Goal: Task Accomplishment & Management: Complete application form

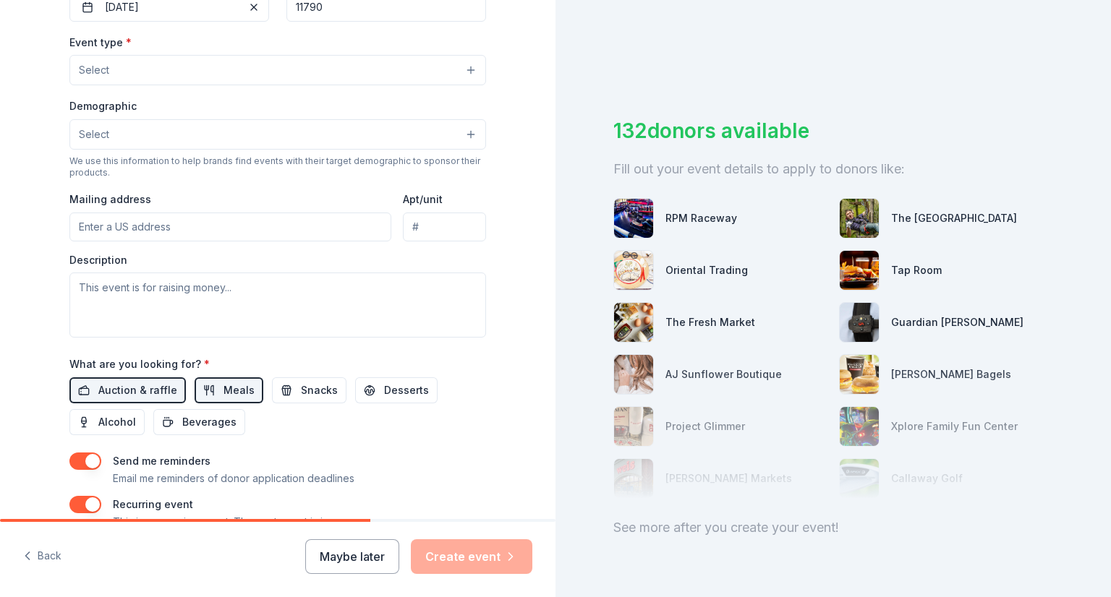
scroll to position [380, 0]
click at [280, 393] on button "Snacks" at bounding box center [309, 390] width 75 height 26
click at [213, 415] on span "Beverages" at bounding box center [209, 421] width 54 height 17
click at [384, 391] on span "Desserts" at bounding box center [406, 389] width 45 height 17
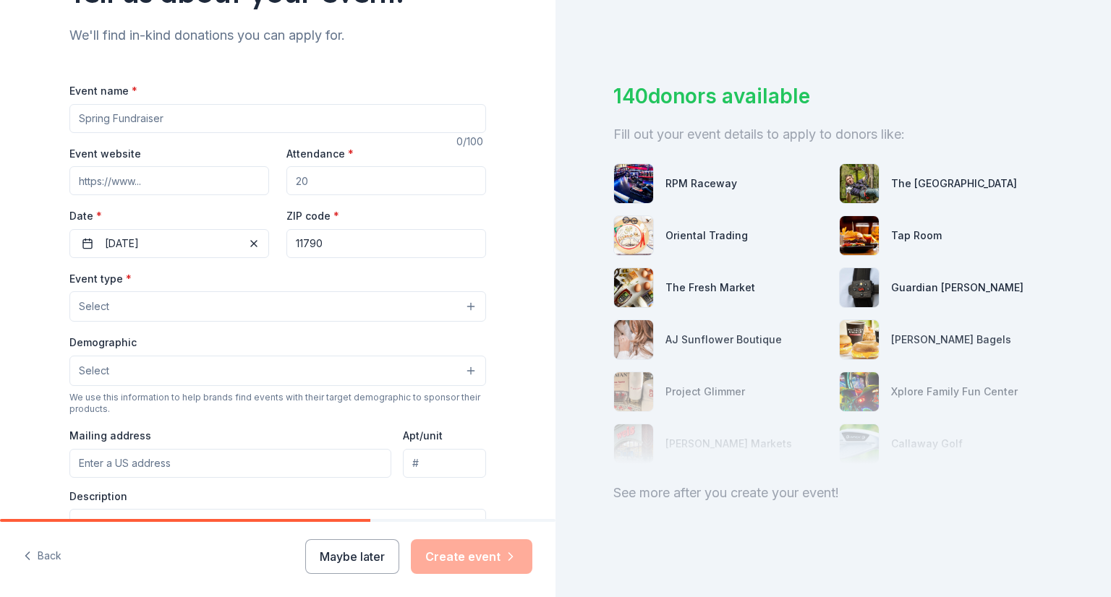
scroll to position [174, 0]
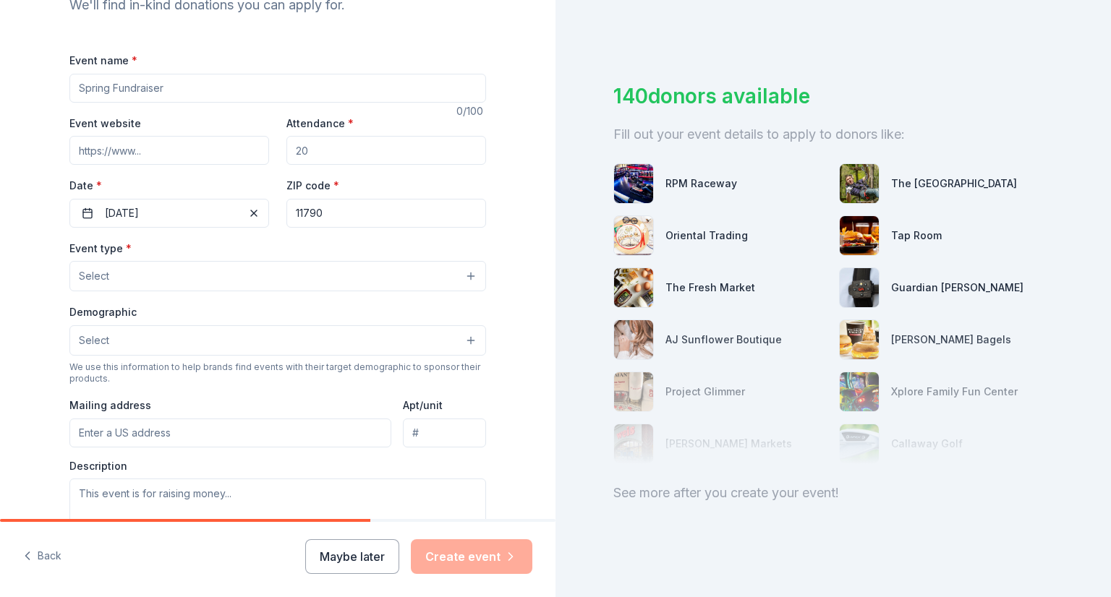
click at [153, 97] on input "Event name *" at bounding box center [277, 88] width 417 height 29
click at [35, 109] on div "Tell us about your event. We'll find in-kind donations you can apply for. Event…" at bounding box center [278, 333] width 556 height 1015
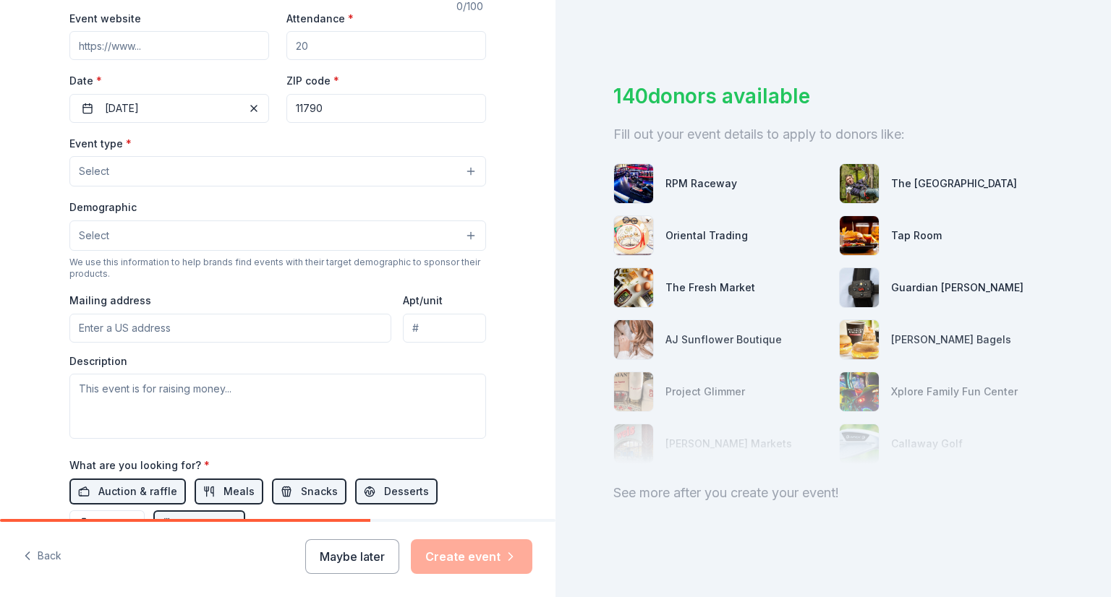
scroll to position [0, 0]
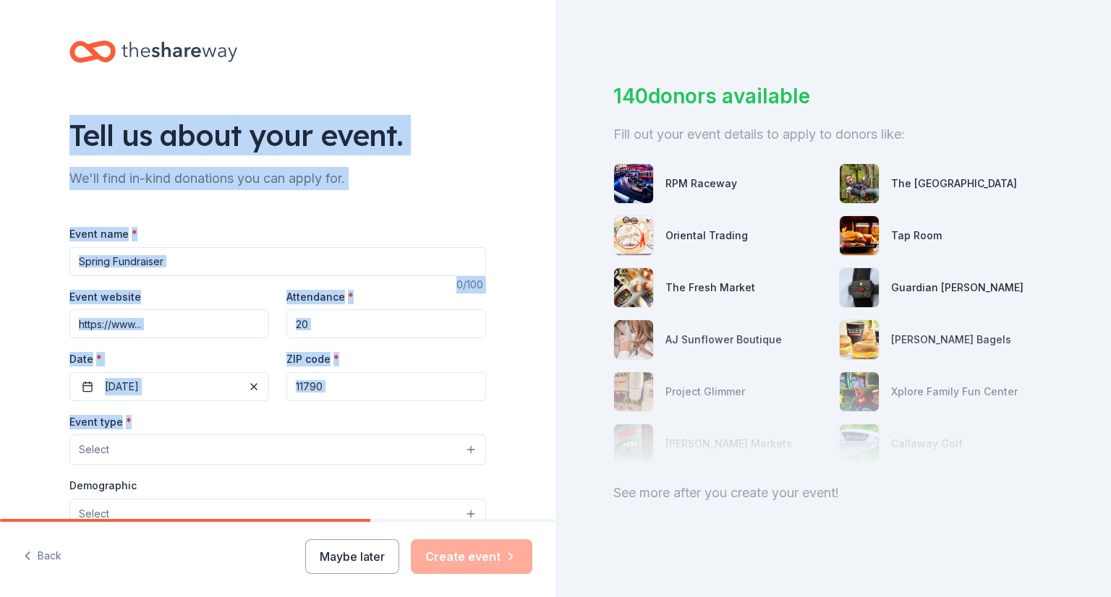
drag, startPoint x: 48, startPoint y: 92, endPoint x: 521, endPoint y: 410, distance: 569.5
click at [521, 410] on div "Tell us about your event. We'll find in-kind donations you can apply for. Event…" at bounding box center [278, 507] width 556 height 1015
click at [511, 390] on div "Tell us about your event. We'll find in-kind donations you can apply for. Event…" at bounding box center [278, 507] width 556 height 1015
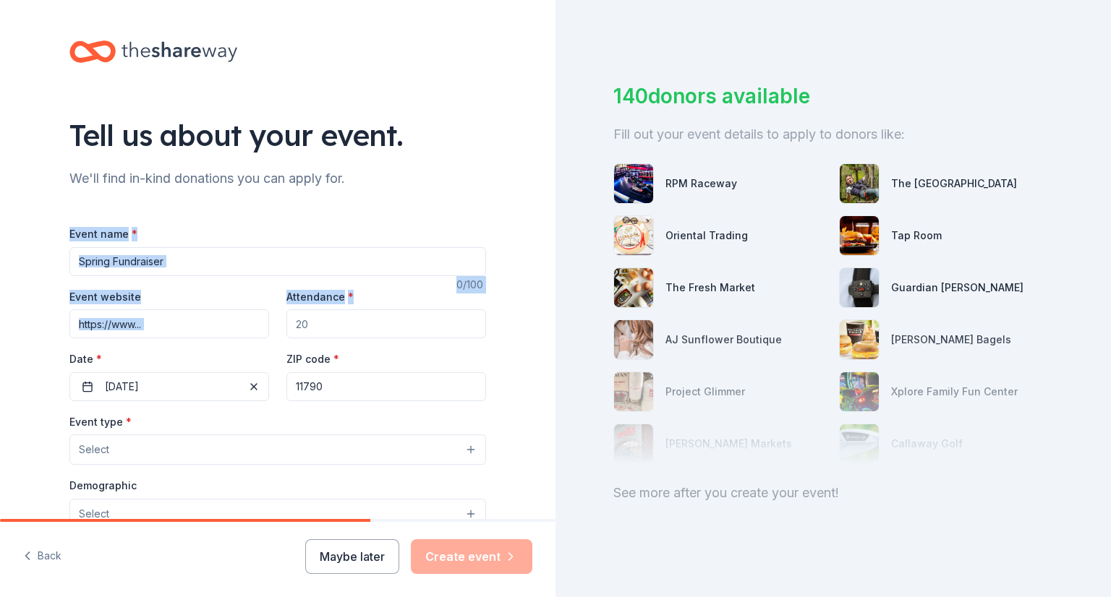
drag, startPoint x: 375, startPoint y: 285, endPoint x: 340, endPoint y: 111, distance: 177.7
click at [340, 111] on div "Tell us about your event. We'll find in-kind donations you can apply for. Event…" at bounding box center [277, 507] width 463 height 1015
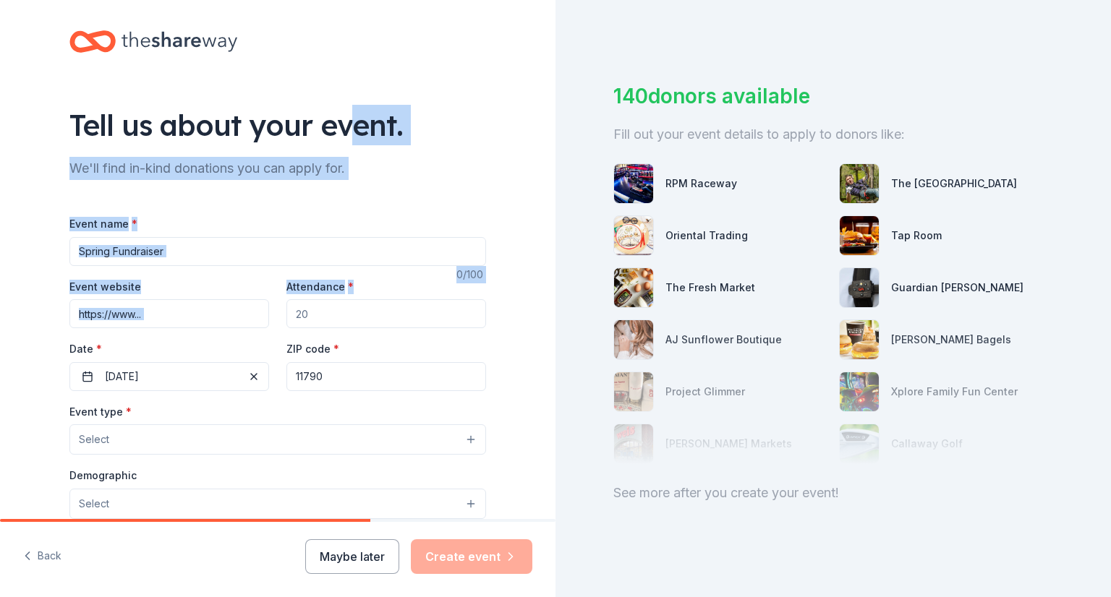
scroll to position [11, 0]
click at [380, 222] on div "Event name *" at bounding box center [277, 239] width 417 height 51
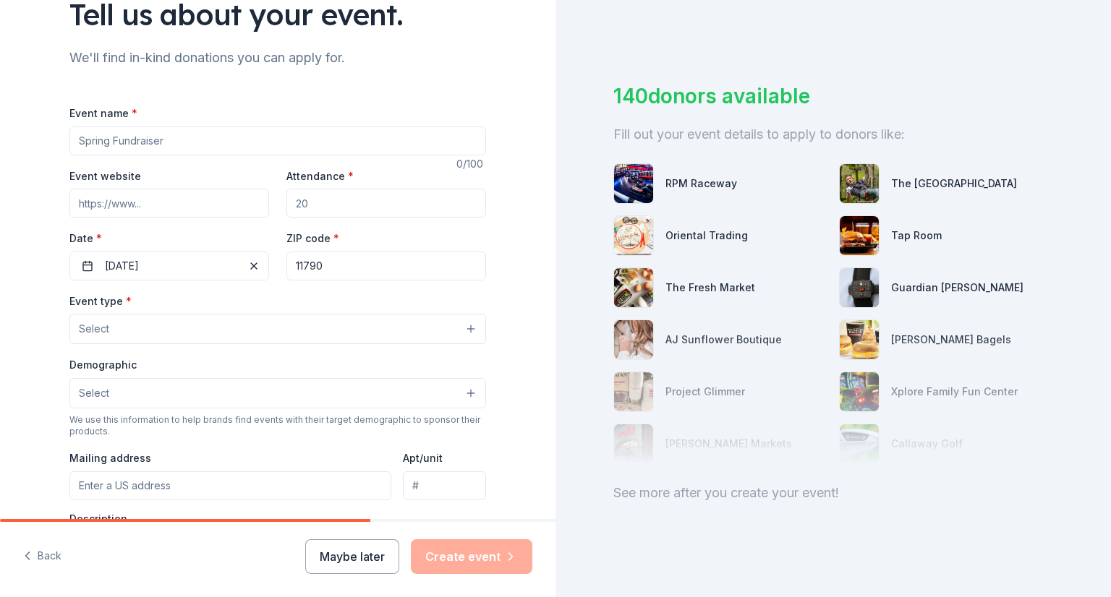
scroll to position [123, 0]
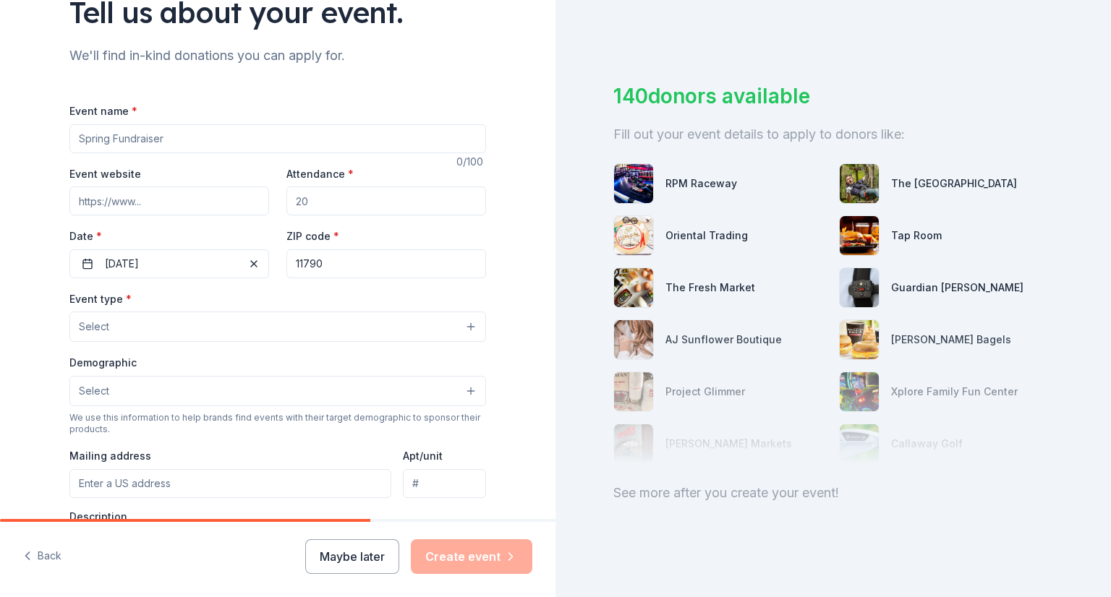
click at [266, 331] on button "Select" at bounding box center [277, 327] width 417 height 30
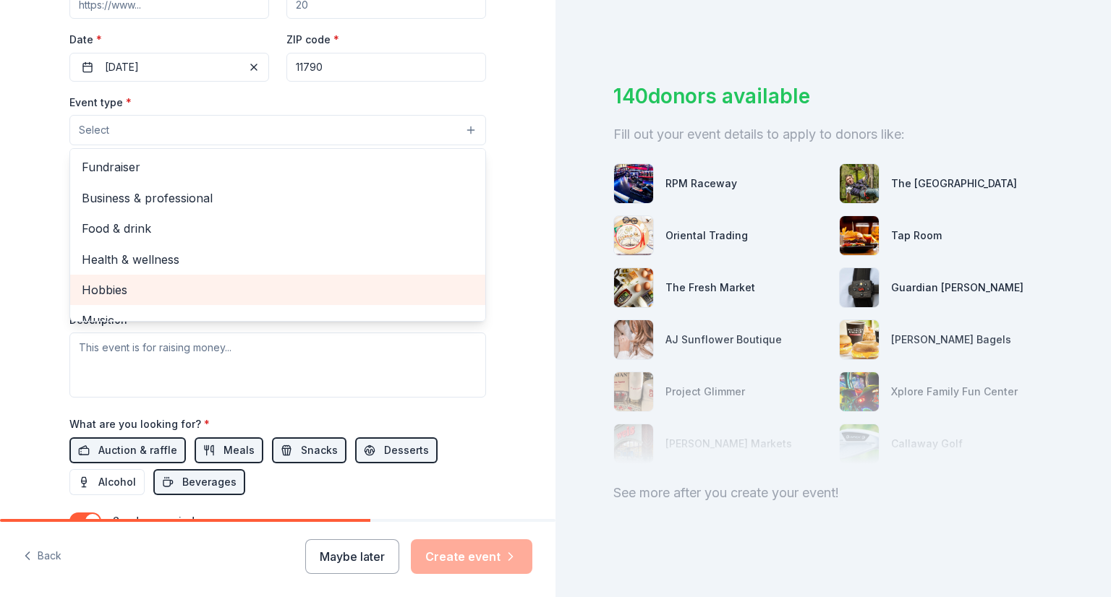
scroll to position [317, 0]
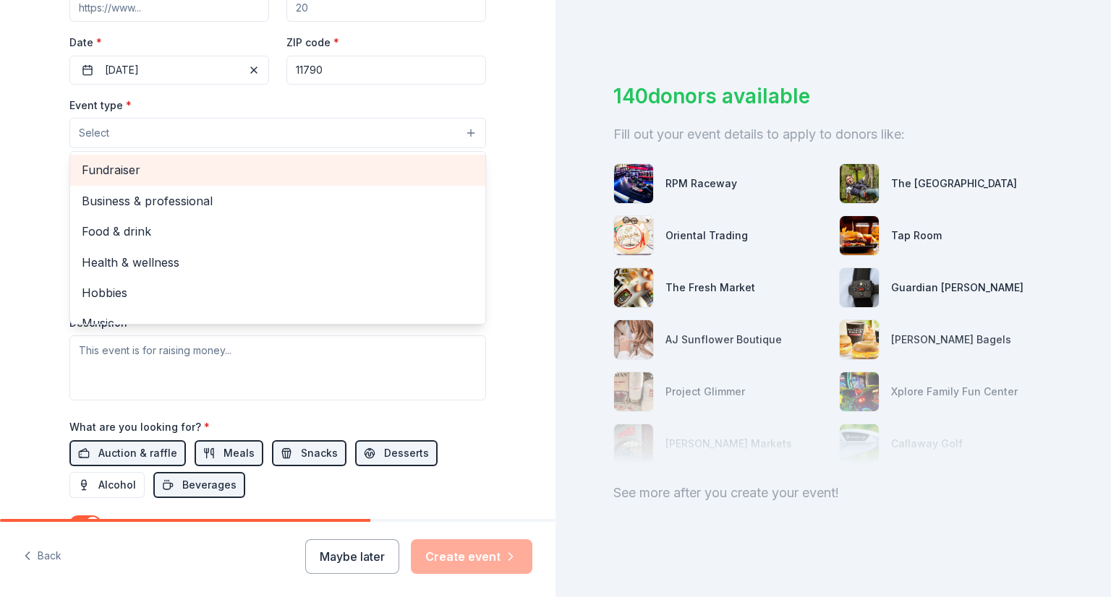
click at [260, 169] on span "Fundraiser" at bounding box center [278, 170] width 392 height 19
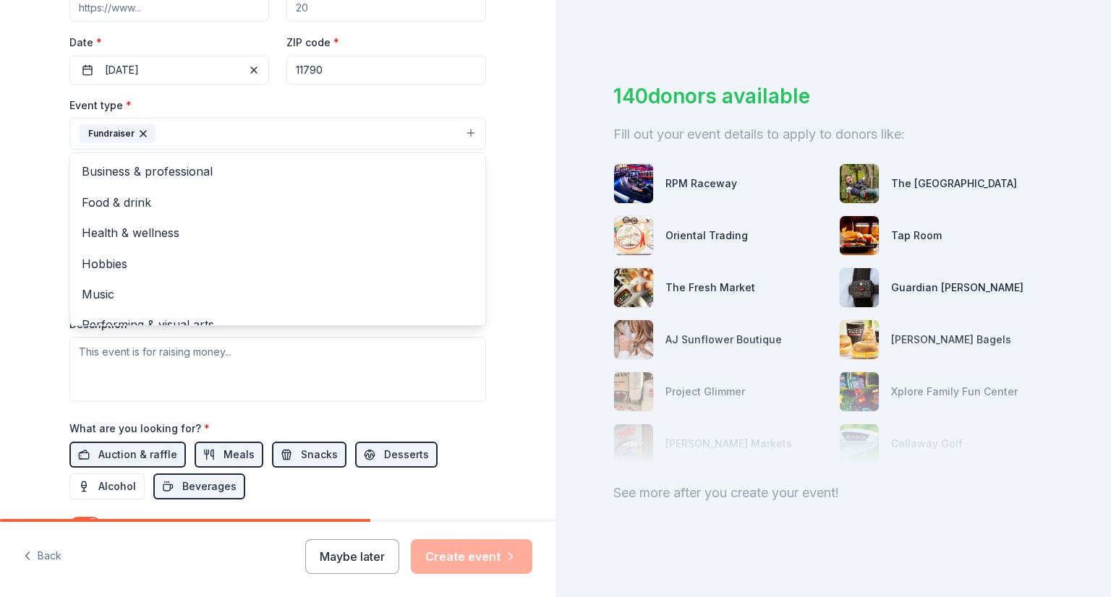
click at [953, 243] on div "Tell us about your event. We'll find in-kind donations you can apply for. Event…" at bounding box center [555, 298] width 1111 height 597
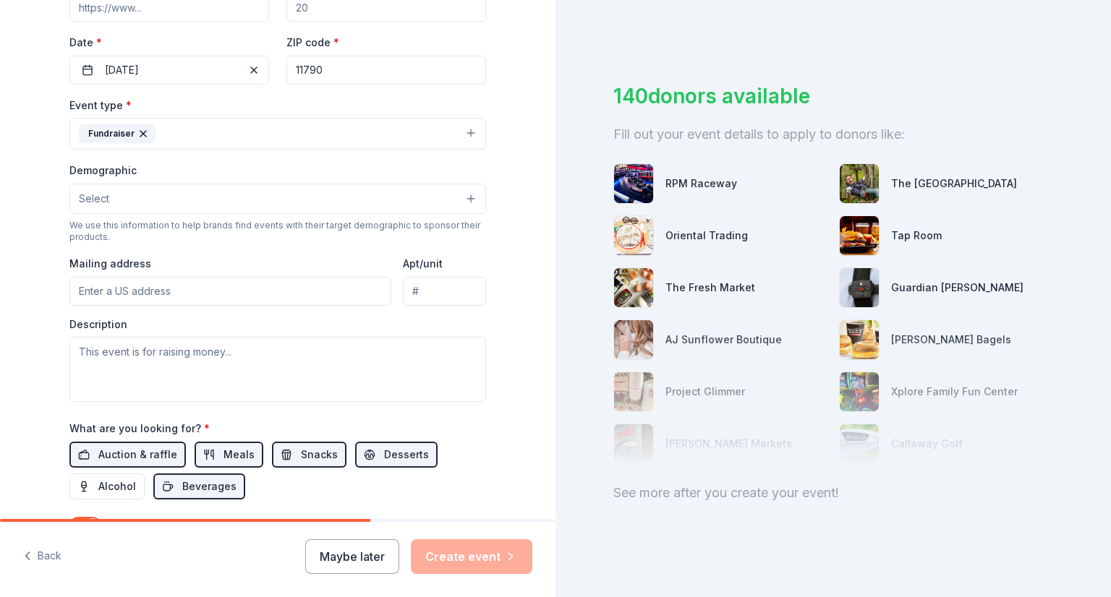
drag, startPoint x: 830, startPoint y: 161, endPoint x: 941, endPoint y: 197, distance: 116.4
click at [941, 197] on div "RPM Raceway The Adventure Park Oriental Trading Tap Room The Fresh Market Guard…" at bounding box center [833, 314] width 440 height 336
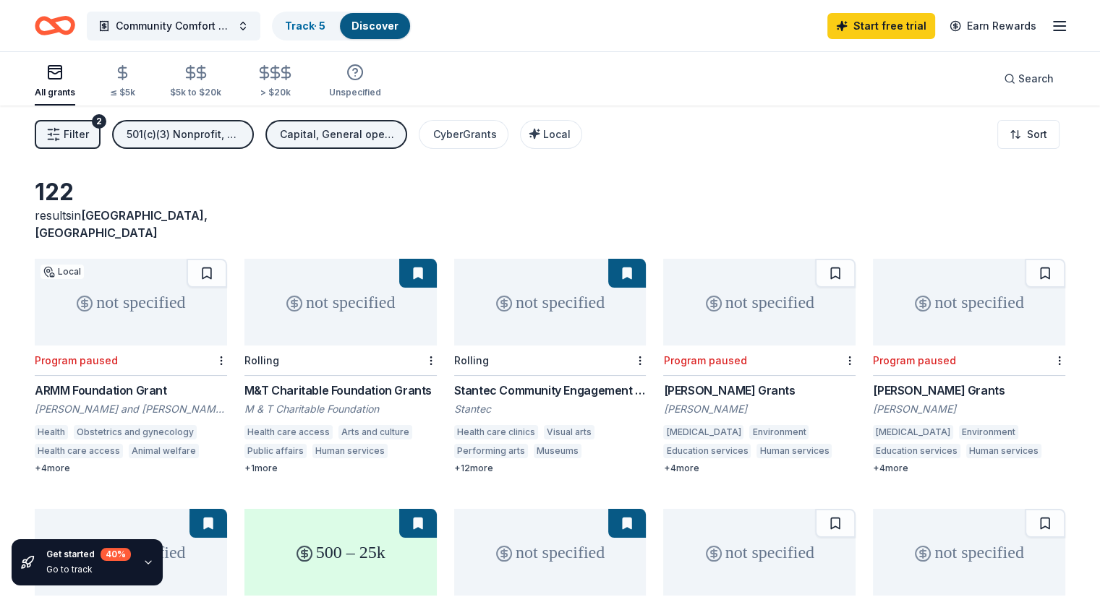
click at [85, 138] on button "Filter 2" at bounding box center [68, 134] width 66 height 29
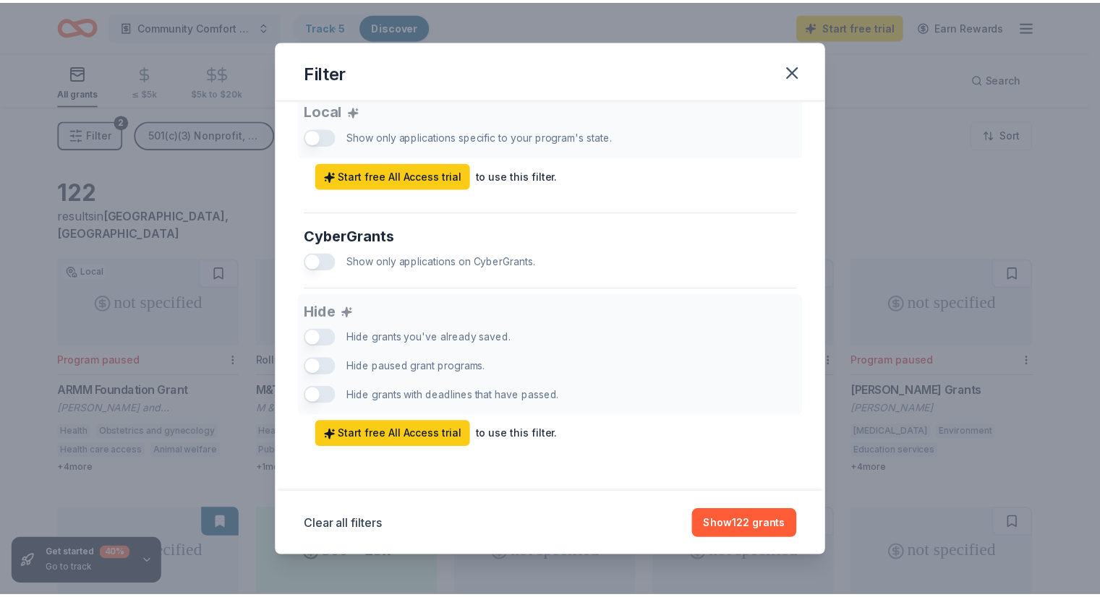
scroll to position [843, 0]
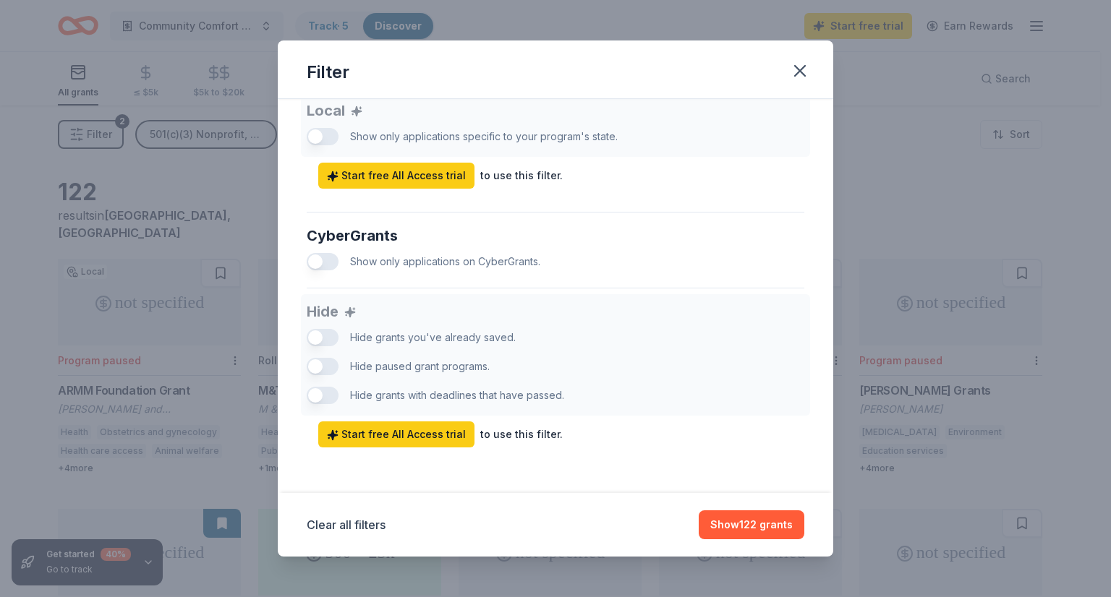
click at [787, 61] on button "button" at bounding box center [800, 71] width 32 height 32
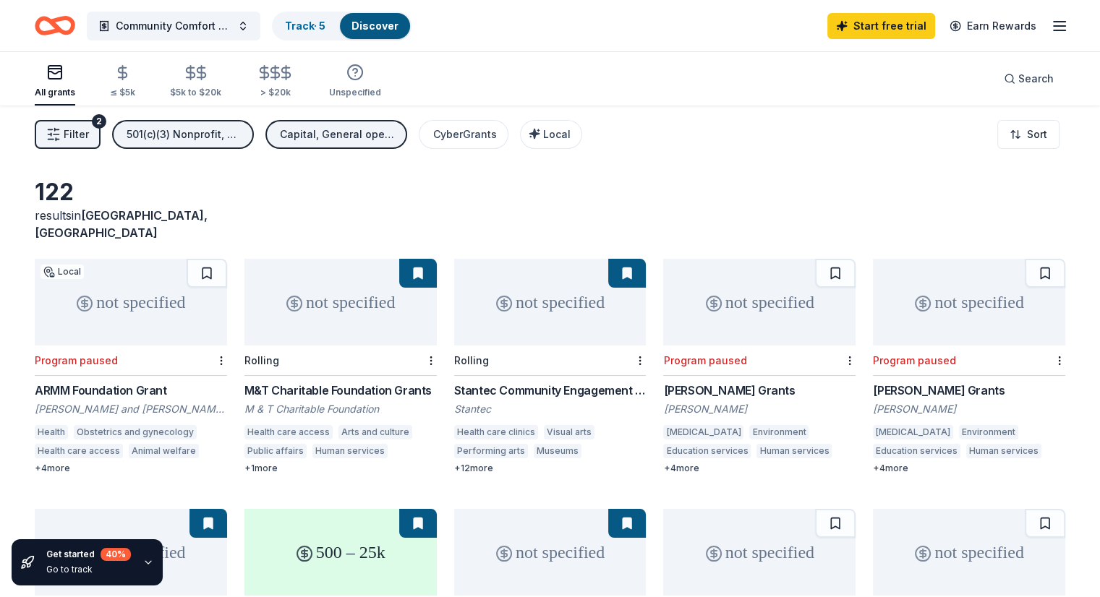
click at [833, 203] on div "122 results in Stony Brook, NY" at bounding box center [550, 210] width 1031 height 64
click at [214, 82] on div "$5k to $20k" at bounding box center [195, 81] width 51 height 34
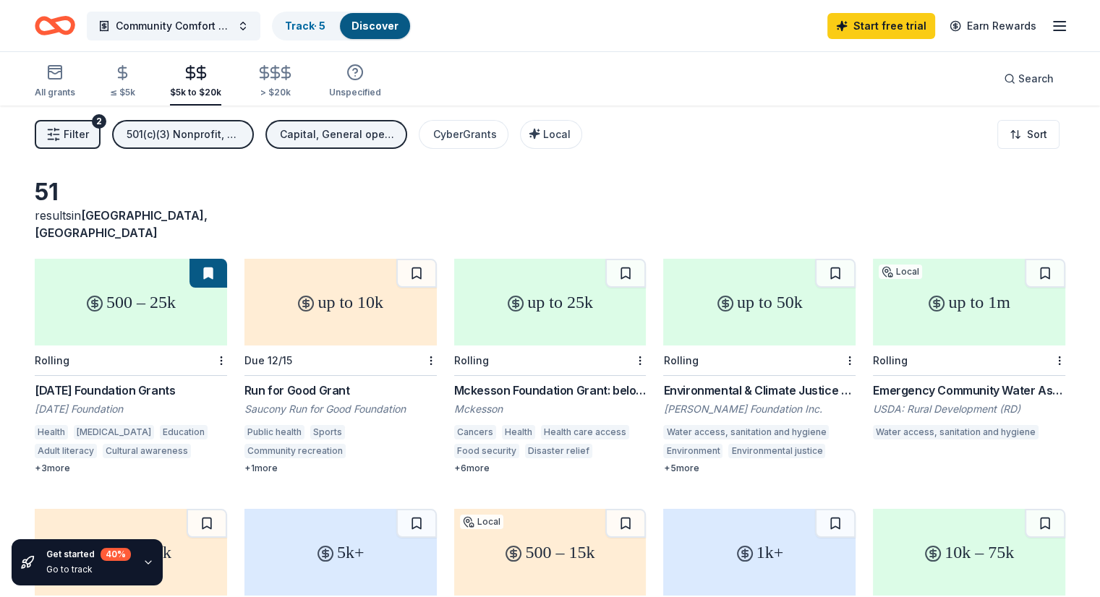
click at [139, 382] on div "Karma Foundation Grants" at bounding box center [131, 390] width 192 height 17
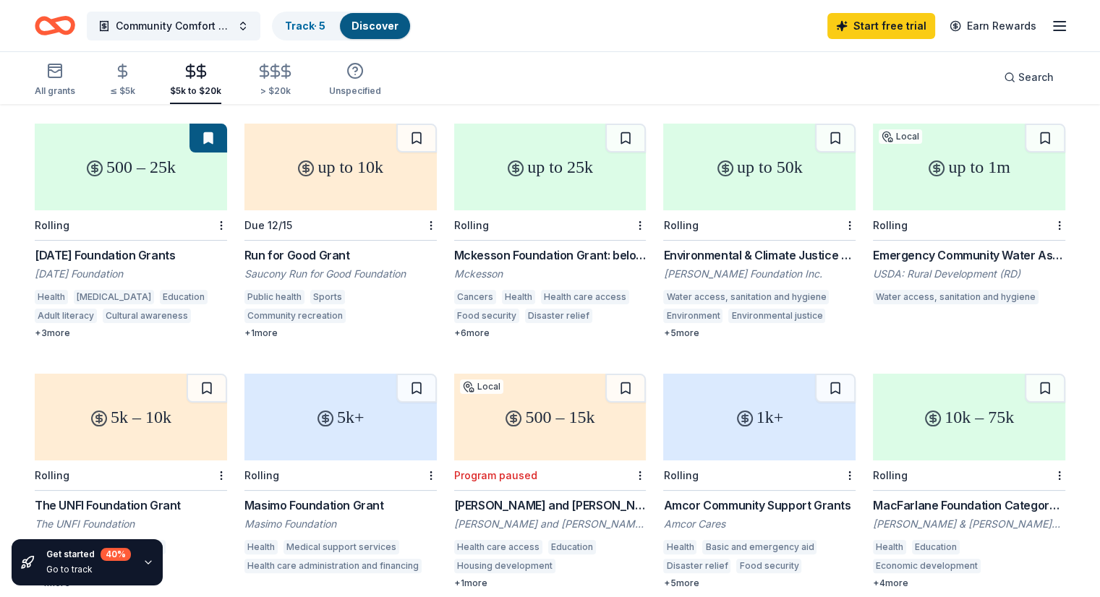
scroll to position [130, 0]
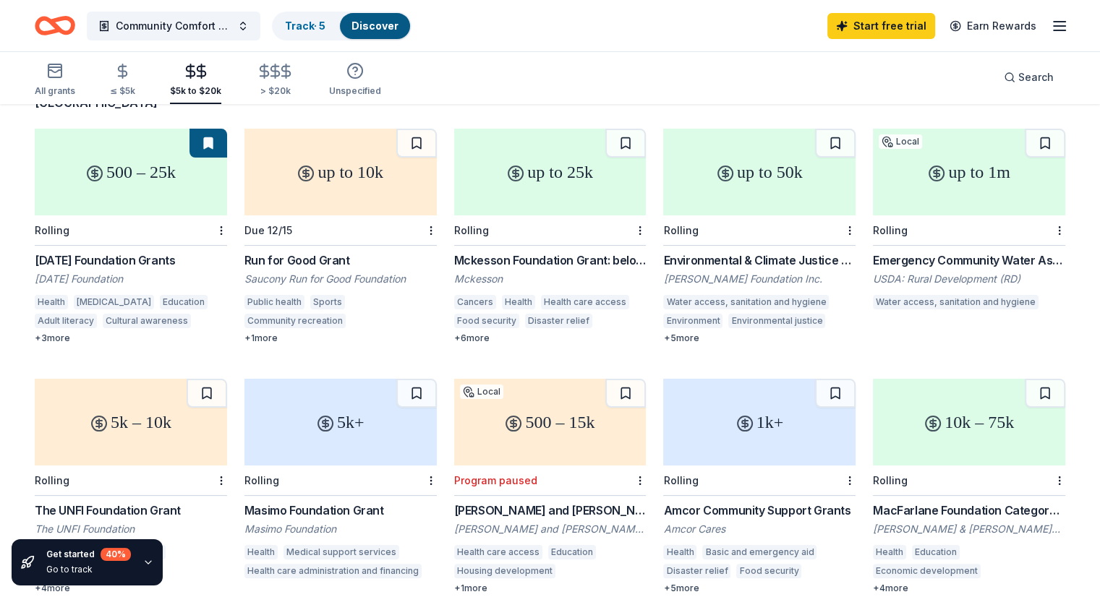
click at [513, 252] on div "Mckesson Foundation Grant: below $25,000" at bounding box center [550, 260] width 192 height 17
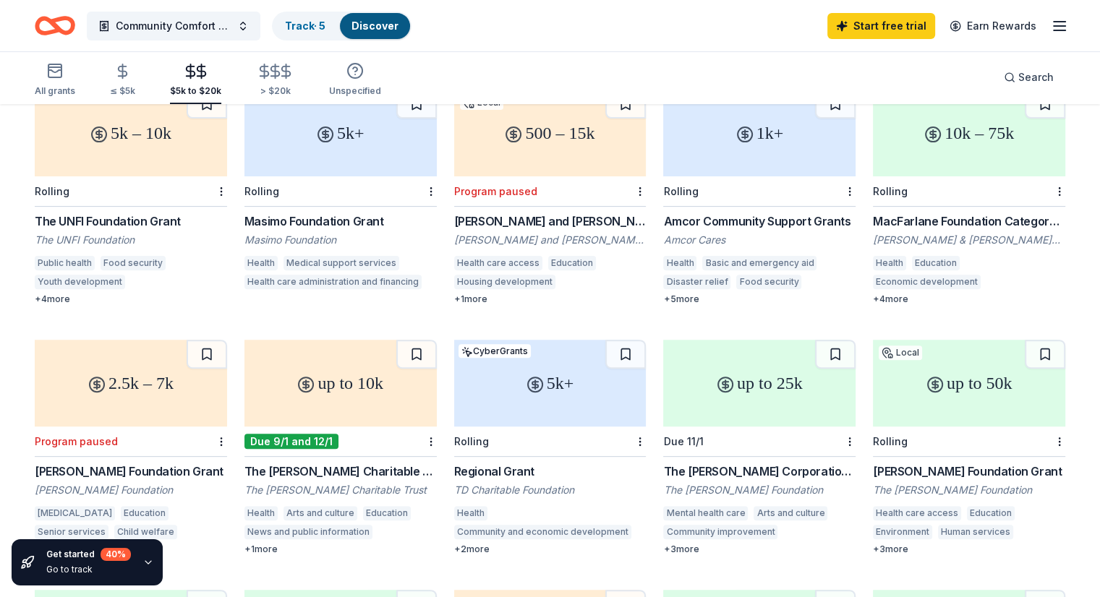
scroll to position [420, 0]
click at [382, 213] on div "Masimo Foundation Grant" at bounding box center [340, 221] width 192 height 17
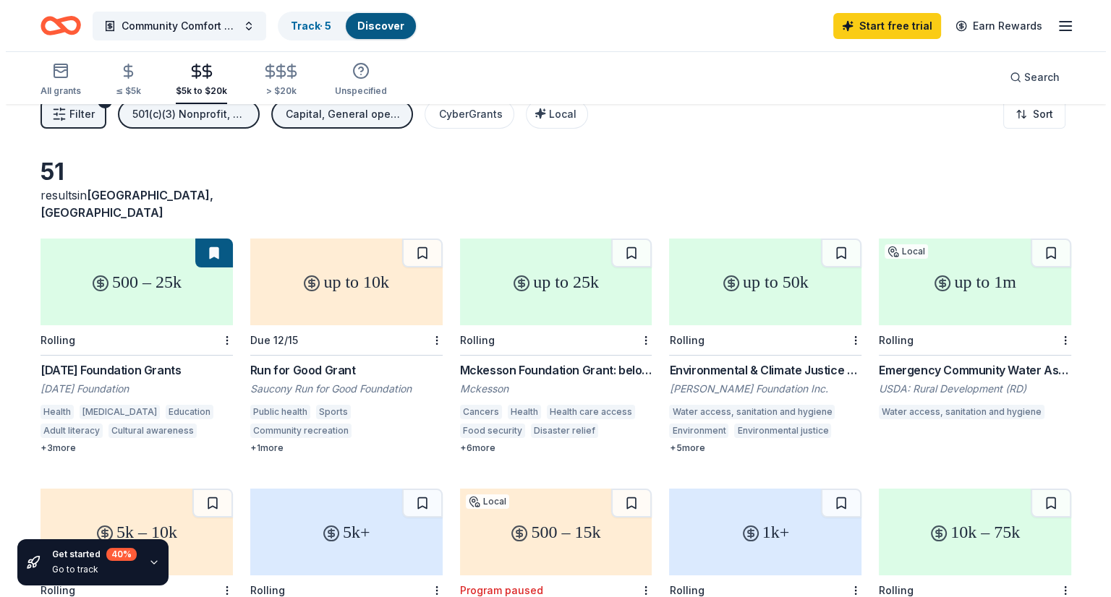
scroll to position [0, 0]
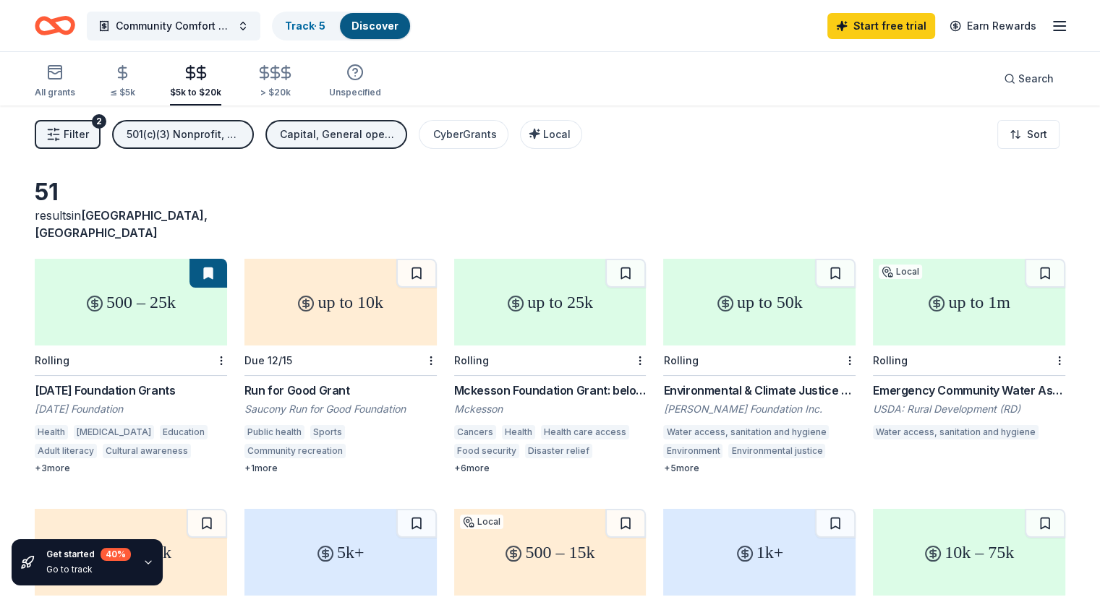
click at [89, 134] on span "Filter" at bounding box center [76, 134] width 25 height 17
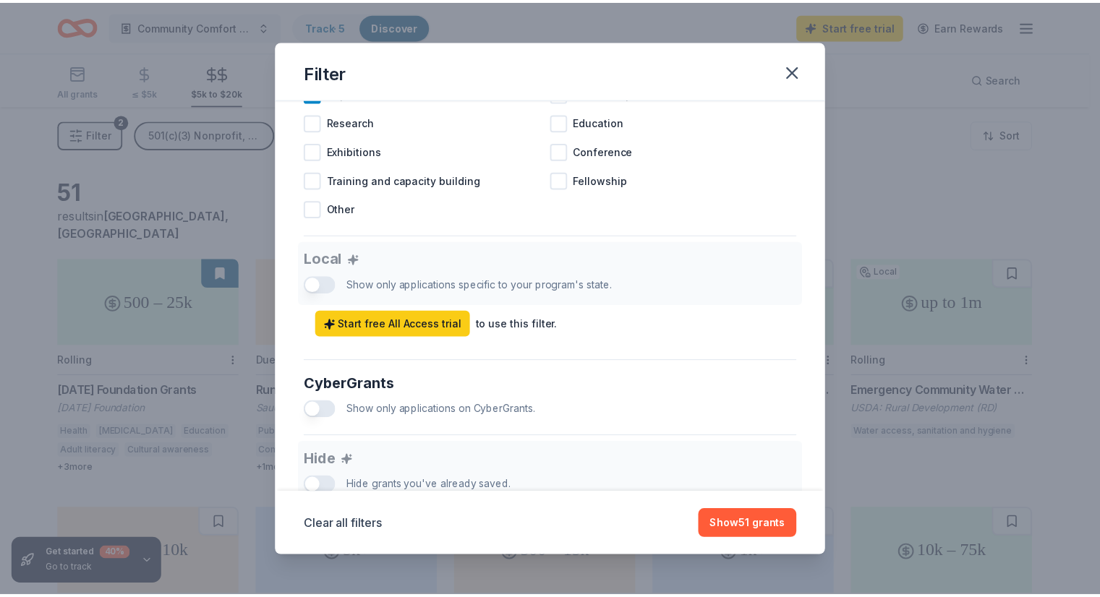
scroll to position [848, 0]
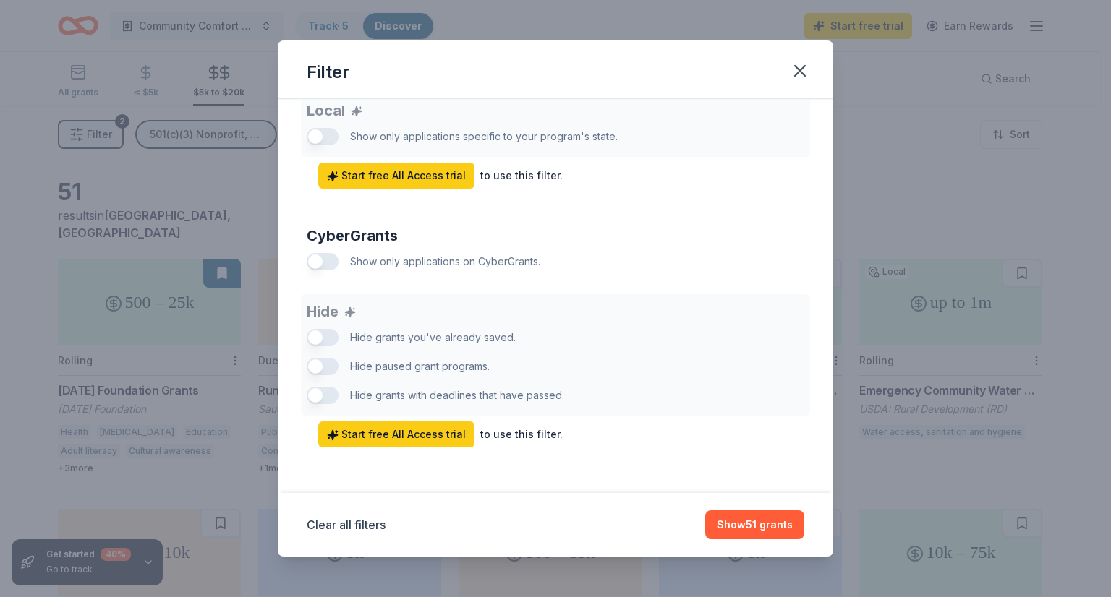
click at [799, 71] on icon "button" at bounding box center [800, 71] width 10 height 10
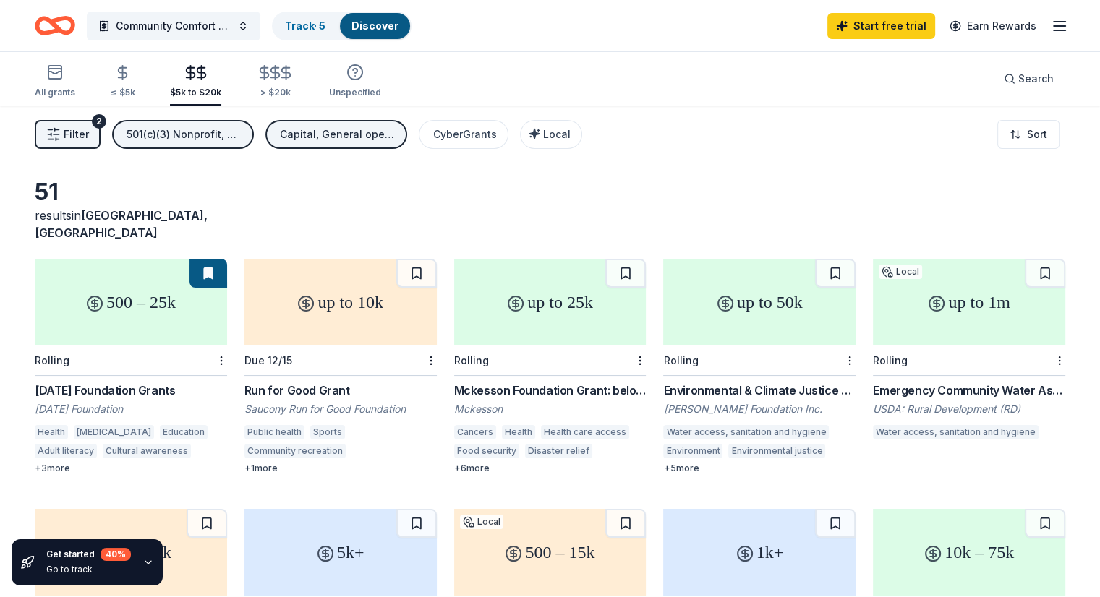
click at [325, 28] on link "Track · 5" at bounding box center [305, 26] width 41 height 12
click at [323, 28] on link "Track · 5" at bounding box center [305, 26] width 41 height 12
click at [393, 23] on link "Discover" at bounding box center [375, 26] width 47 height 12
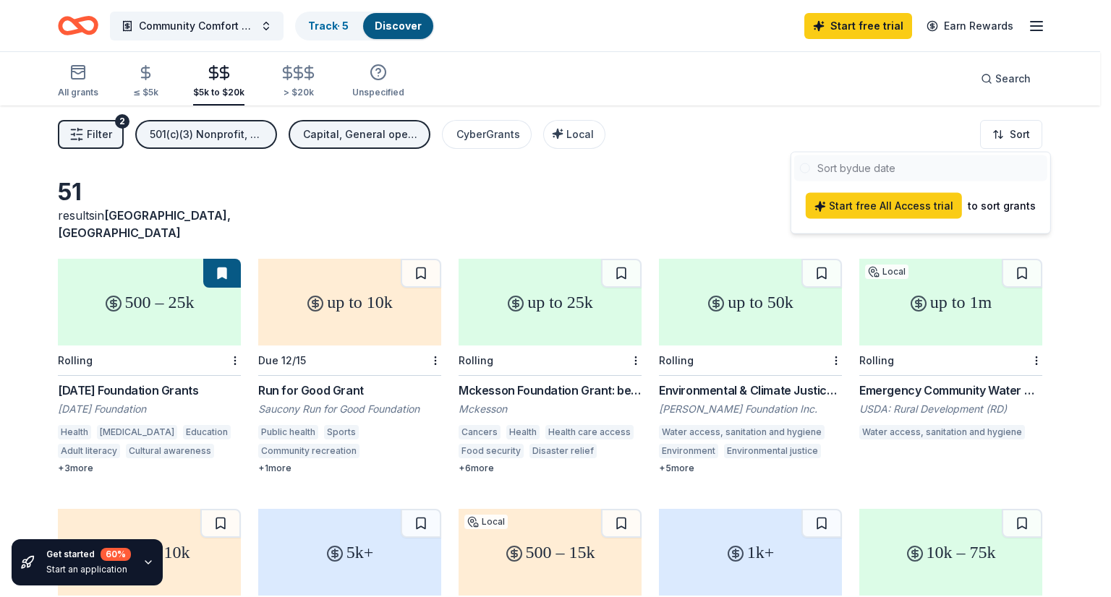
click at [997, 135] on html "Community Comfort and Care Initiative Track · 5 Discover Start free trial Earn …" at bounding box center [555, 298] width 1111 height 597
click at [1001, 139] on html "Community Comfort and Care Initiative Track · 5 Discover Start free trial Earn …" at bounding box center [555, 298] width 1111 height 597
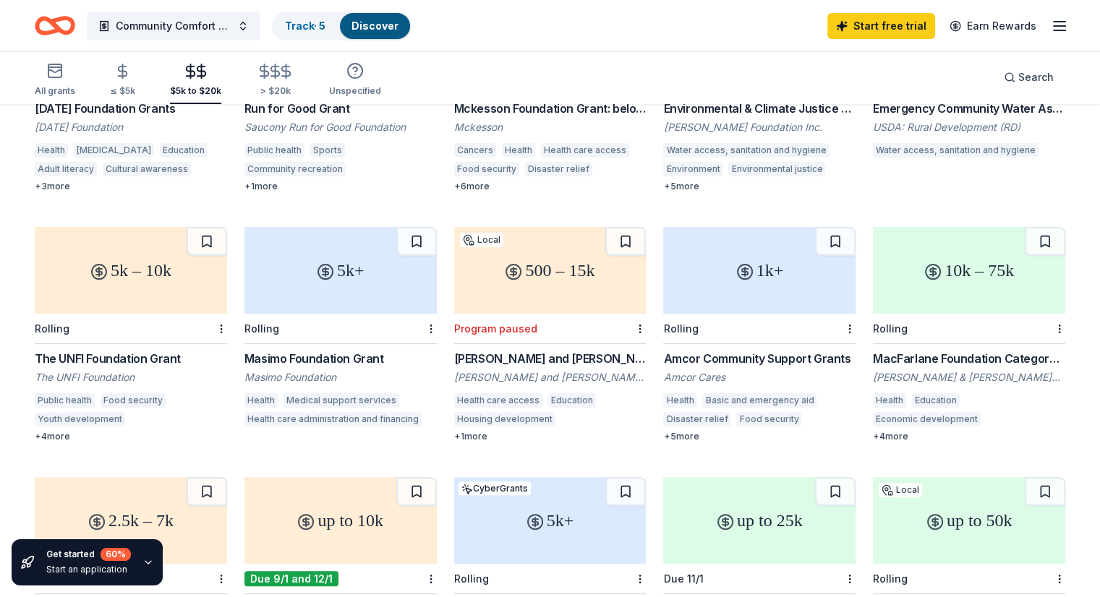
scroll to position [357, 0]
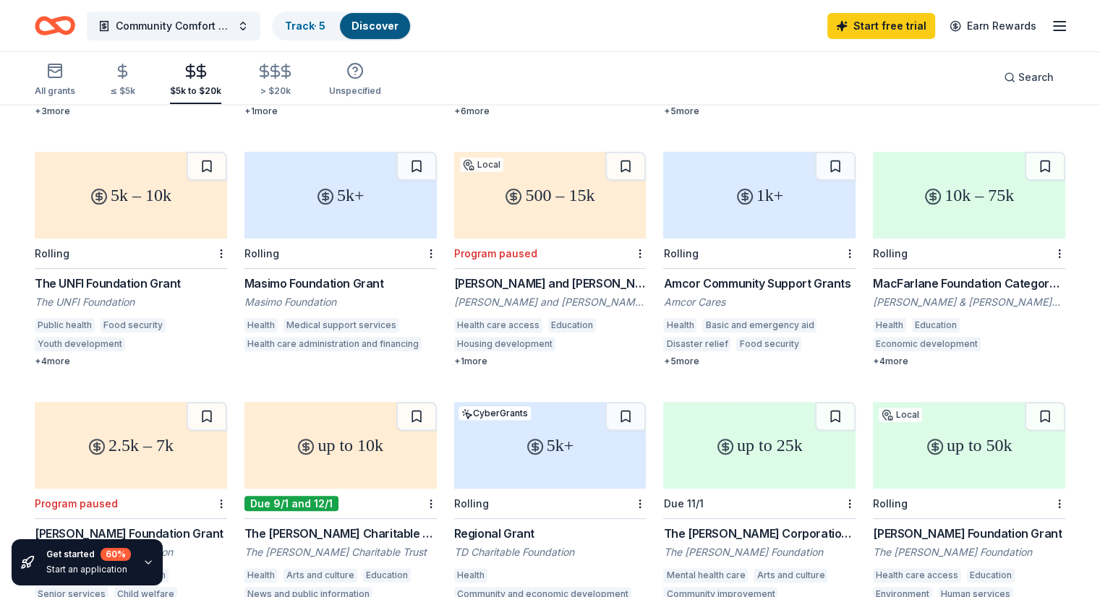
click at [106, 275] on div "The UNFI Foundation Grant" at bounding box center [131, 283] width 192 height 17
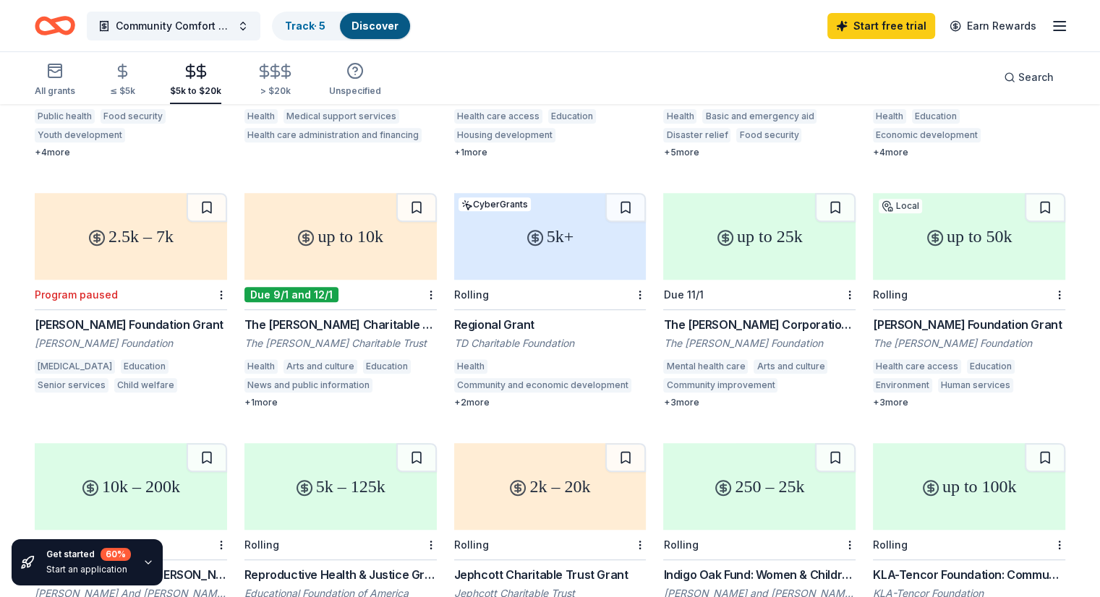
scroll to position [566, 0]
click at [785, 317] on div "The Brown-Forman Corporation Grant" at bounding box center [759, 325] width 192 height 17
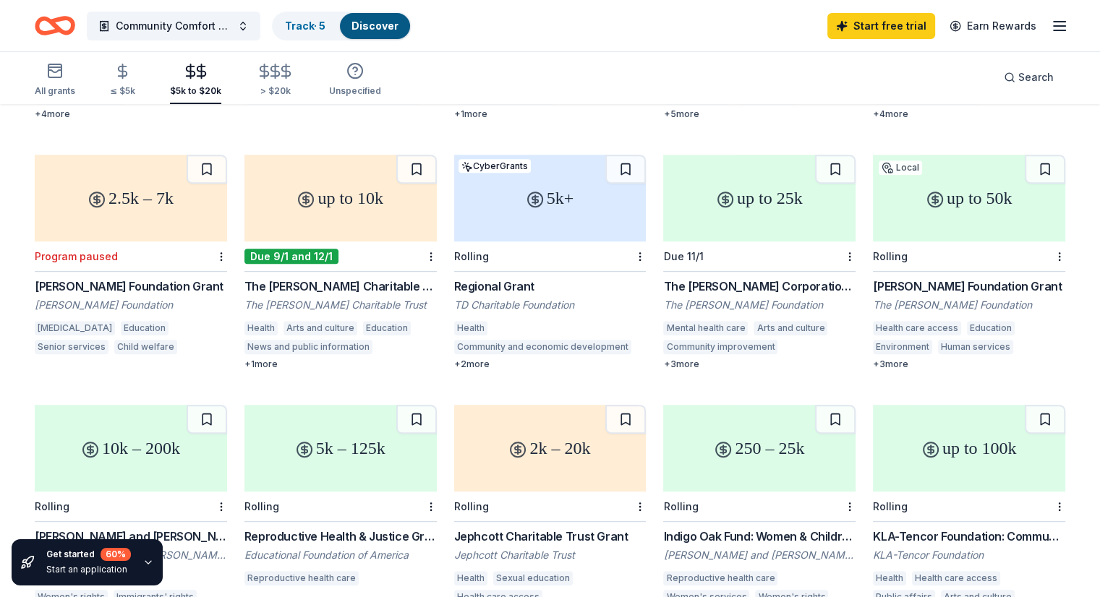
scroll to position [608, 0]
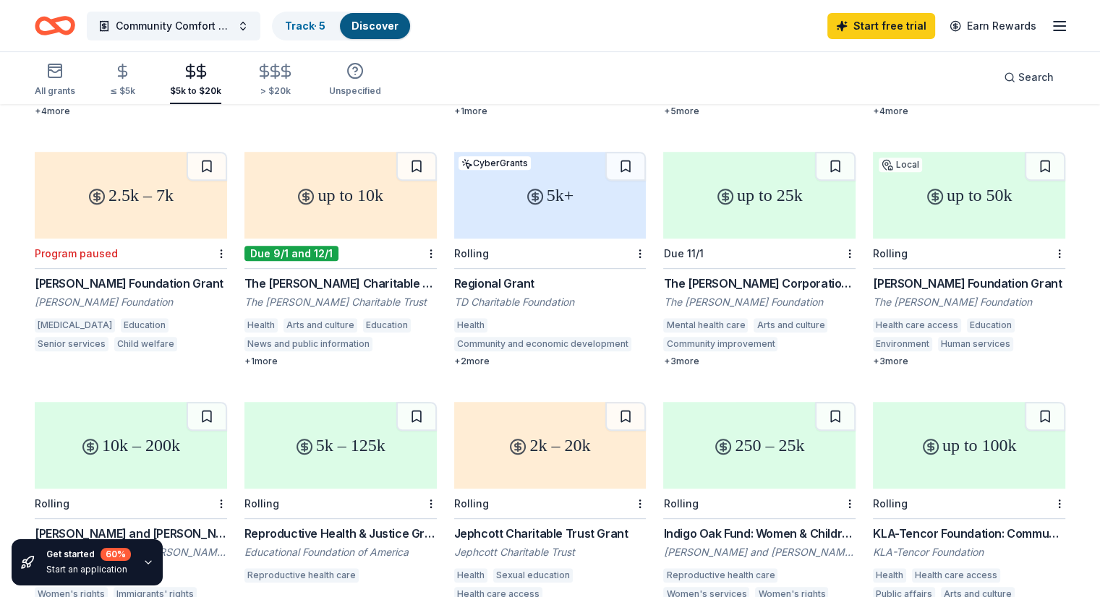
click at [1001, 275] on div "[PERSON_NAME] Foundation Grant" at bounding box center [969, 283] width 192 height 17
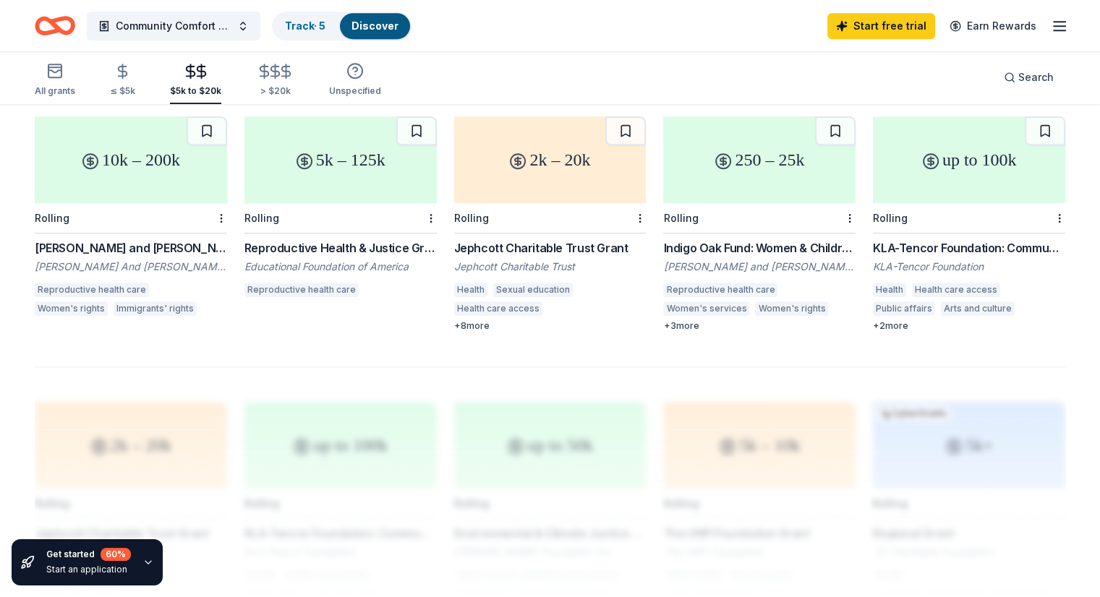
scroll to position [891, 0]
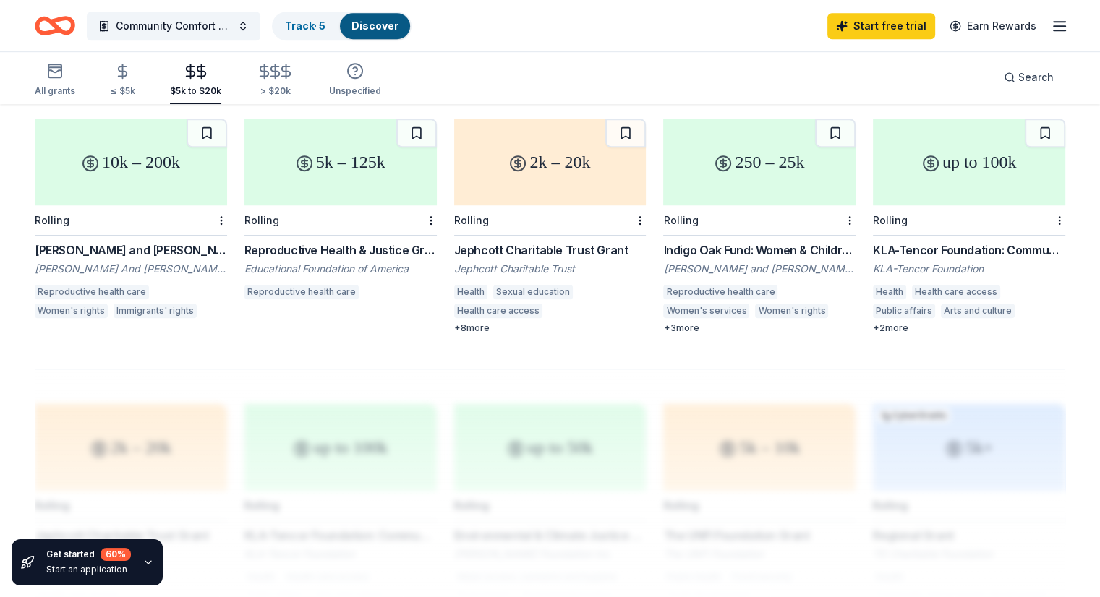
click at [543, 242] on div "Jephcott Charitable Trust Grant" at bounding box center [550, 250] width 192 height 17
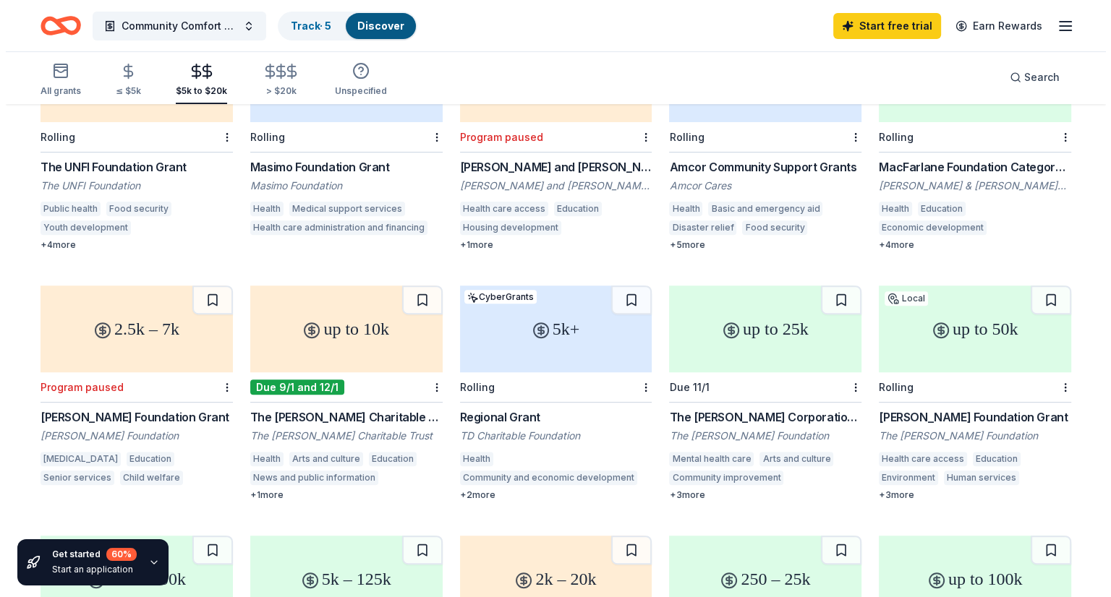
scroll to position [341, 0]
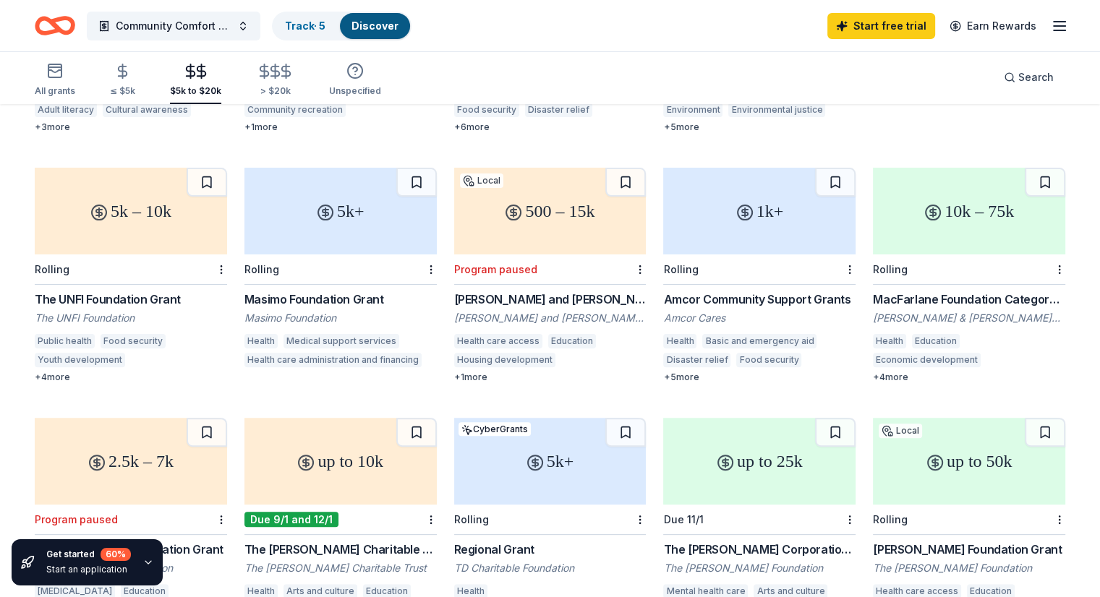
click at [255, 29] on button "Community Comfort and Care Initiative" at bounding box center [174, 26] width 174 height 29
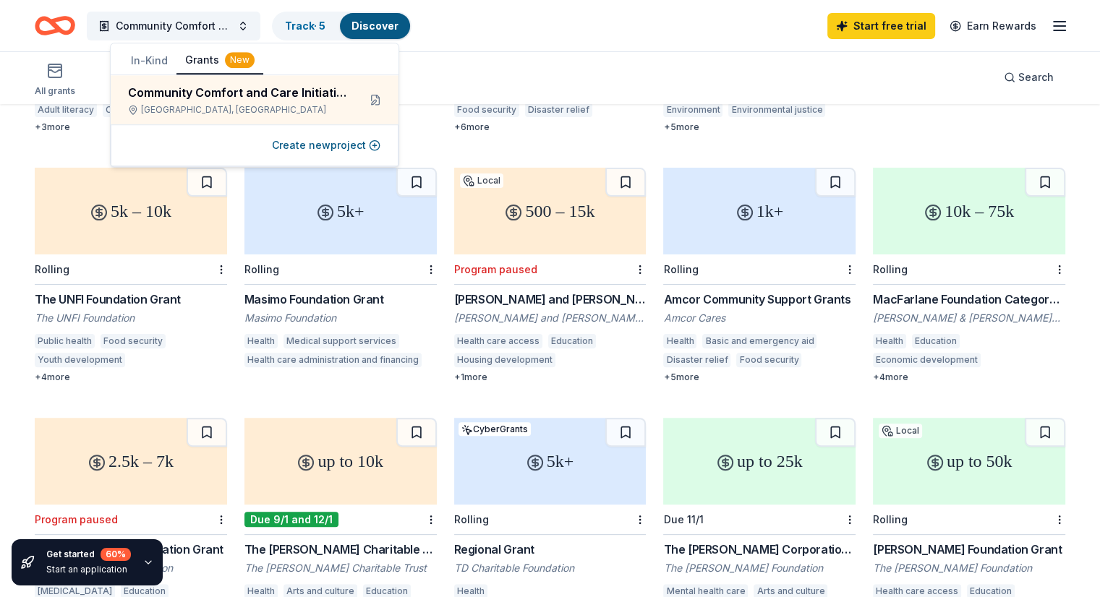
click at [376, 106] on button at bounding box center [375, 99] width 23 height 23
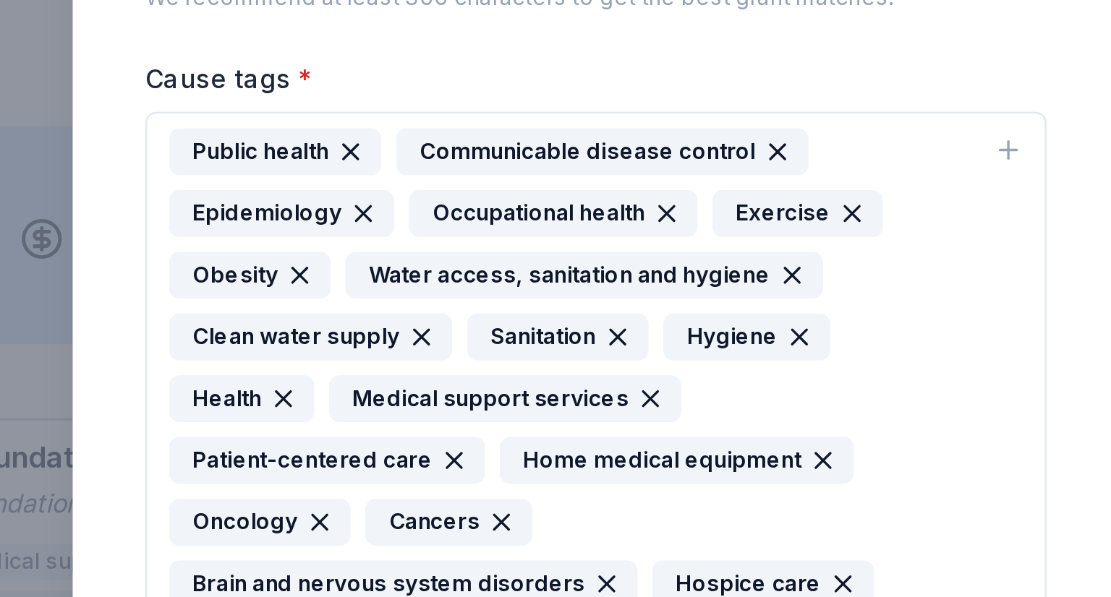
click at [460, 201] on icon "button" at bounding box center [463, 203] width 6 height 6
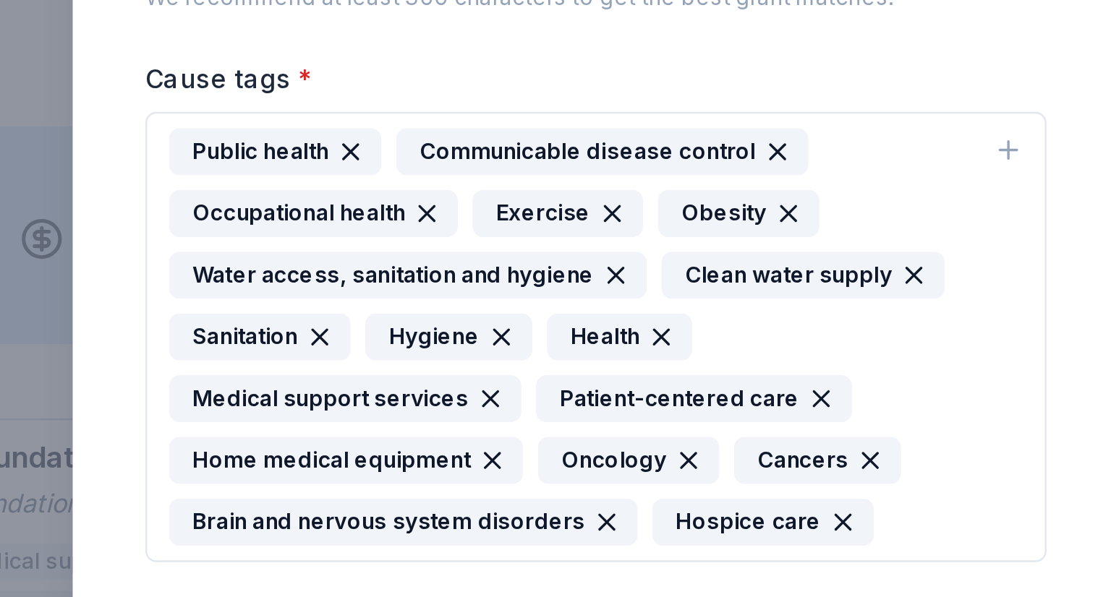
click at [556, 199] on icon "button" at bounding box center [562, 203] width 12 height 12
click at [558, 200] on icon "button" at bounding box center [559, 203] width 12 height 12
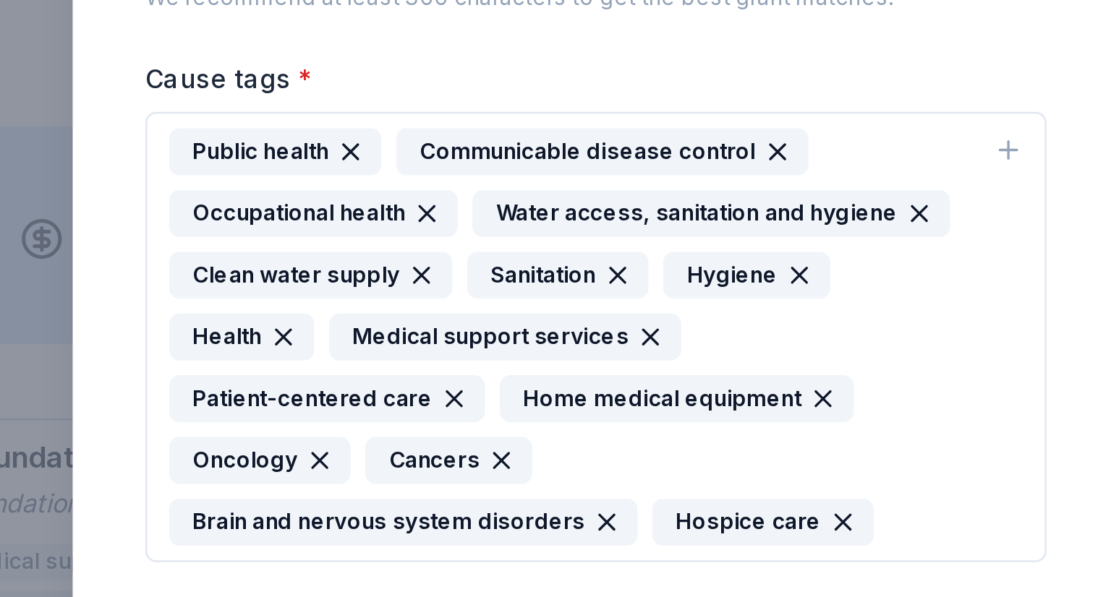
click at [678, 199] on icon "button" at bounding box center [684, 203] width 12 height 12
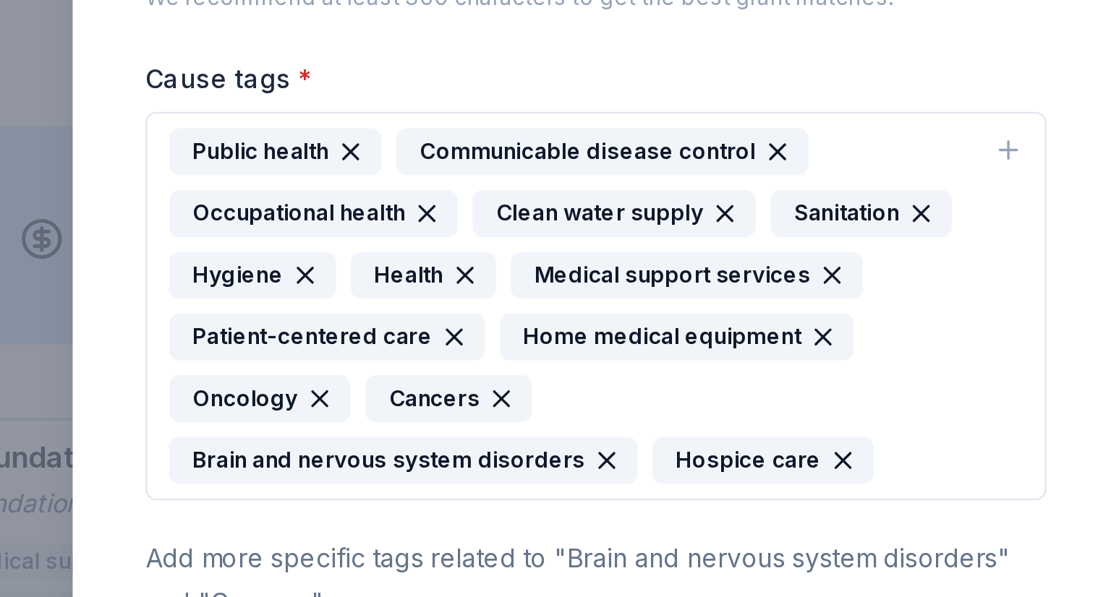
click at [604, 204] on icon "button" at bounding box center [607, 203] width 6 height 6
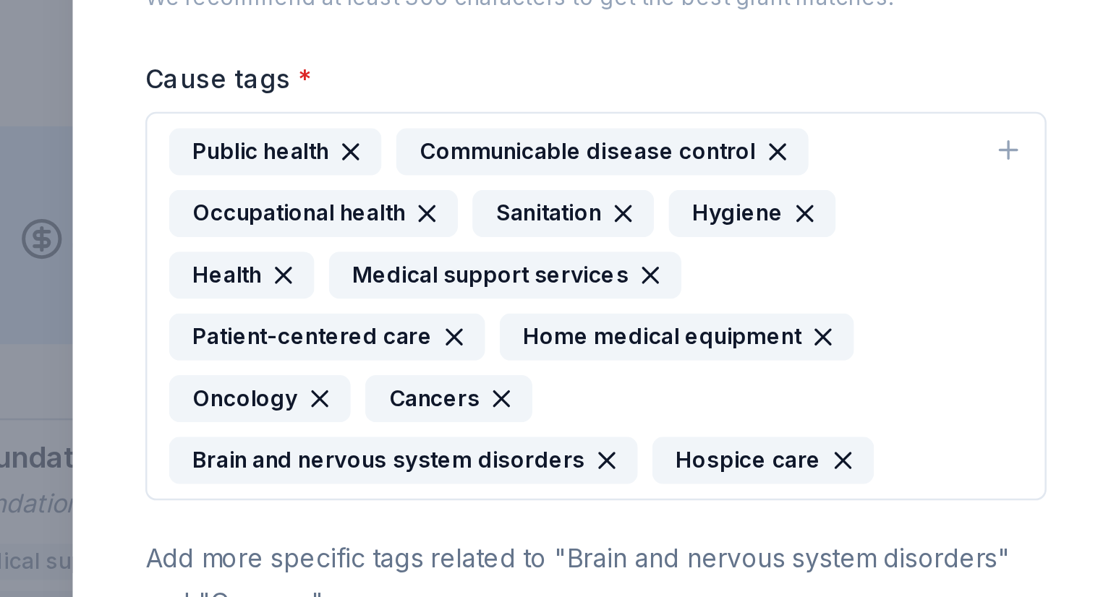
click at [561, 202] on icon "button" at bounding box center [567, 203] width 12 height 12
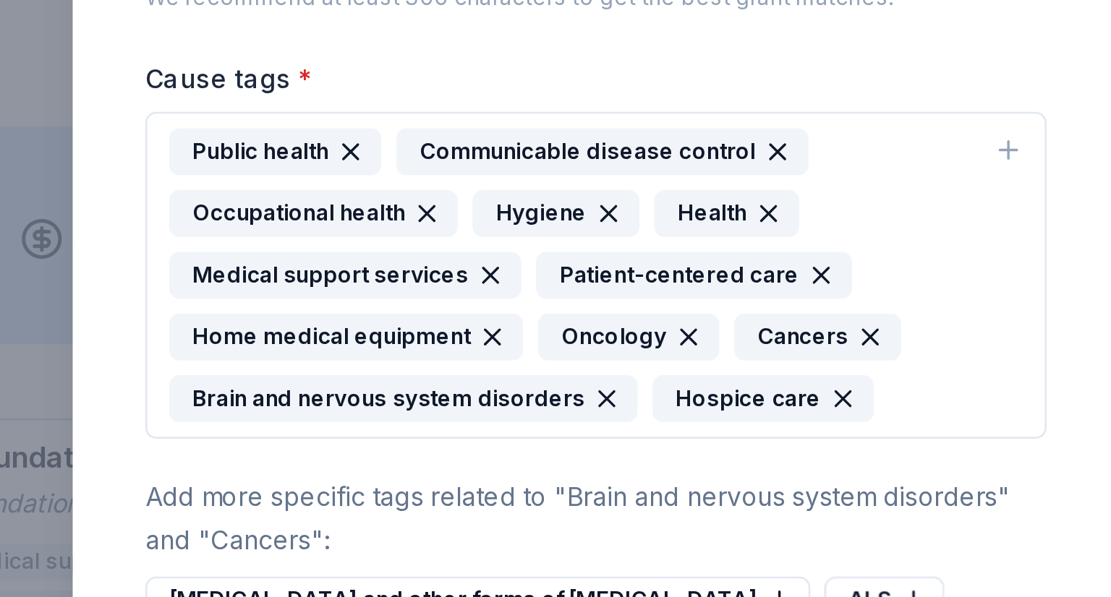
click at [557, 203] on icon "button" at bounding box center [561, 203] width 12 height 12
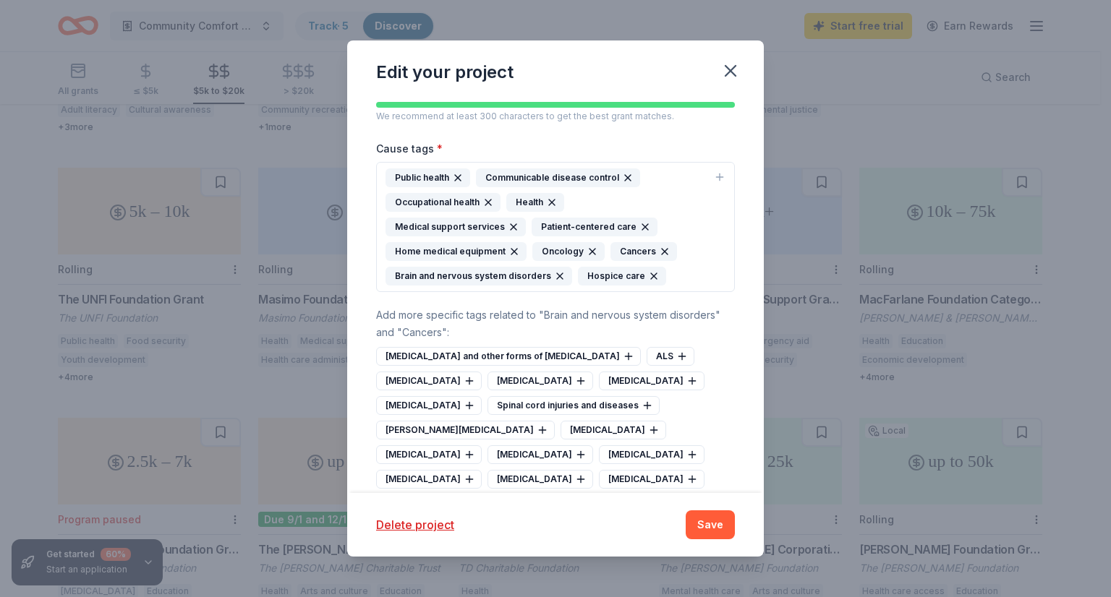
click at [625, 176] on icon "button" at bounding box center [628, 178] width 6 height 6
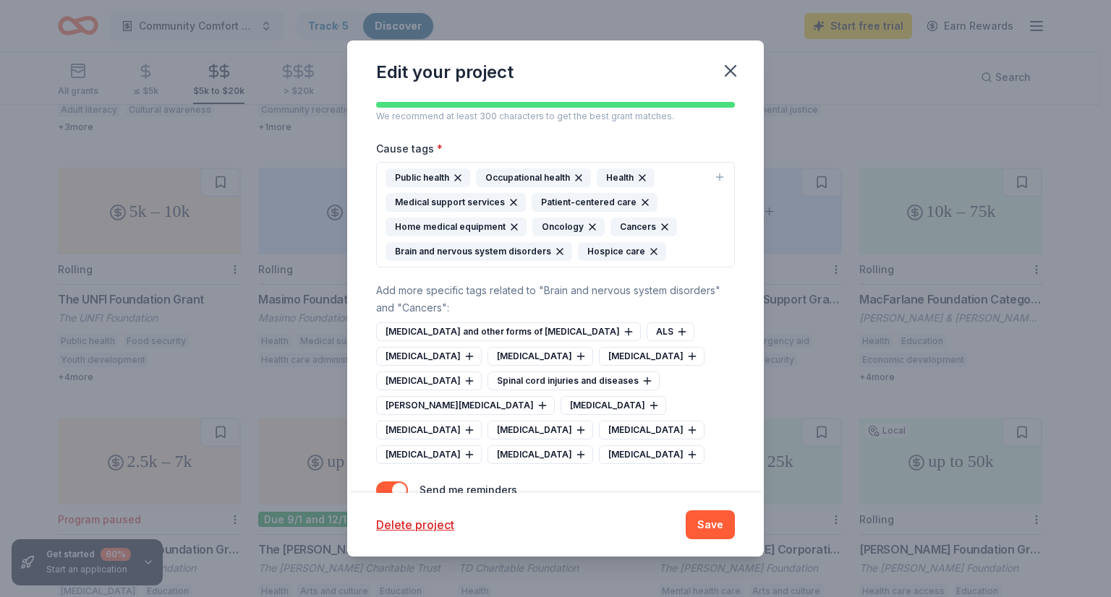
click at [708, 524] on button "Save" at bounding box center [710, 525] width 49 height 29
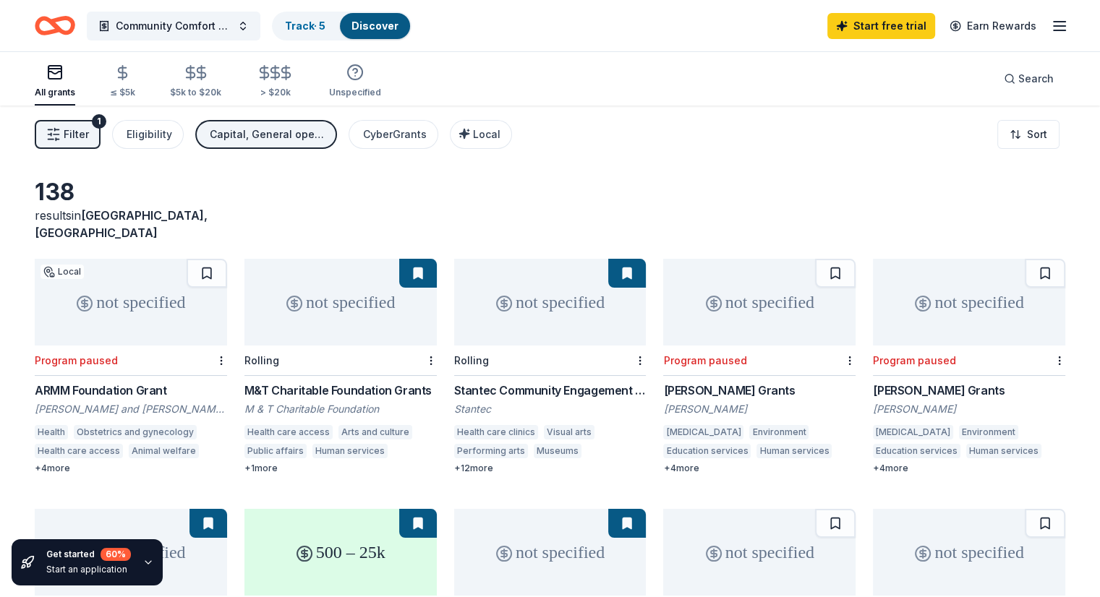
click at [214, 91] on div "$5k to $20k" at bounding box center [195, 93] width 51 height 12
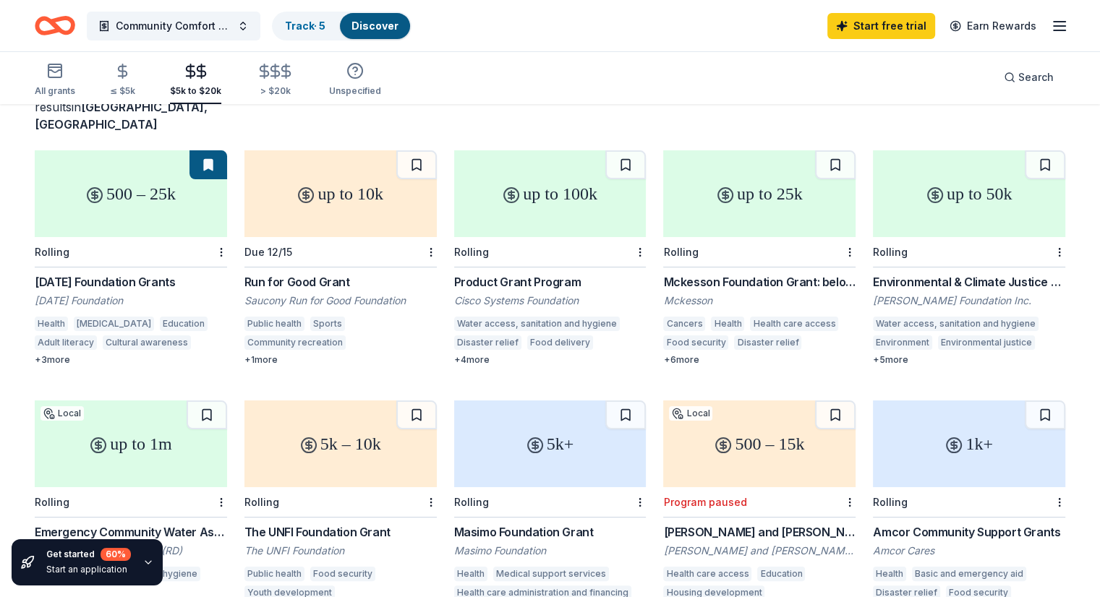
scroll to position [110, 0]
click at [798, 272] on div "Mckesson Foundation Grant: below $25,000" at bounding box center [759, 280] width 192 height 17
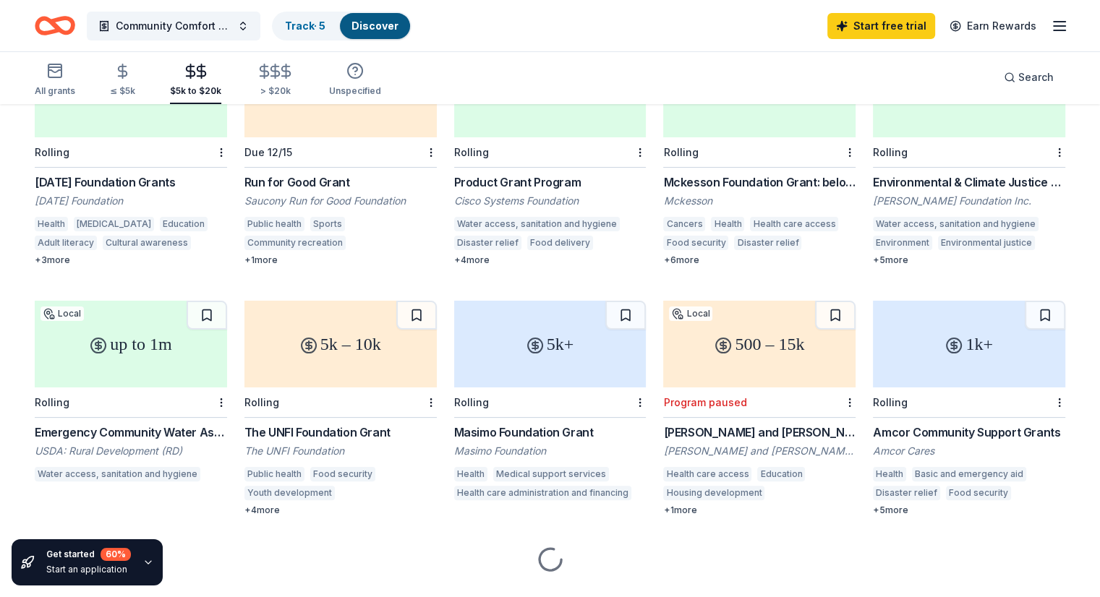
scroll to position [226, 0]
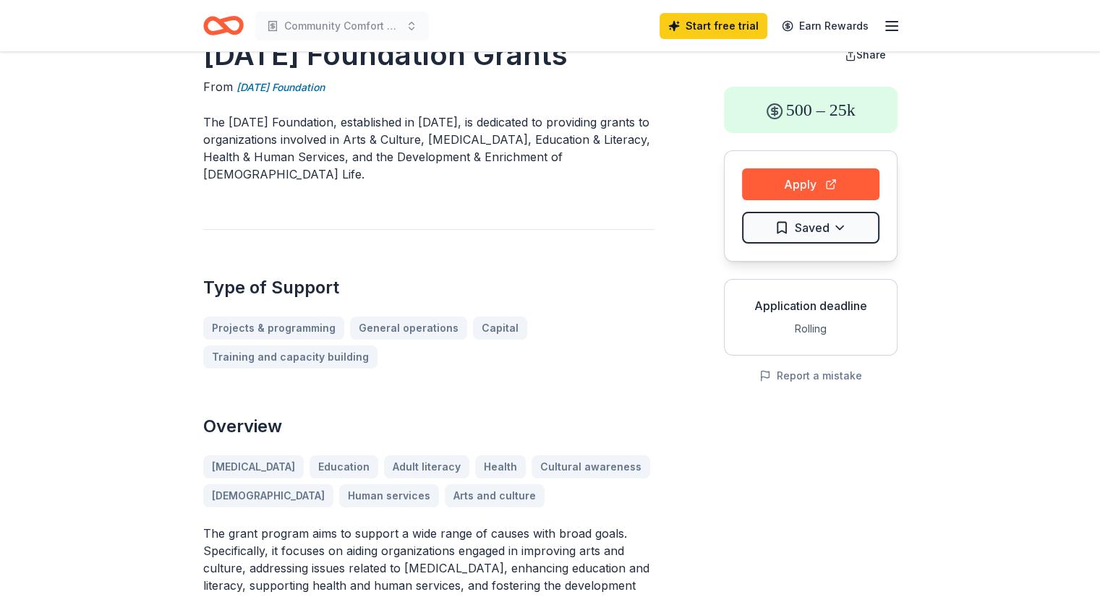
scroll to position [120, 0]
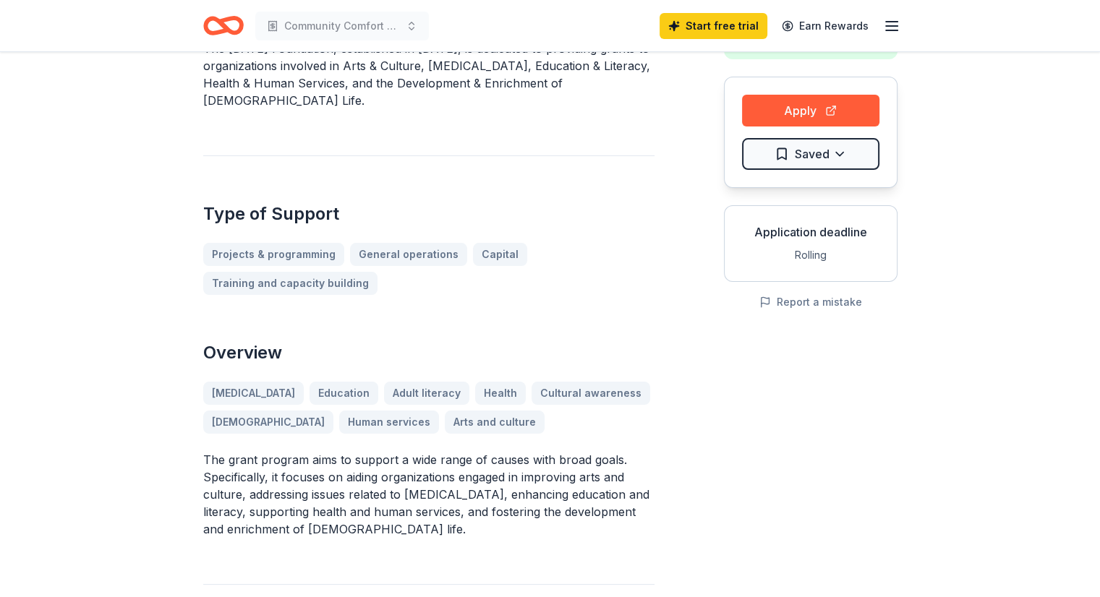
drag, startPoint x: 196, startPoint y: 435, endPoint x: 370, endPoint y: 512, distance: 190.7
drag, startPoint x: 370, startPoint y: 512, endPoint x: 176, endPoint y: 435, distance: 208.7
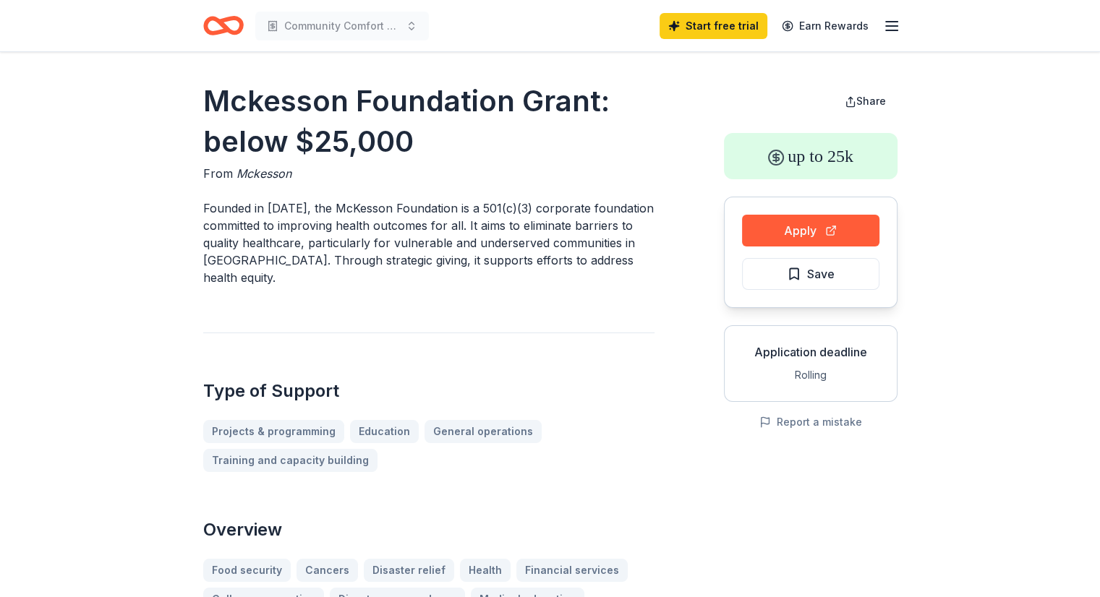
drag, startPoint x: 197, startPoint y: 208, endPoint x: 304, endPoint y: 276, distance: 125.8
drag, startPoint x: 281, startPoint y: 276, endPoint x: 226, endPoint y: 235, distance: 68.3
click at [226, 235] on p "Founded in 1943, the McKesson Foundation is a 501(c)(3) corporate foundation co…" at bounding box center [428, 243] width 451 height 87
drag, startPoint x: 187, startPoint y: 206, endPoint x: 286, endPoint y: 284, distance: 126.2
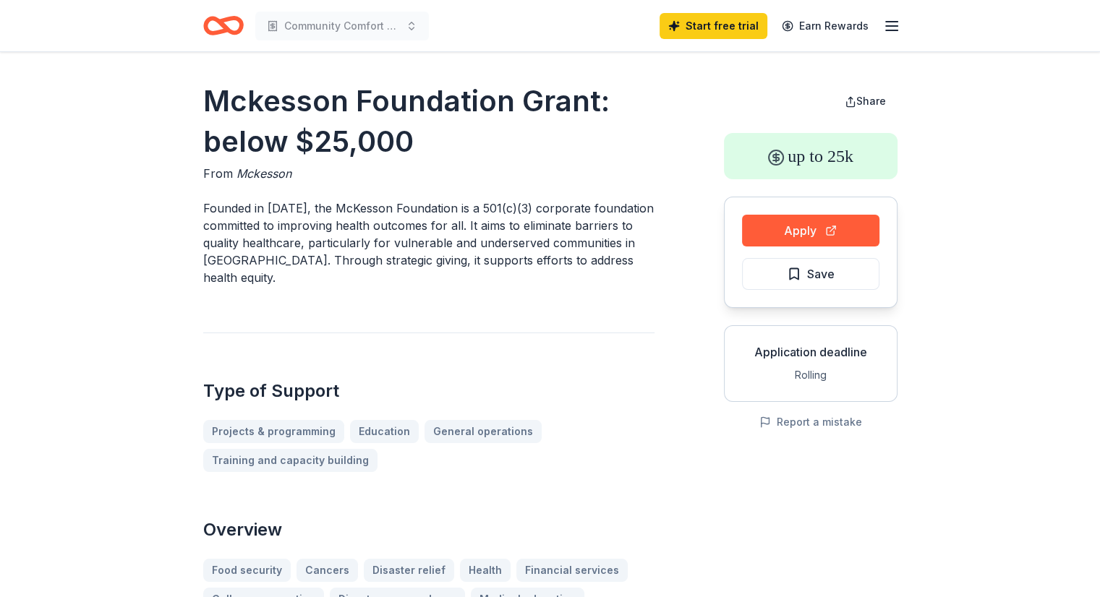
click at [286, 284] on p "Founded in 1943, the McKesson Foundation is a 501(c)(3) corporate foundation co…" at bounding box center [428, 243] width 451 height 87
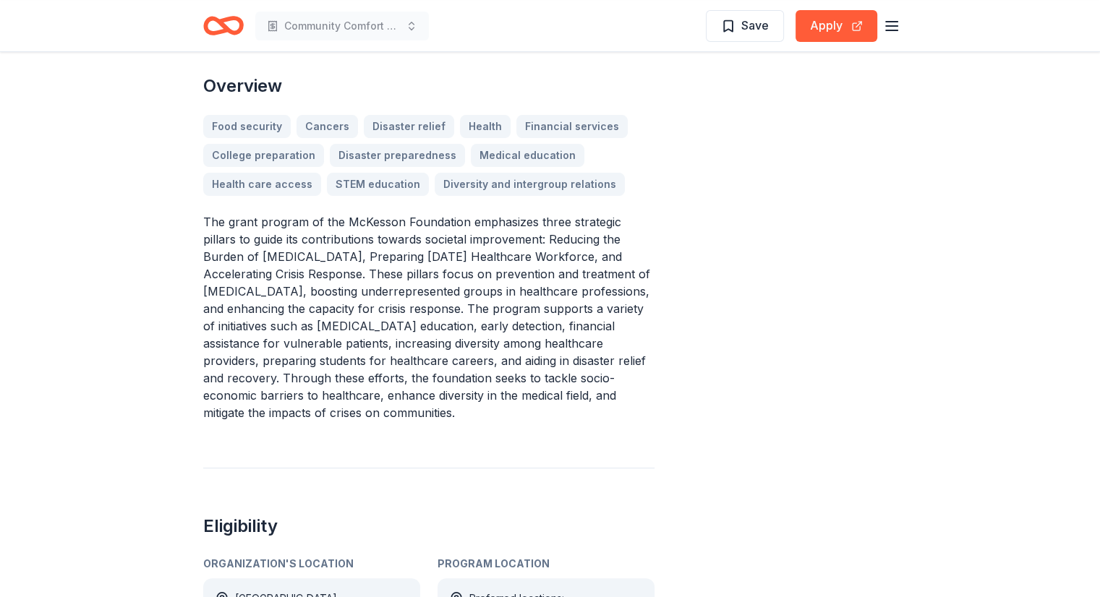
scroll to position [443, 0]
drag, startPoint x: 194, startPoint y: 213, endPoint x: 639, endPoint y: 409, distance: 485.8
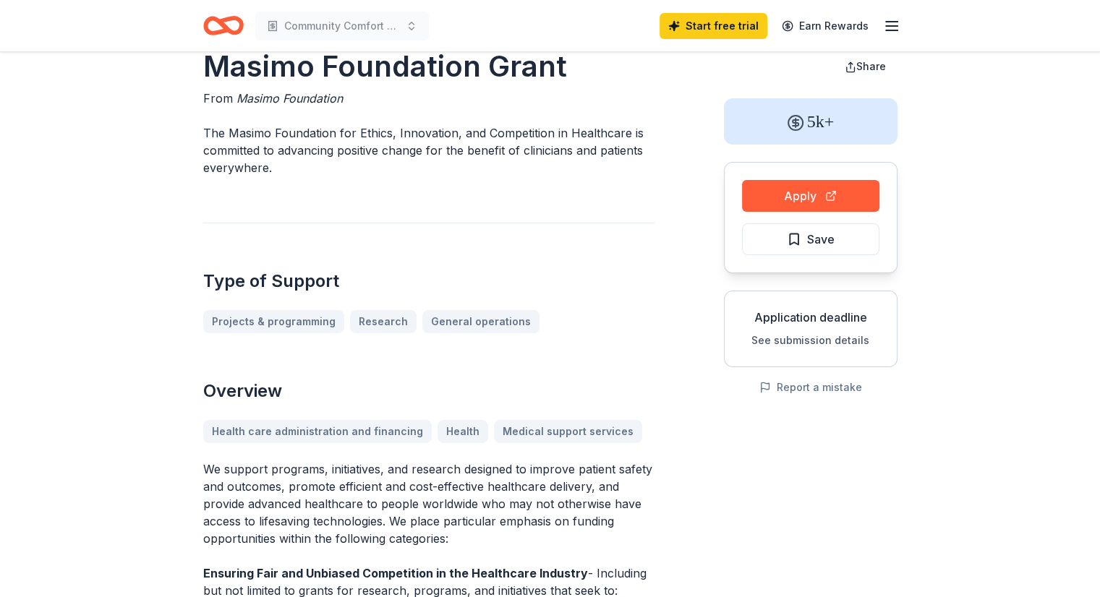
scroll to position [35, 0]
drag, startPoint x: 191, startPoint y: 456, endPoint x: 448, endPoint y: 522, distance: 265.8
drag, startPoint x: 456, startPoint y: 527, endPoint x: 179, endPoint y: 481, distance: 281.6
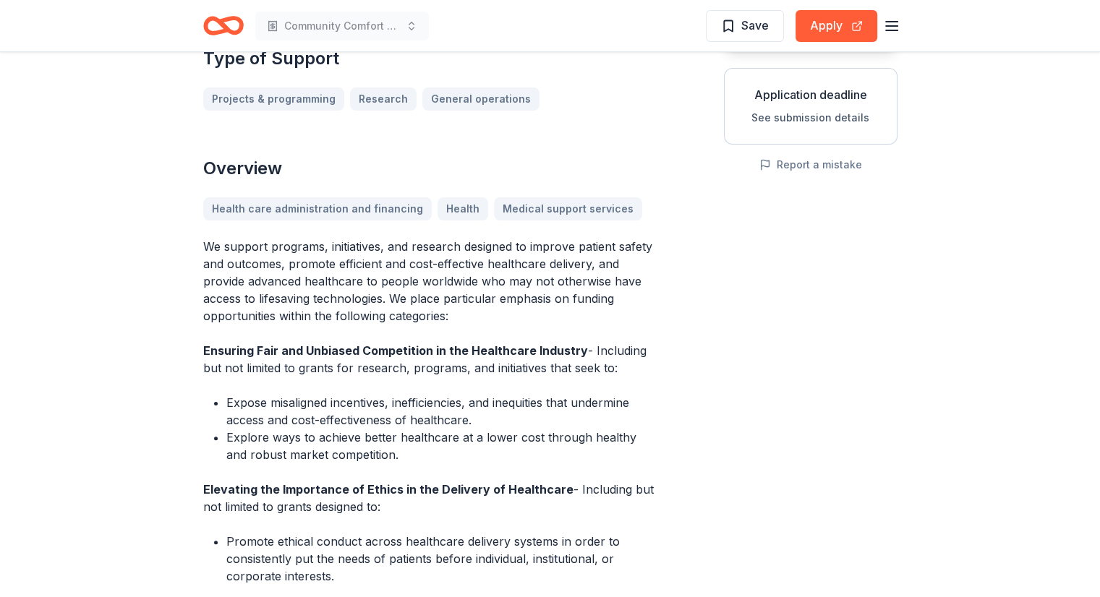
scroll to position [362, 0]
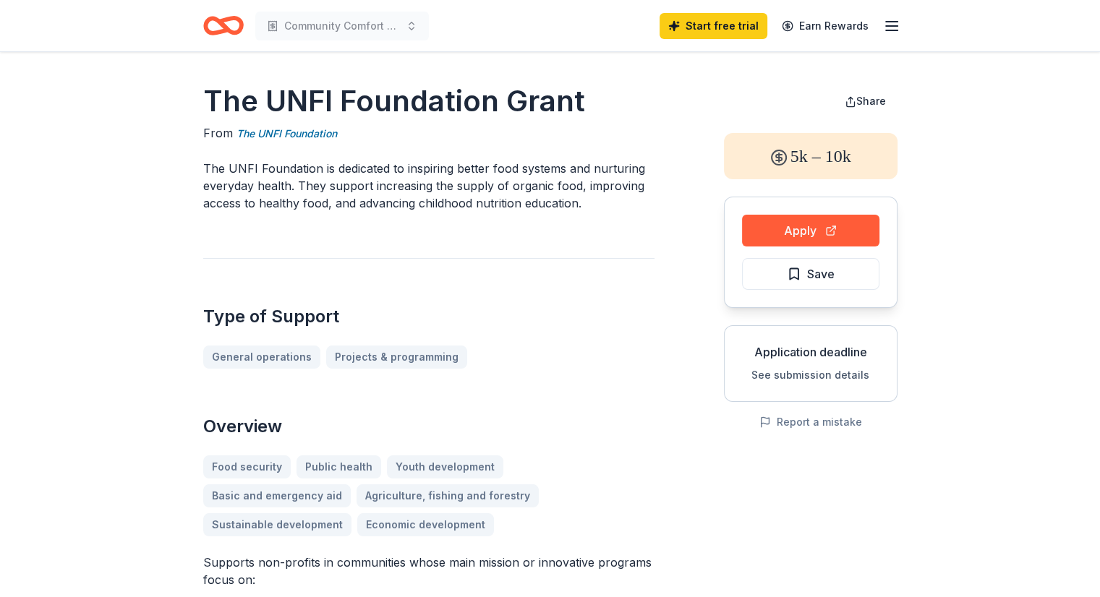
drag, startPoint x: 186, startPoint y: 156, endPoint x: 629, endPoint y: 191, distance: 444.0
drag, startPoint x: 592, startPoint y: 187, endPoint x: 382, endPoint y: 71, distance: 240.6
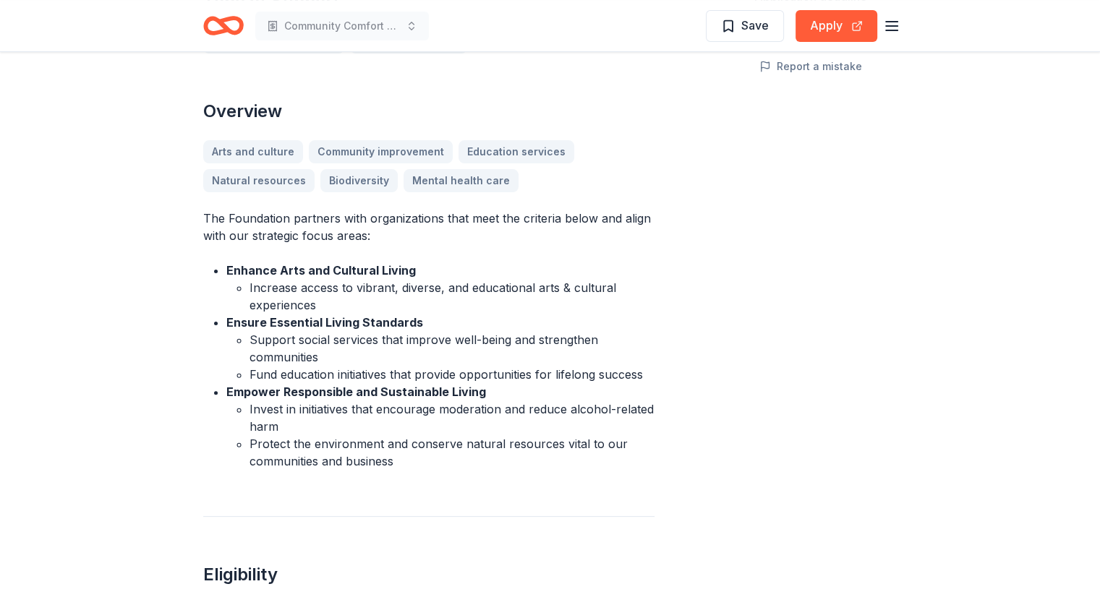
scroll to position [357, 0]
click at [828, 38] on button "Apply" at bounding box center [837, 26] width 82 height 32
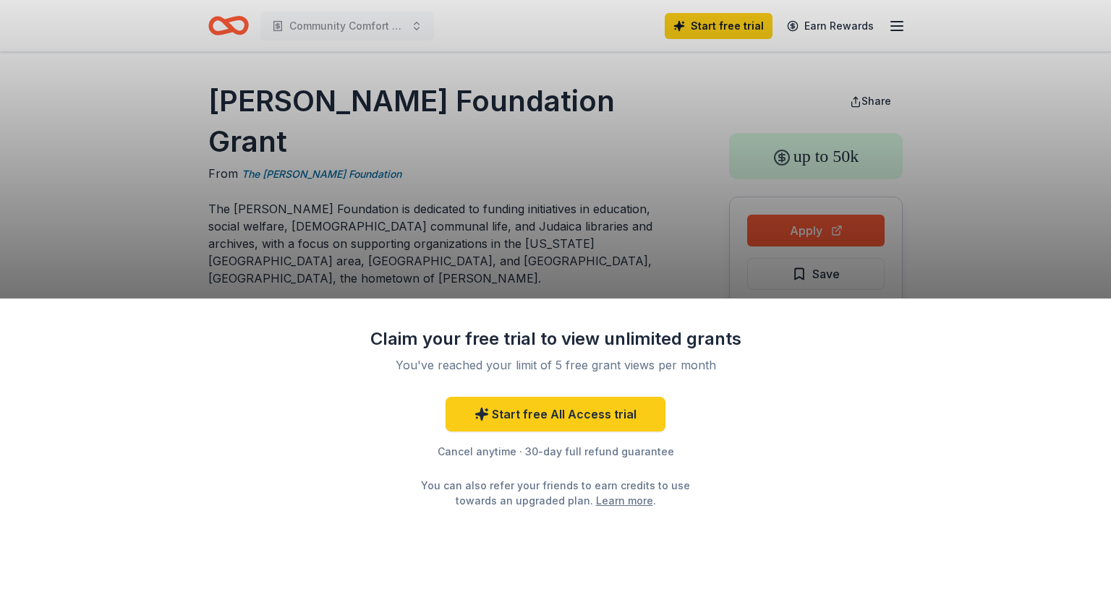
click at [794, 226] on div "Claim your free trial to view unlimited grants You've reached your limit of 5 f…" at bounding box center [555, 298] width 1111 height 597
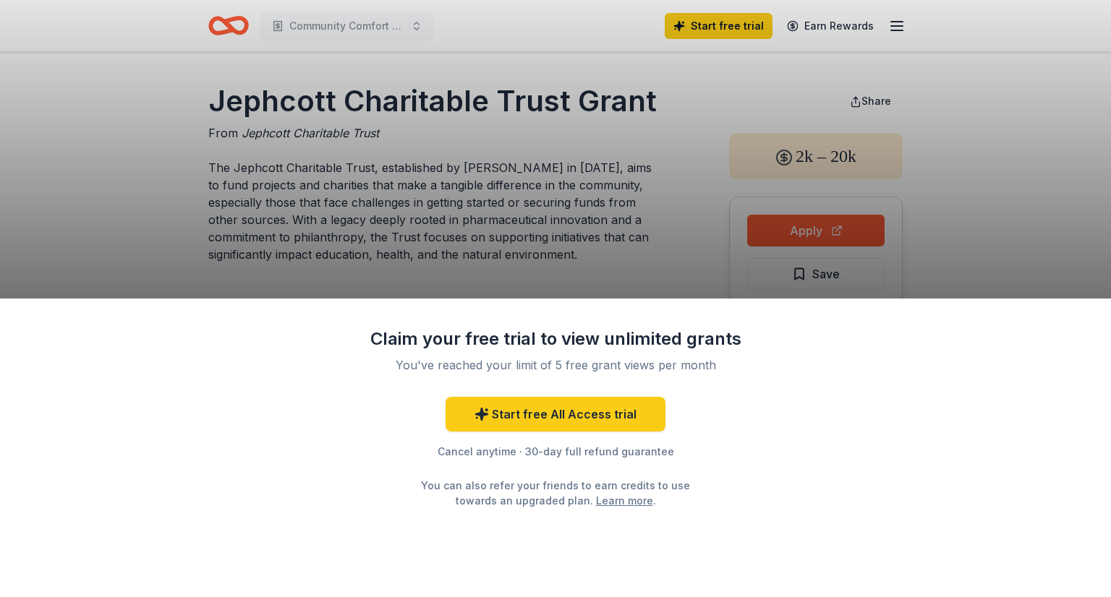
drag, startPoint x: 133, startPoint y: 163, endPoint x: 482, endPoint y: 221, distance: 353.3
click at [482, 221] on div "Claim your free trial to view unlimited grants You've reached your limit of 5 f…" at bounding box center [555, 298] width 1111 height 597
drag, startPoint x: 200, startPoint y: 103, endPoint x: 649, endPoint y: 364, distance: 519.2
click at [649, 364] on div "Claim your free trial to view unlimited grants You've reached your limit of 5 f…" at bounding box center [555, 298] width 1111 height 597
drag, startPoint x: 721, startPoint y: 359, endPoint x: 350, endPoint y: 331, distance: 372.1
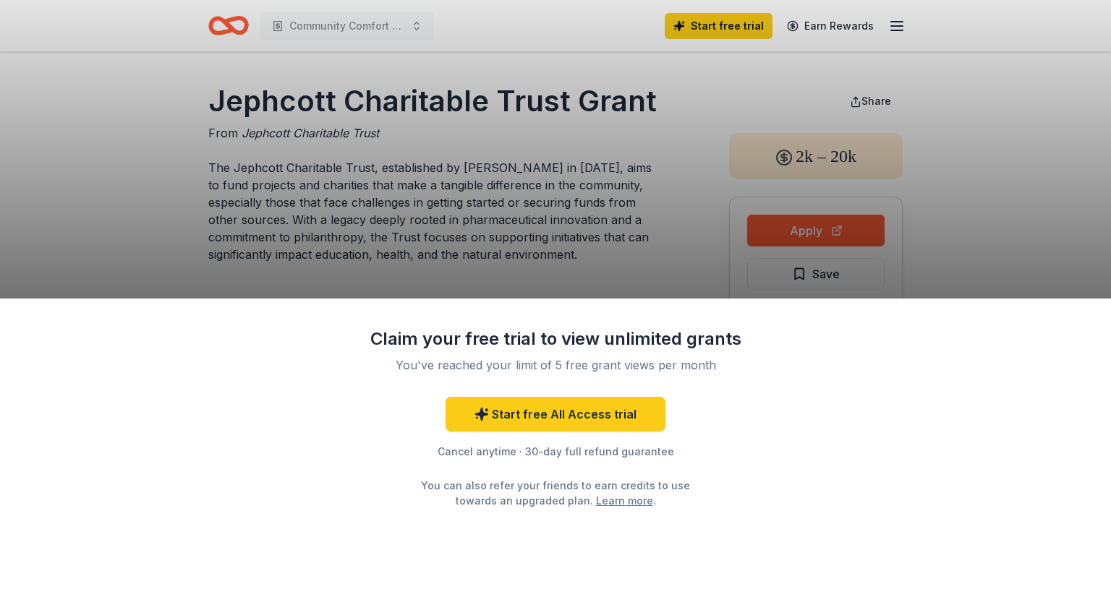
click at [350, 331] on div "Claim your free trial to view unlimited grants You've reached your limit of 5 f…" at bounding box center [555, 448] width 1111 height 299
drag, startPoint x: 192, startPoint y: 85, endPoint x: 665, endPoint y: 116, distance: 474.7
click at [665, 116] on div "Claim your free trial to view unlimited grants You've reached your limit of 5 f…" at bounding box center [555, 298] width 1111 height 597
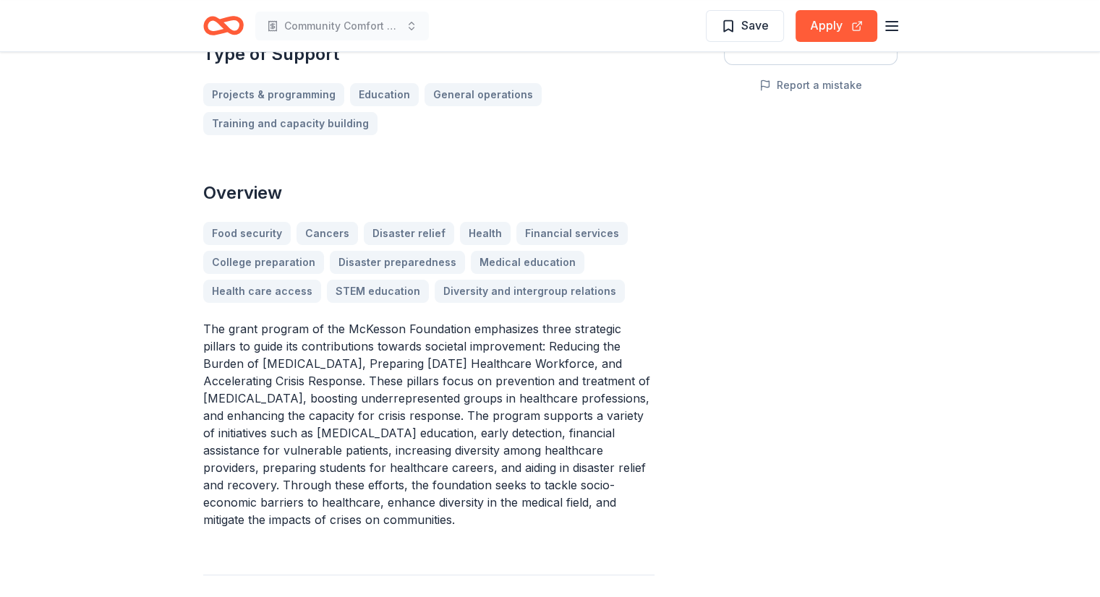
scroll to position [338, 0]
drag, startPoint x: 179, startPoint y: 313, endPoint x: 570, endPoint y: 483, distance: 426.0
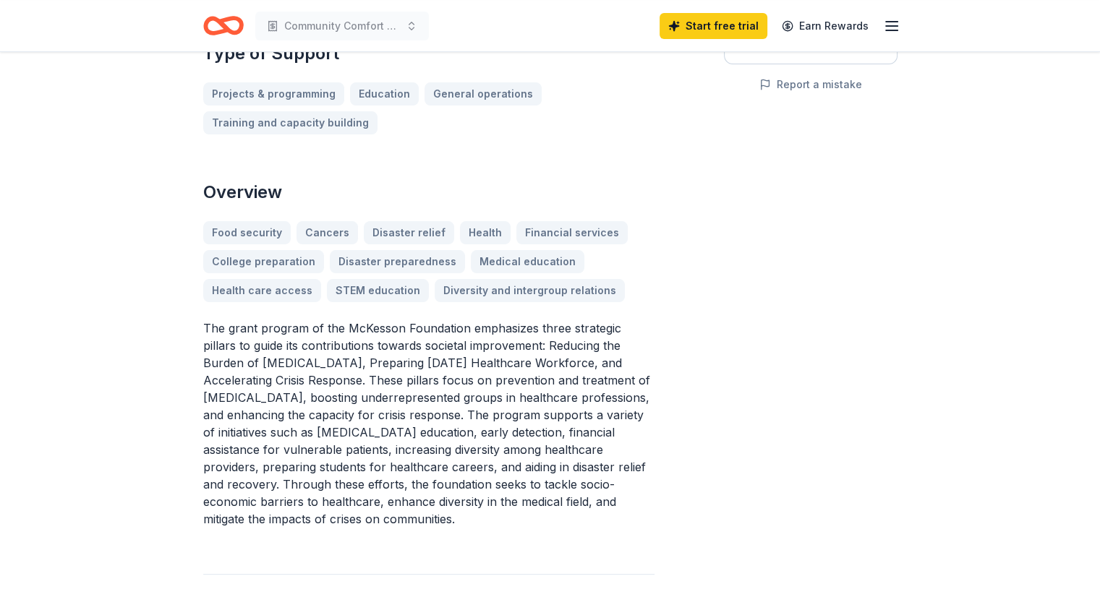
scroll to position [0, 0]
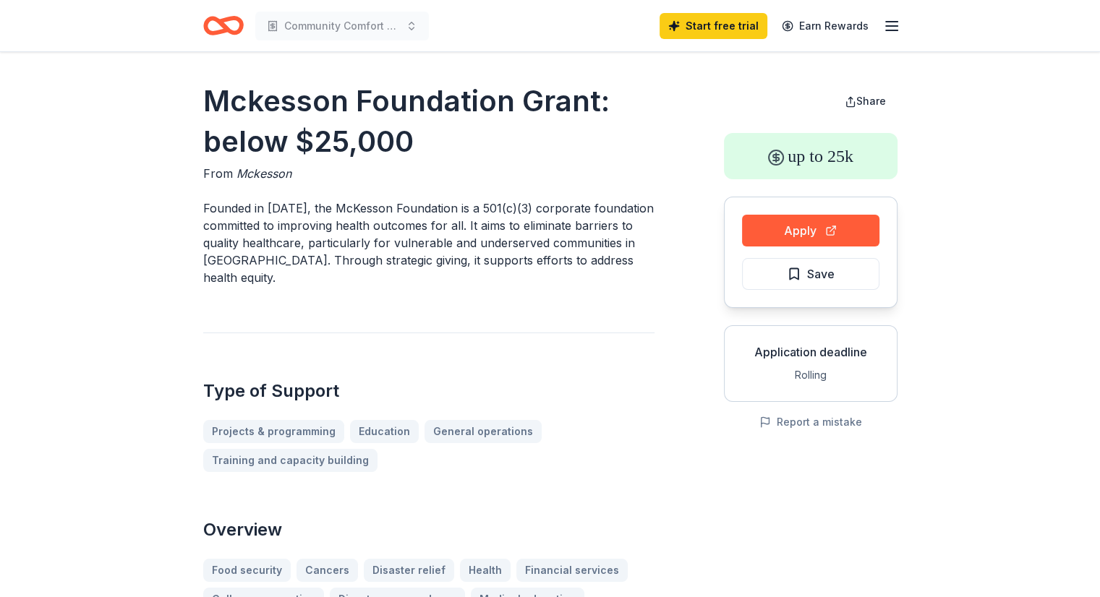
drag, startPoint x: 188, startPoint y: 211, endPoint x: 315, endPoint y: 313, distance: 163.1
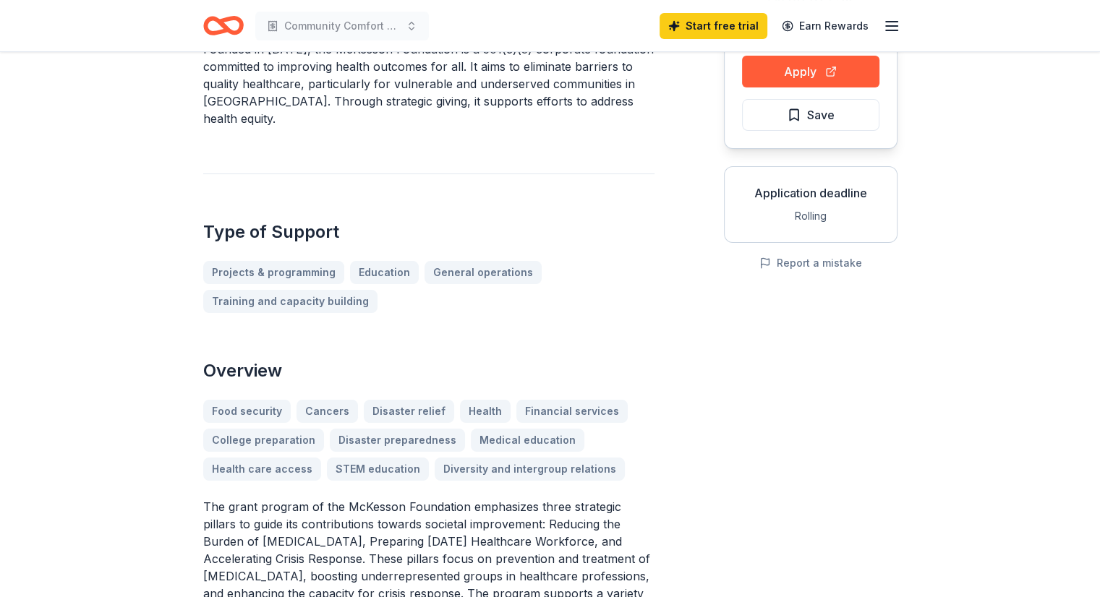
scroll to position [162, 0]
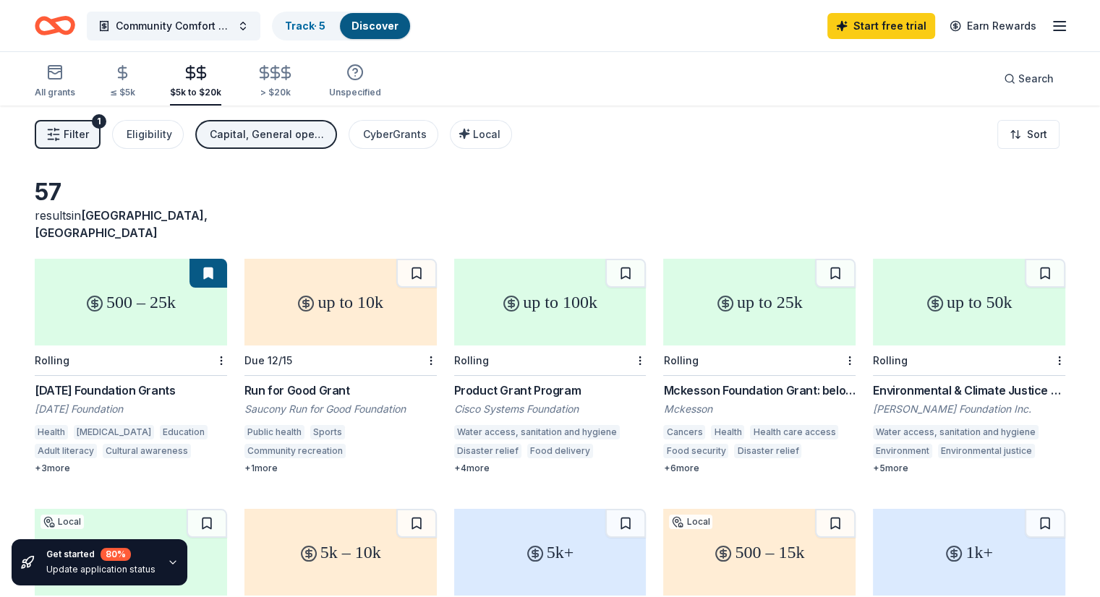
click at [202, 32] on span "Community Comfort and Care Initiative" at bounding box center [174, 25] width 116 height 17
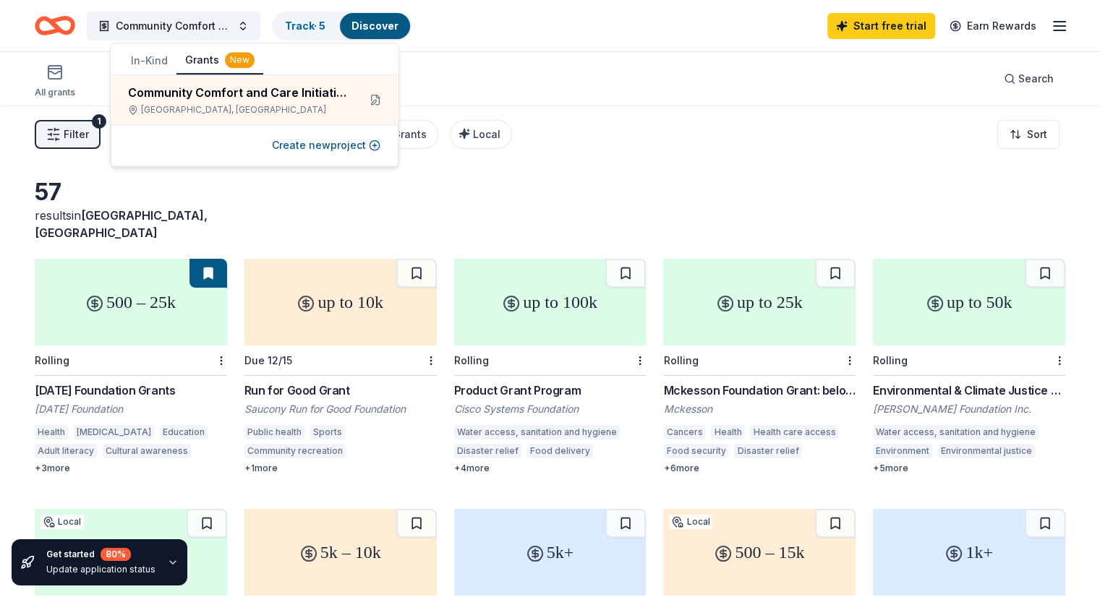
click at [505, 144] on button "Local" at bounding box center [481, 134] width 62 height 29
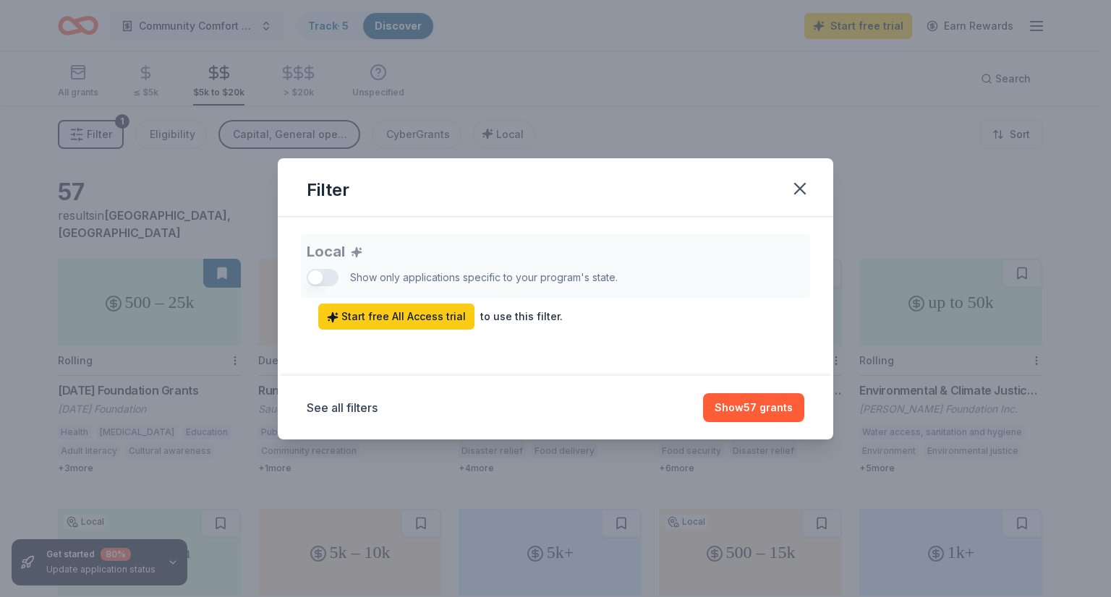
click at [810, 184] on button "button" at bounding box center [800, 189] width 32 height 32
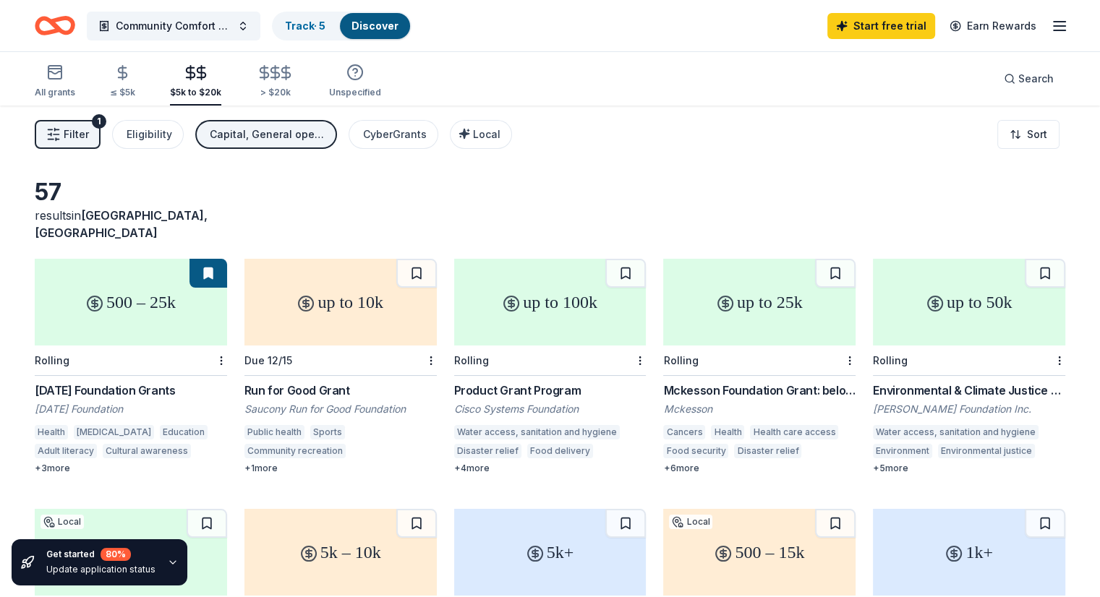
click at [260, 24] on button "Community Comfort and Care Initiative" at bounding box center [174, 26] width 174 height 29
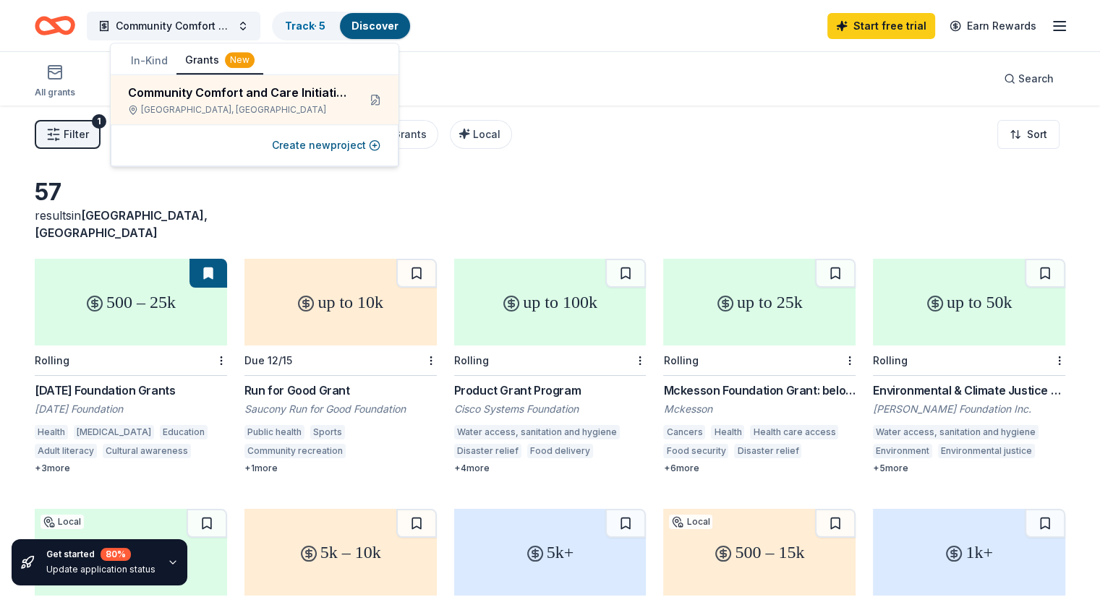
click at [377, 98] on button at bounding box center [375, 99] width 23 height 23
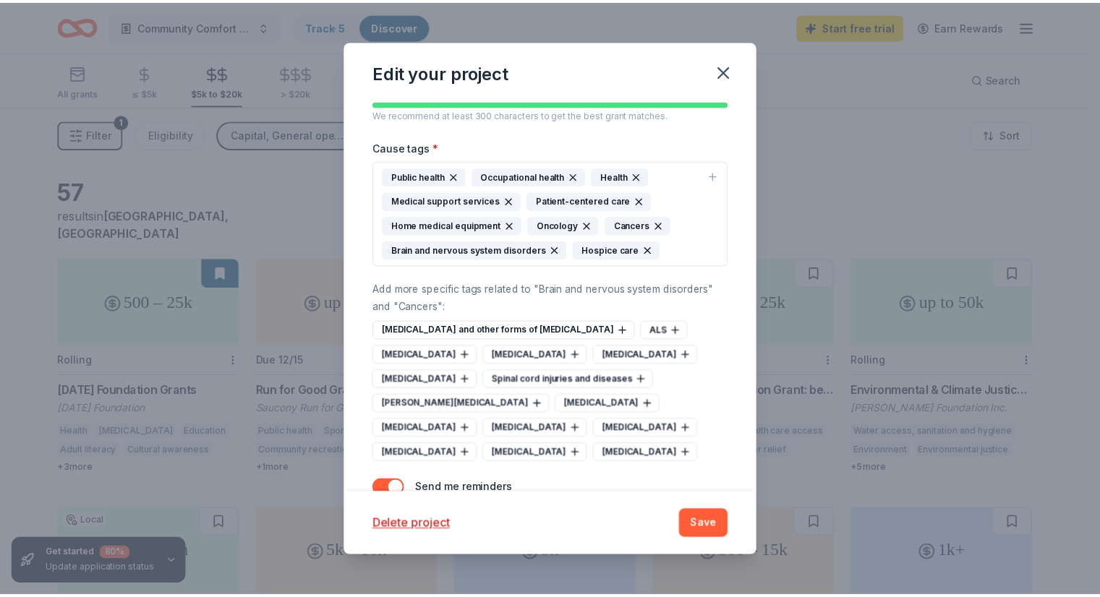
scroll to position [395, 0]
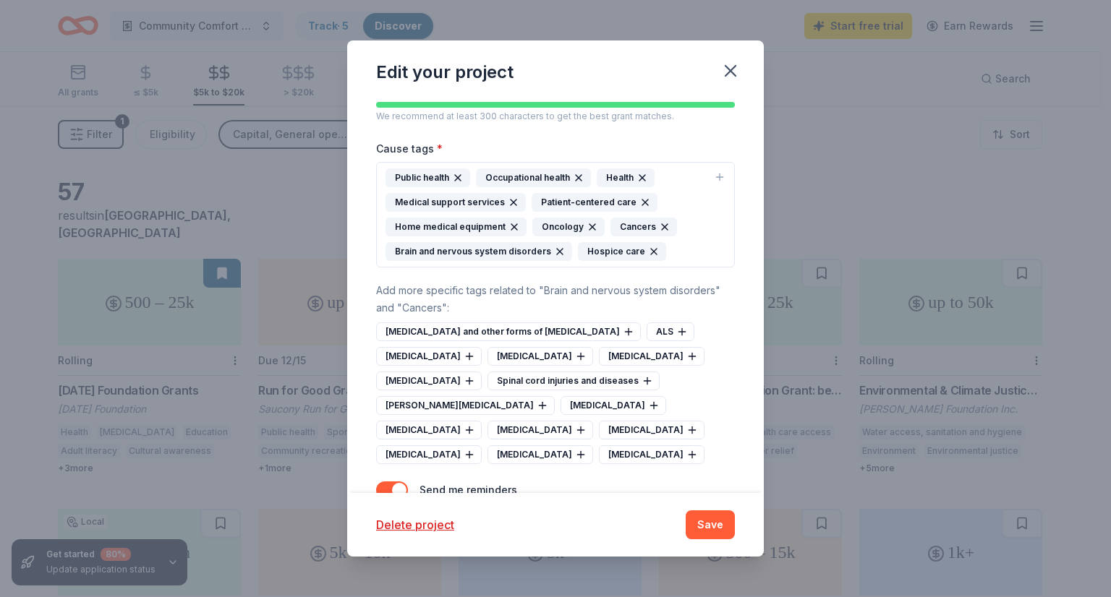
click at [696, 524] on button "Save" at bounding box center [710, 525] width 49 height 29
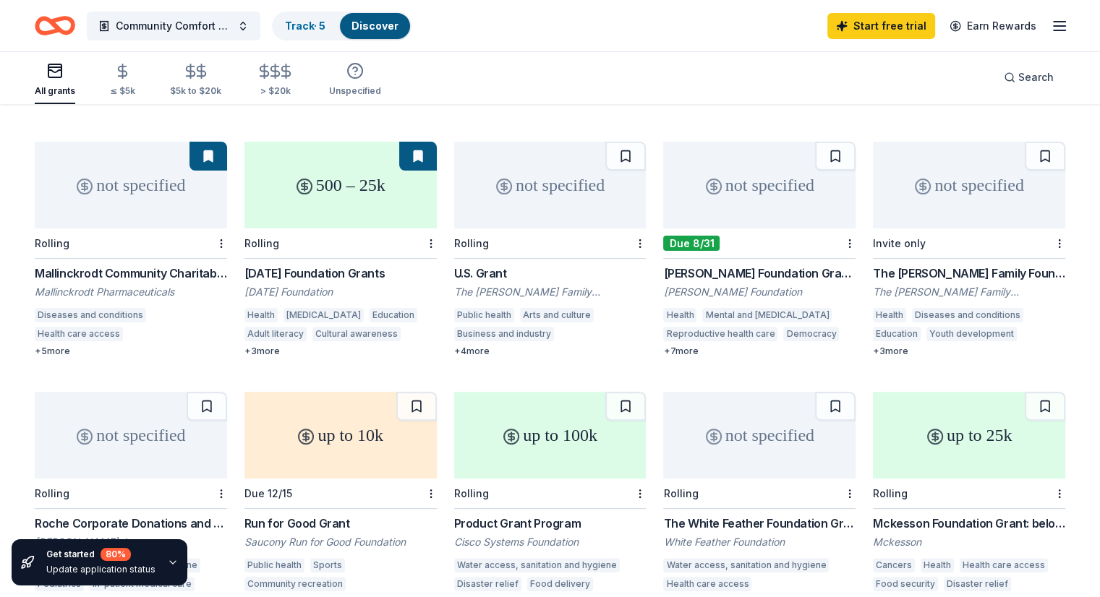
scroll to position [367, 0]
click at [133, 265] on div "Mallinckrodt Community Charitable Giving Program" at bounding box center [131, 273] width 192 height 17
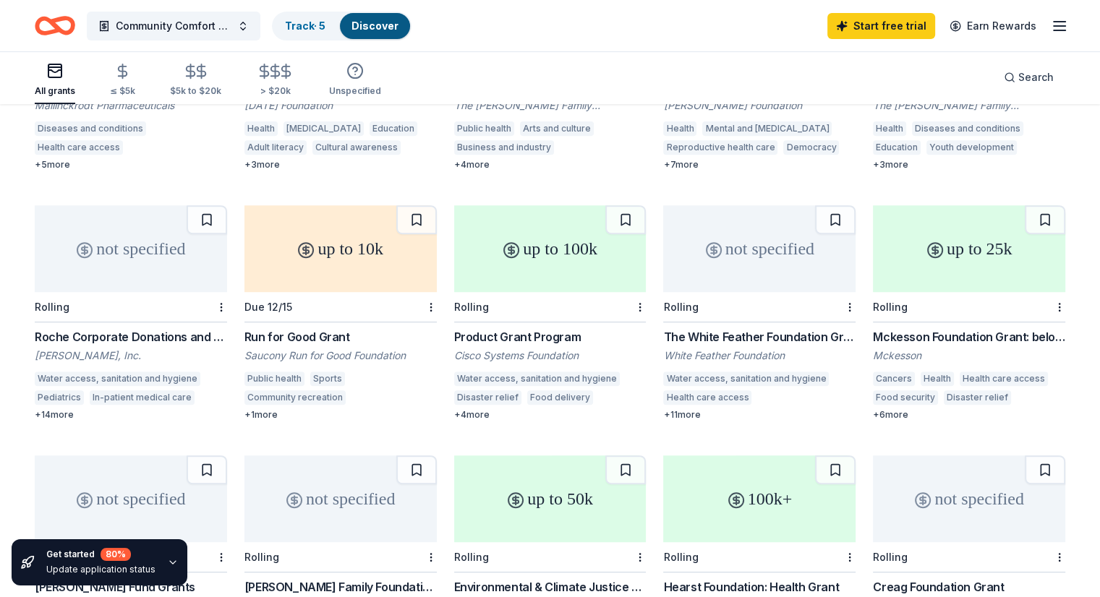
scroll to position [553, 0]
click at [952, 330] on div "Mckesson Foundation Grant: below $25,000" at bounding box center [969, 338] width 192 height 17
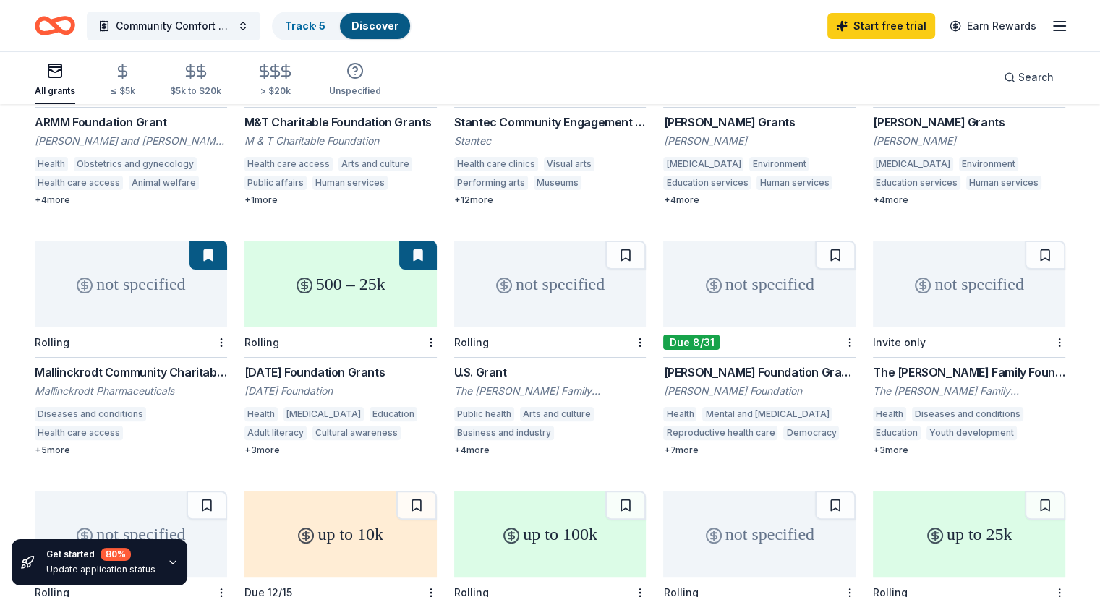
scroll to position [253, 0]
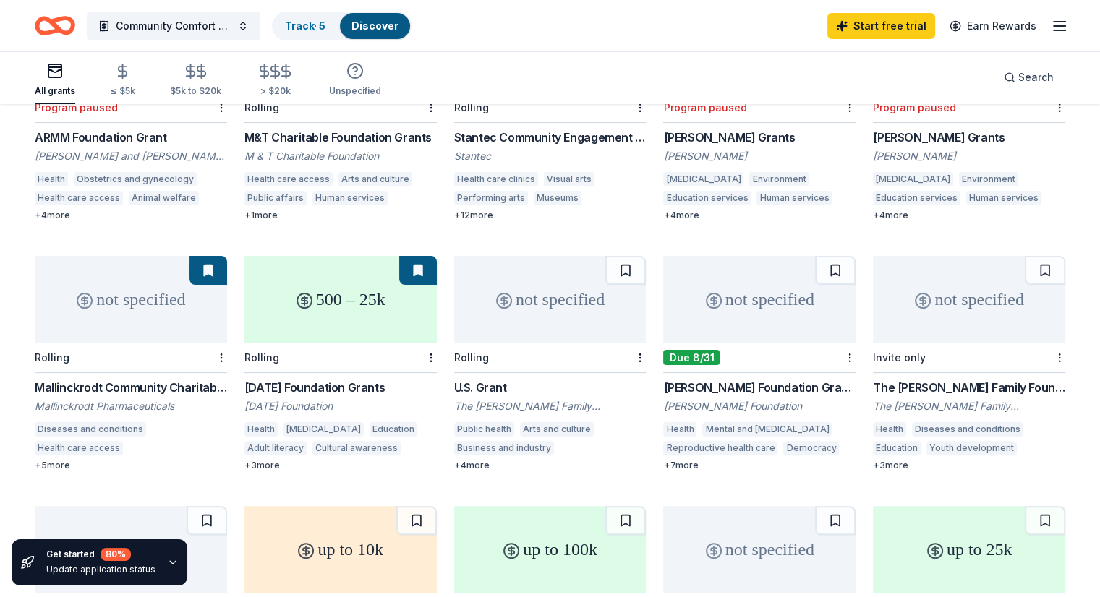
click at [743, 379] on div "Leland Fikes Foundation Grants" at bounding box center [759, 387] width 192 height 17
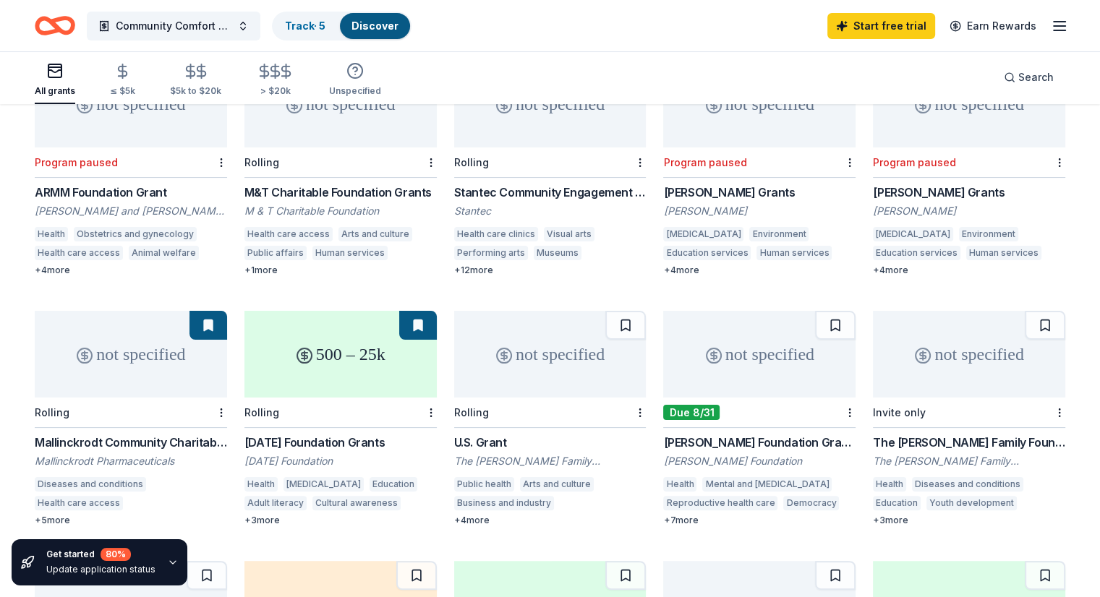
scroll to position [194, 0]
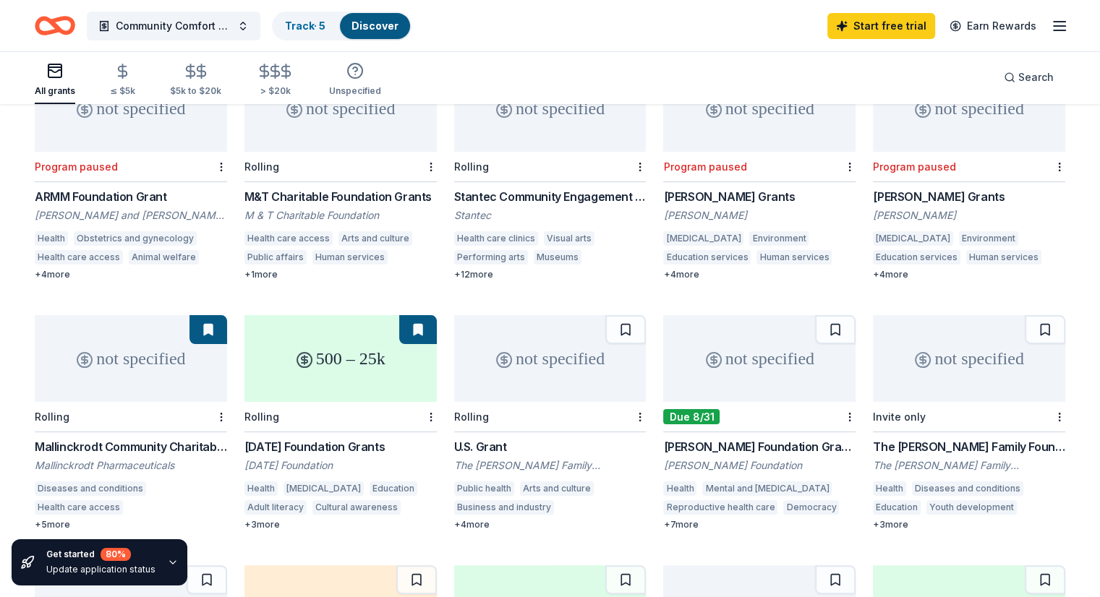
click at [163, 438] on div "Mallinckrodt Community Charitable Giving Program" at bounding box center [131, 446] width 192 height 17
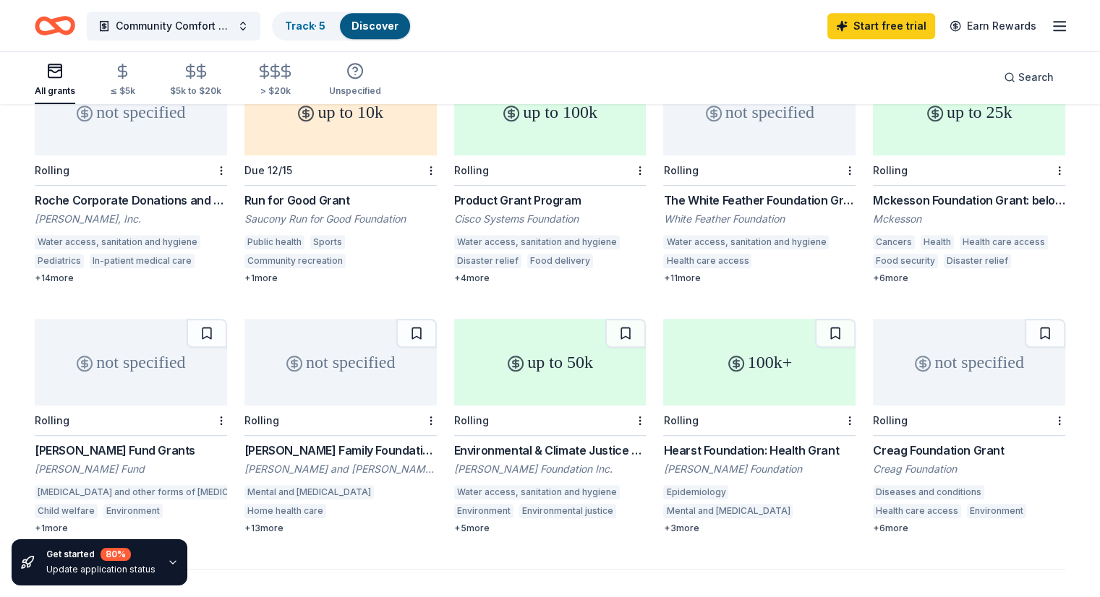
scroll to position [0, 0]
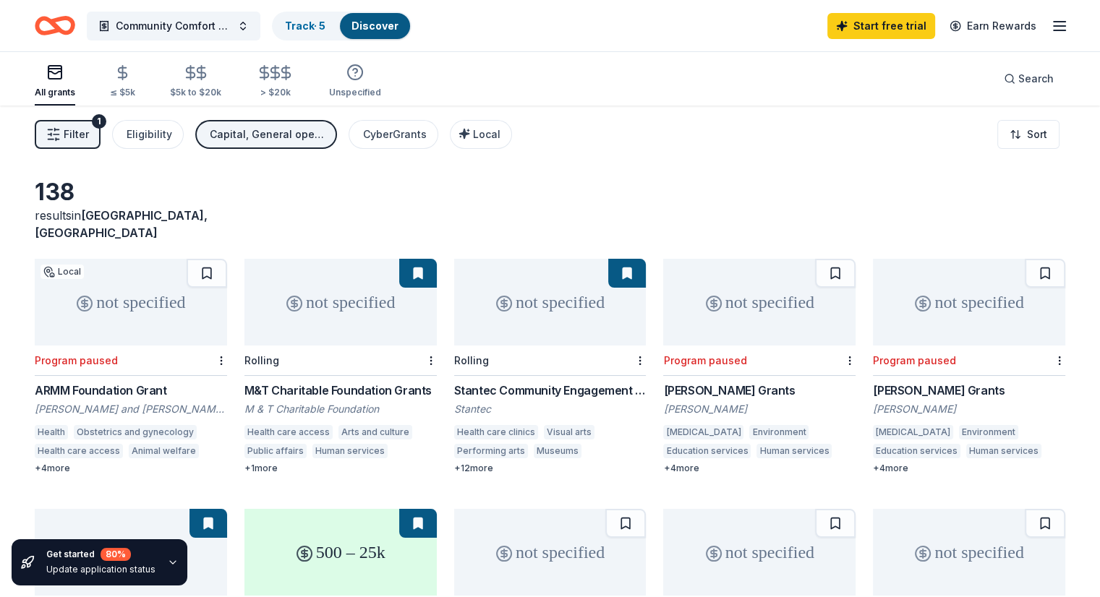
click at [133, 80] on div "button" at bounding box center [122, 72] width 25 height 17
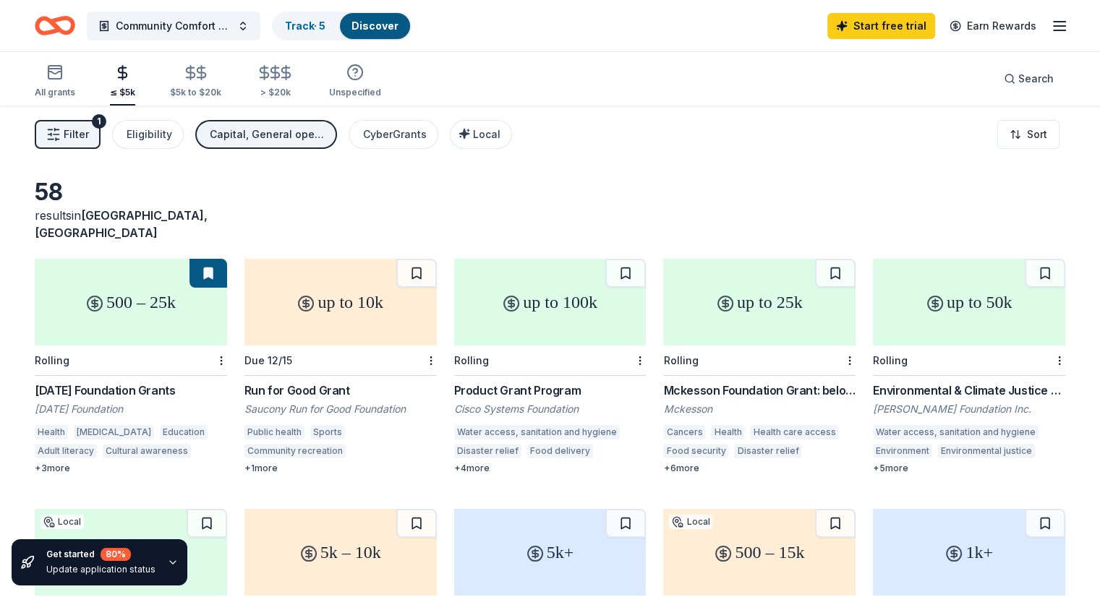
click at [221, 94] on div "$5k to $20k" at bounding box center [195, 93] width 51 height 12
click at [163, 88] on div "All grants ≤ $5k $5k to $20k > $20k Unspecified" at bounding box center [208, 82] width 346 height 48
click at [212, 82] on div "$5k to $20k" at bounding box center [195, 81] width 51 height 34
click at [131, 79] on icon "button" at bounding box center [122, 72] width 17 height 17
drag, startPoint x: 35, startPoint y: 131, endPoint x: 623, endPoint y: 211, distance: 592.8
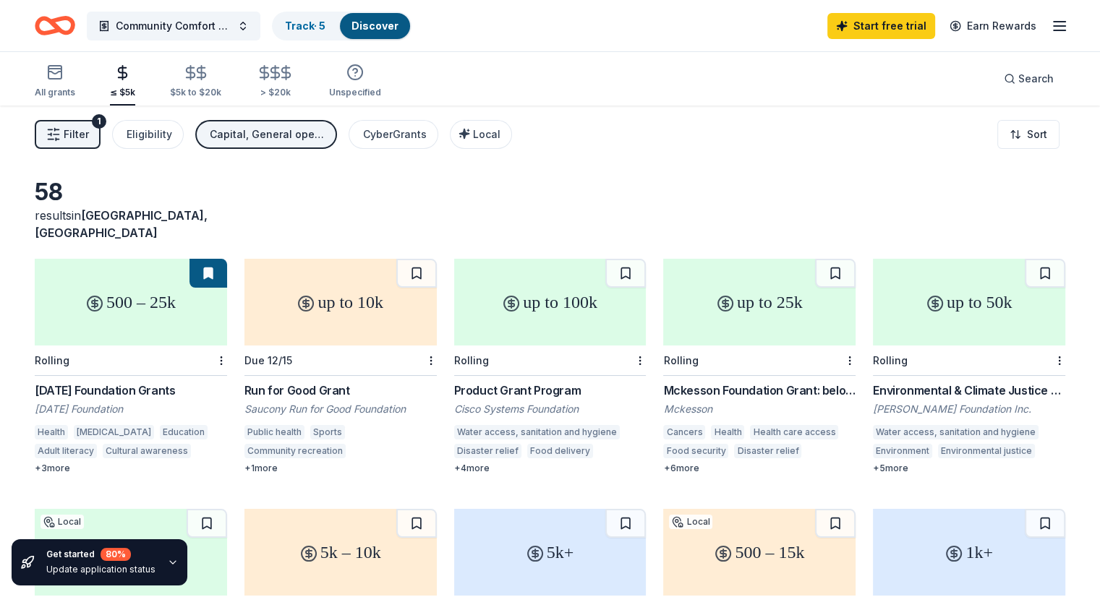
click at [623, 211] on div "Community Comfort and Care Initiative Track · 5 Discover Start free trial Earn …" at bounding box center [550, 420] width 1100 height 841
click at [608, 188] on div "58 results in Stony Brook, NY" at bounding box center [550, 210] width 1031 height 64
click at [214, 82] on div "$5k to $20k" at bounding box center [195, 81] width 51 height 34
click at [273, 79] on icon "button" at bounding box center [264, 72] width 17 height 17
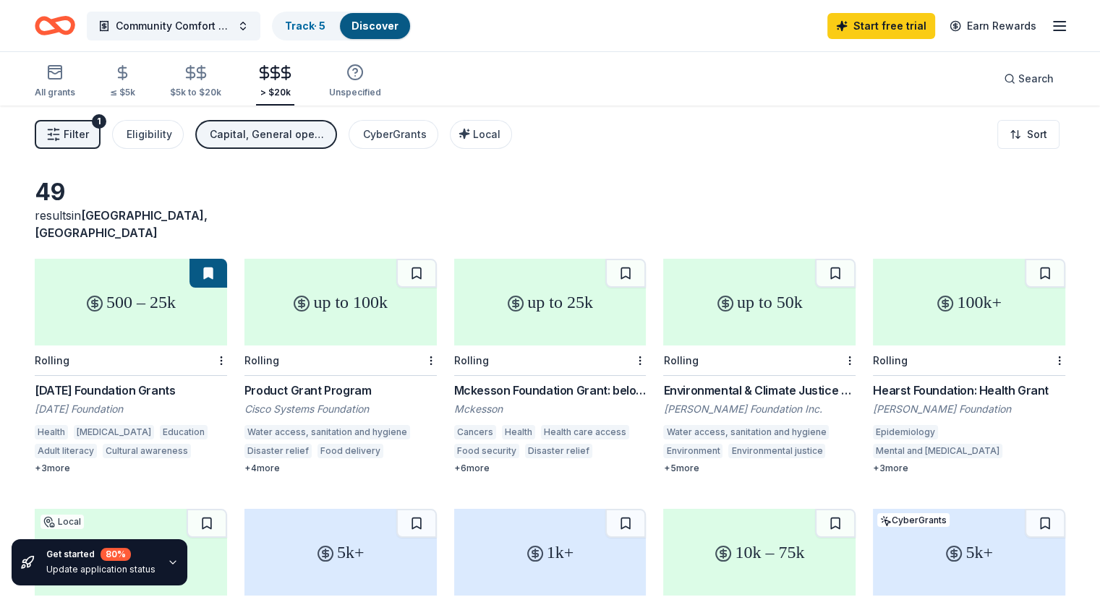
click at [210, 71] on icon "button" at bounding box center [201, 72] width 17 height 17
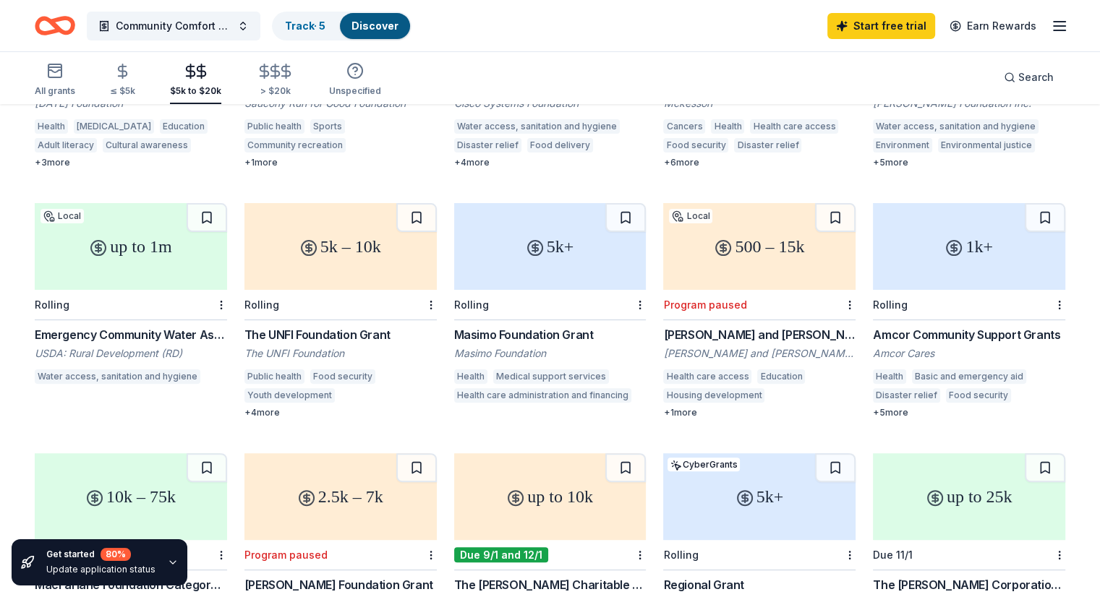
scroll to position [307, 0]
click at [942, 325] on div "Amcor Community Support Grants" at bounding box center [969, 333] width 192 height 17
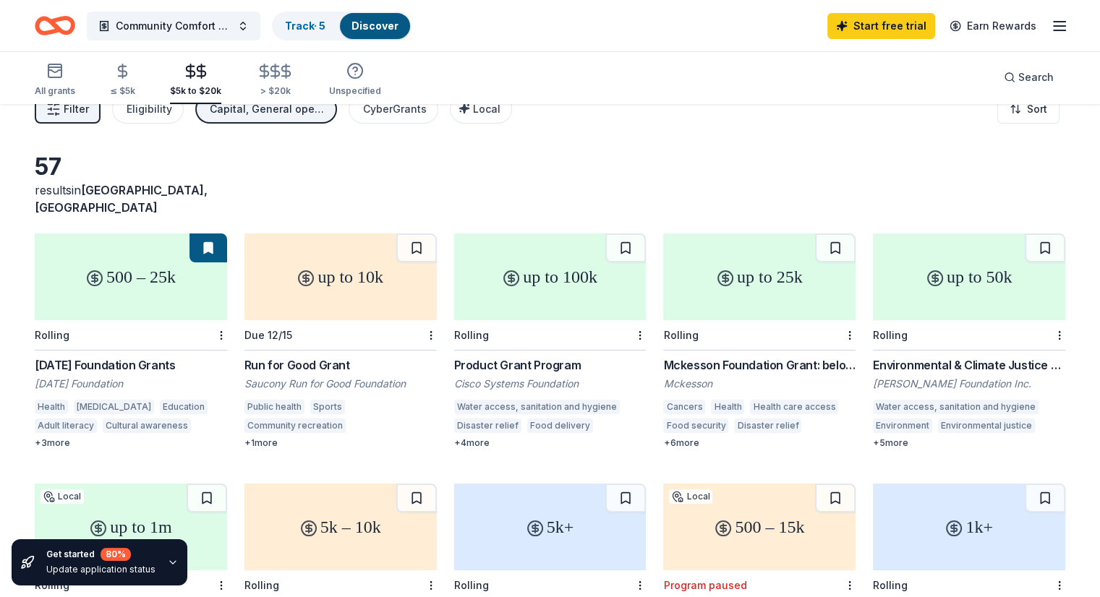
scroll to position [6, 0]
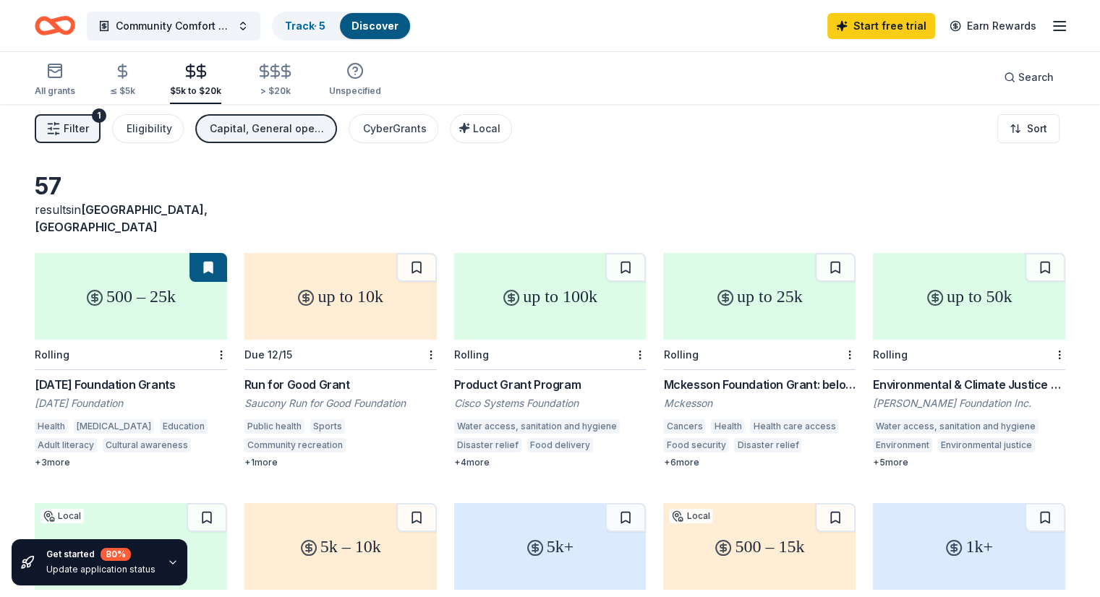
click at [291, 76] on icon "button" at bounding box center [286, 71] width 9 height 9
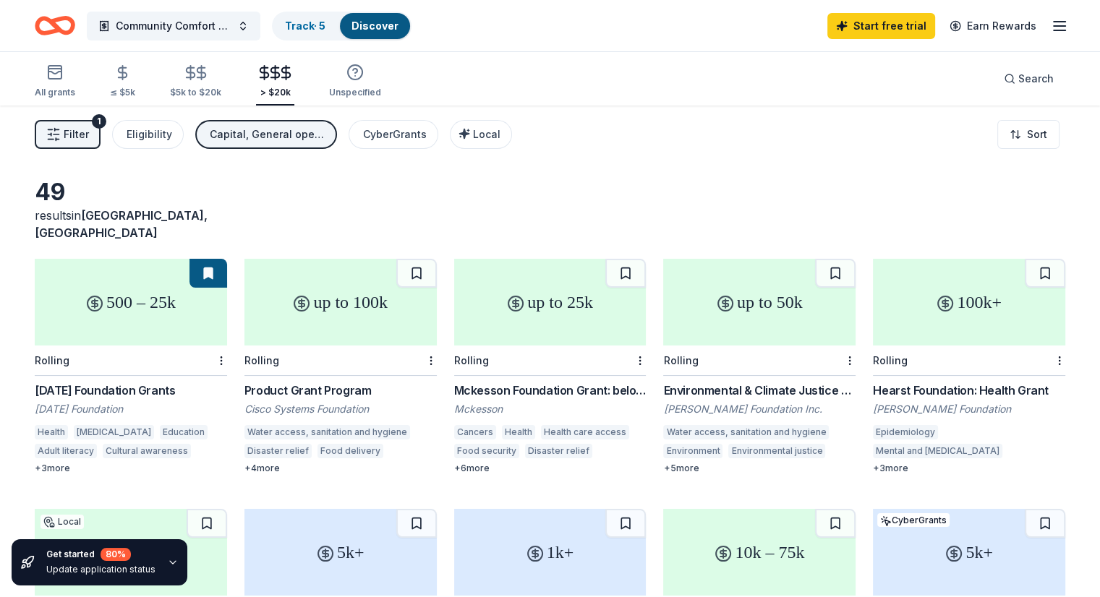
click at [223, 58] on div "All grants ≤ $5k $5k to $20k > $20k Unspecified" at bounding box center [208, 82] width 346 height 48
click at [221, 93] on div "$5k to $20k" at bounding box center [195, 93] width 51 height 12
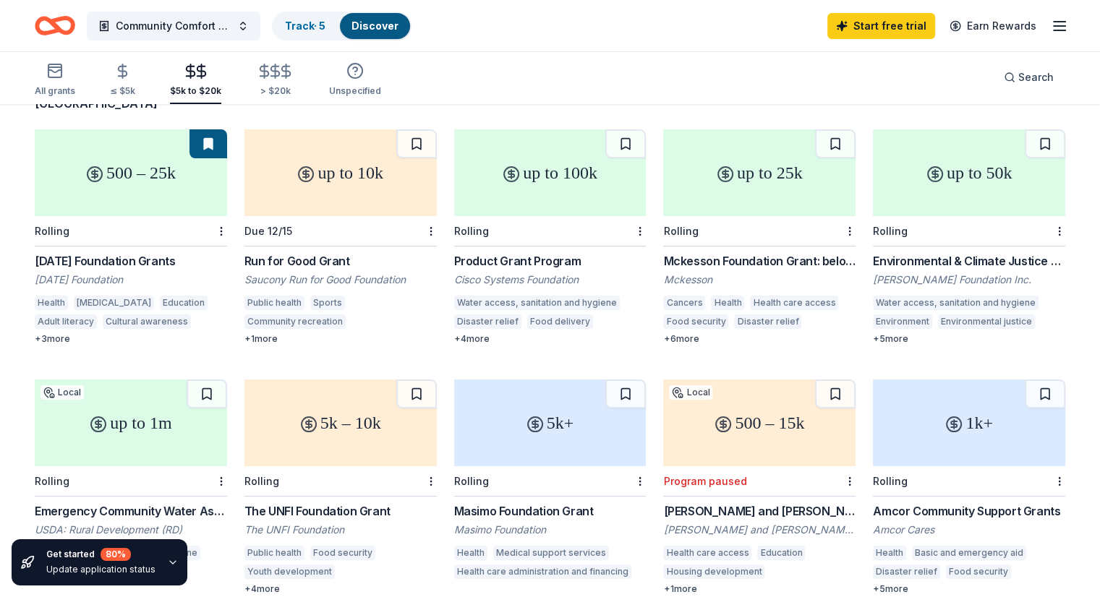
scroll to position [130, 0]
click at [500, 252] on div "Product Grant Program" at bounding box center [550, 260] width 192 height 17
click at [72, 25] on icon "Home" at bounding box center [55, 26] width 41 height 34
click at [75, 26] on icon "Home" at bounding box center [55, 26] width 41 height 34
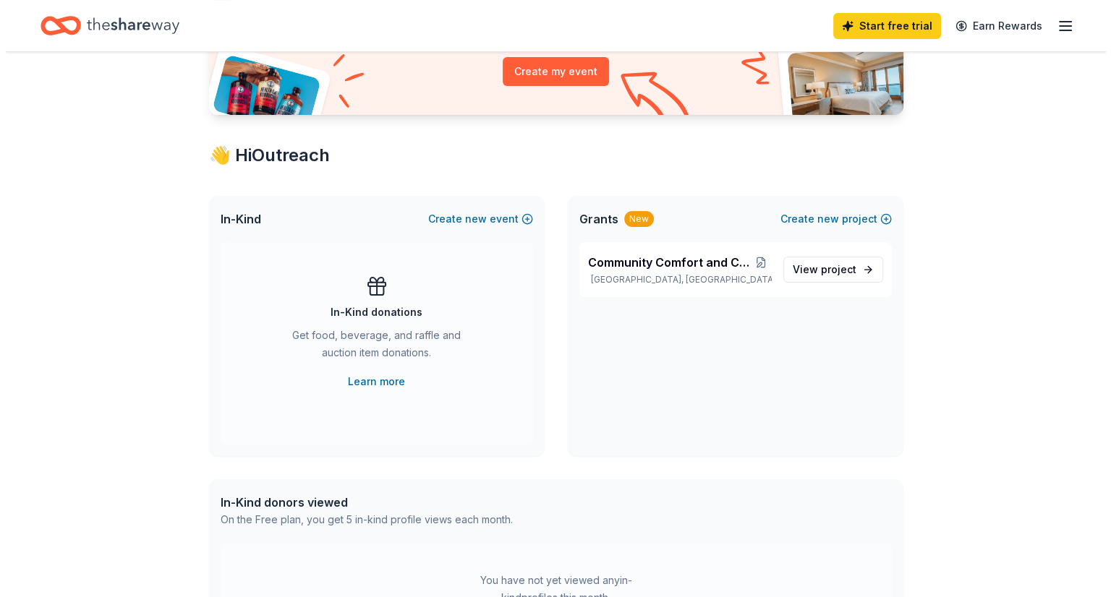
scroll to position [176, 0]
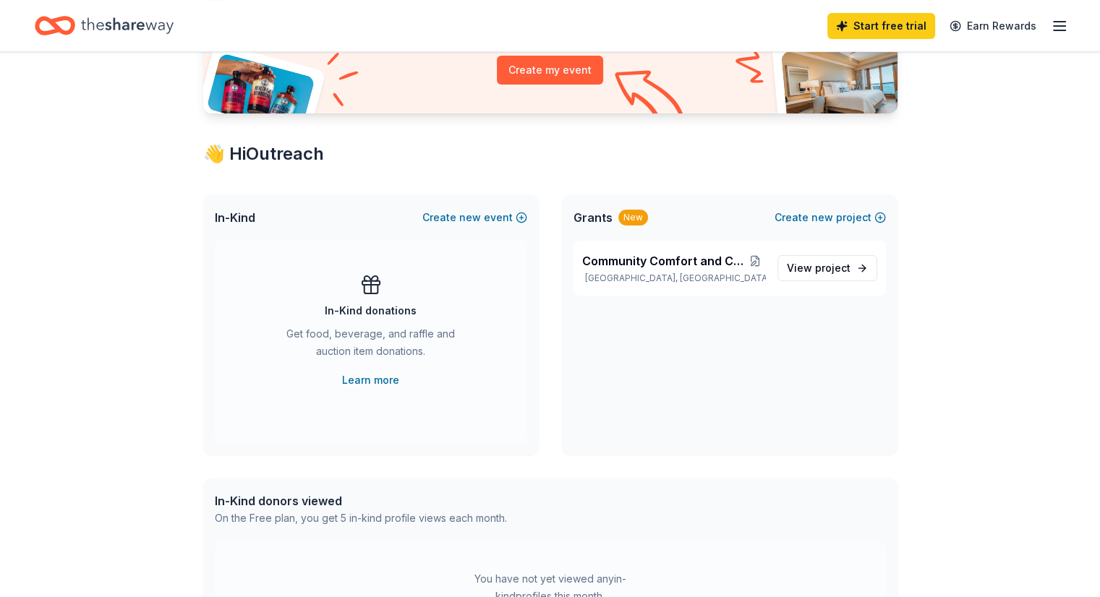
click at [758, 257] on button at bounding box center [754, 261] width 21 height 12
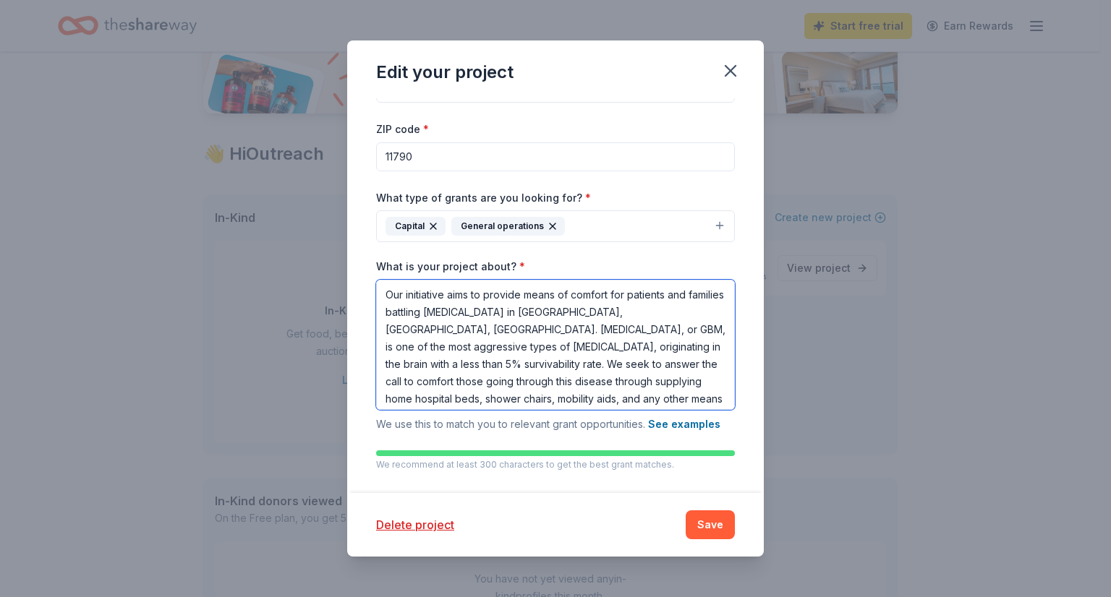
scroll to position [1, 0]
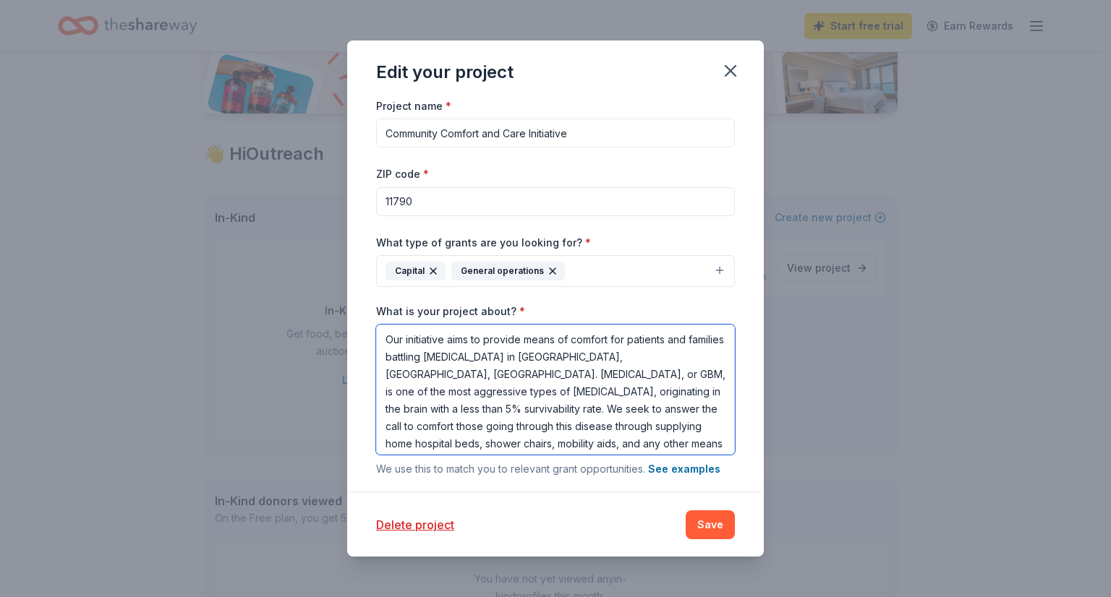
drag, startPoint x: 648, startPoint y: 218, endPoint x: 344, endPoint y: 189, distance: 305.2
click at [344, 189] on div "Edit your project Project name * Community Comfort and Care Initiative ZIP code…" at bounding box center [555, 298] width 1111 height 597
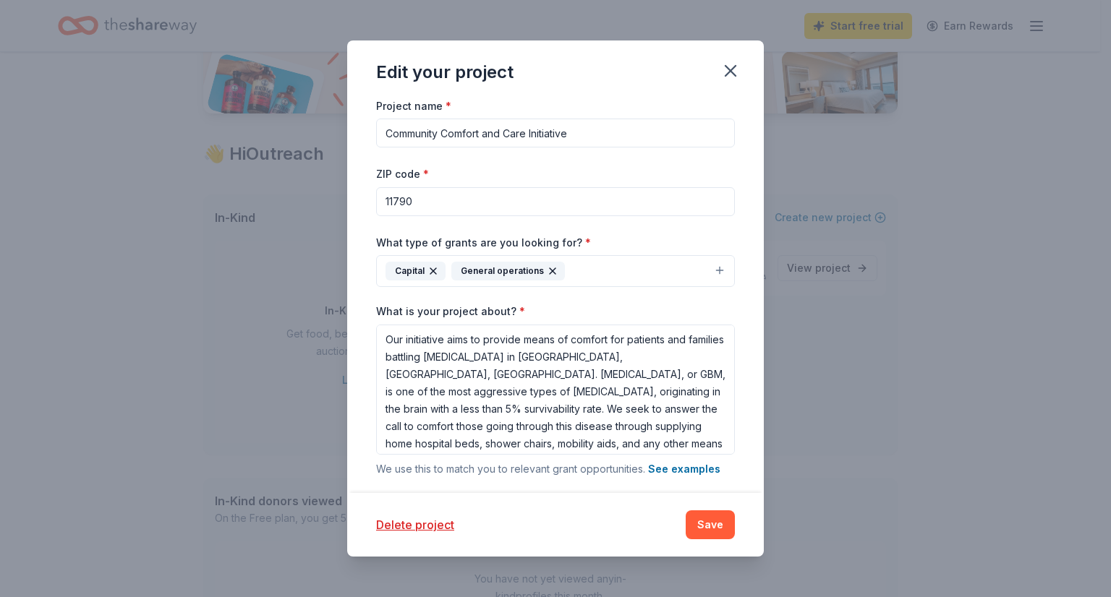
click at [522, 302] on div "Project name * Community Comfort and Care Initiative ZIP code * 11790 What type…" at bounding box center [555, 503] width 359 height 813
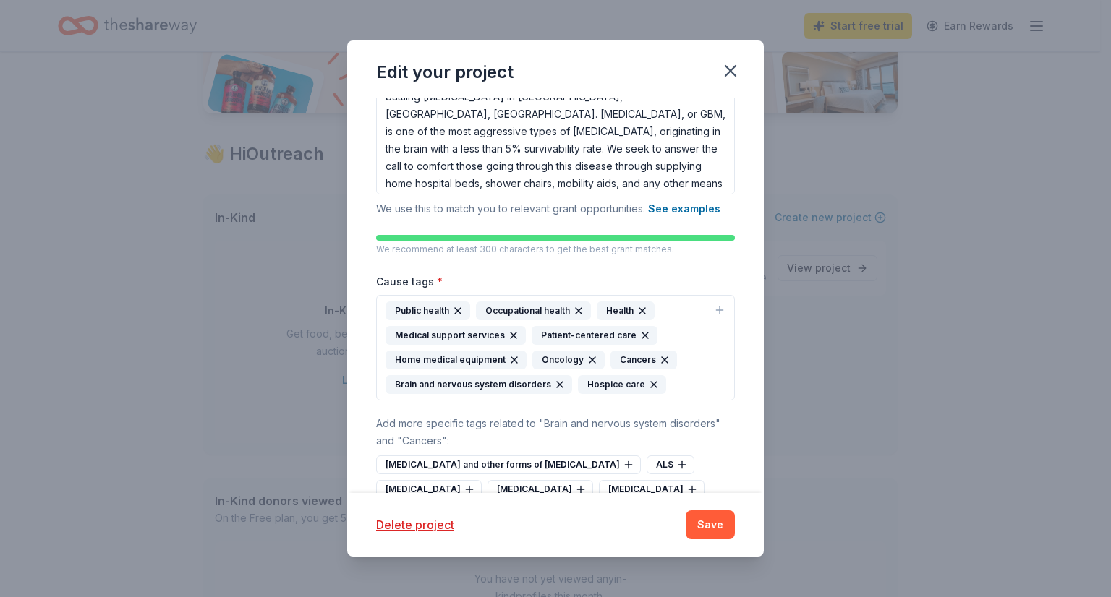
scroll to position [265, 0]
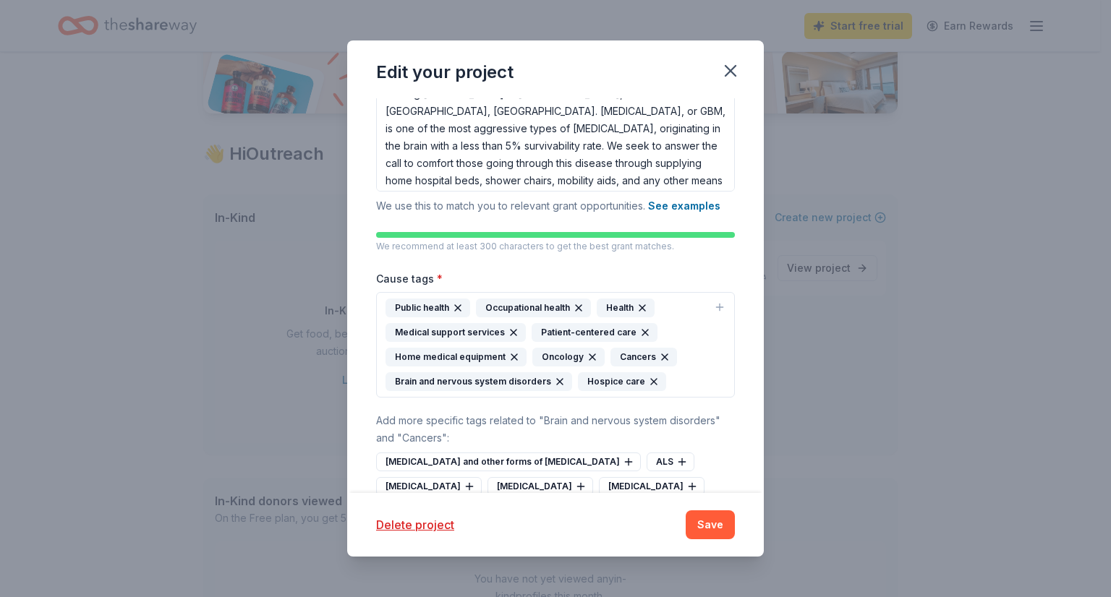
click at [401, 522] on button "Delete project" at bounding box center [415, 524] width 78 height 17
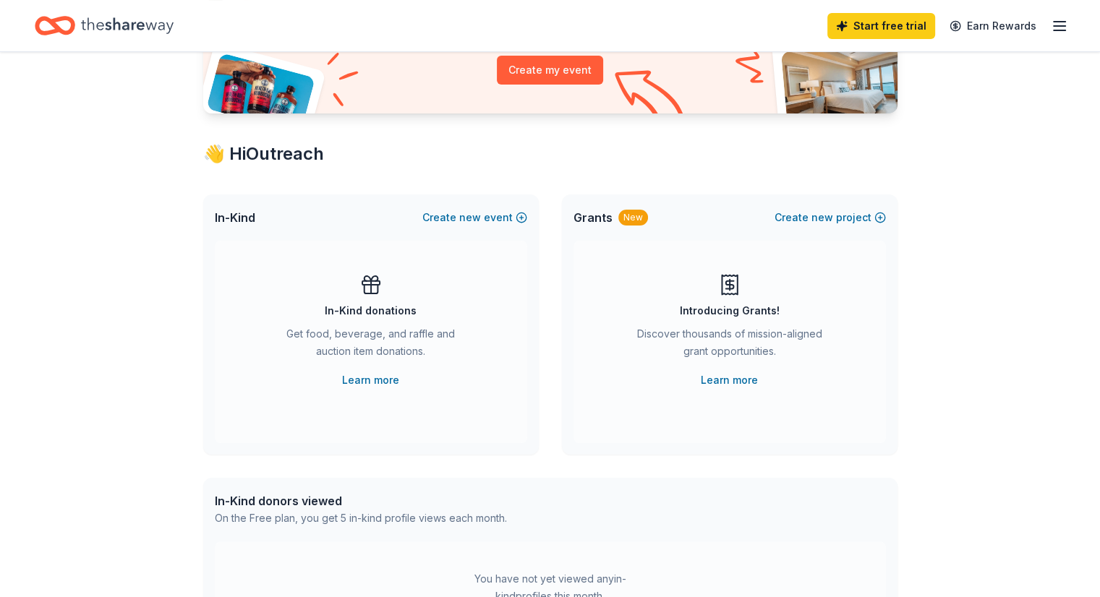
click at [822, 218] on span "new" at bounding box center [823, 217] width 22 height 17
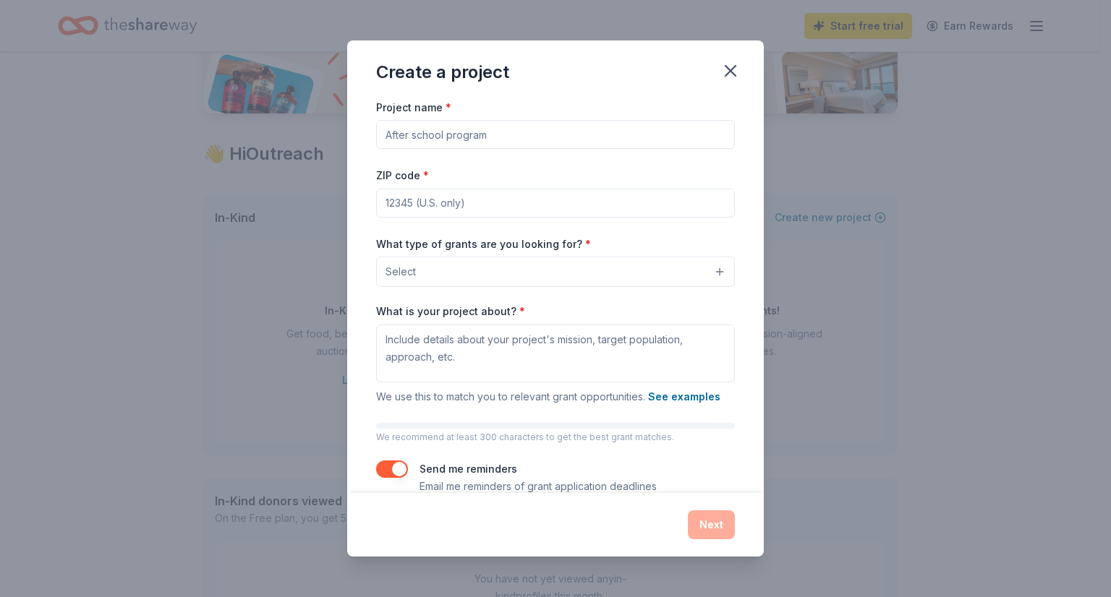
click at [509, 135] on input "Project name *" at bounding box center [555, 134] width 359 height 29
click at [437, 132] on input "Community Care Initiative" at bounding box center [555, 134] width 359 height 29
type input "Community Care Initiative"
click at [448, 192] on input "ZIP code *" at bounding box center [555, 203] width 359 height 29
type input "11790"
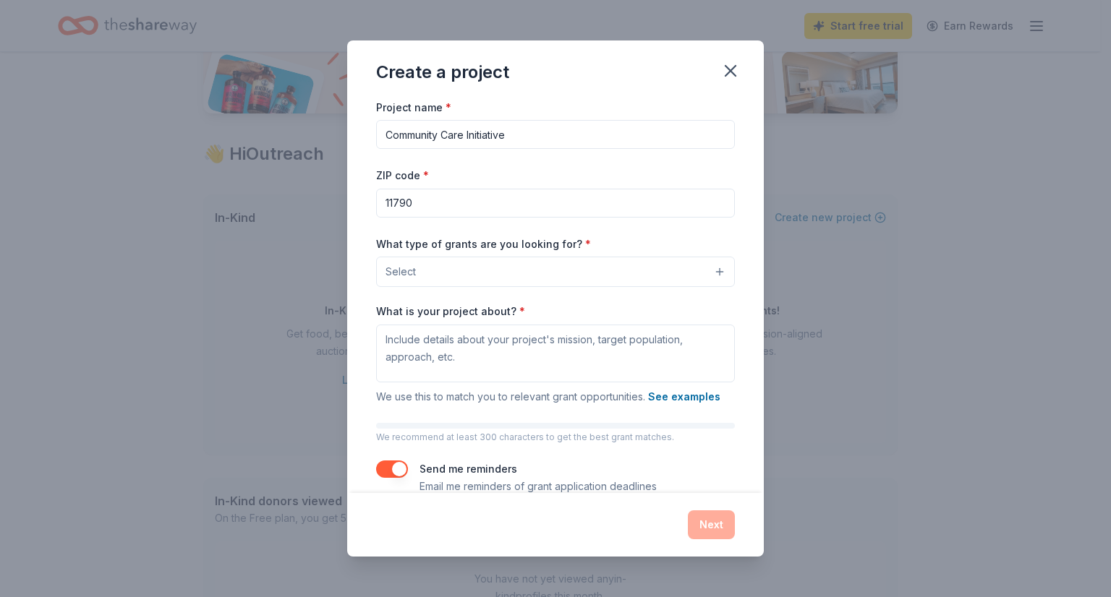
click at [441, 271] on button "Select" at bounding box center [555, 272] width 359 height 30
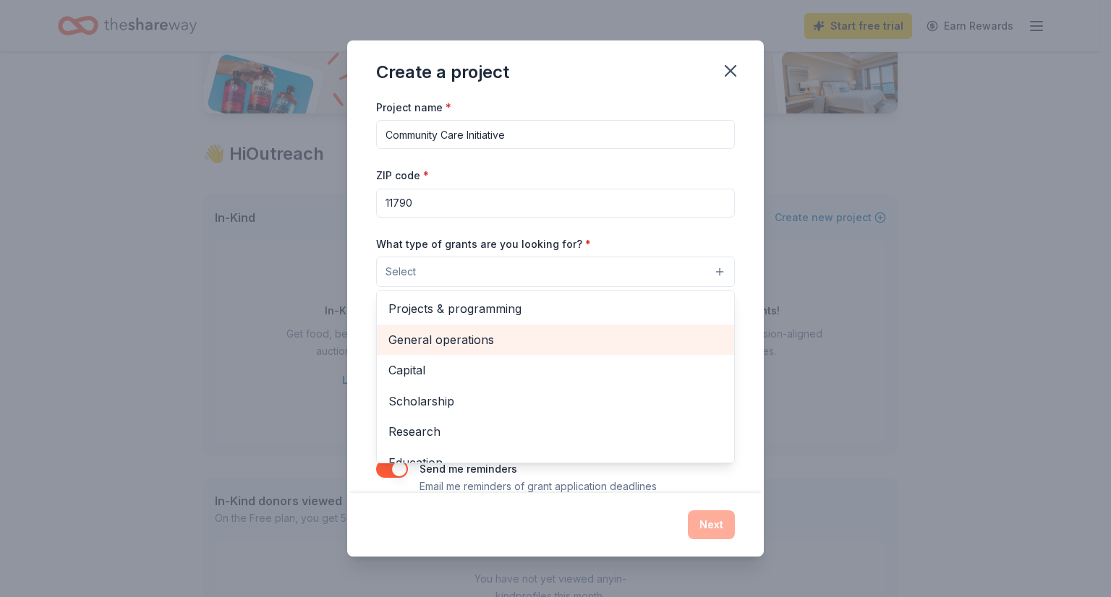
drag, startPoint x: 463, startPoint y: 307, endPoint x: 448, endPoint y: 336, distance: 32.7
click at [448, 336] on div "Projects & programming General operations Capital Scholarship Research Educatio…" at bounding box center [555, 377] width 359 height 174
click at [448, 336] on span "General operations" at bounding box center [555, 340] width 334 height 19
click at [500, 342] on span "Capital" at bounding box center [555, 341] width 334 height 19
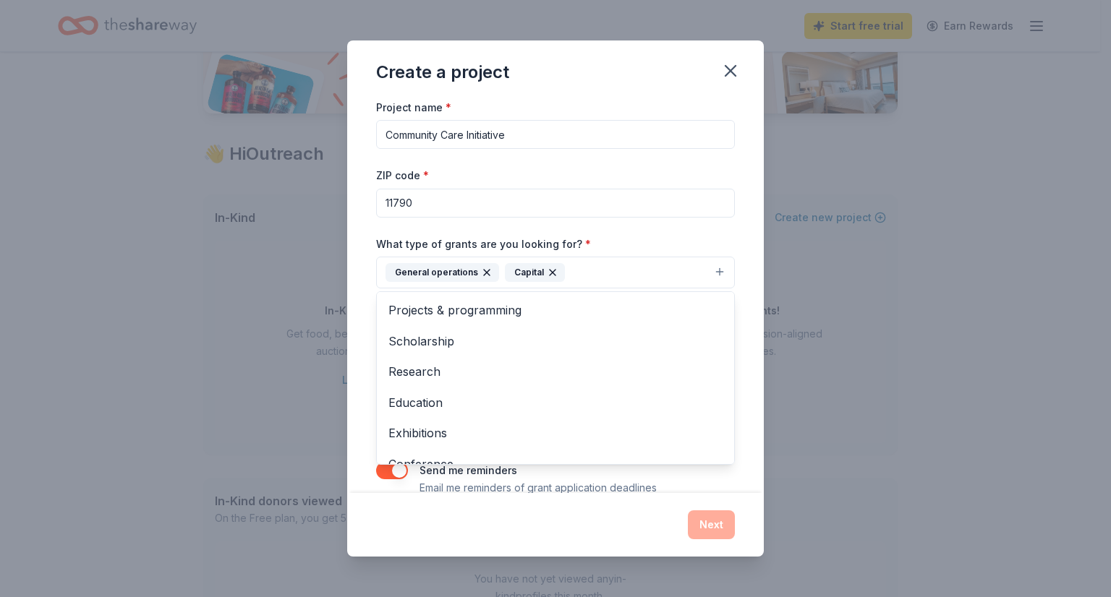
click at [359, 328] on div "Project name * Community Care Initiative ZIP code * 11790 What type of grants a…" at bounding box center [555, 296] width 417 height 396
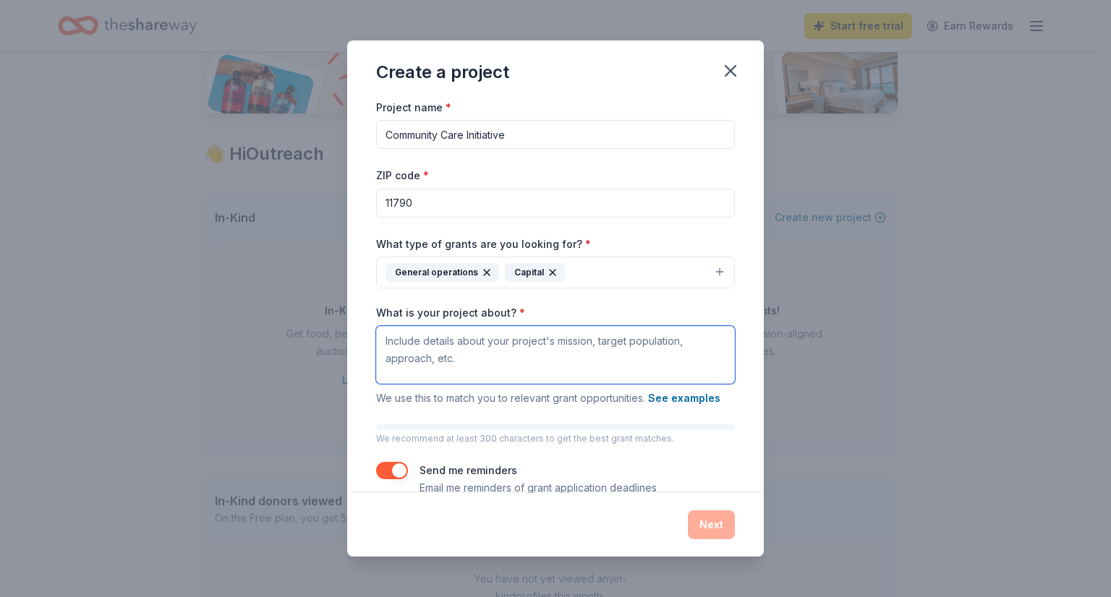
click at [481, 348] on textarea "What is your project about? *" at bounding box center [555, 355] width 359 height 58
paste textarea "Our initiative aims to provide means of comfort for patients and families battl…"
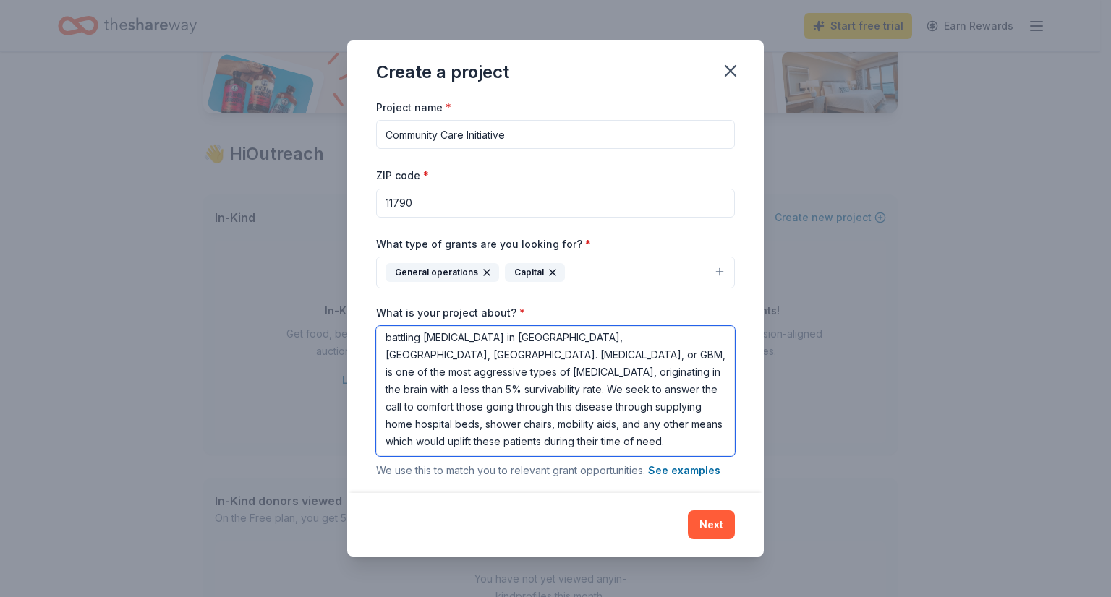
scroll to position [98, 0]
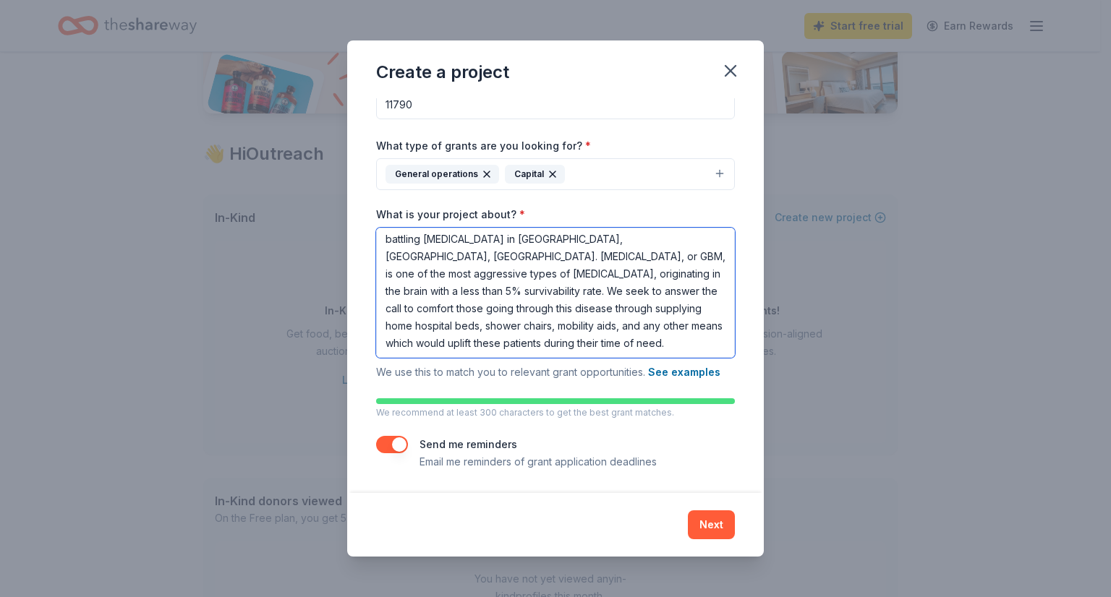
type textarea "Our initiative aims to provide means of comfort for patients and families battl…"
click at [705, 528] on button "Next" at bounding box center [711, 525] width 47 height 29
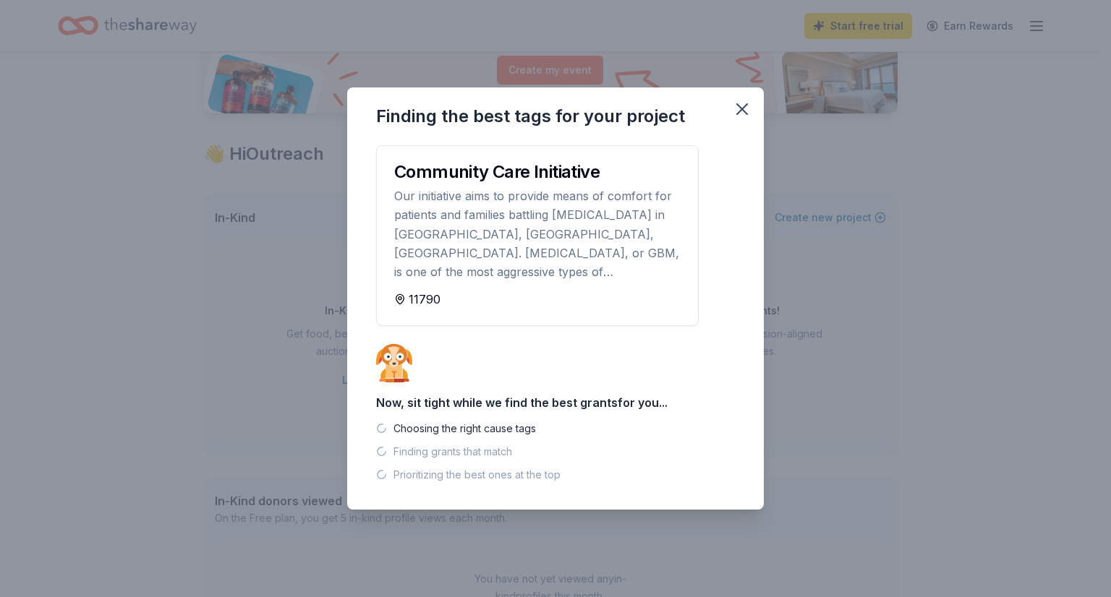
scroll to position [0, 0]
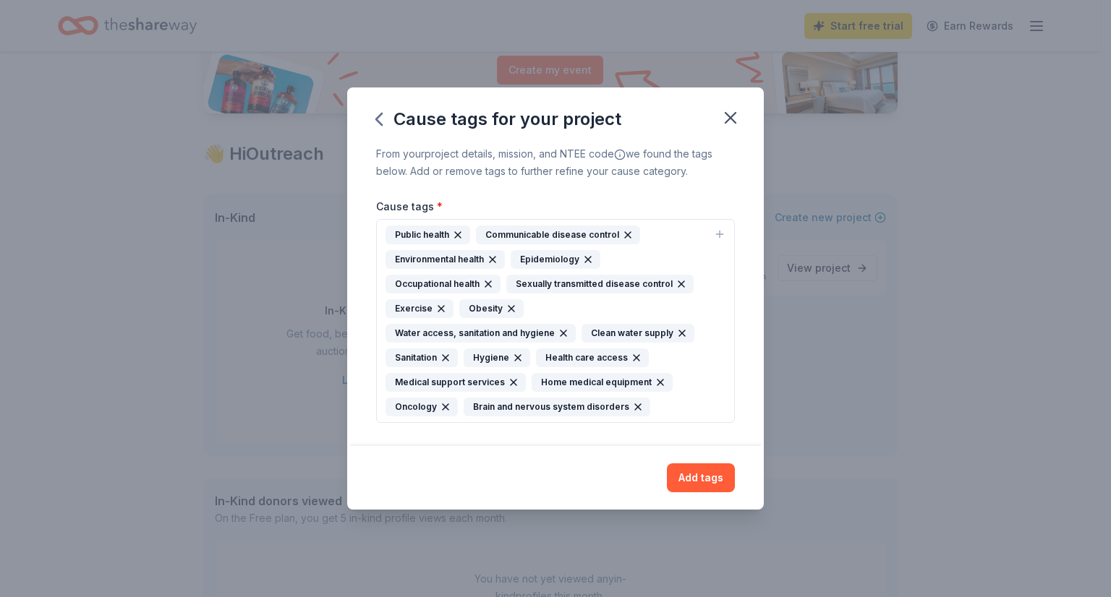
click at [625, 234] on icon "button" at bounding box center [628, 235] width 6 height 6
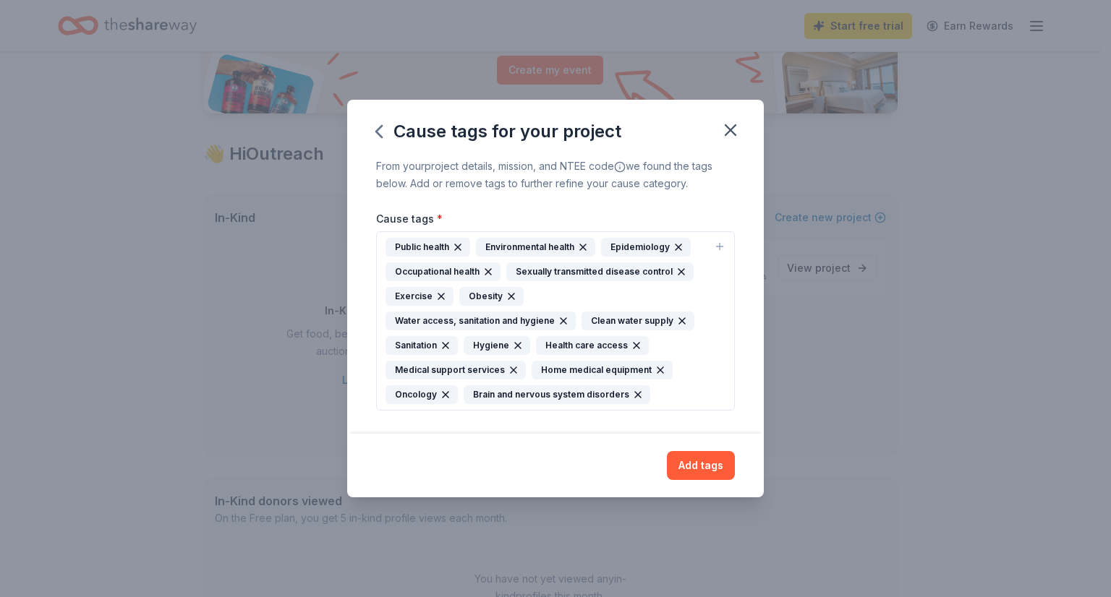
click at [579, 248] on icon "button" at bounding box center [583, 248] width 12 height 12
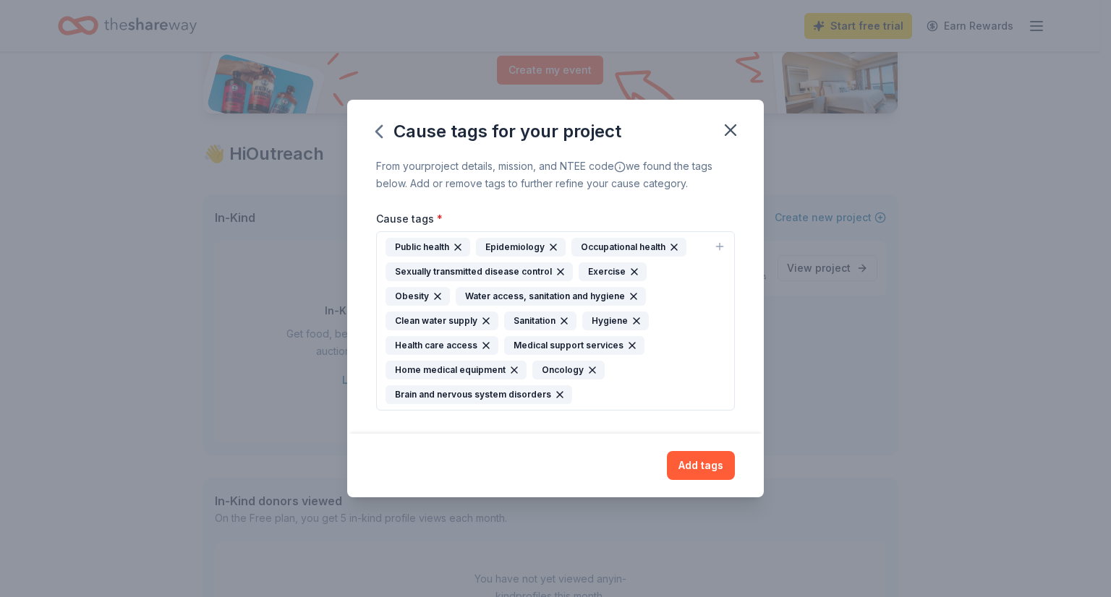
click at [548, 253] on icon "button" at bounding box center [554, 248] width 12 height 12
click at [576, 253] on icon "button" at bounding box center [579, 248] width 12 height 12
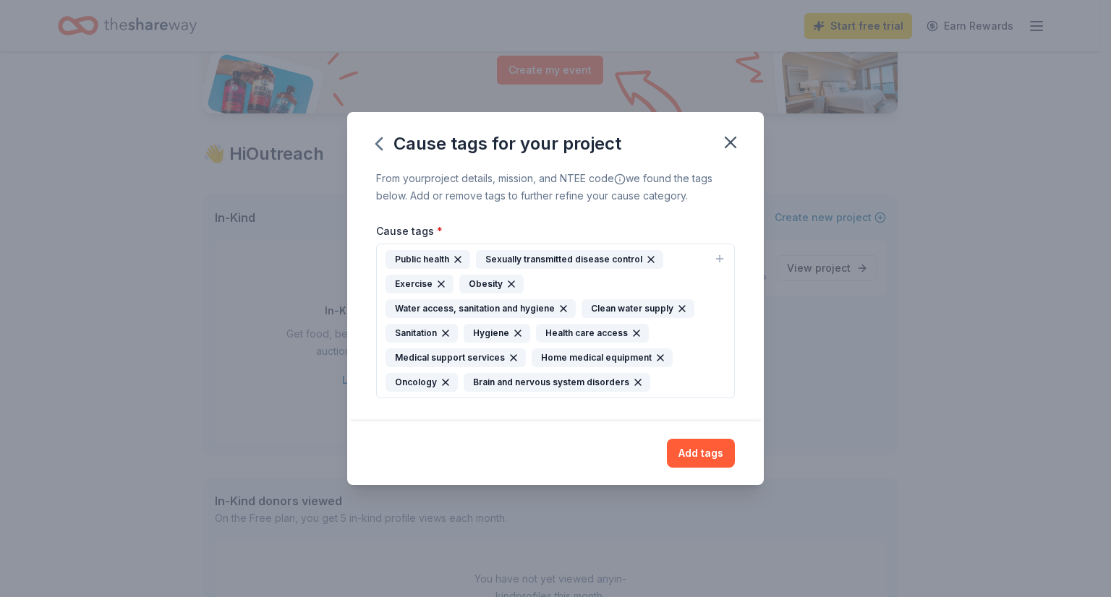
click at [648, 261] on icon "button" at bounding box center [651, 260] width 6 height 6
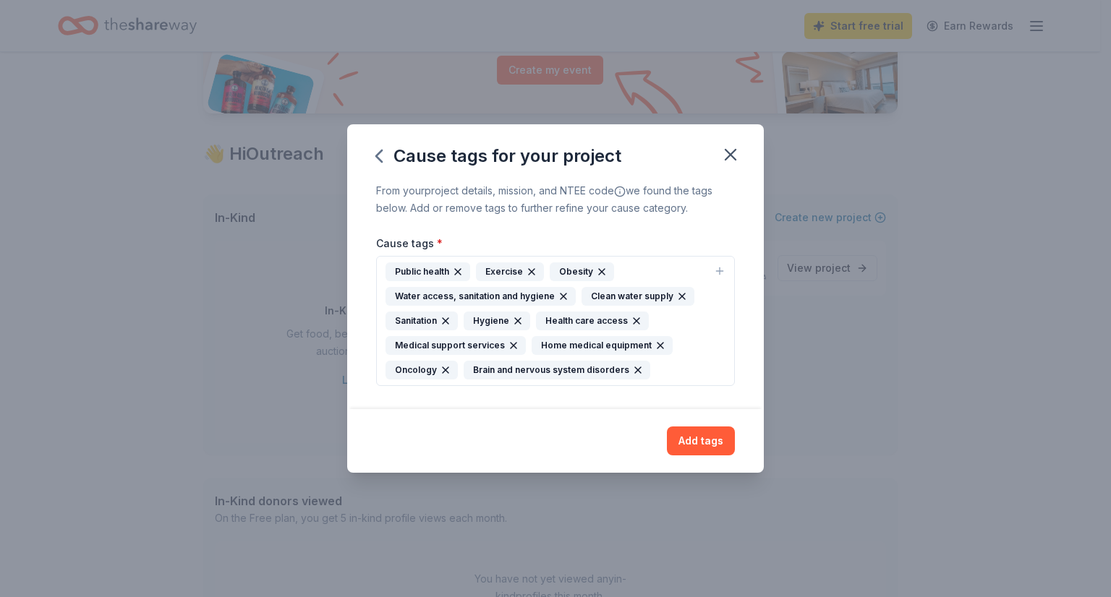
click at [526, 272] on icon "button" at bounding box center [532, 272] width 12 height 12
click at [526, 272] on icon "button" at bounding box center [528, 272] width 6 height 6
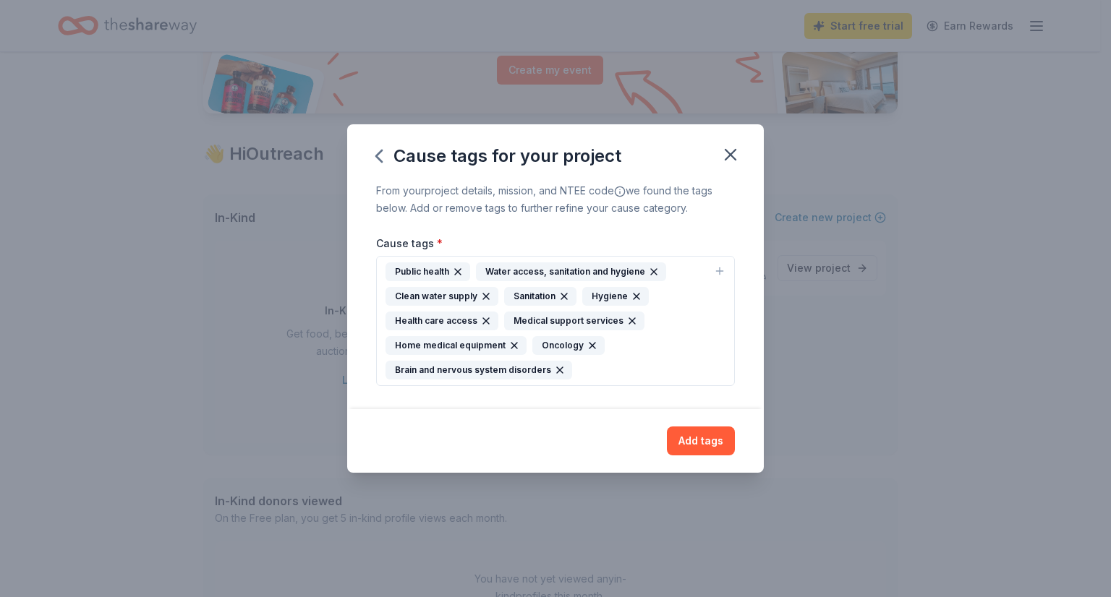
click at [652, 272] on icon "button" at bounding box center [654, 272] width 12 height 12
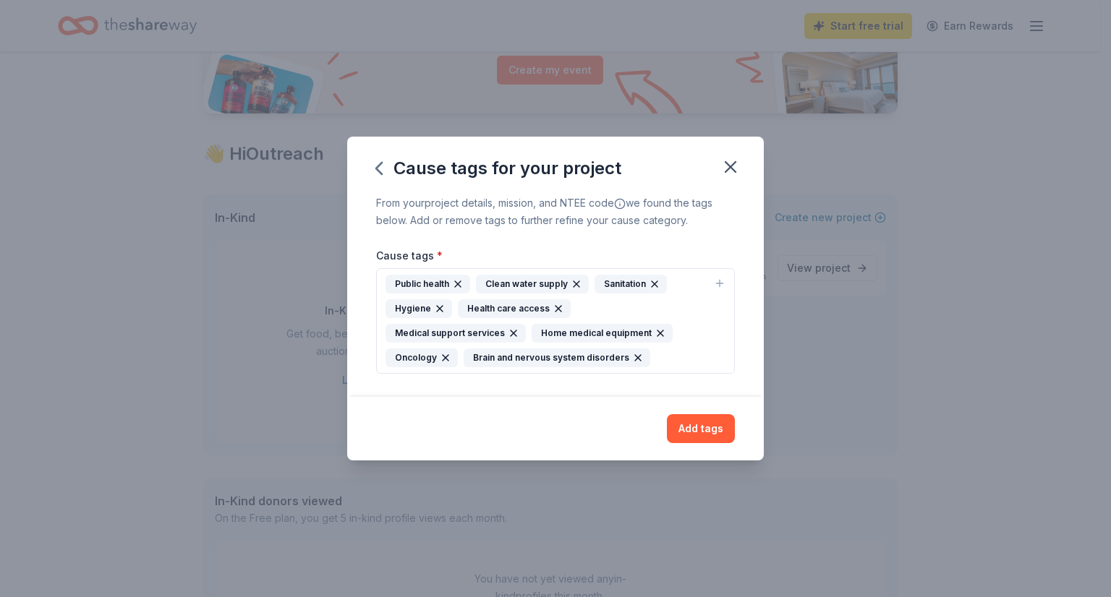
click at [579, 284] on icon "button" at bounding box center [577, 284] width 12 height 12
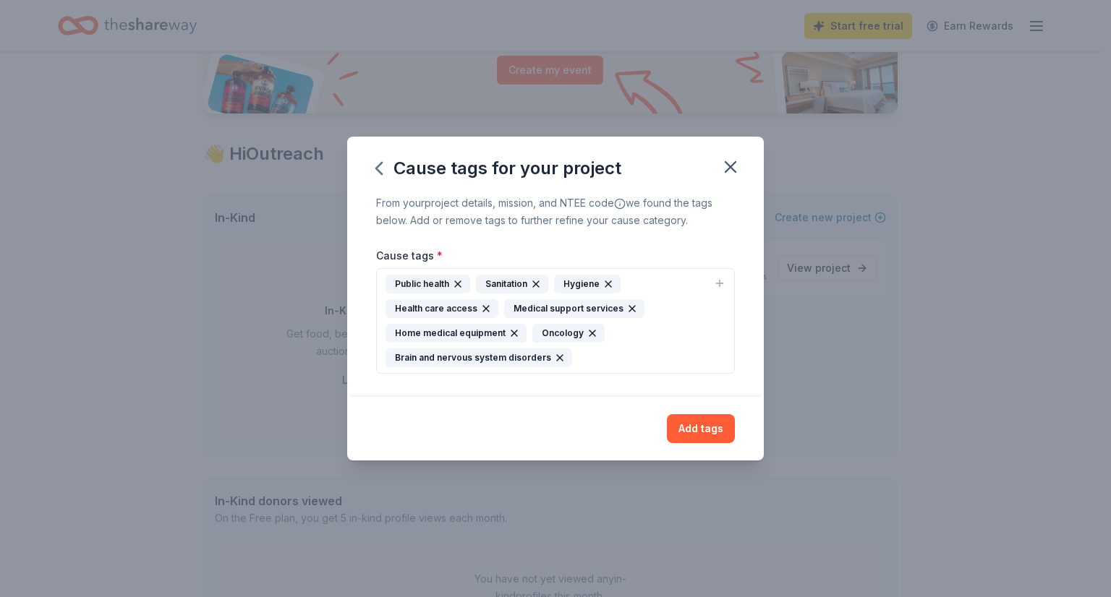
click at [535, 282] on icon "button" at bounding box center [536, 284] width 12 height 12
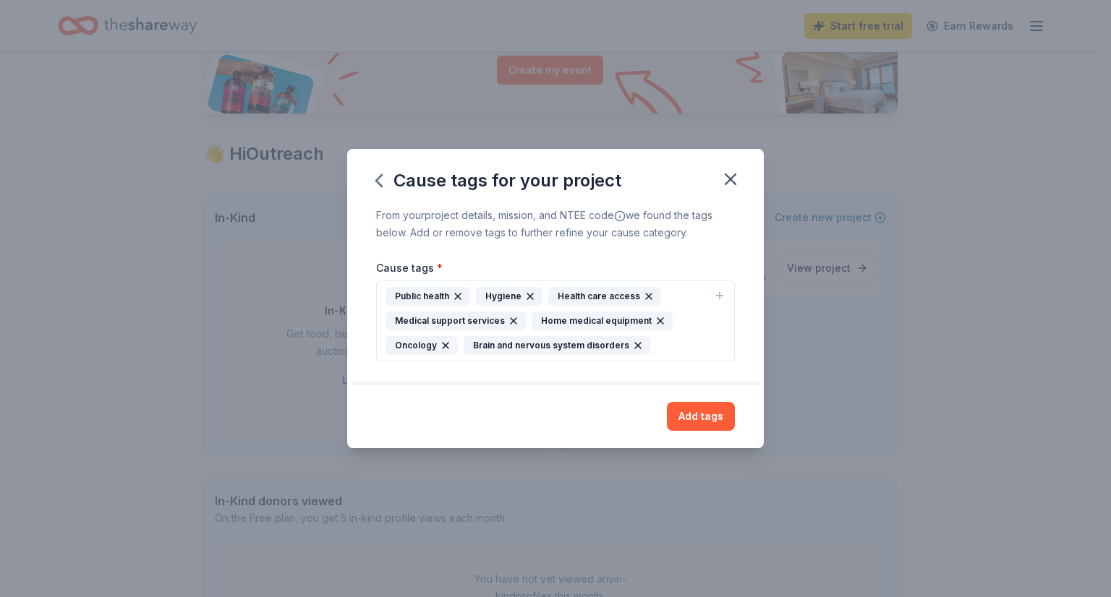
click at [526, 293] on icon "button" at bounding box center [530, 297] width 12 height 12
click at [678, 339] on div "Public health Health care access Medical support services Home medical equipmen…" at bounding box center [547, 321] width 323 height 68
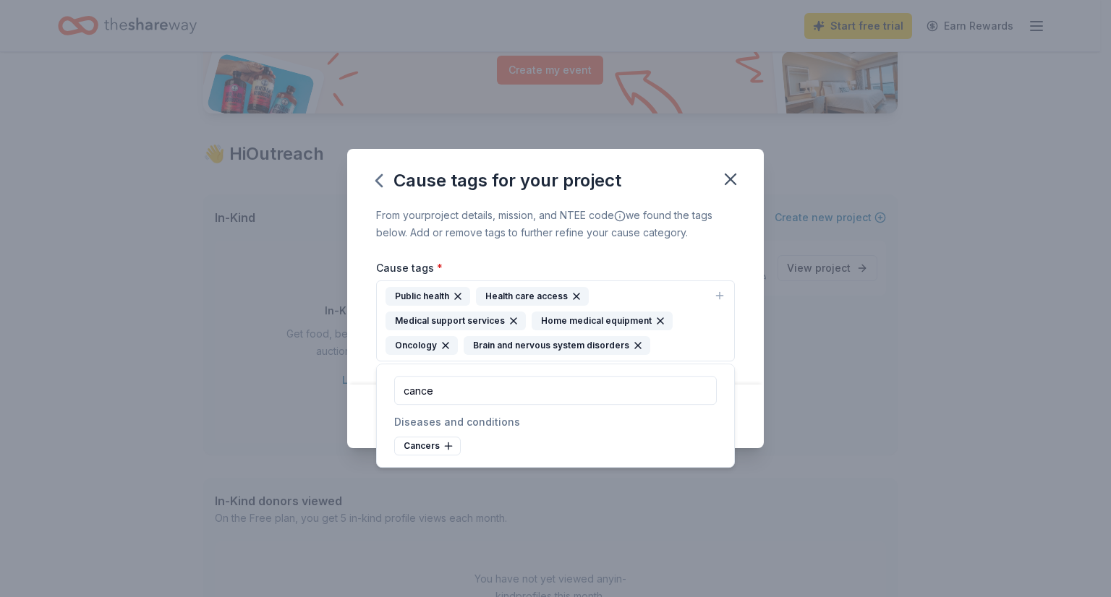
click at [424, 442] on div "Cancers" at bounding box center [427, 446] width 67 height 19
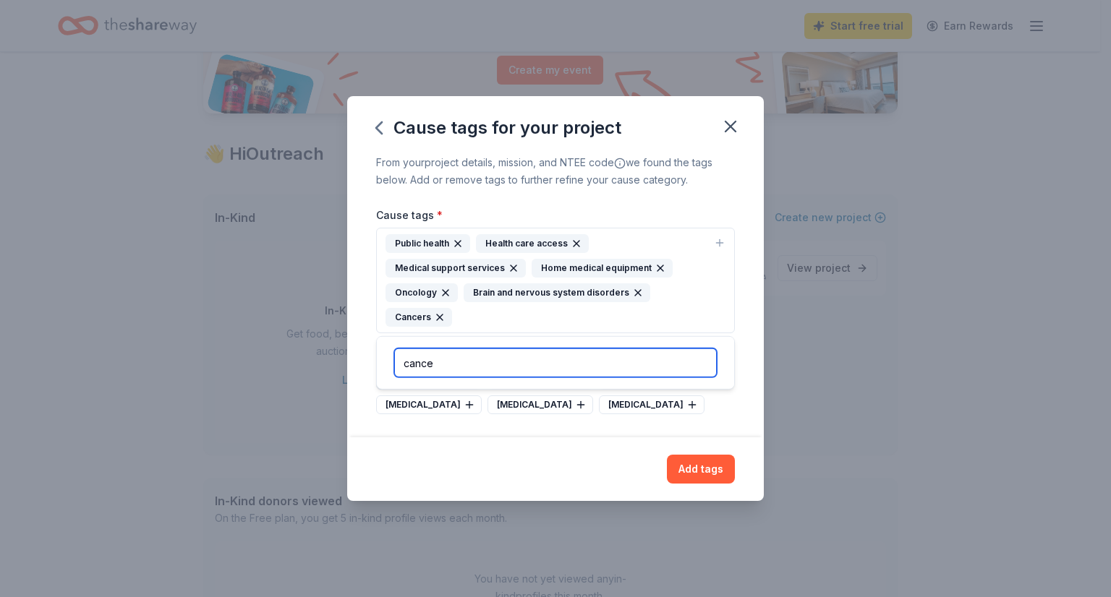
drag, startPoint x: 521, startPoint y: 361, endPoint x: 377, endPoint y: 362, distance: 143.9
click at [377, 362] on div "cance" at bounding box center [555, 363] width 357 height 52
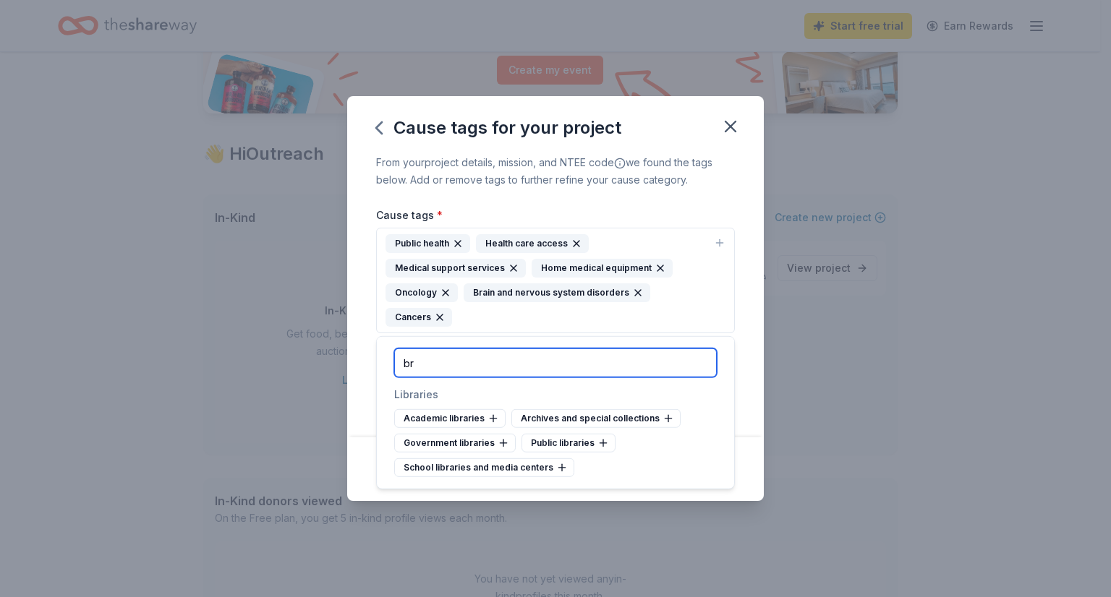
type input "b"
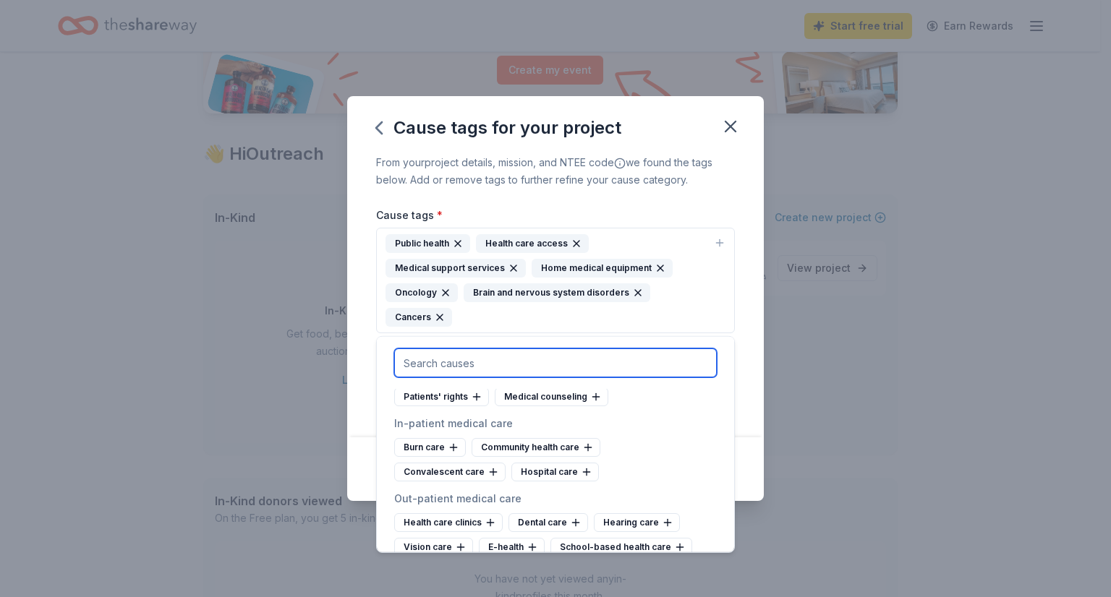
scroll to position [2048, 0]
click at [639, 381] on div "Patient social services" at bounding box center [589, 371] width 127 height 19
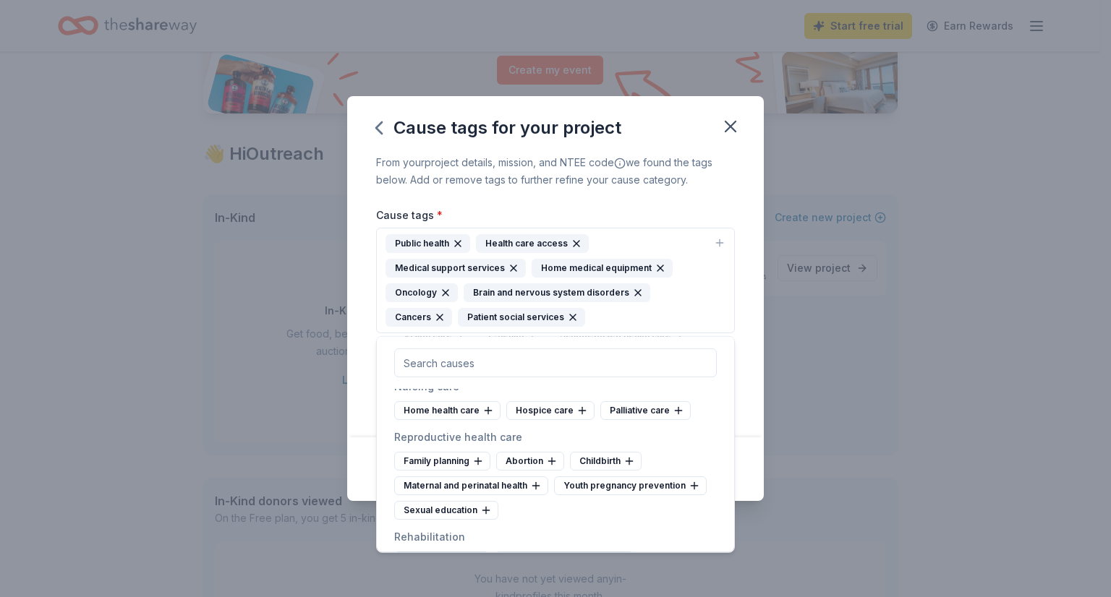
scroll to position [2258, 0]
click at [487, 417] on icon at bounding box center [488, 412] width 12 height 12
click at [469, 417] on icon at bounding box center [470, 412] width 12 height 12
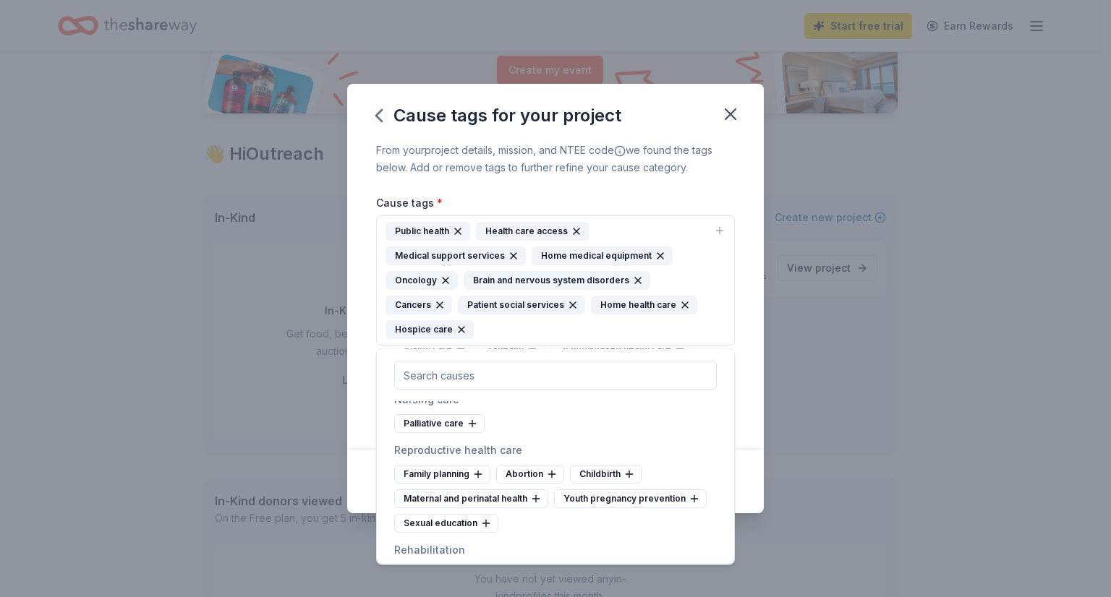
click at [469, 430] on icon at bounding box center [473, 424] width 12 height 12
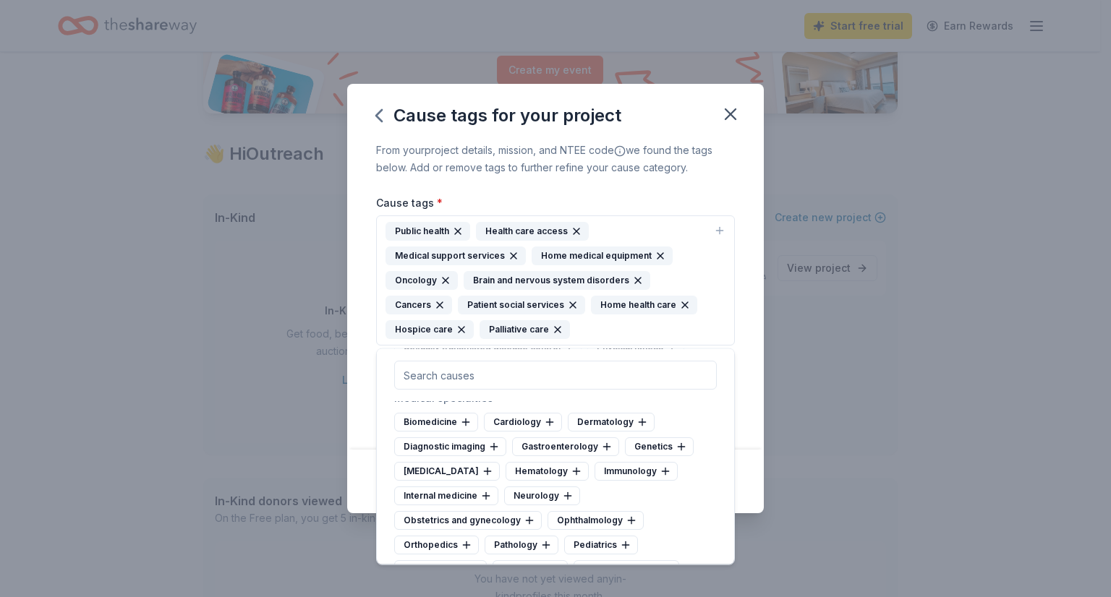
scroll to position [2786, 0]
click at [566, 500] on icon at bounding box center [568, 494] width 12 height 12
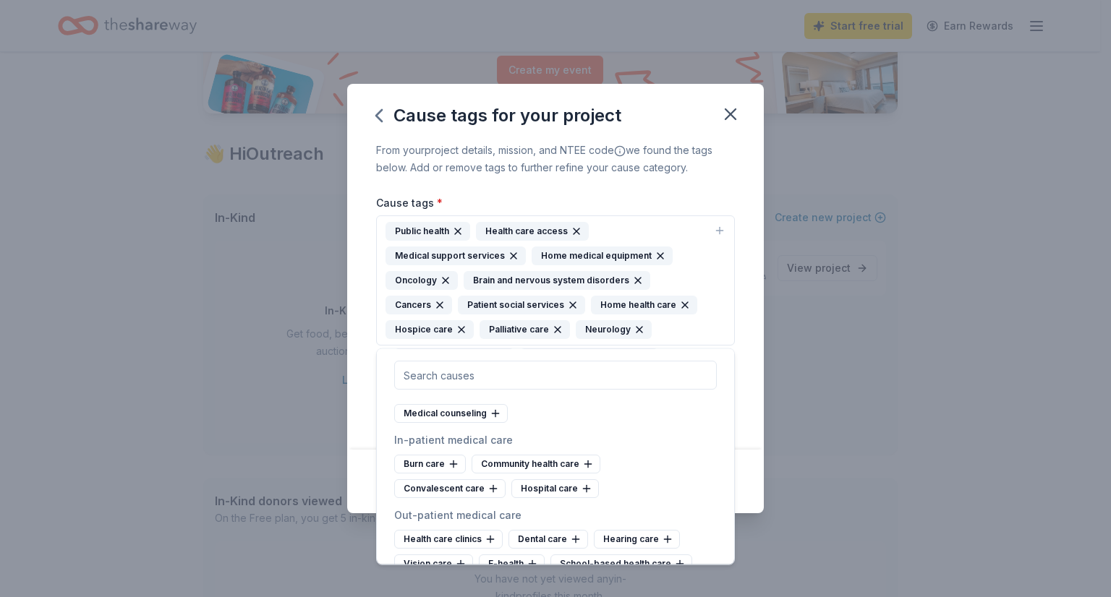
scroll to position [2042, 0]
click at [584, 471] on icon at bounding box center [588, 465] width 12 height 12
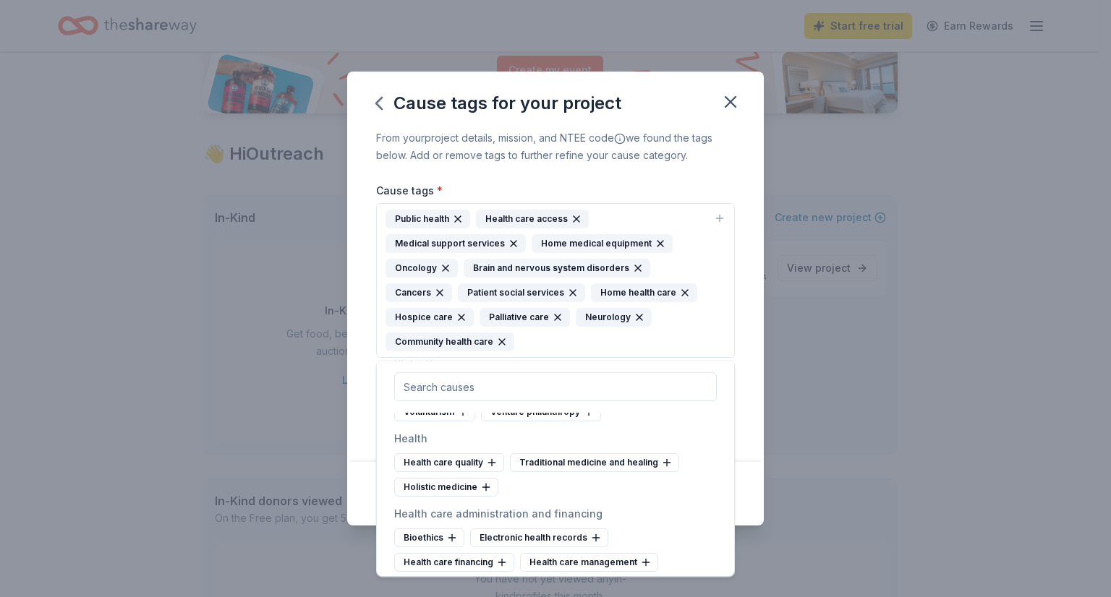
scroll to position [1831, 0]
click at [492, 469] on icon at bounding box center [492, 464] width 12 height 12
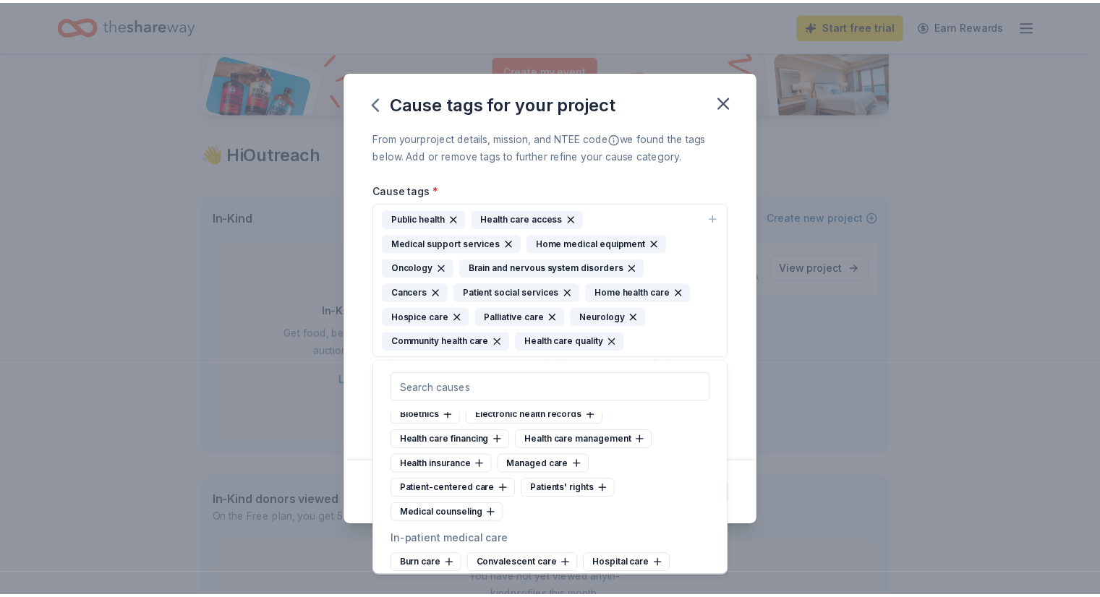
scroll to position [1933, 0]
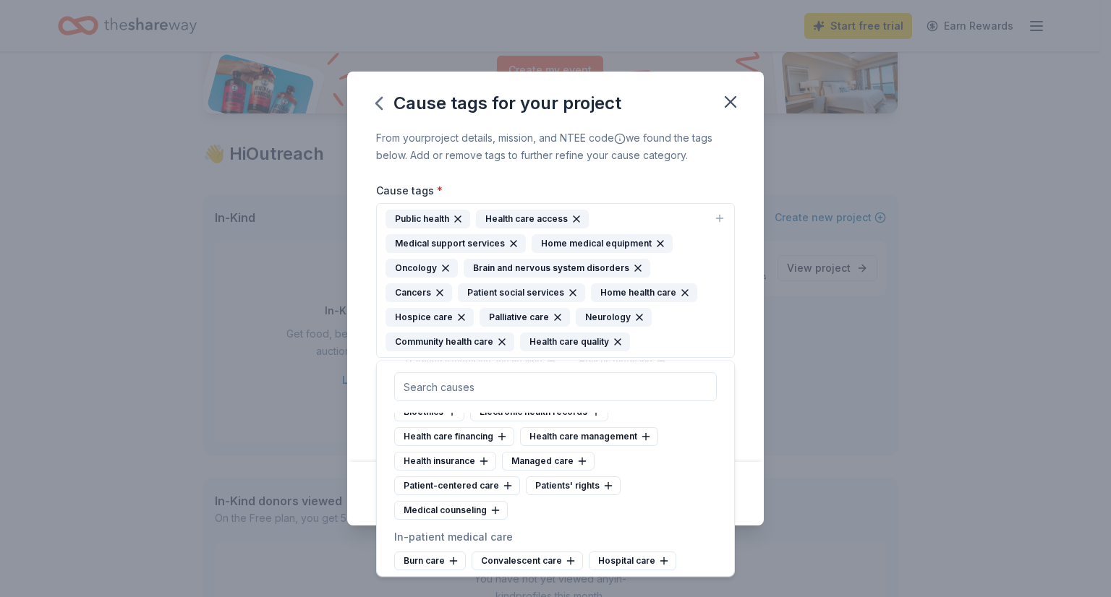
click at [508, 490] on icon at bounding box center [508, 486] width 0 height 7
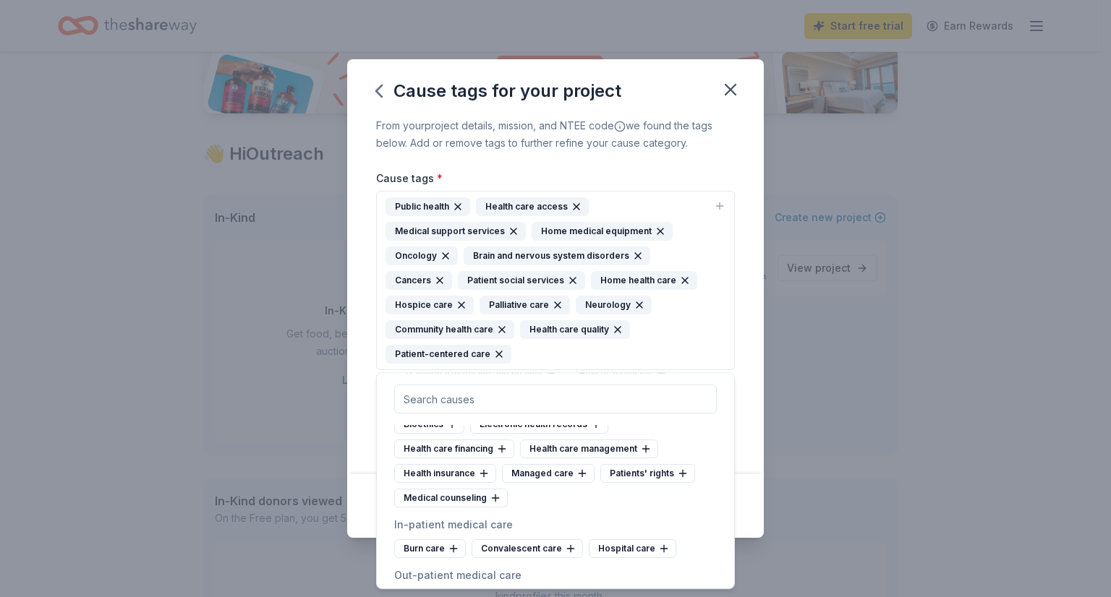
click at [621, 167] on div "From your project details, mission, and NTEE code we found the tags below. Add …" at bounding box center [555, 296] width 417 height 358
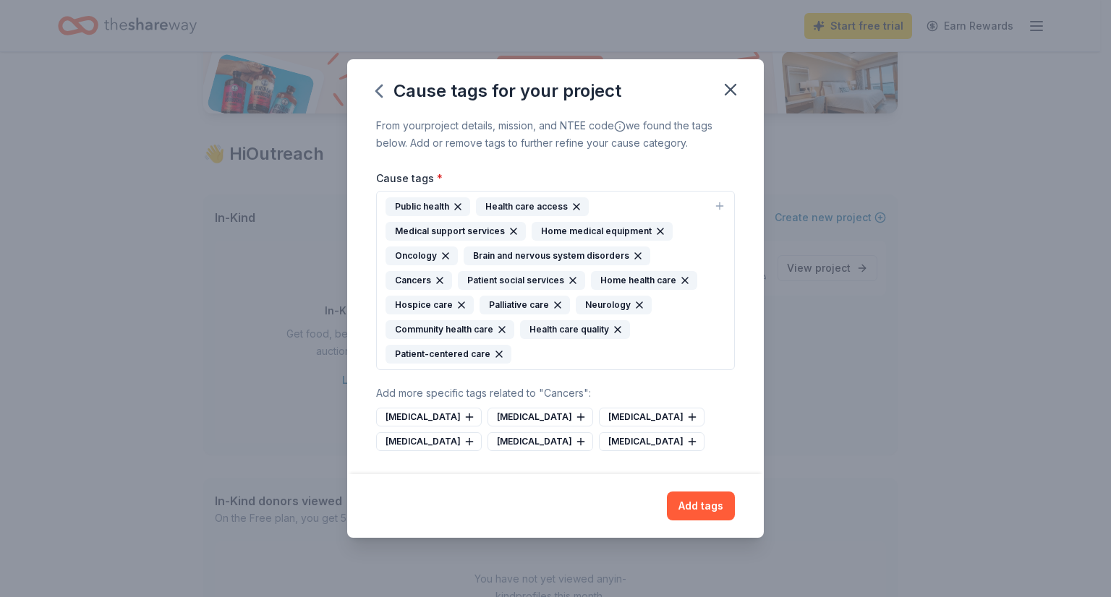
click at [701, 508] on button "Add tags" at bounding box center [701, 506] width 68 height 29
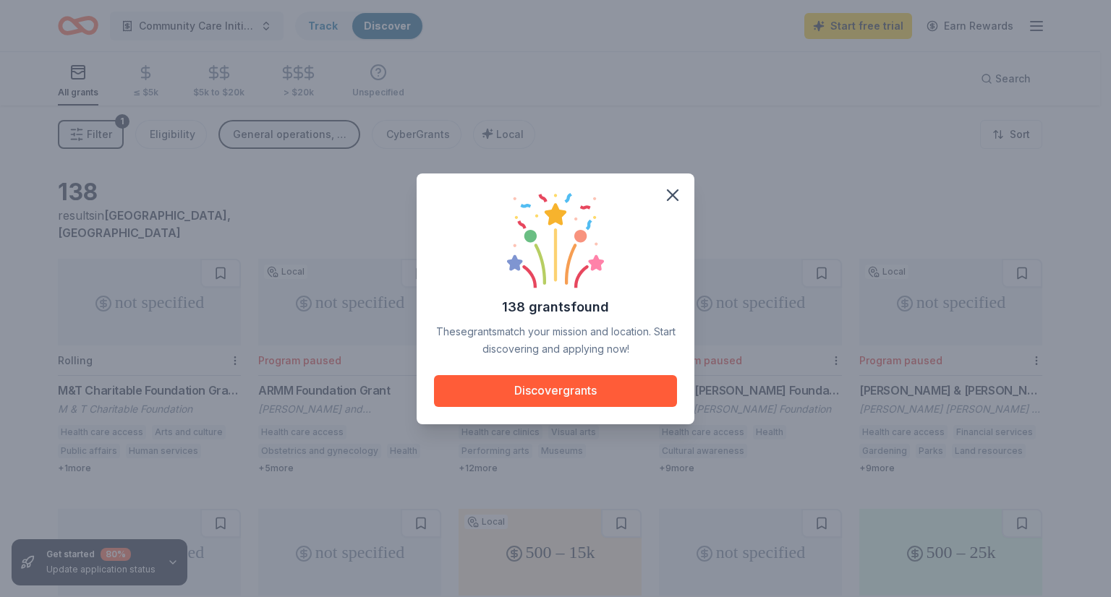
click at [659, 184] on span at bounding box center [673, 195] width 32 height 32
click at [680, 185] on icon "button" at bounding box center [673, 195] width 20 height 20
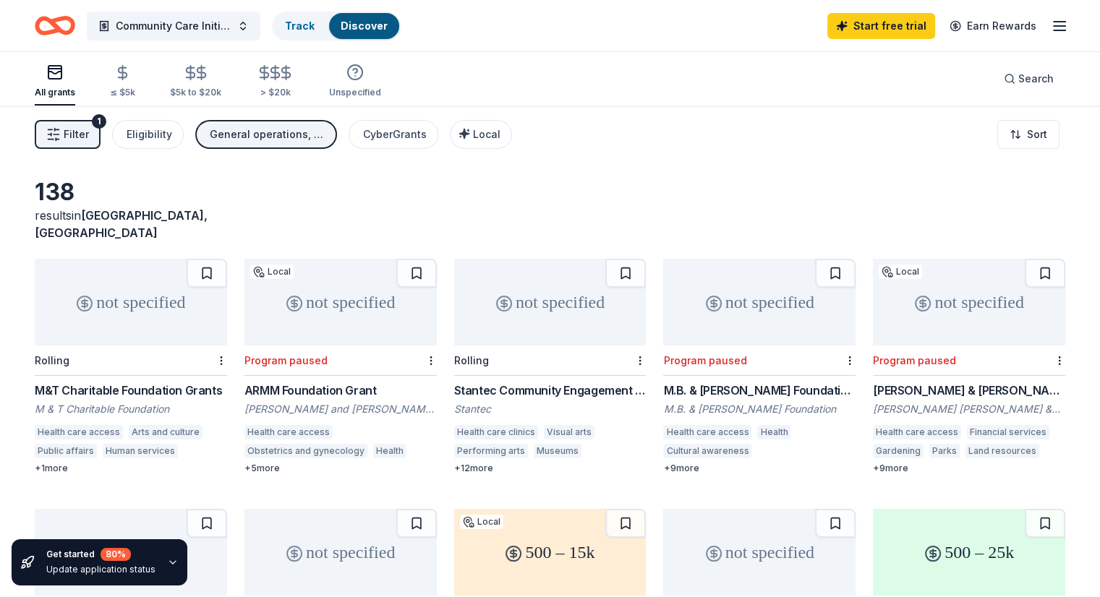
click at [208, 83] on div "$5k to $20k" at bounding box center [195, 81] width 51 height 34
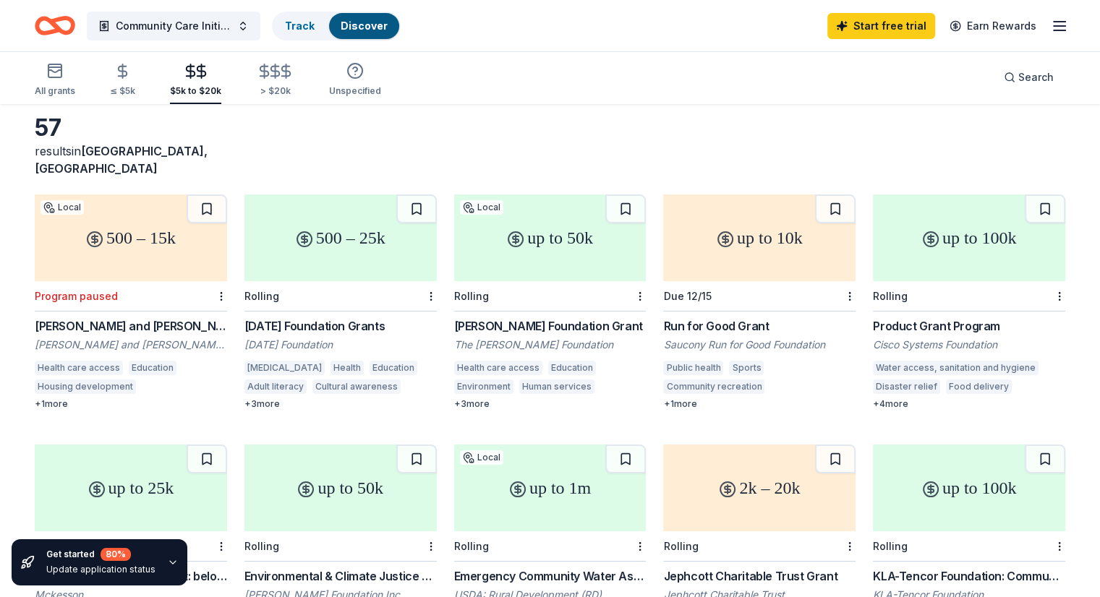
scroll to position [65, 0]
click at [532, 317] on div "Lucius N. Littauer Foundation Grant" at bounding box center [550, 325] width 192 height 17
click at [333, 317] on div "Karma Foundation Grants" at bounding box center [340, 325] width 192 height 17
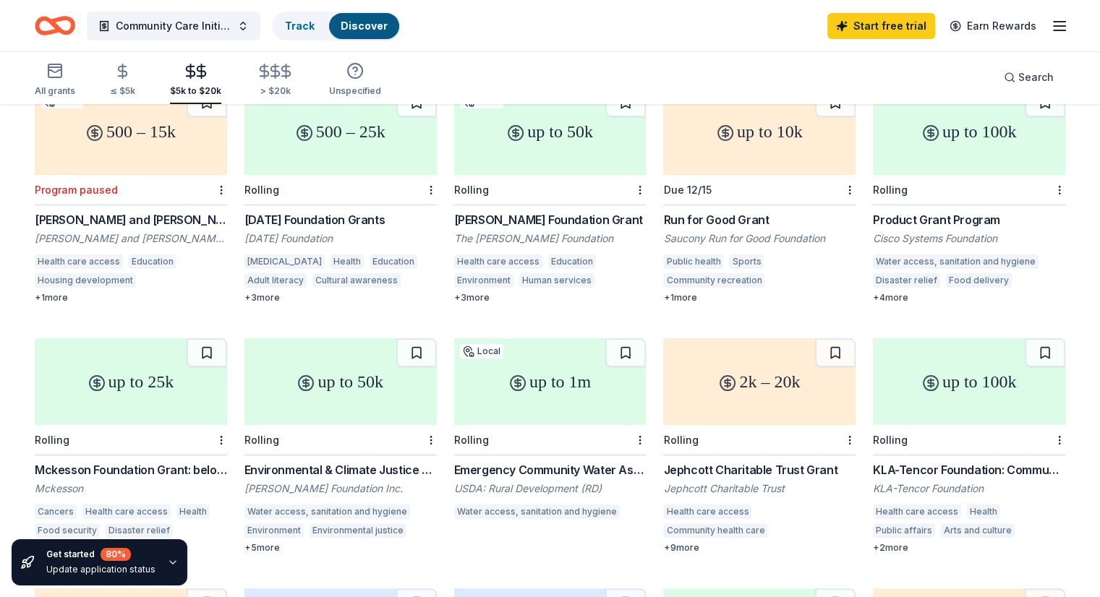
scroll to position [177, 0]
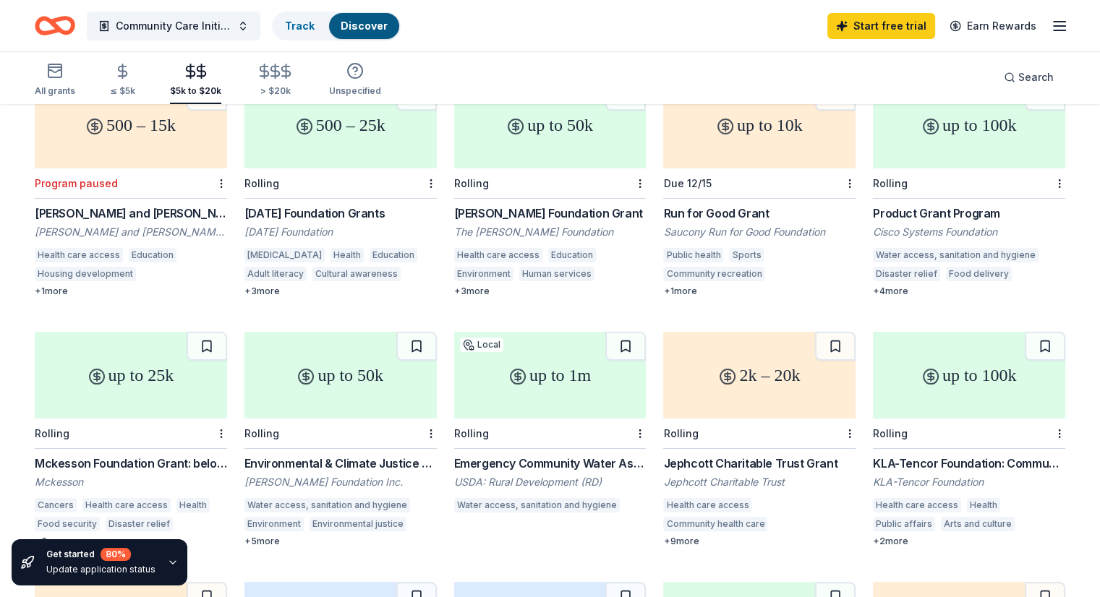
click at [966, 455] on div "KLA-Tencor Foundation: Community Investment Fund" at bounding box center [969, 463] width 192 height 17
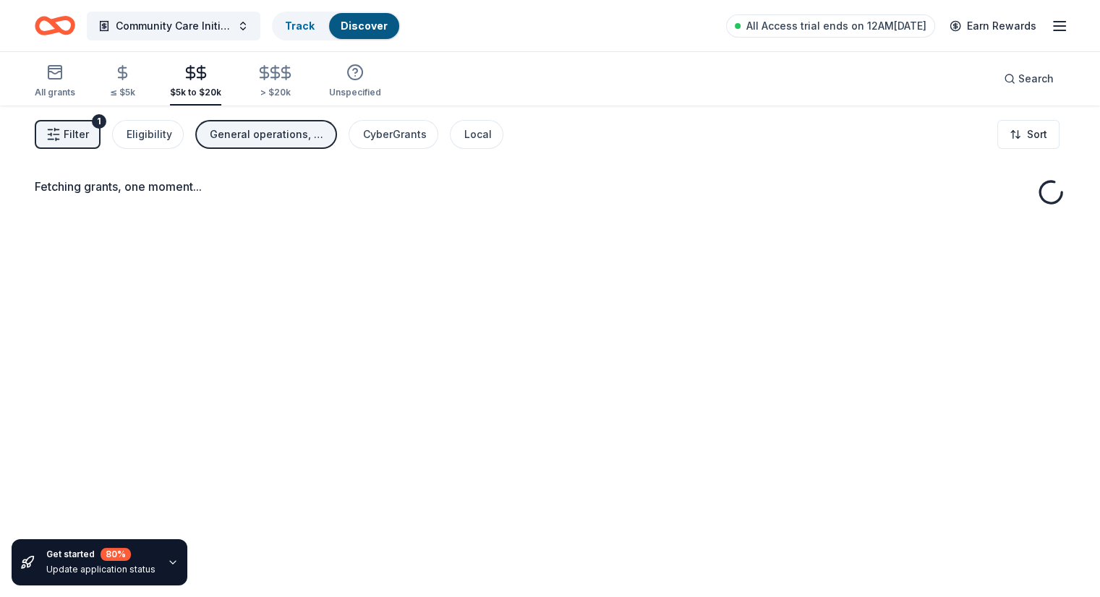
click at [73, 30] on icon "Home" at bounding box center [62, 25] width 22 height 14
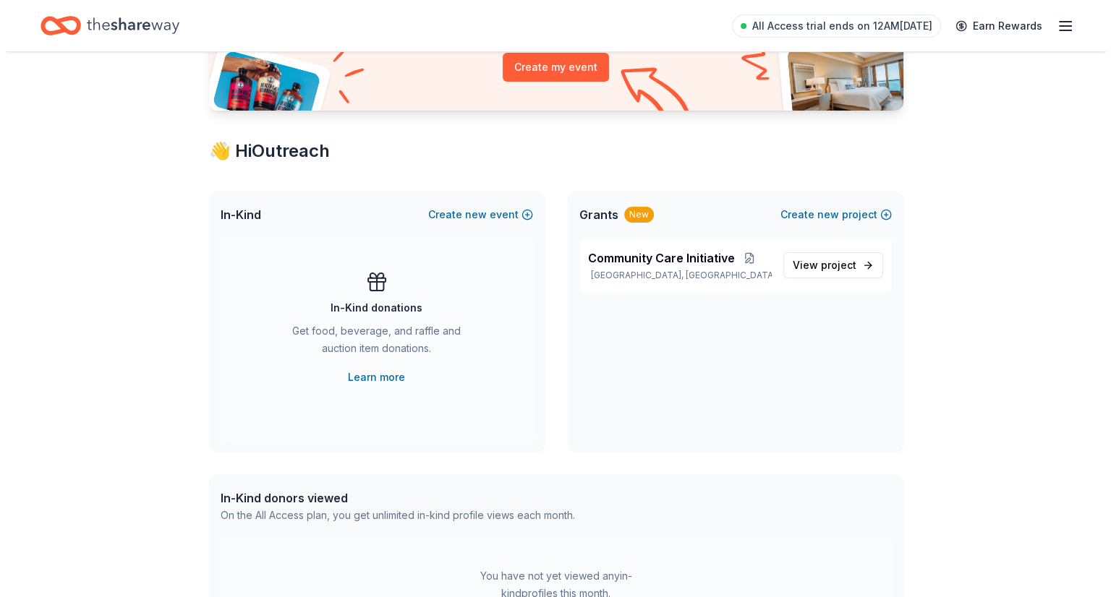
scroll to position [181, 0]
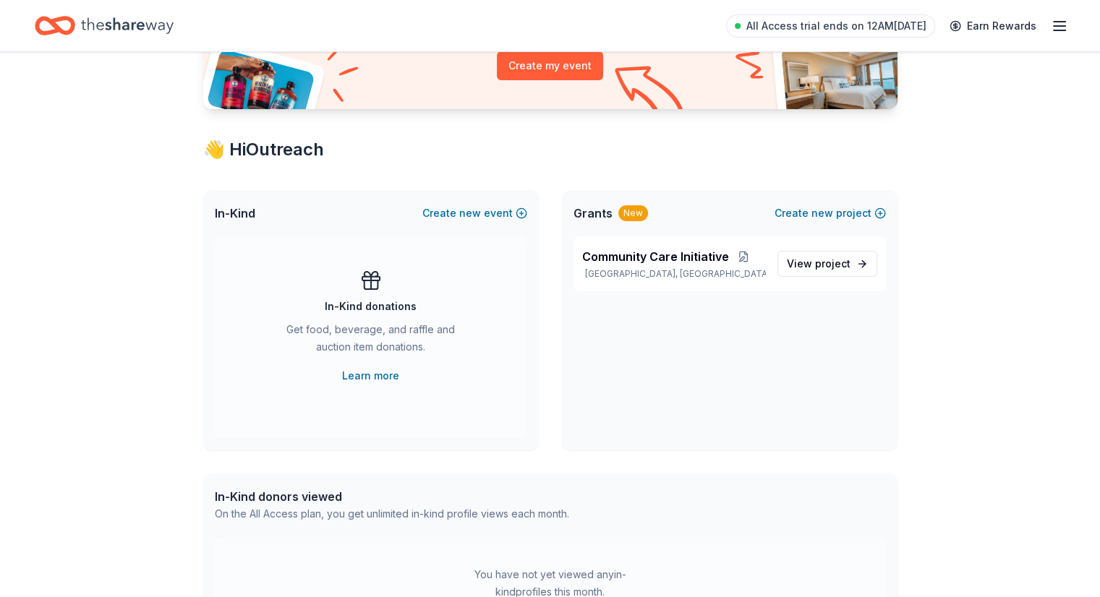
click at [496, 209] on button "Create new event" at bounding box center [474, 213] width 105 height 17
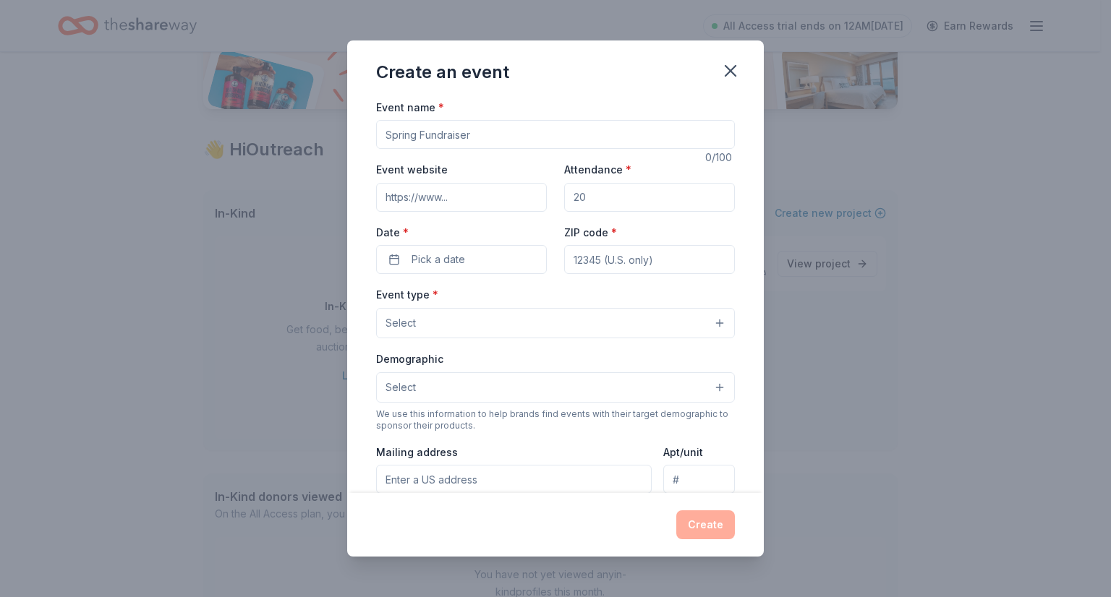
click at [469, 146] on input "Event name *" at bounding box center [555, 134] width 359 height 29
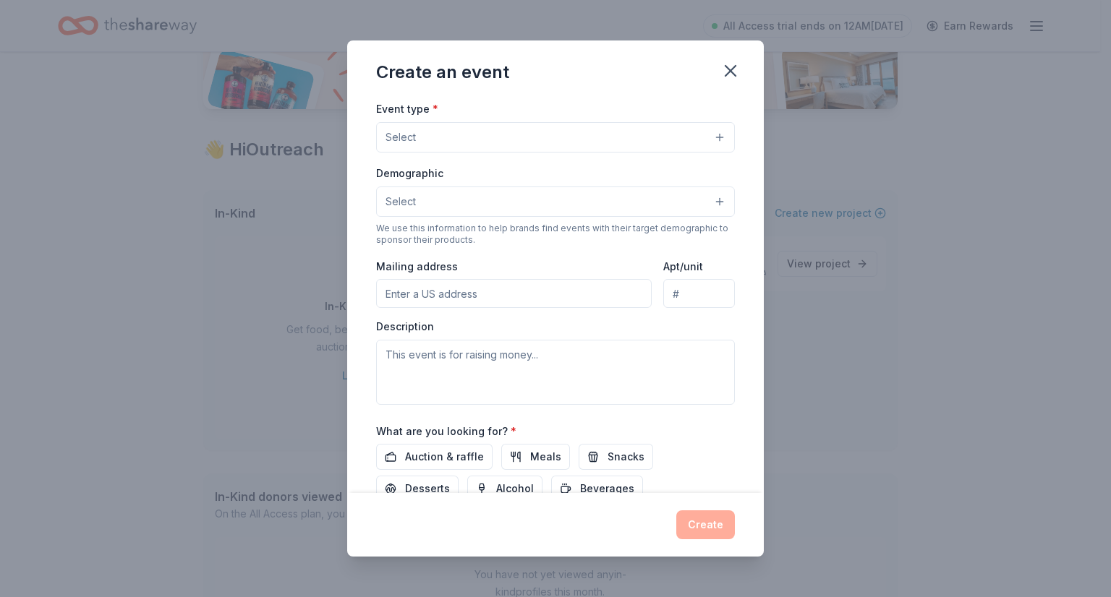
scroll to position [180, 0]
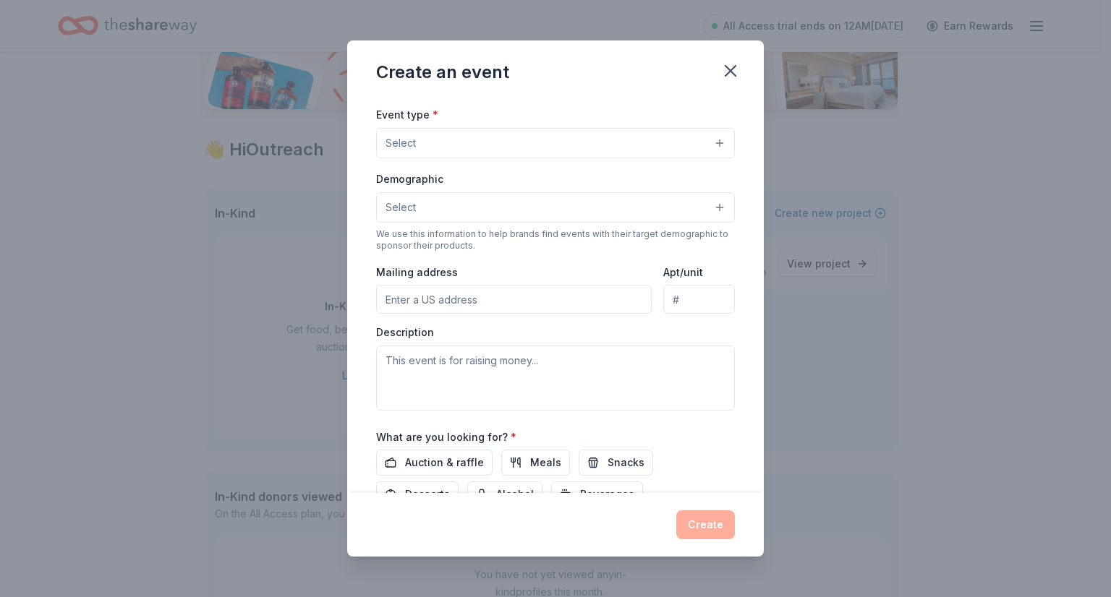
click at [489, 216] on button "Select" at bounding box center [555, 207] width 359 height 30
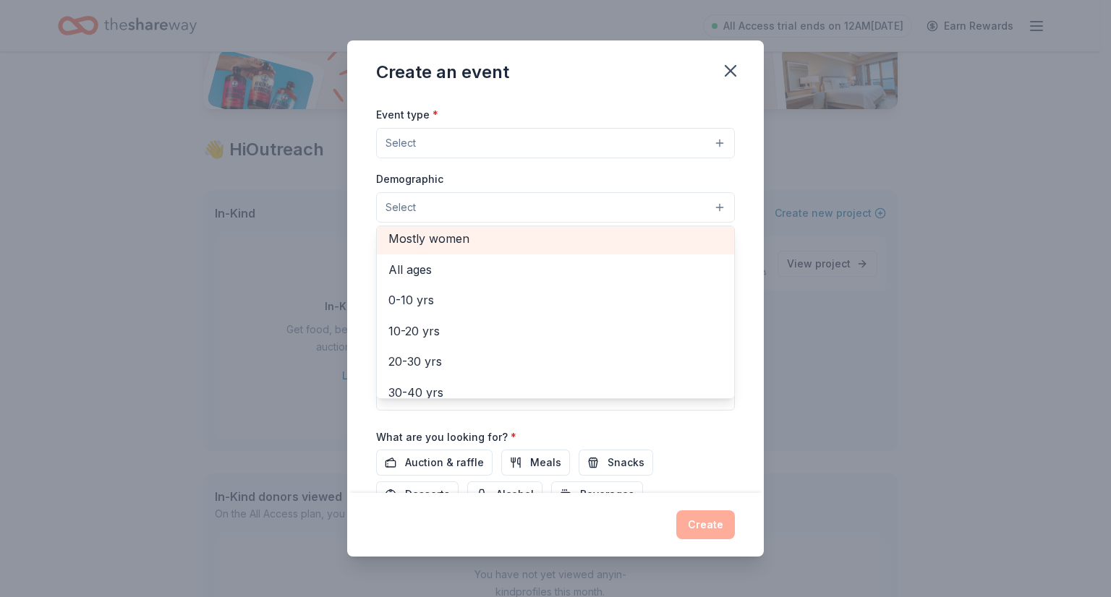
scroll to position [0, 0]
click at [490, 240] on span "All genders" at bounding box center [555, 244] width 334 height 19
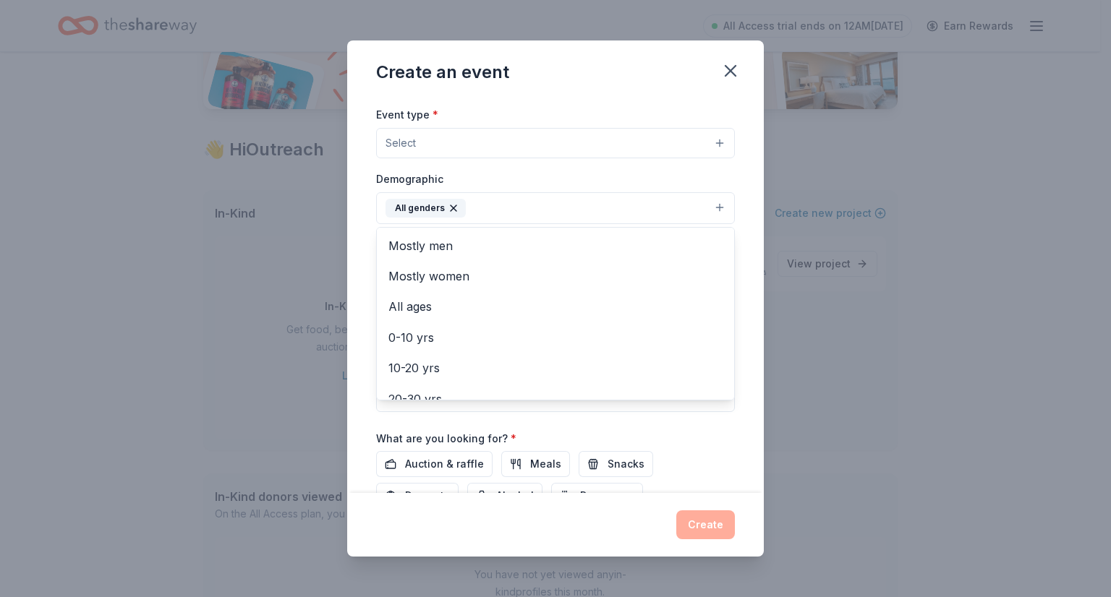
click at [451, 142] on div "Event type * Select Demographic All genders Mostly men Mostly women All ages 0-…" at bounding box center [555, 259] width 359 height 306
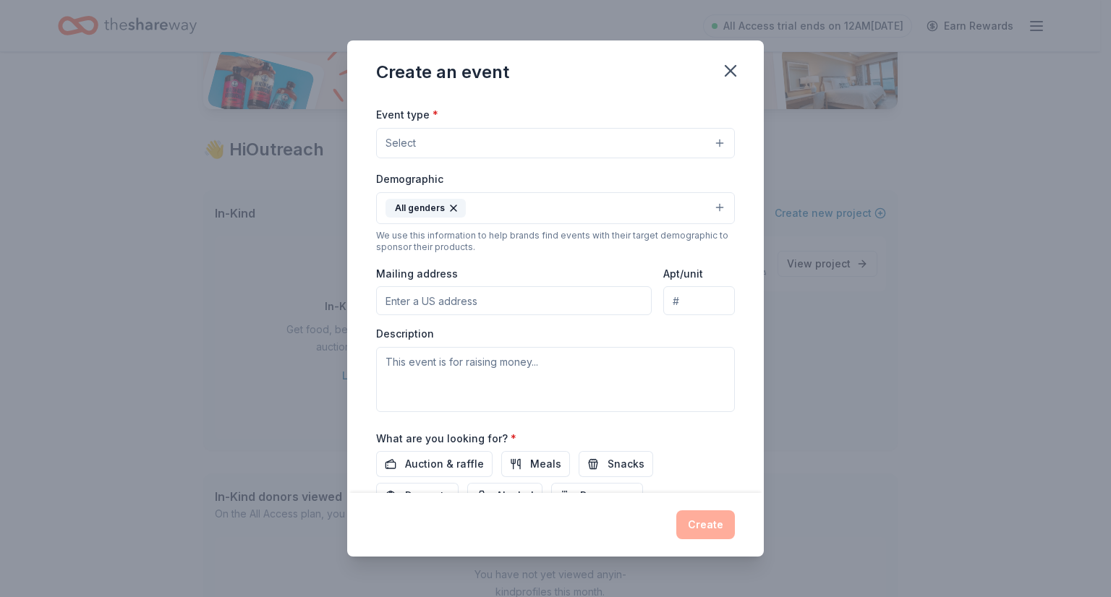
click at [451, 145] on button "Select" at bounding box center [555, 143] width 359 height 30
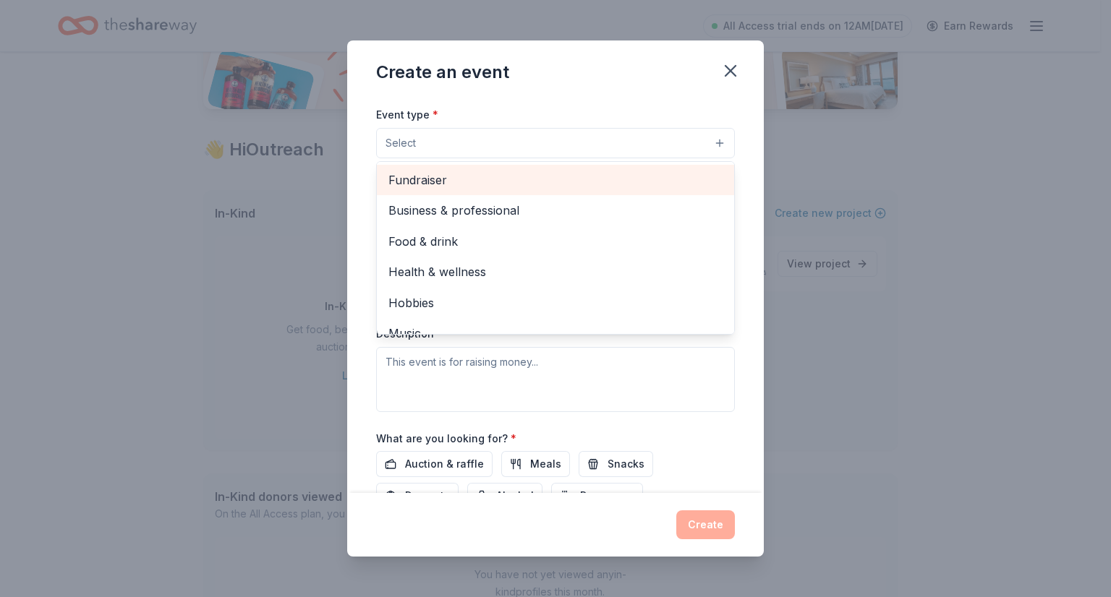
click at [463, 181] on span "Fundraiser" at bounding box center [555, 180] width 334 height 19
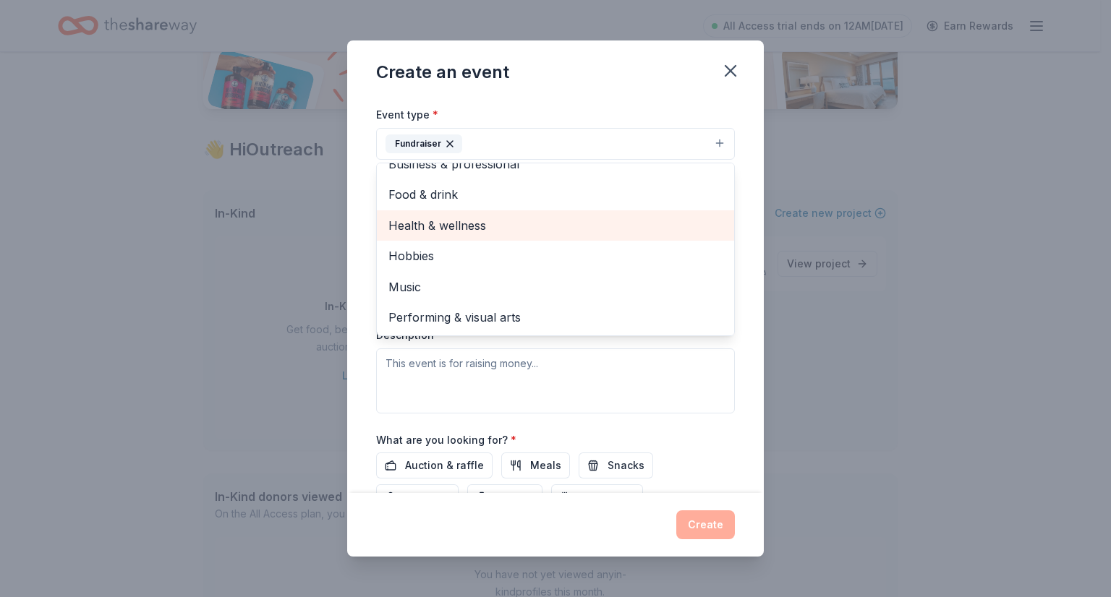
click at [468, 224] on span "Health & wellness" at bounding box center [555, 225] width 334 height 19
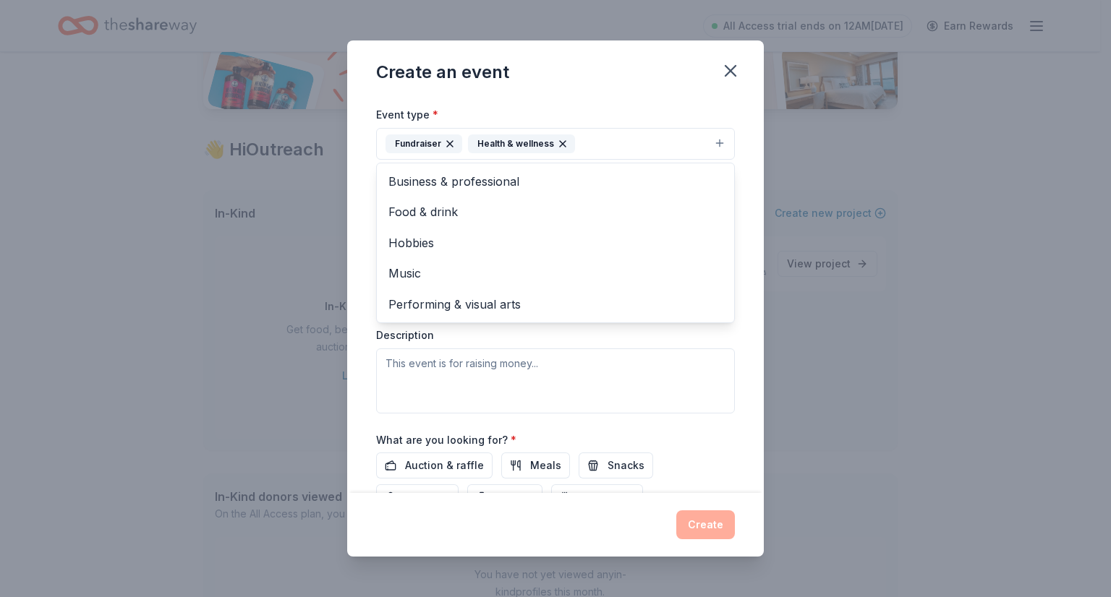
click at [365, 169] on div "Event name * 0 /100 Event website Attendance * Date * Pick a date ZIP code * Ev…" at bounding box center [555, 296] width 417 height 396
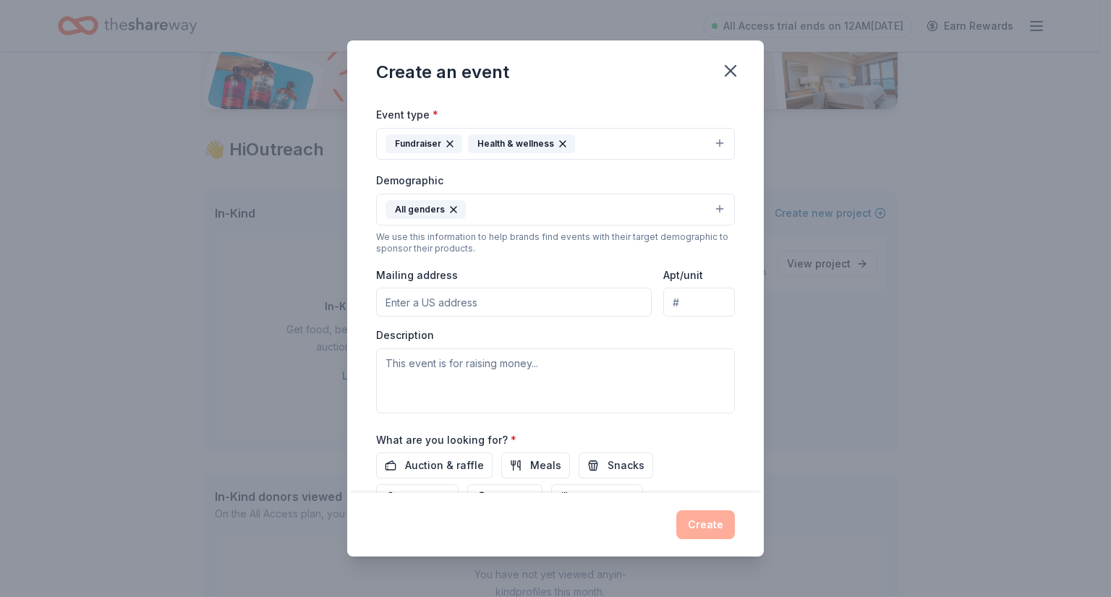
click at [550, 213] on button "All genders" at bounding box center [555, 210] width 359 height 32
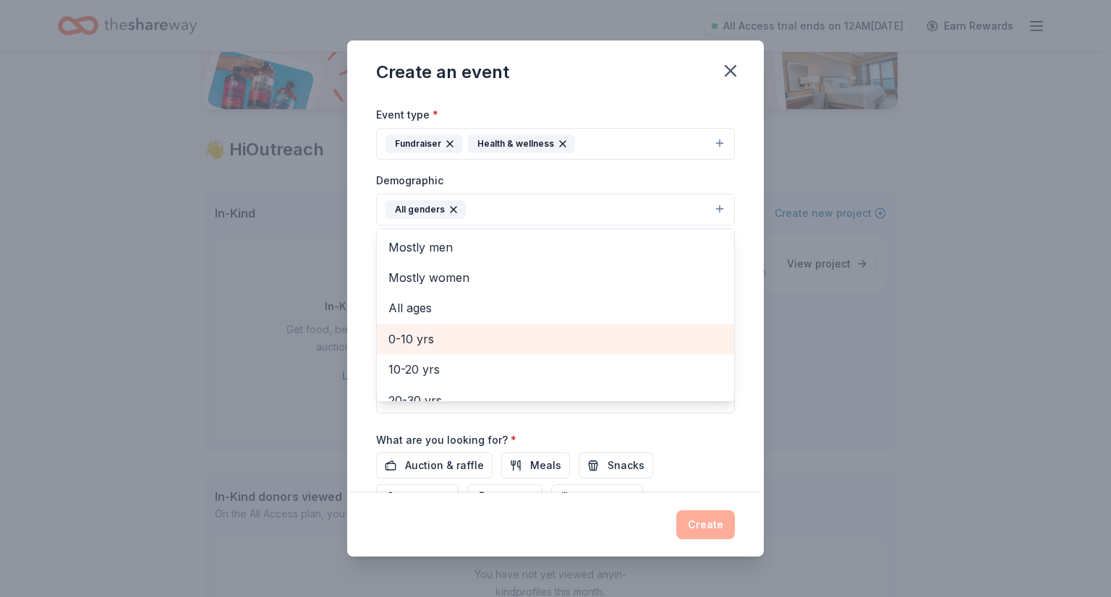
scroll to position [55, 0]
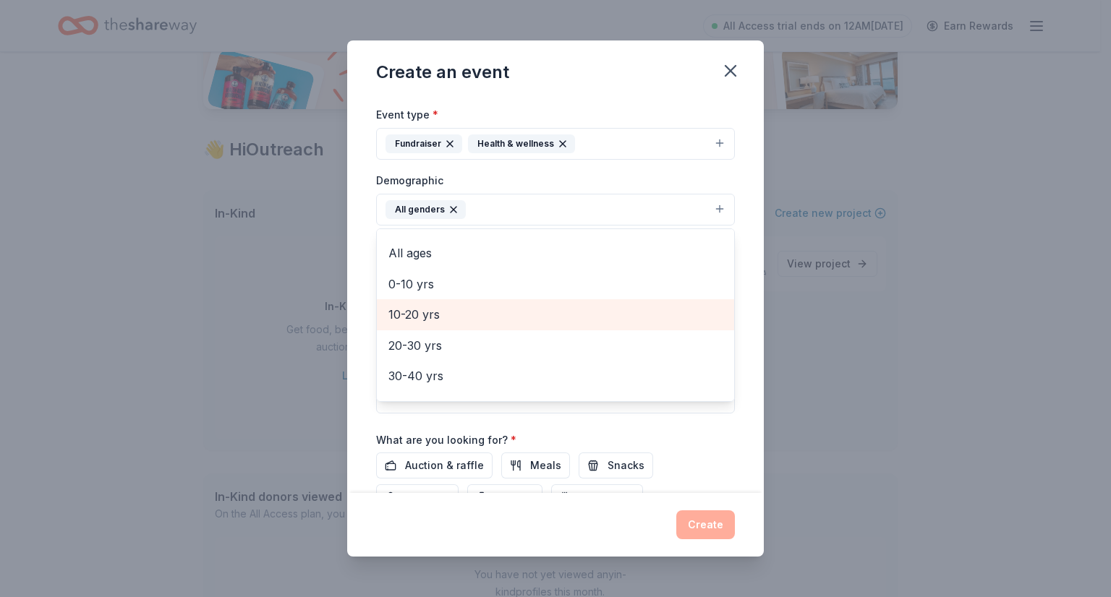
click at [454, 319] on span "10-20 yrs" at bounding box center [555, 314] width 334 height 19
click at [475, 308] on span "20-30 yrs" at bounding box center [555, 314] width 334 height 19
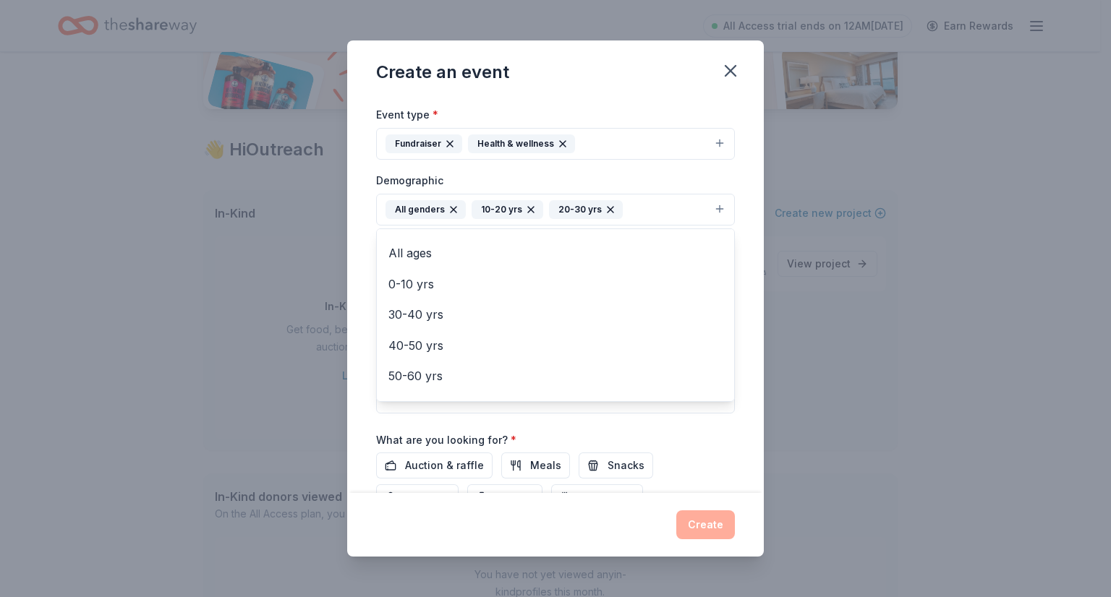
click at [480, 176] on div "Demographic All genders 10-20 yrs 20-30 yrs Mostly men Mostly women All ages 0-…" at bounding box center [555, 198] width 359 height 54
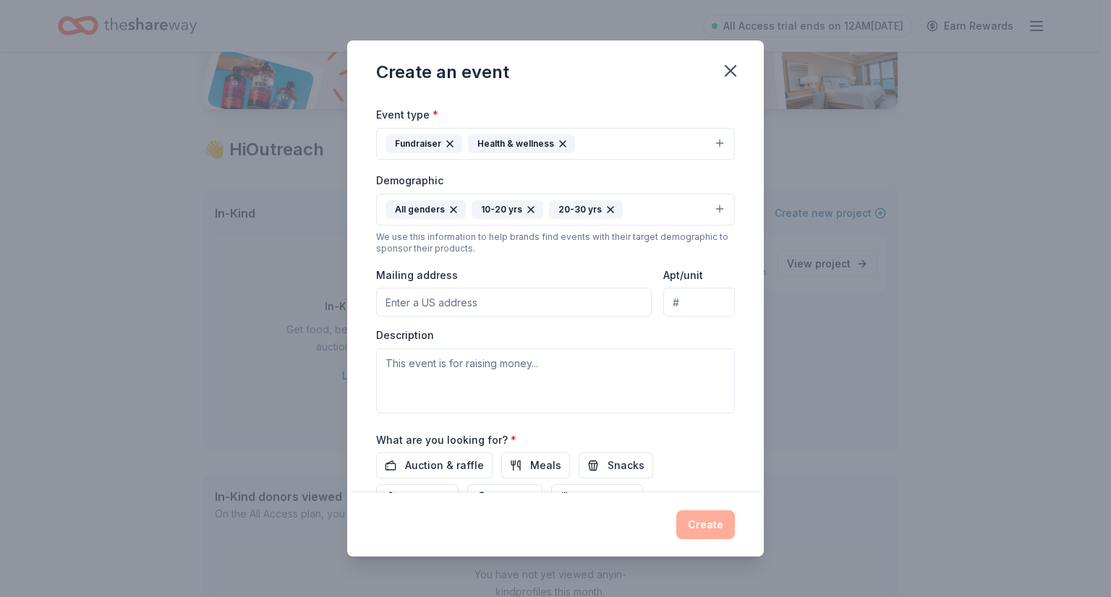
click at [521, 305] on input "Mailing address" at bounding box center [514, 302] width 276 height 29
click at [506, 271] on div "Mailing address" at bounding box center [514, 291] width 276 height 51
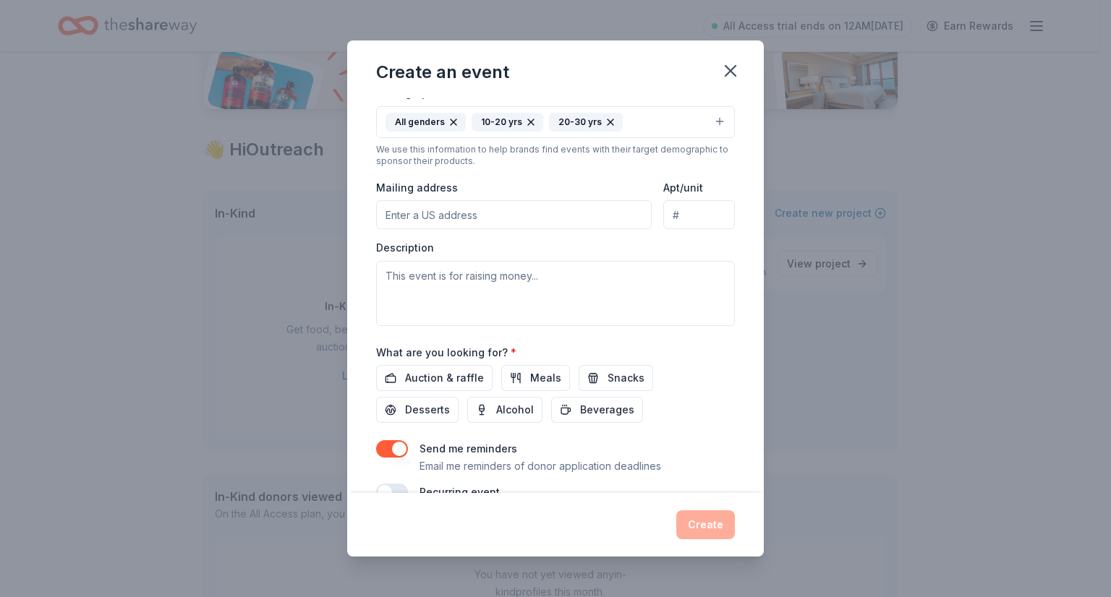
click at [518, 369] on button "Meals" at bounding box center [535, 378] width 69 height 26
click at [457, 372] on span "Auction & raffle" at bounding box center [444, 378] width 79 height 17
click at [594, 368] on button "Snacks" at bounding box center [616, 378] width 75 height 26
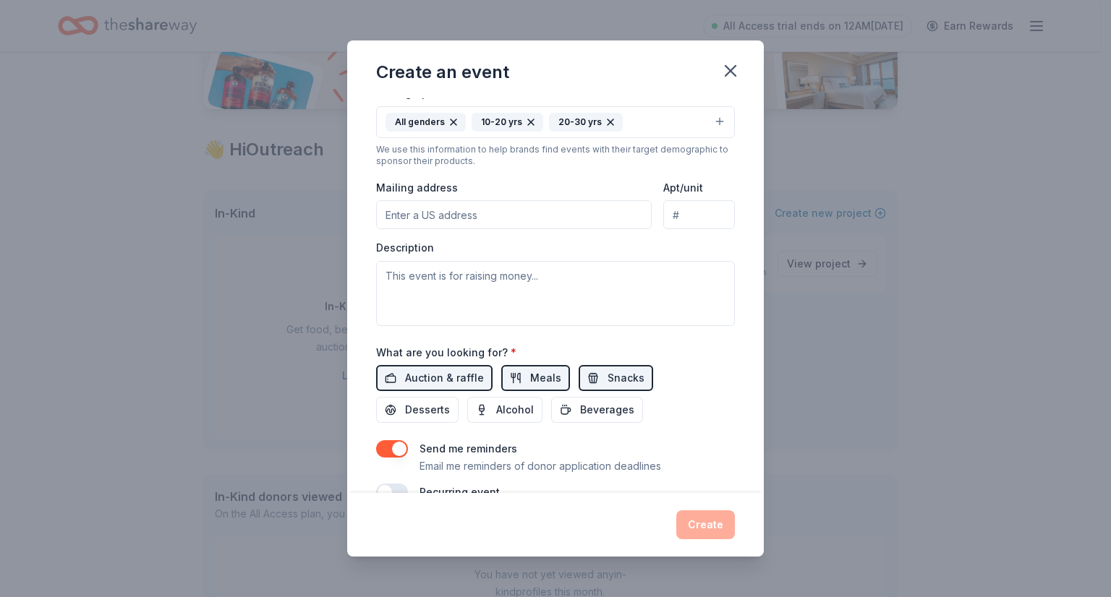
click at [443, 390] on button "Auction & raffle" at bounding box center [434, 378] width 116 height 26
click at [435, 382] on span "Auction & raffle" at bounding box center [444, 378] width 79 height 17
click at [418, 397] on button "Desserts" at bounding box center [417, 410] width 82 height 26
click at [579, 397] on button "Beverages" at bounding box center [597, 410] width 92 height 26
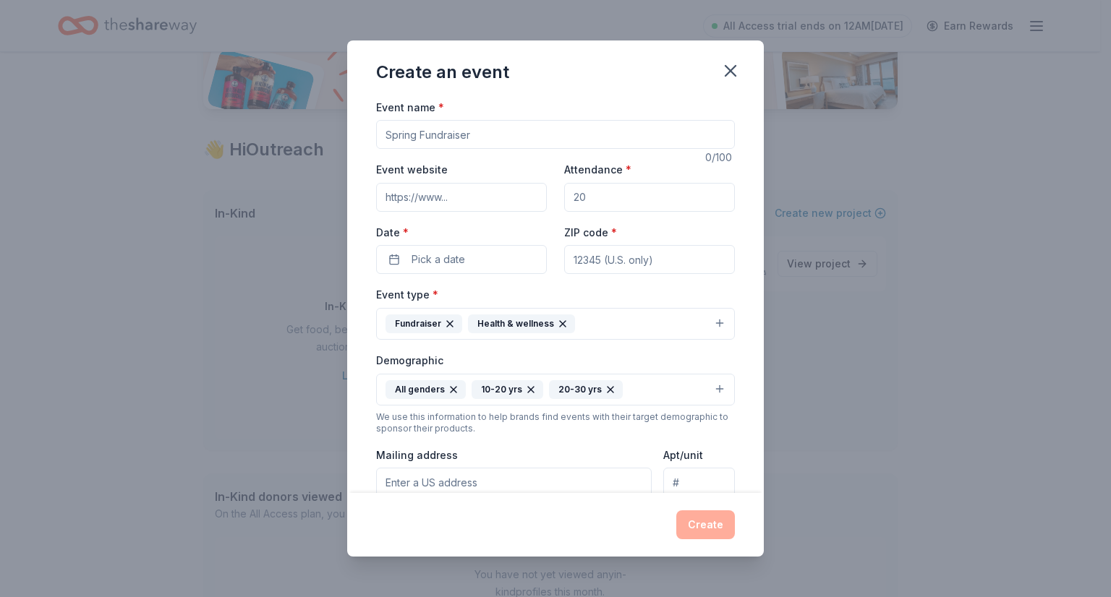
scroll to position [0, 0]
click at [442, 137] on input "Event name *" at bounding box center [555, 134] width 359 height 29
type input "XYZ"
click at [601, 208] on input "Attendance *" at bounding box center [649, 197] width 171 height 29
type input "1"
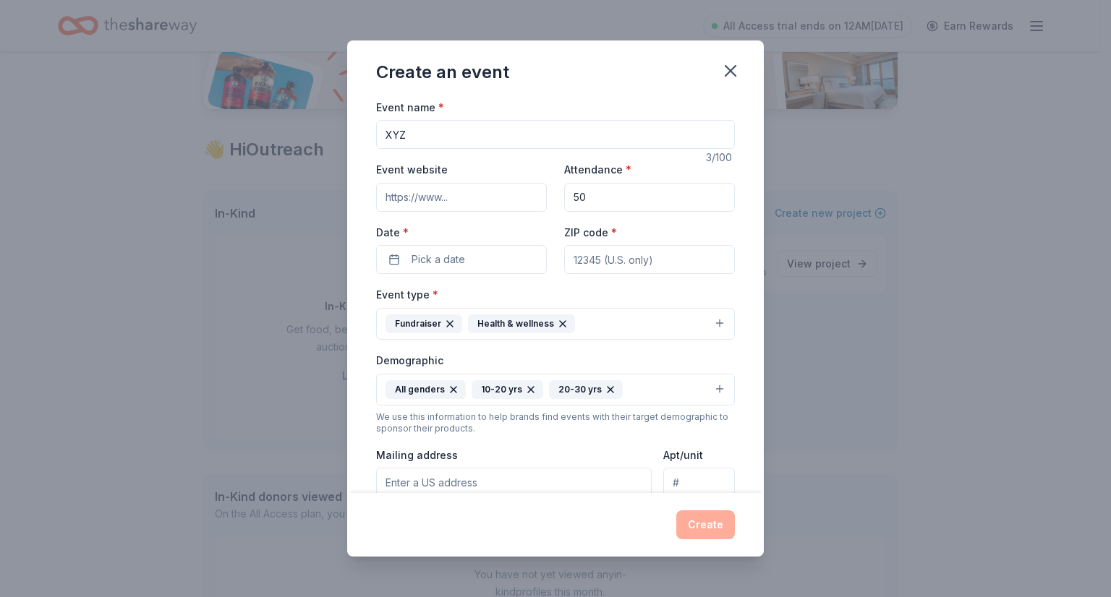
type input "50"
click at [474, 247] on button "Pick a date" at bounding box center [461, 259] width 171 height 29
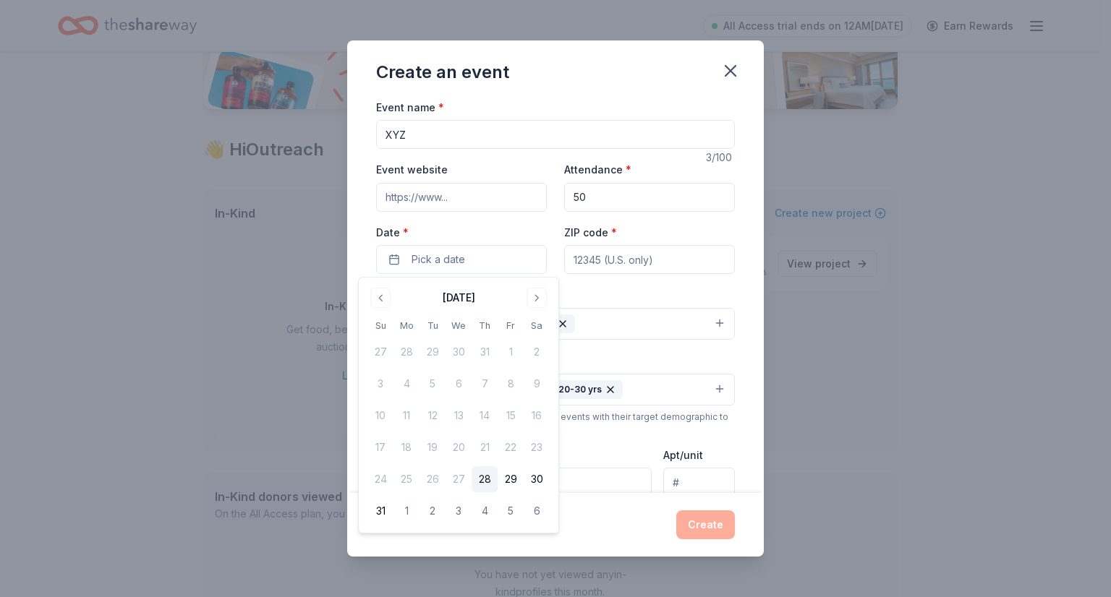
click at [538, 302] on button "Go to next month" at bounding box center [537, 298] width 20 height 20
click at [431, 480] on button "30" at bounding box center [433, 480] width 26 height 26
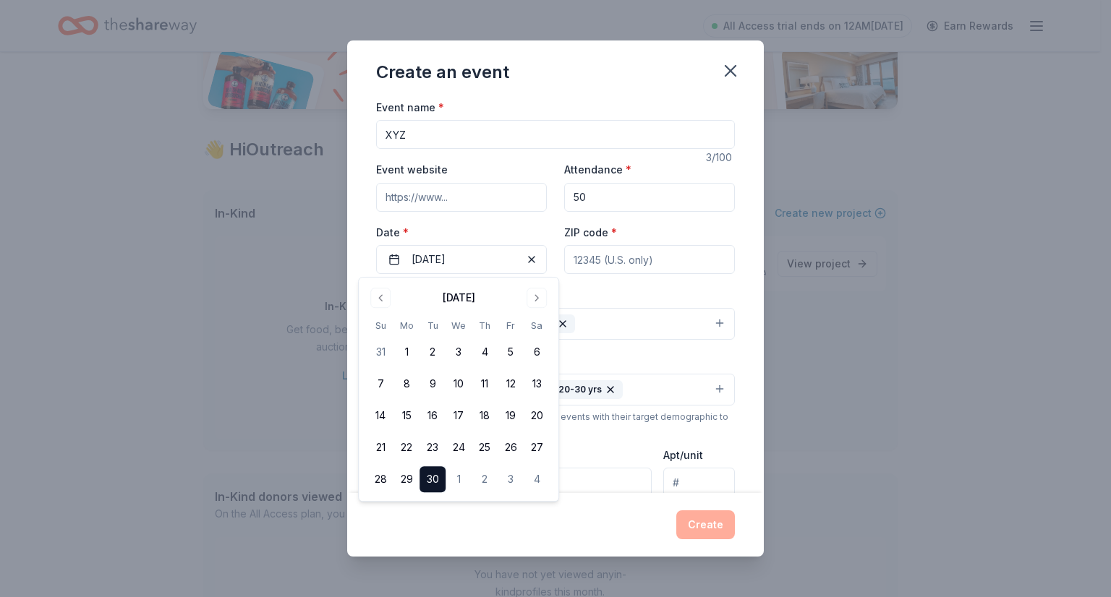
click at [622, 293] on div "Event type * Fundraiser Health & wellness" at bounding box center [555, 313] width 359 height 54
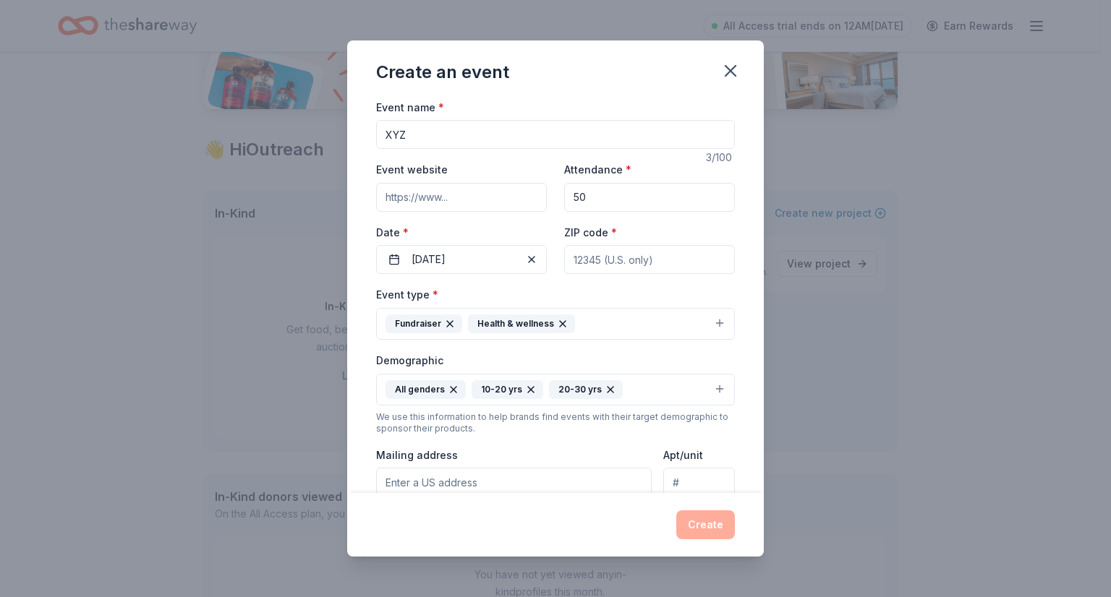
click at [597, 273] on input "ZIP code *" at bounding box center [649, 259] width 171 height 29
type input "11790"
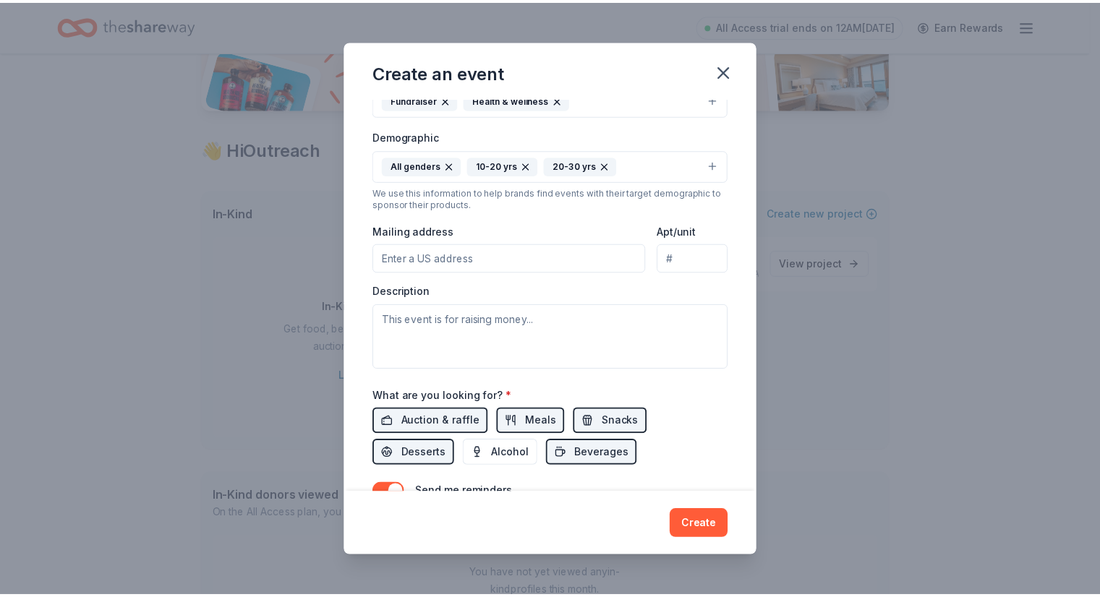
scroll to position [298, 0]
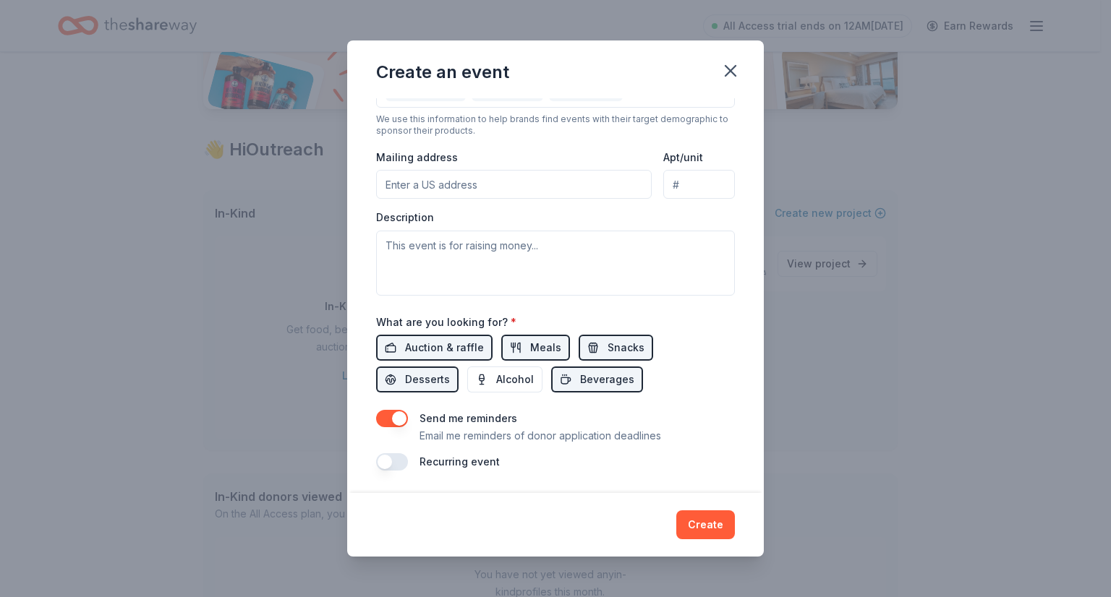
click at [707, 530] on button "Create" at bounding box center [705, 525] width 59 height 29
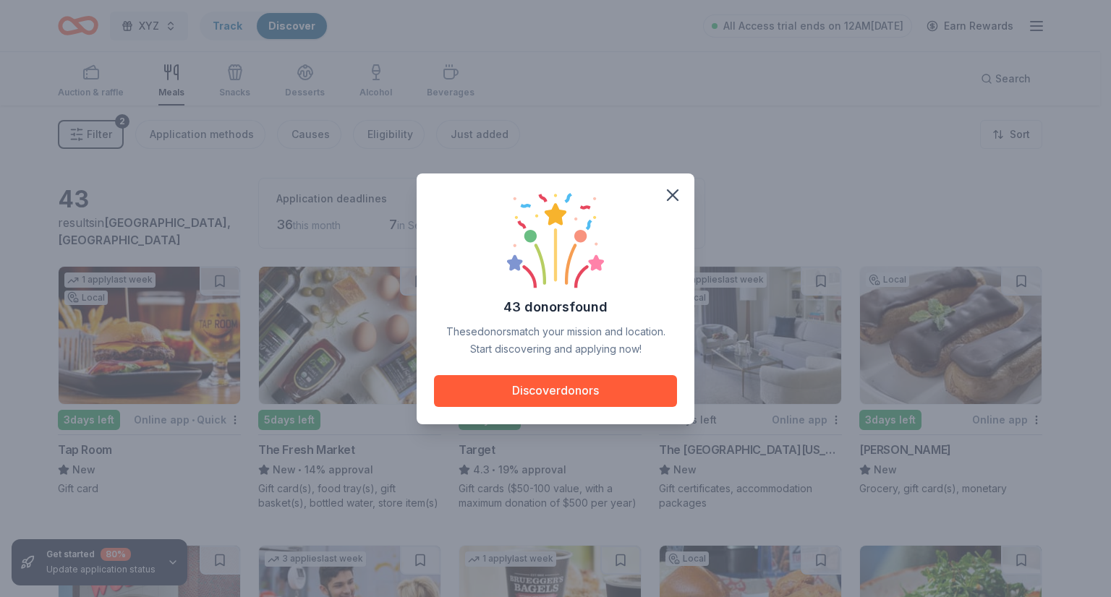
click at [671, 191] on icon "button" at bounding box center [673, 195] width 20 height 20
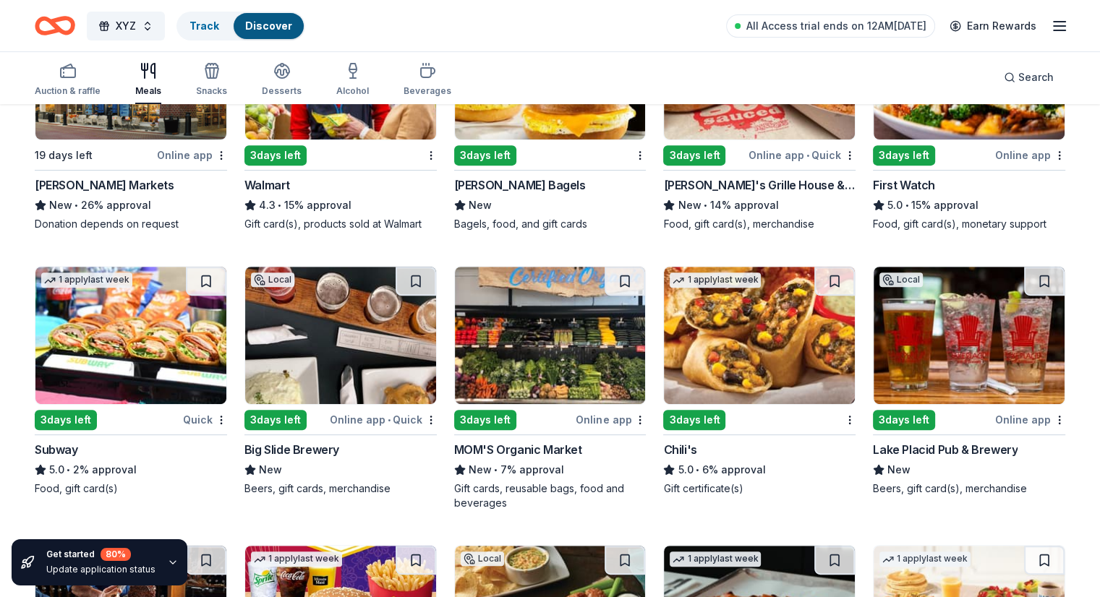
scroll to position [836, 0]
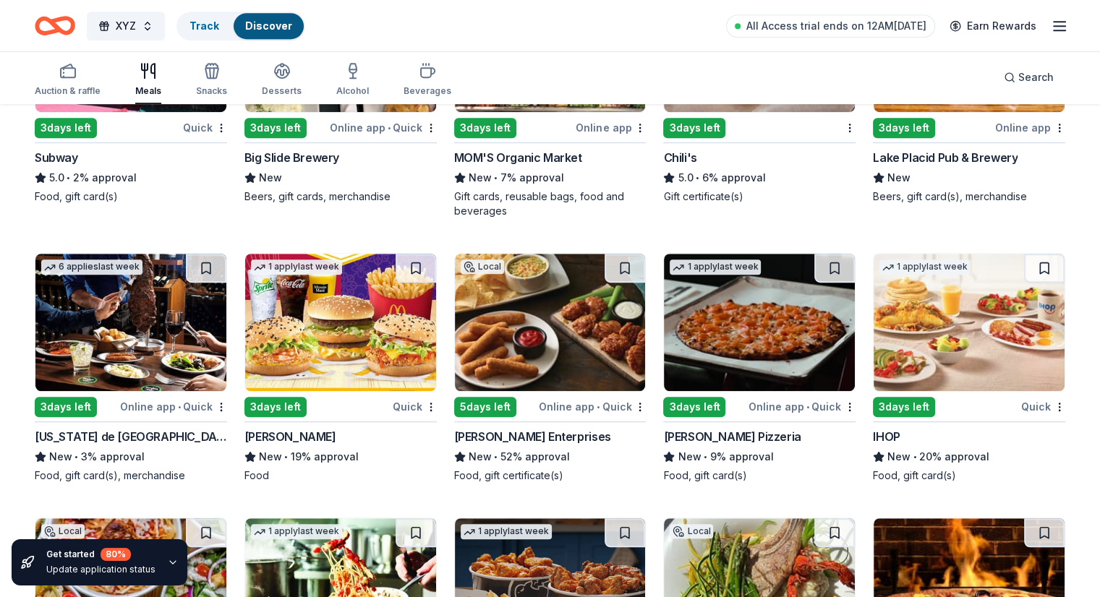
click at [130, 428] on div "Texas de Brazil" at bounding box center [131, 436] width 192 height 17
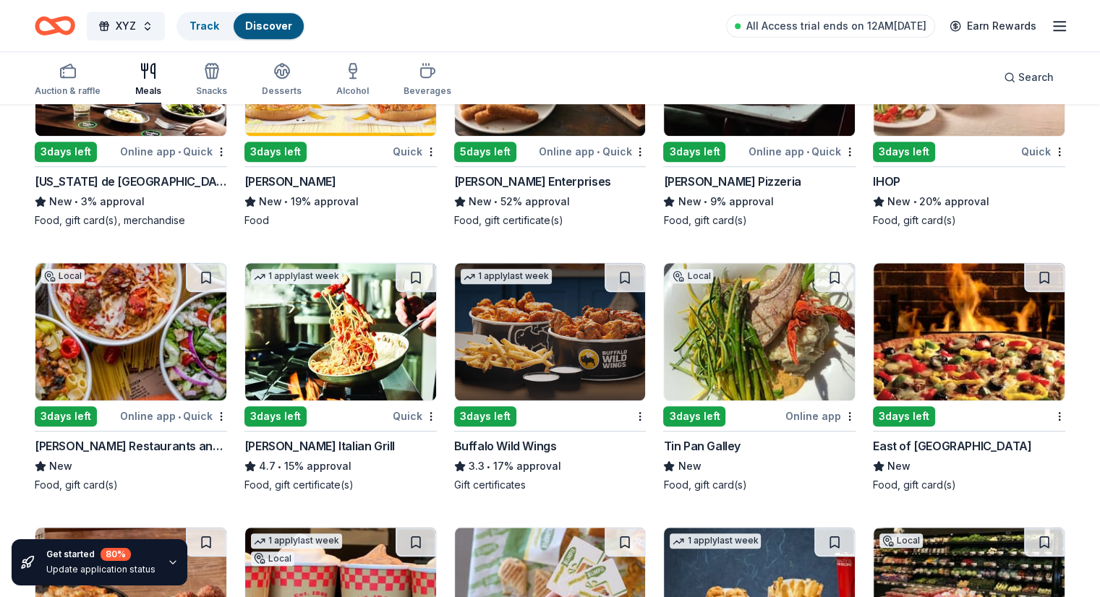
scroll to position [1094, 0]
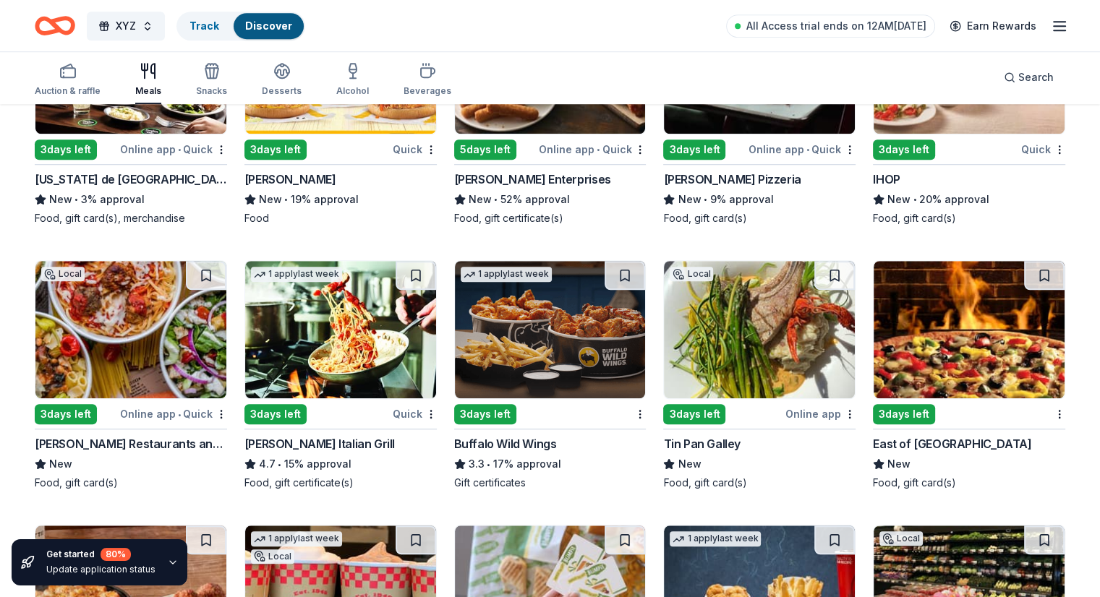
click at [874, 183] on div "IHOP" at bounding box center [886, 179] width 27 height 17
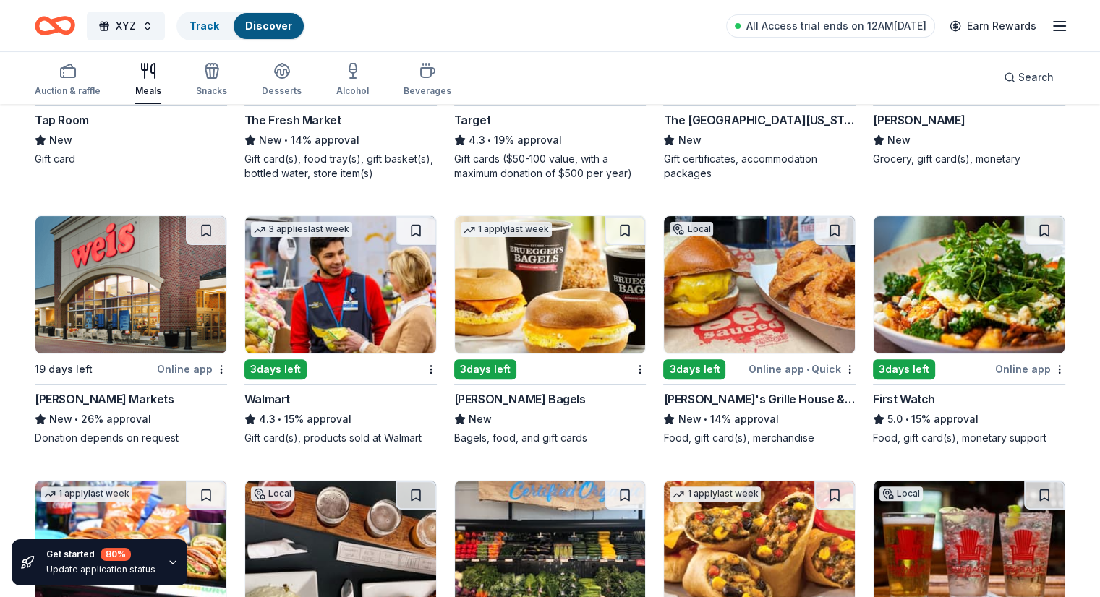
scroll to position [0, 0]
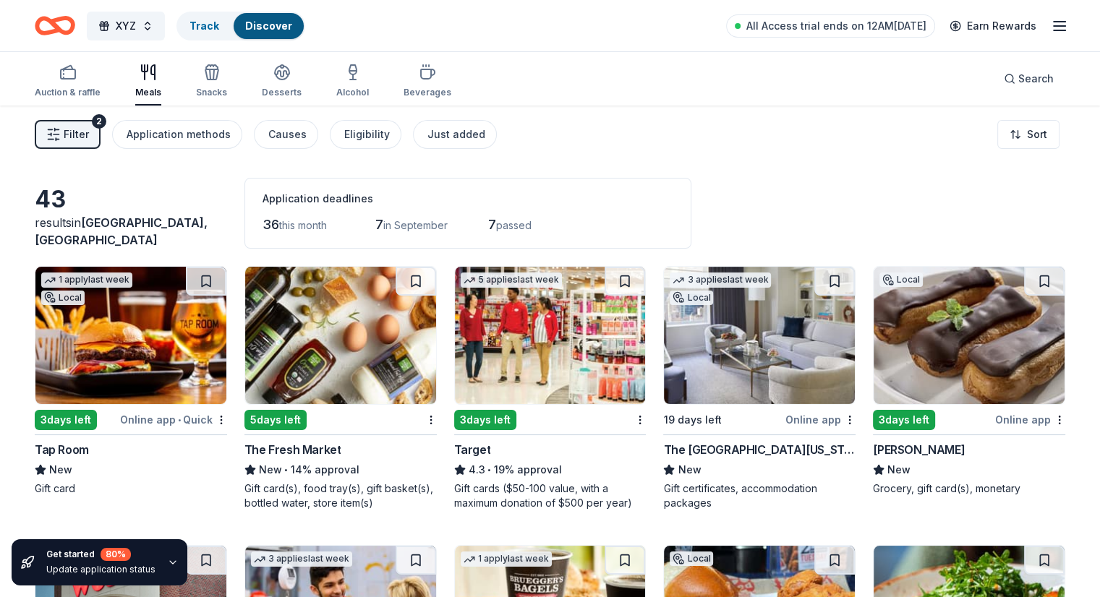
click at [986, 135] on html "XYZ Track Discover All Access trial ends on 12AM, 9/4 Earn Rewards Auction & ra…" at bounding box center [550, 298] width 1100 height 597
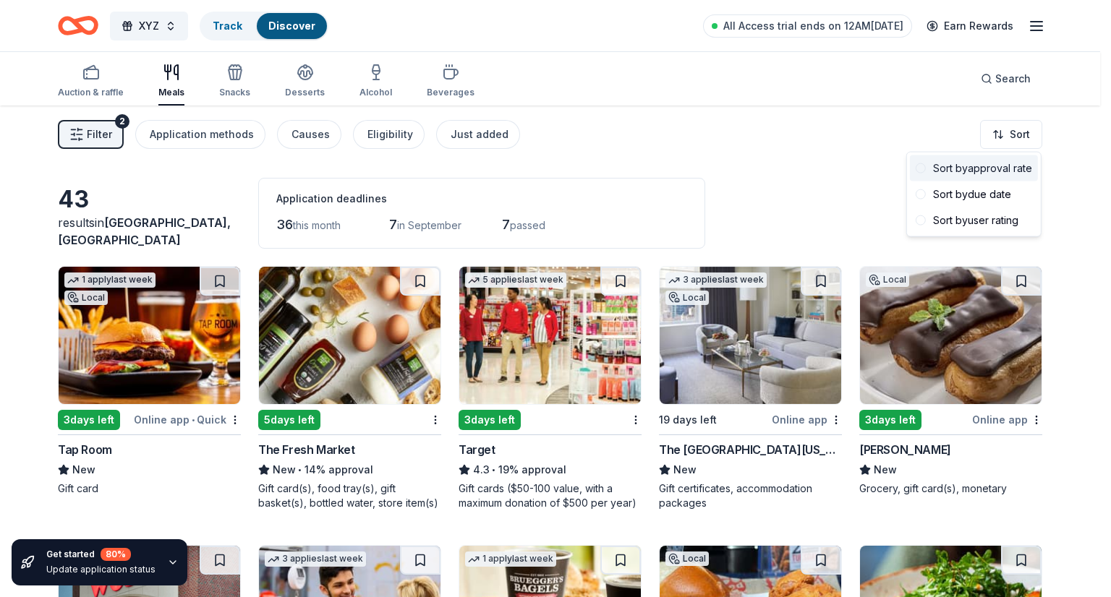
click at [991, 180] on div "Sort by approval rate" at bounding box center [974, 169] width 128 height 26
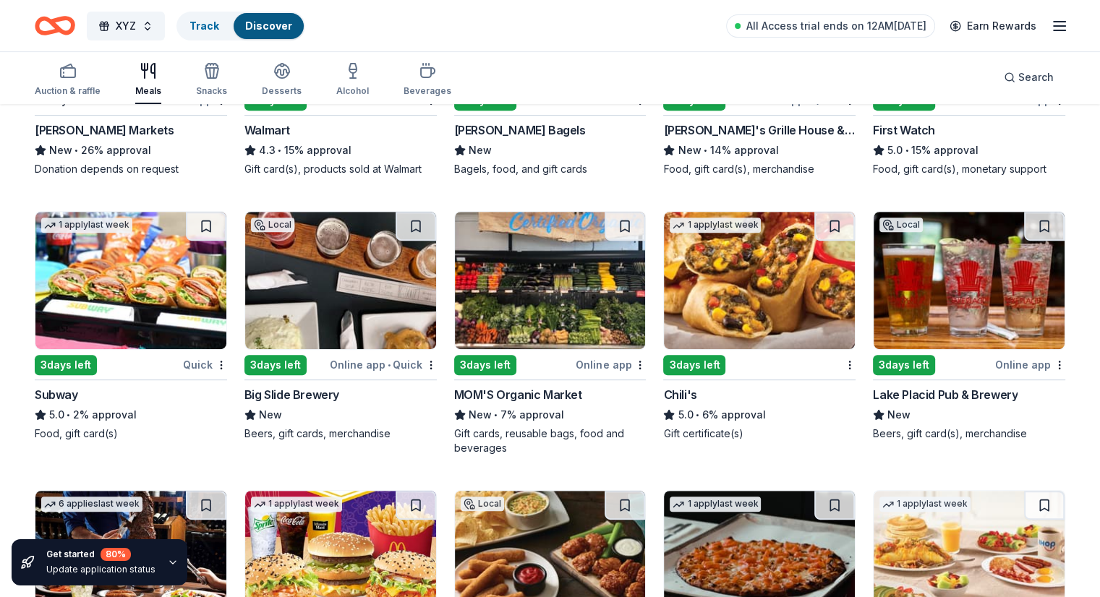
scroll to position [609, 0]
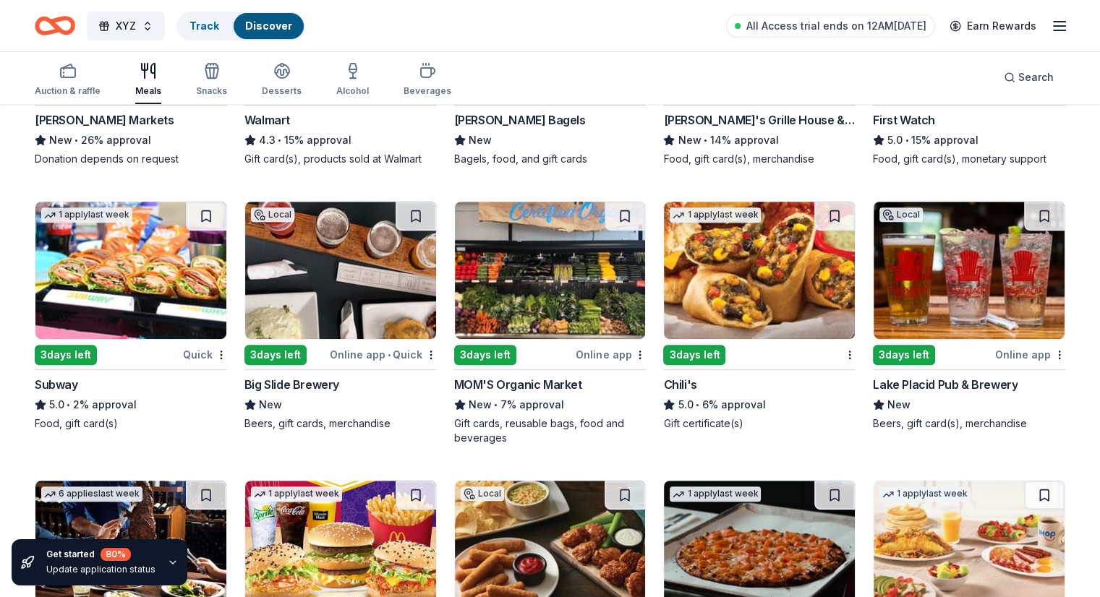
click at [689, 380] on div "Chili's" at bounding box center [679, 384] width 33 height 17
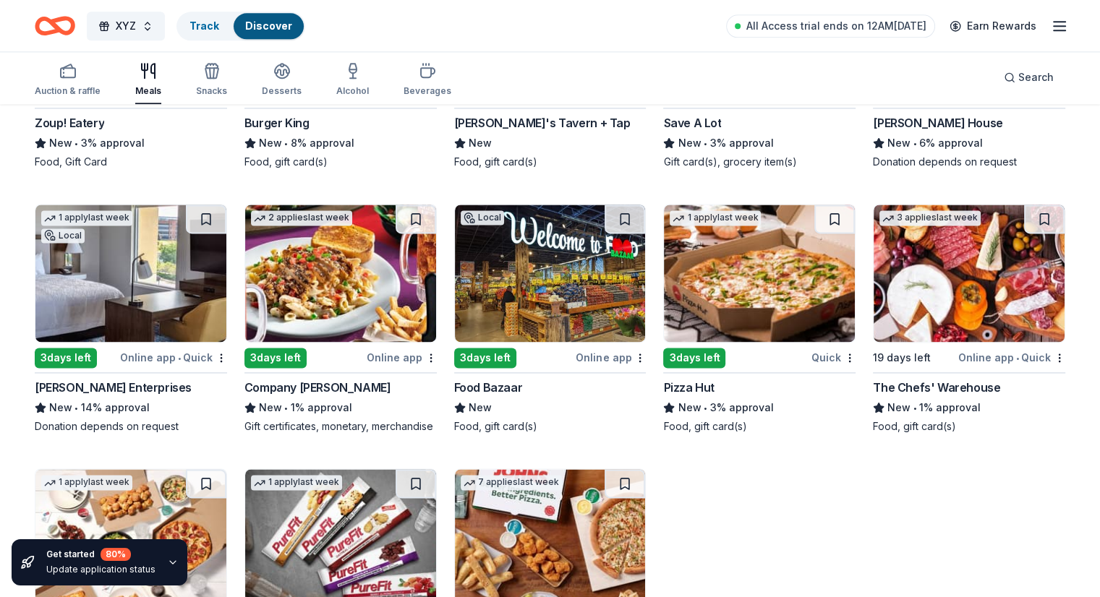
scroll to position [2087, 0]
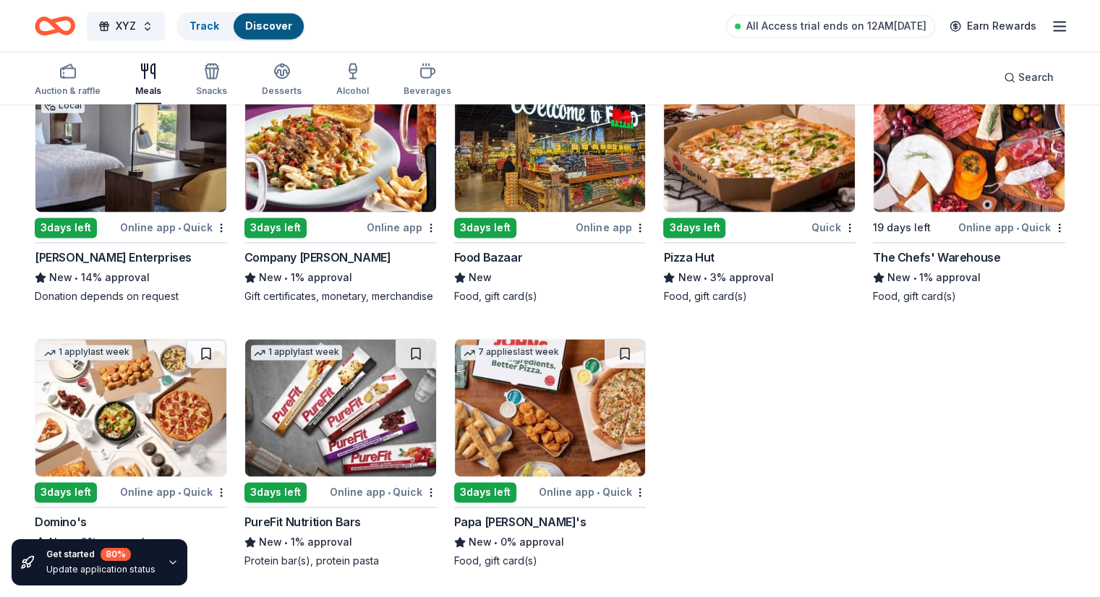
click at [517, 417] on img at bounding box center [550, 407] width 191 height 137
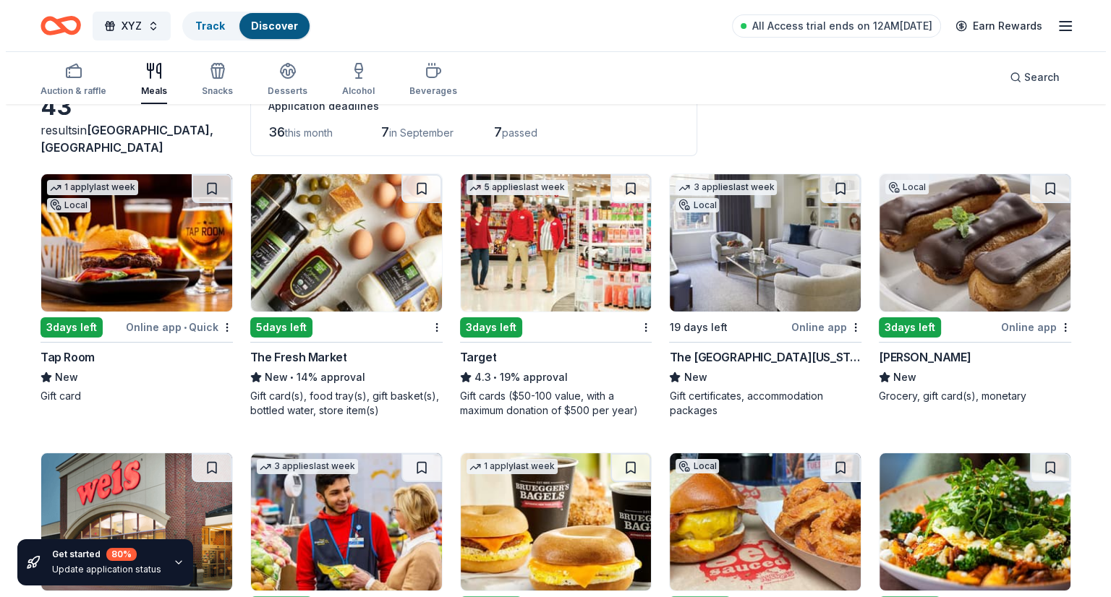
scroll to position [0, 0]
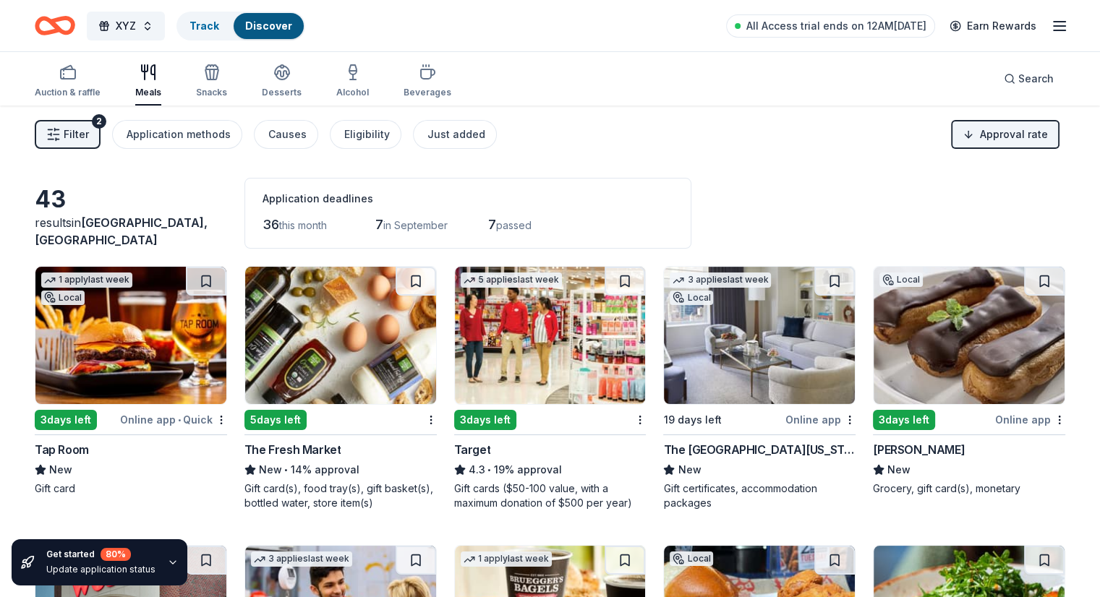
click at [165, 25] on button "XYZ" at bounding box center [126, 26] width 78 height 29
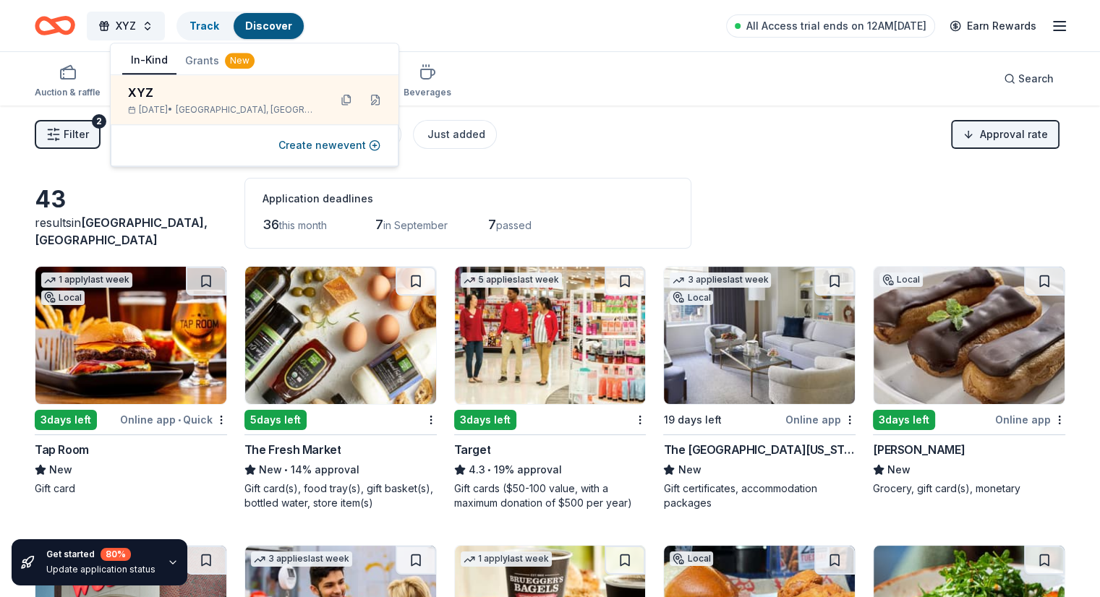
click at [379, 103] on button at bounding box center [375, 99] width 23 height 23
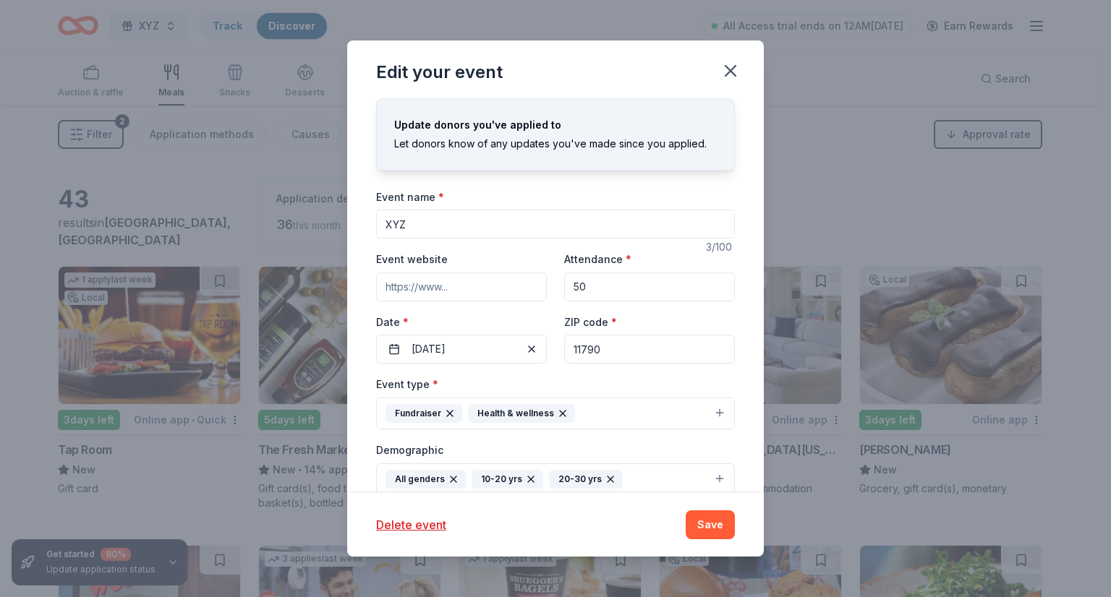
drag, startPoint x: 435, startPoint y: 230, endPoint x: 290, endPoint y: 218, distance: 145.9
click at [290, 218] on div "Edit your event Update donors you've applied to Let donors know of any updates …" at bounding box center [555, 298] width 1111 height 597
type input "C"
type input "Balling for Beds"
drag, startPoint x: 609, startPoint y: 290, endPoint x: 557, endPoint y: 287, distance: 52.2
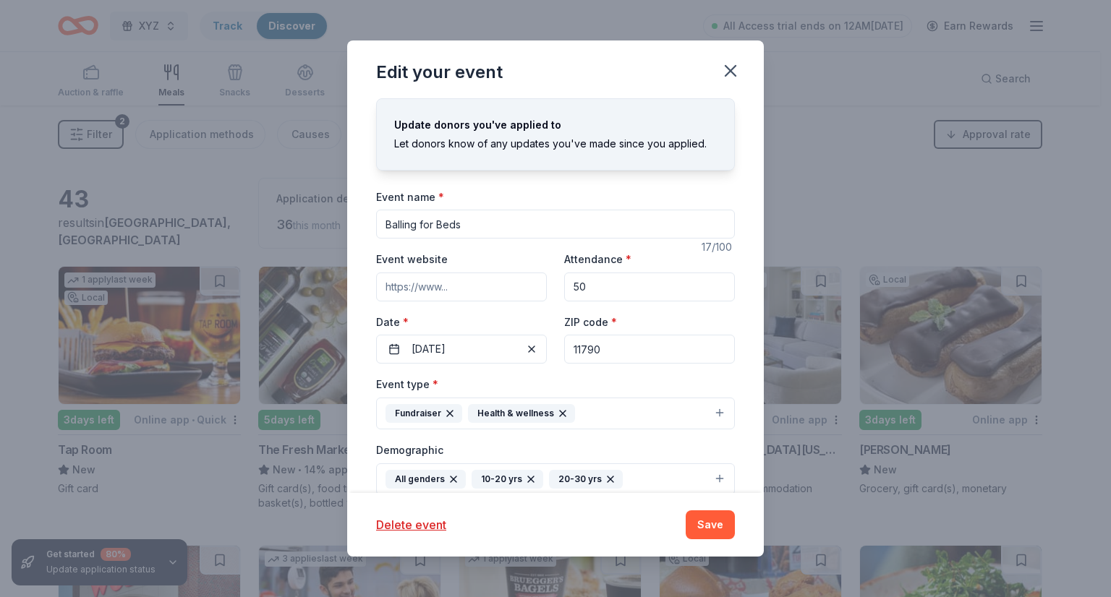
click at [557, 287] on div "Event website Attendance * 50 Date * 09/30/2025 ZIP code * 11790" at bounding box center [555, 307] width 359 height 114
type input "50"
click at [537, 346] on button "09/30/2025" at bounding box center [461, 349] width 171 height 29
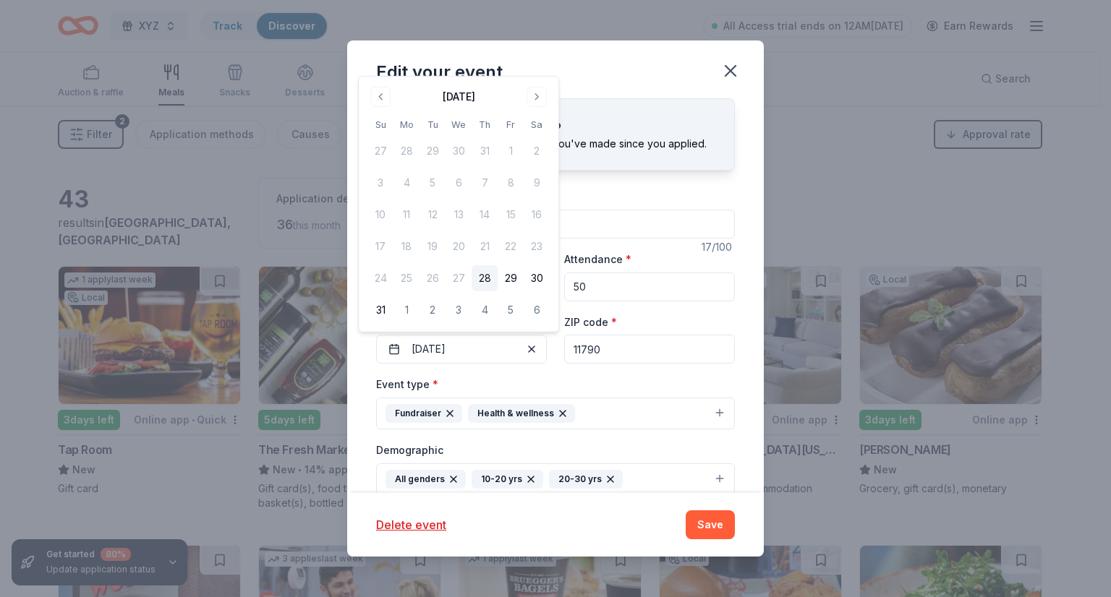
click at [541, 89] on button "Go to next month" at bounding box center [537, 97] width 20 height 20
click at [541, 89] on div "Edit your event" at bounding box center [555, 70] width 417 height 58
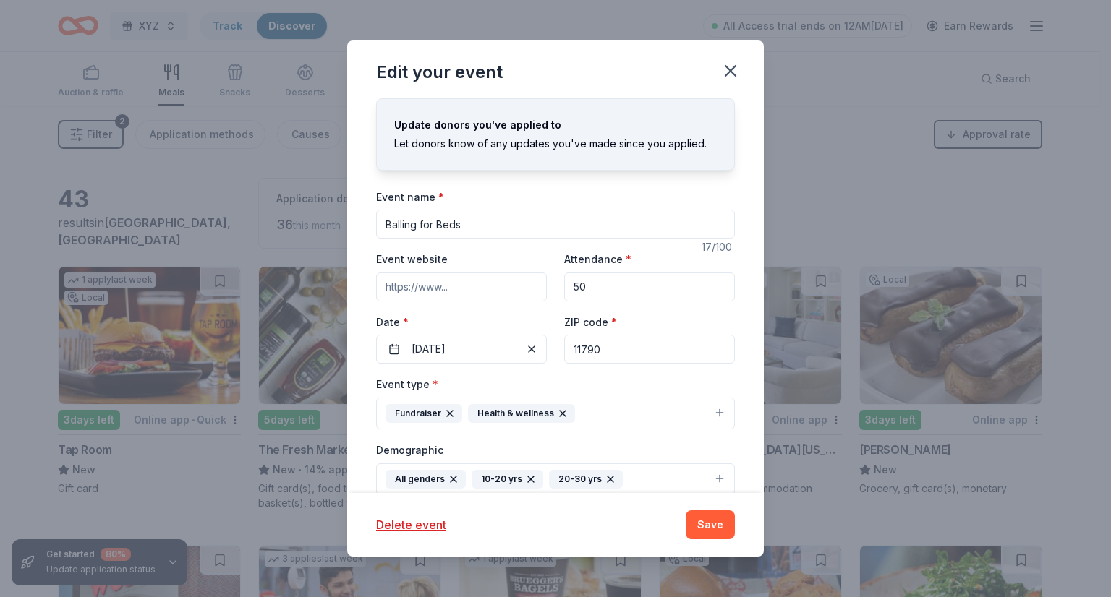
click at [524, 357] on span "button" at bounding box center [531, 349] width 17 height 17
click at [460, 369] on div "Event name * Balling for Beds 17 /100 Event website Attendance * 50 Date * Pick…" at bounding box center [555, 523] width 359 height 671
click at [451, 359] on button "Pick a date" at bounding box center [461, 349] width 171 height 29
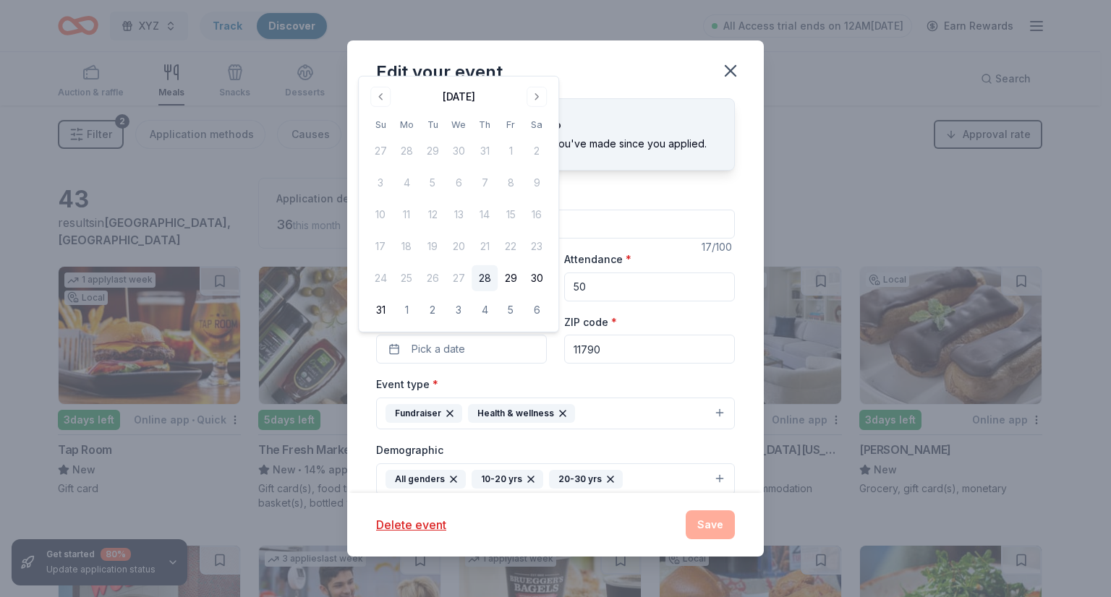
click at [532, 102] on button "Go to next month" at bounding box center [537, 97] width 20 height 20
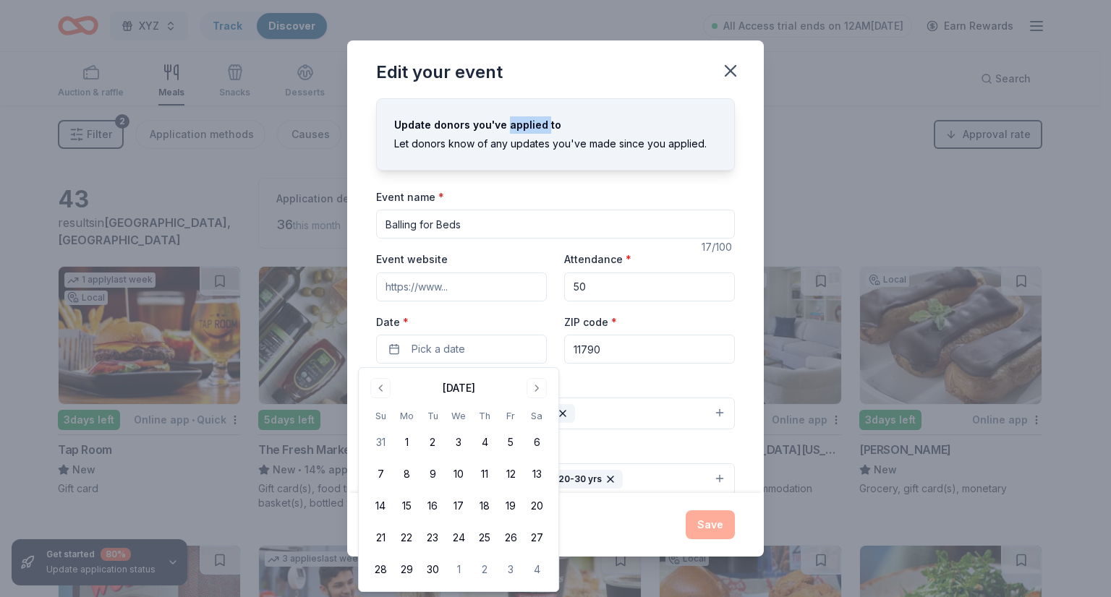
click at [532, 102] on div "Update donors you've applied to Let donors know of any updates you've made sinc…" at bounding box center [555, 134] width 359 height 72
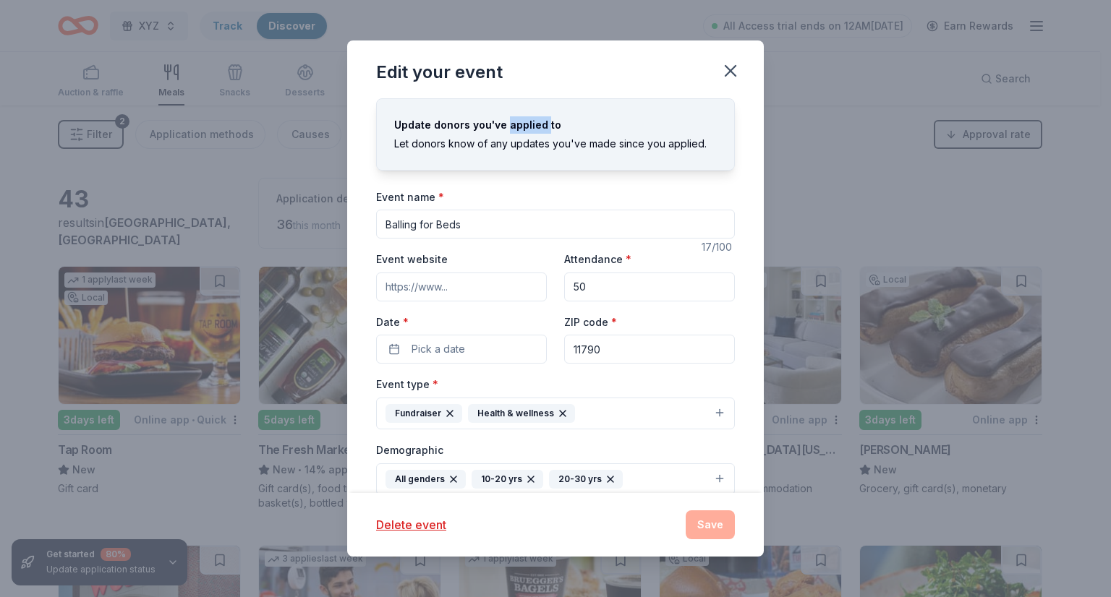
click at [504, 341] on button "Pick a date" at bounding box center [461, 349] width 171 height 29
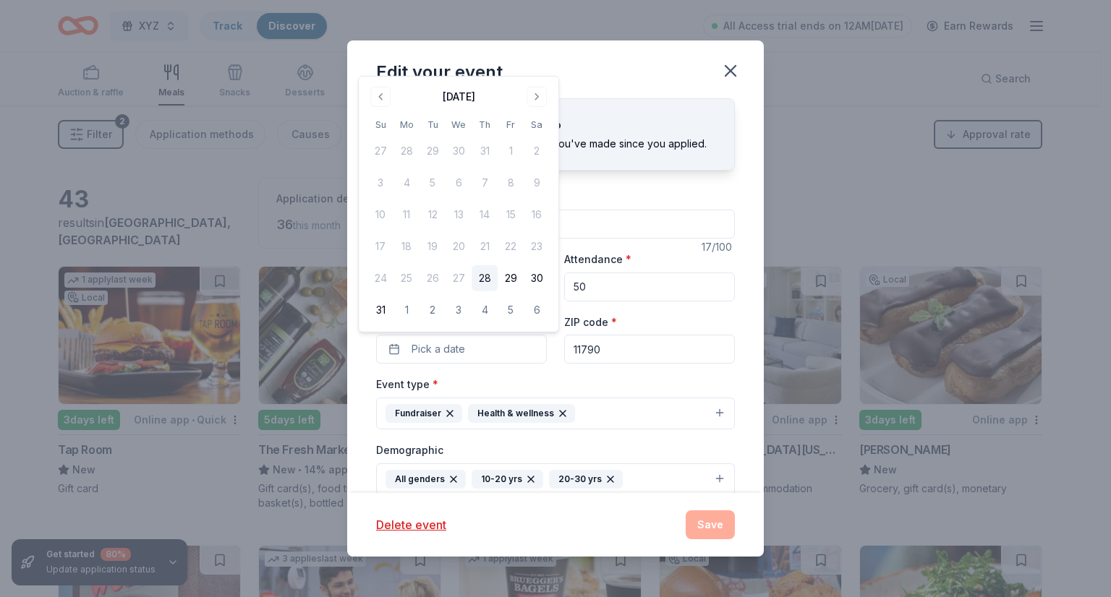
click at [532, 101] on button "Go to next month" at bounding box center [537, 97] width 20 height 20
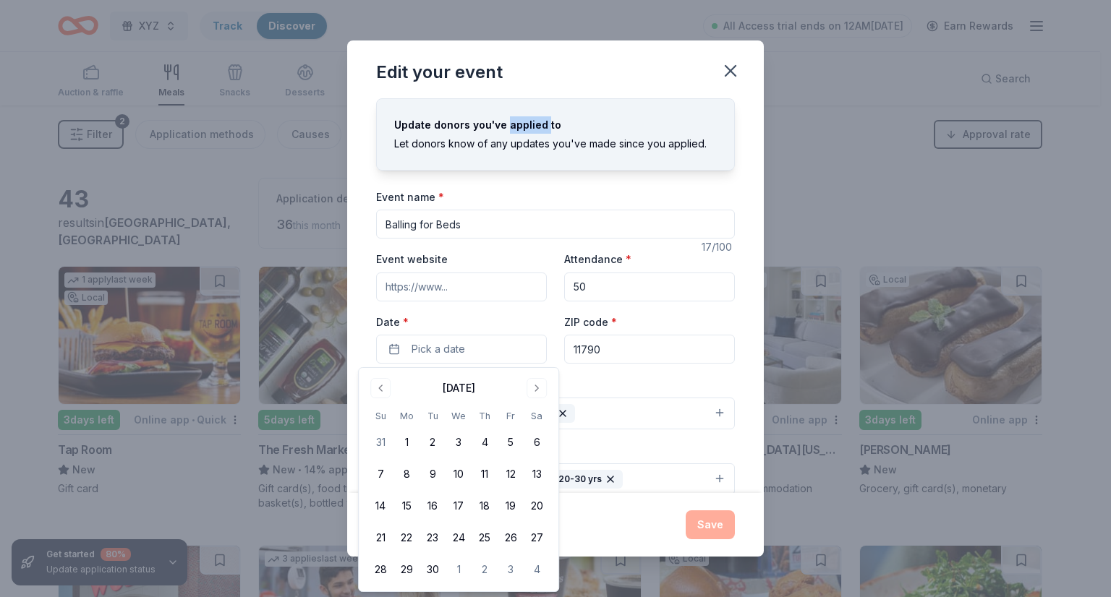
click at [535, 388] on button "Go to next month" at bounding box center [537, 388] width 20 height 20
click at [512, 503] on button "17" at bounding box center [511, 506] width 26 height 26
click at [443, 227] on input "Balling for Beds" at bounding box center [555, 224] width 359 height 29
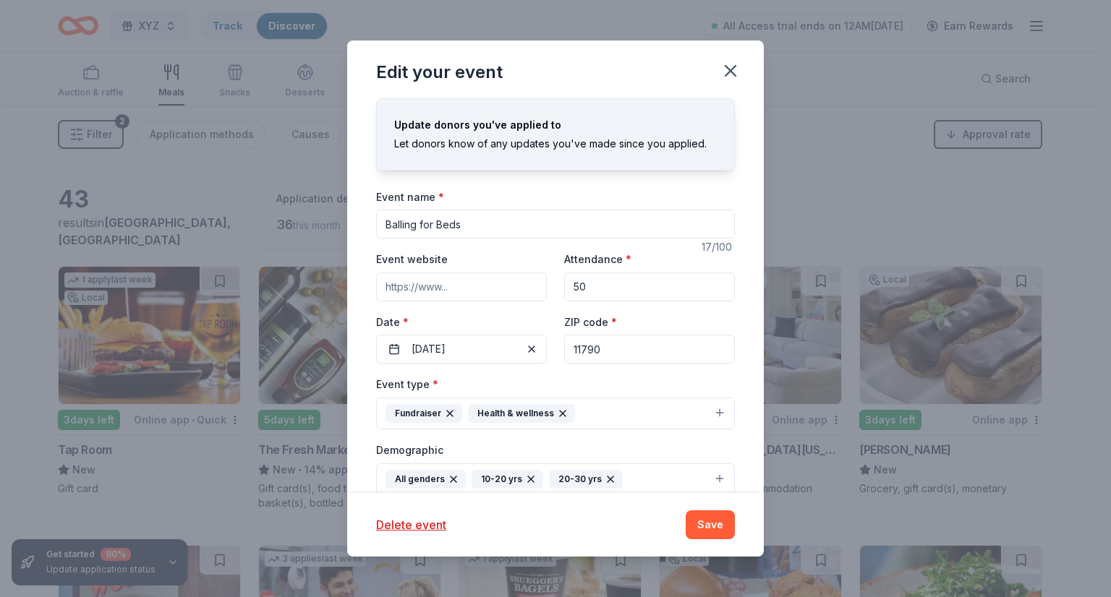
click at [427, 227] on input "Balling for Beds" at bounding box center [555, 224] width 359 height 29
click at [414, 226] on input "Balling for Beds" at bounding box center [555, 224] width 359 height 29
drag, startPoint x: 385, startPoint y: 223, endPoint x: 510, endPoint y: 215, distance: 125.4
click at [510, 215] on input "Balling for Beds" at bounding box center [555, 224] width 359 height 29
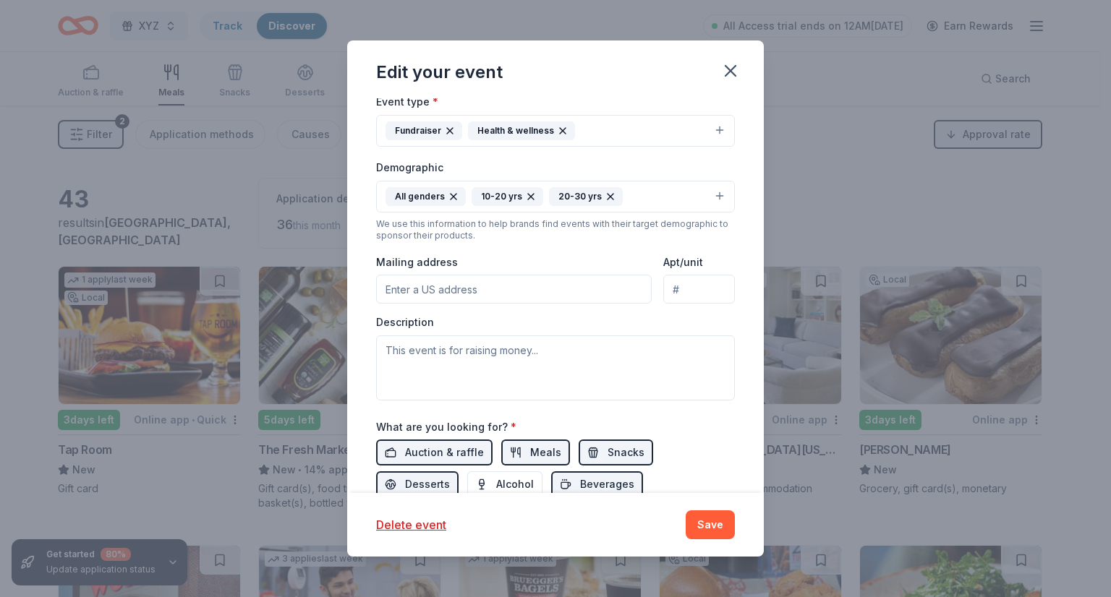
scroll to position [284, 0]
type input "Hoops for Hope"
click at [556, 352] on textarea at bounding box center [555, 367] width 359 height 65
type textarea "T"
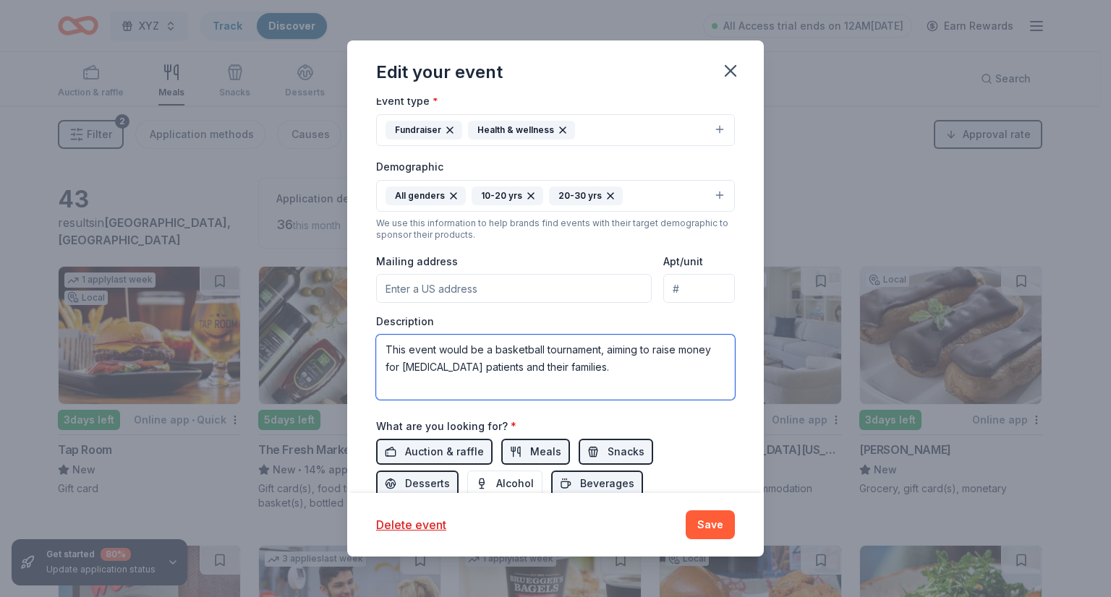
click at [672, 378] on textarea "This event would be a basketball tournament, aiming to raise money for glioblas…" at bounding box center [555, 367] width 359 height 65
click at [609, 365] on textarea "This event would be a basketball tournament, aiming to raise money for glioblas…" at bounding box center [555, 367] width 359 height 65
drag, startPoint x: 609, startPoint y: 365, endPoint x: 385, endPoint y: 341, distance: 225.6
click at [385, 341] on textarea "This event would be a basketball tournament, aiming to raise money for glioblas…" at bounding box center [555, 367] width 359 height 65
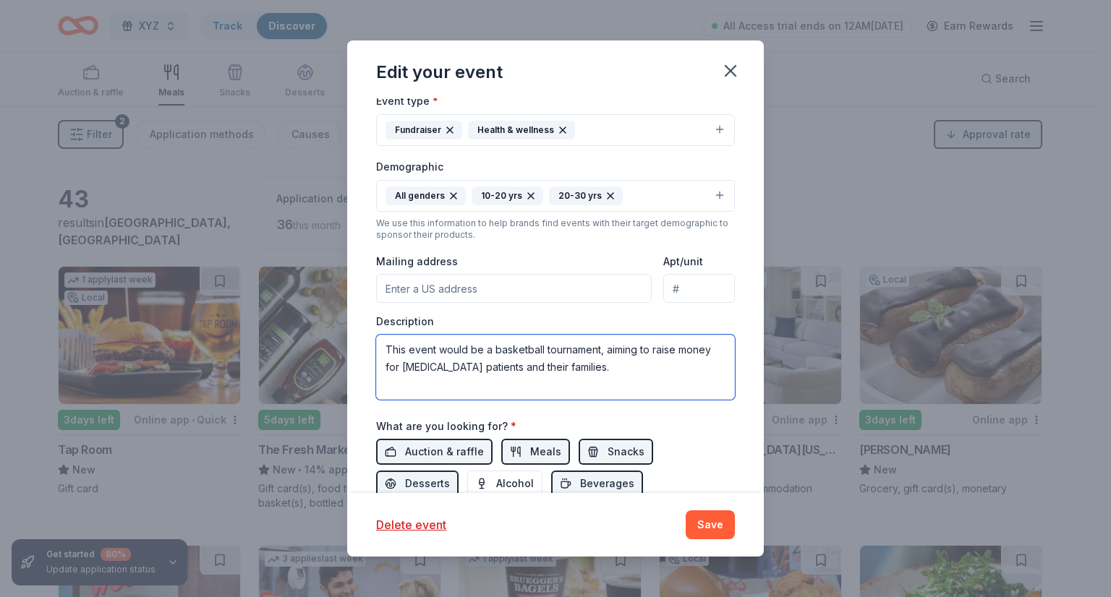
click at [603, 371] on textarea "This event would be a basketball tournament, aiming to raise money for glioblas…" at bounding box center [555, 367] width 359 height 65
drag, startPoint x: 482, startPoint y: 347, endPoint x: 440, endPoint y: 349, distance: 42.7
click at [440, 349] on textarea "This event would be a basketball tournament, aiming to raise money for glioblas…" at bounding box center [555, 367] width 359 height 65
click at [458, 349] on textarea "This event is a basketball tournament, aiming to raise money for glioblastoma p…" at bounding box center [555, 367] width 359 height 65
click at [608, 355] on textarea "This event is a college basketball tournament, aiming to raise money for gliobl…" at bounding box center [555, 367] width 359 height 65
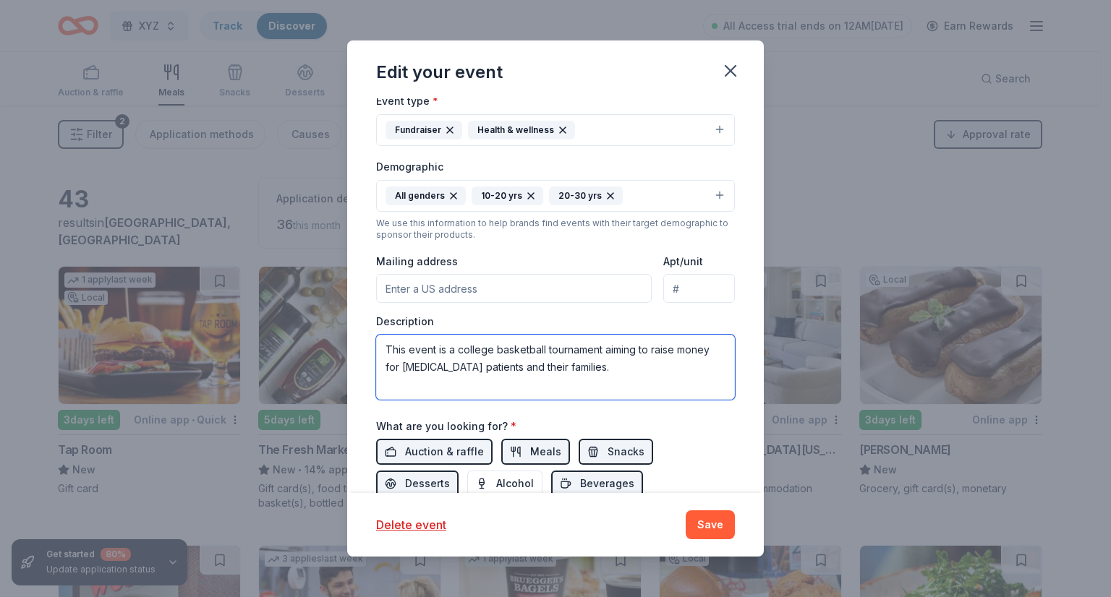
click at [608, 359] on textarea "This event is a college basketball tournament aiming to raise money for gliobla…" at bounding box center [555, 367] width 359 height 65
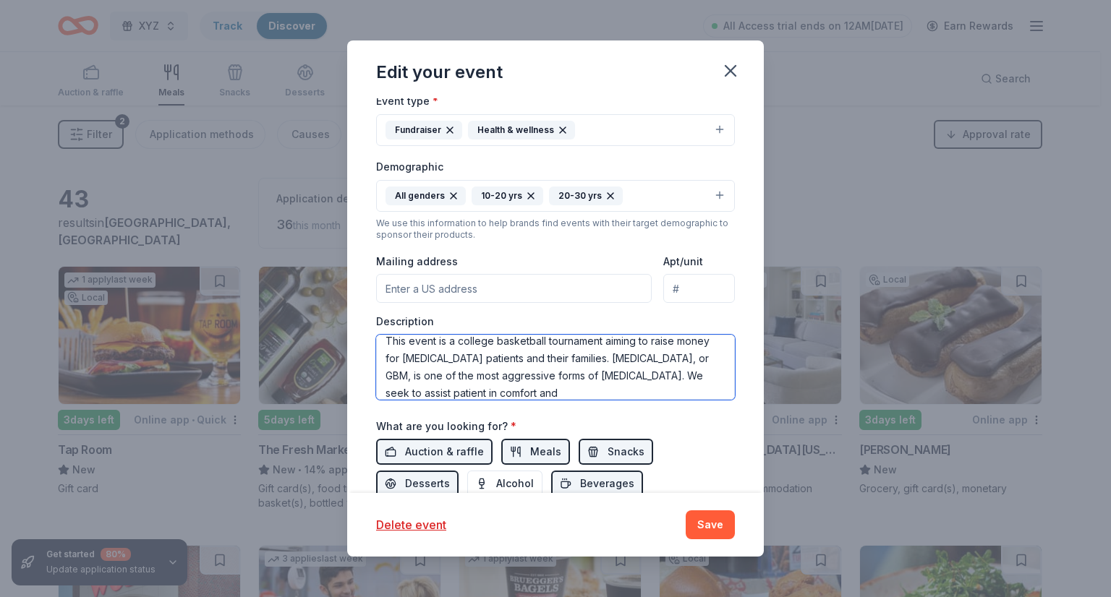
click at [629, 393] on textarea "This event is a college basketball tournament aiming to raise money for gliobla…" at bounding box center [555, 367] width 359 height 65
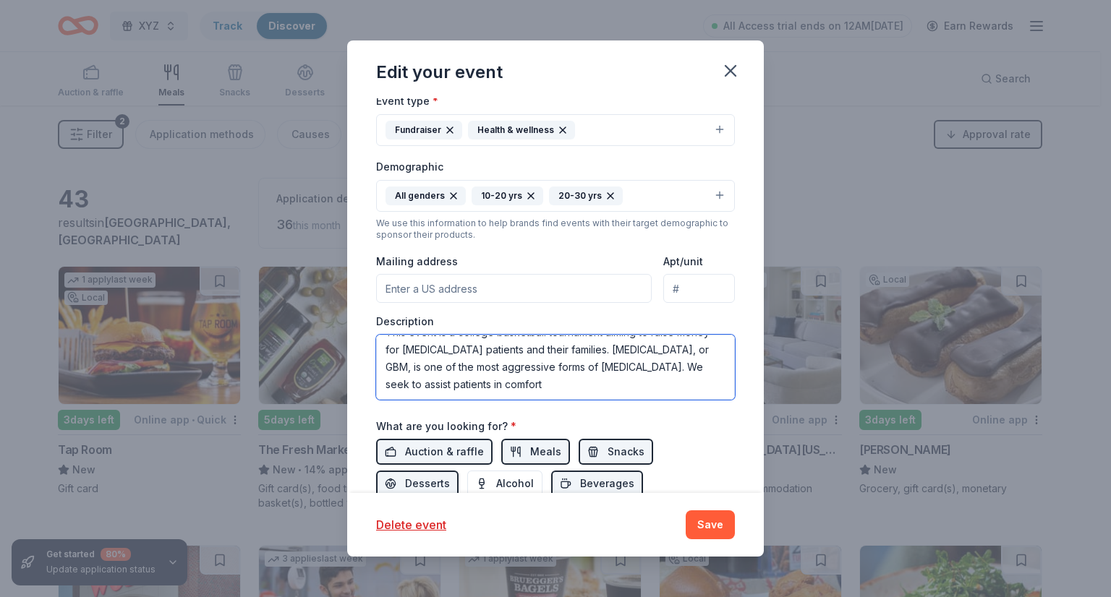
drag, startPoint x: 425, startPoint y: 391, endPoint x: 629, endPoint y: 398, distance: 204.1
click at [629, 398] on textarea "This event is a college basketball tournament aiming to raise money for gliobla…" at bounding box center [555, 367] width 359 height 65
drag, startPoint x: 684, startPoint y: 383, endPoint x: 474, endPoint y: 396, distance: 210.2
click at [474, 396] on textarea "This event is a college basketball tournament aiming to raise money for gliobla…" at bounding box center [555, 367] width 359 height 65
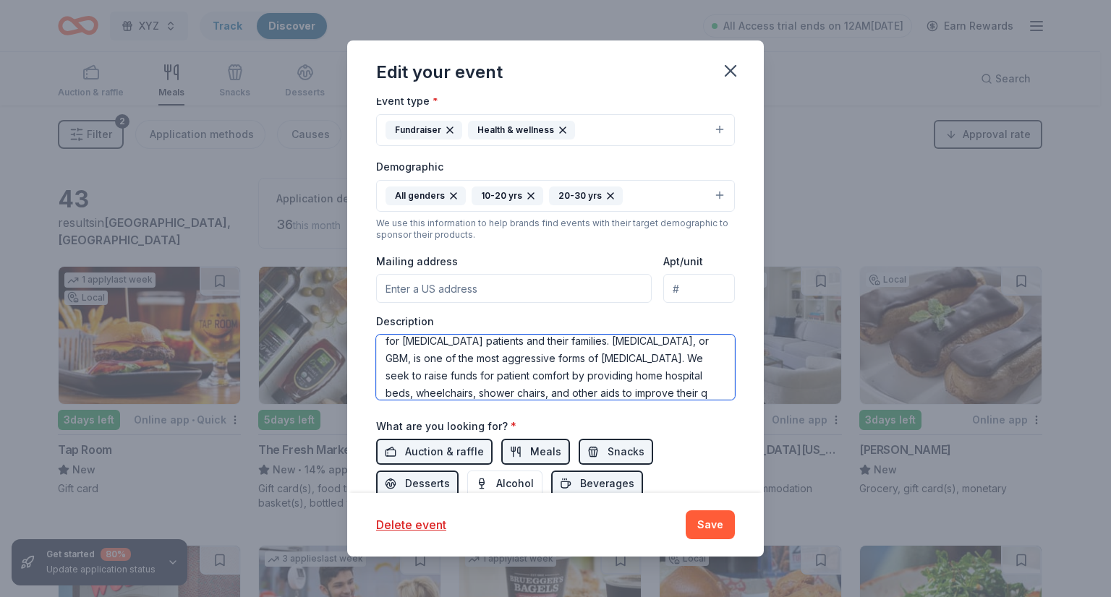
scroll to position [43, 0]
click at [559, 380] on textarea "This event is a college basketball tournament aiming to raise money for gliobla…" at bounding box center [555, 367] width 359 height 65
click at [553, 380] on textarea "This event is a college basketball tournament aiming to raise money for gliobla…" at bounding box center [555, 367] width 359 height 65
click at [663, 374] on textarea "This event is a college basketball tournament aiming to raise money for gliobla…" at bounding box center [555, 367] width 359 height 65
click at [621, 376] on textarea "This event is a college basketball tournament aiming to raise money for gliobla…" at bounding box center [555, 367] width 359 height 65
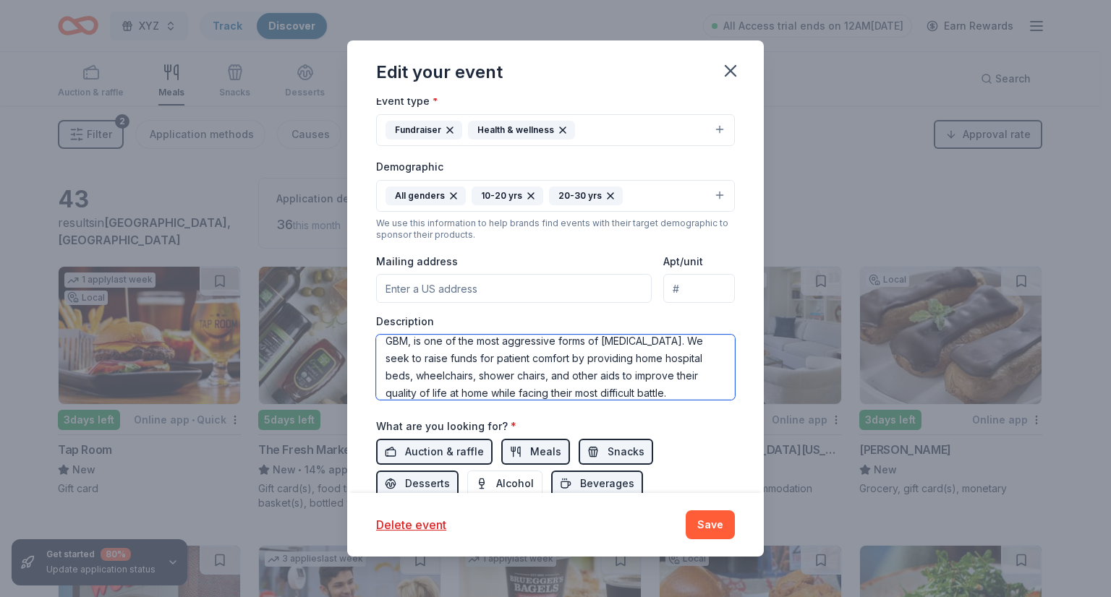
click at [653, 380] on textarea "This event is a college basketball tournament aiming to raise money for gliobla…" at bounding box center [555, 367] width 359 height 65
click at [646, 380] on textarea "This event is a college basketball tournament aiming to raise money for gliobla…" at bounding box center [555, 367] width 359 height 65
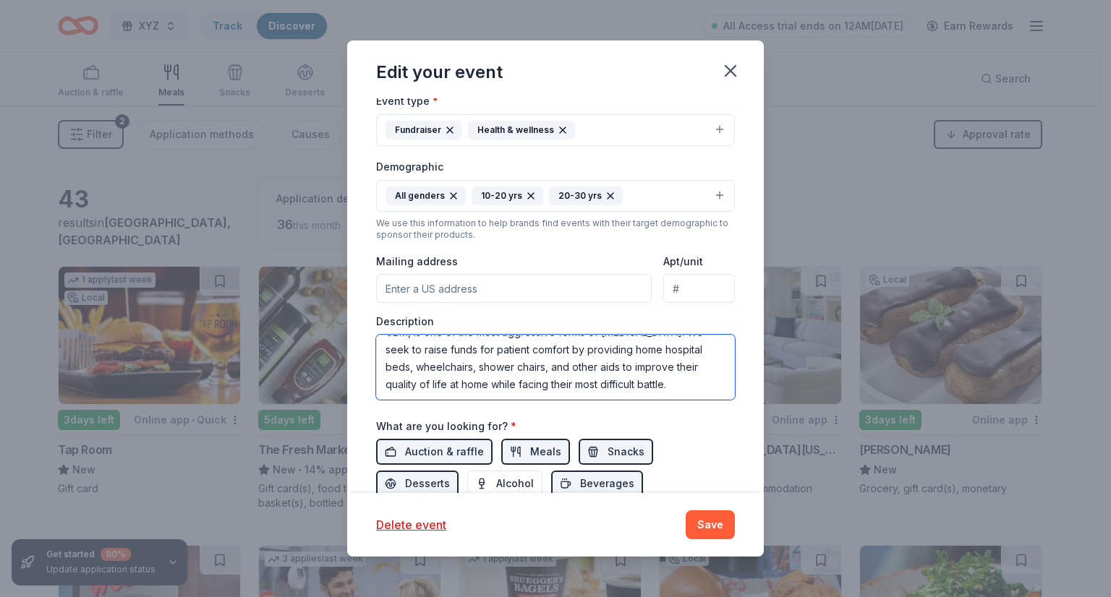
drag, startPoint x: 634, startPoint y: 375, endPoint x: 689, endPoint y: 401, distance: 60.8
click at [689, 401] on div "Event name * Hoops for Hope 14 /100 Event website Attendance * 50 Date * 10/17/…" at bounding box center [555, 240] width 359 height 671
paste textarea "By focusing on comfort and quality of life, we aim to uplift families during th…"
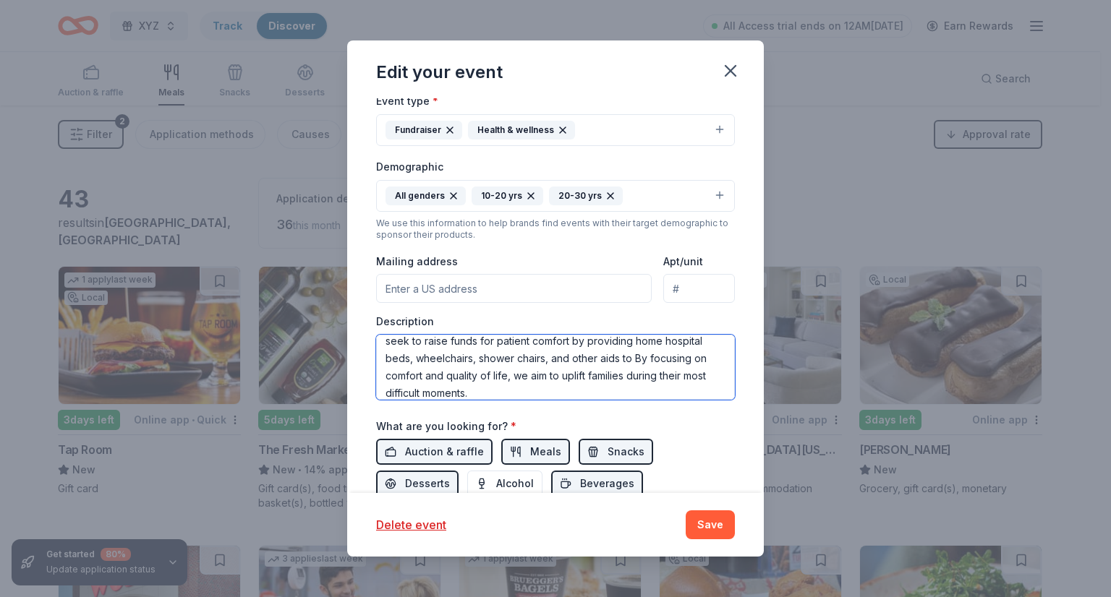
drag, startPoint x: 634, startPoint y: 359, endPoint x: 573, endPoint y: 379, distance: 64.5
click at [573, 379] on textarea "This event is a college basketball tournament aiming to raise money for gliobla…" at bounding box center [555, 367] width 359 height 65
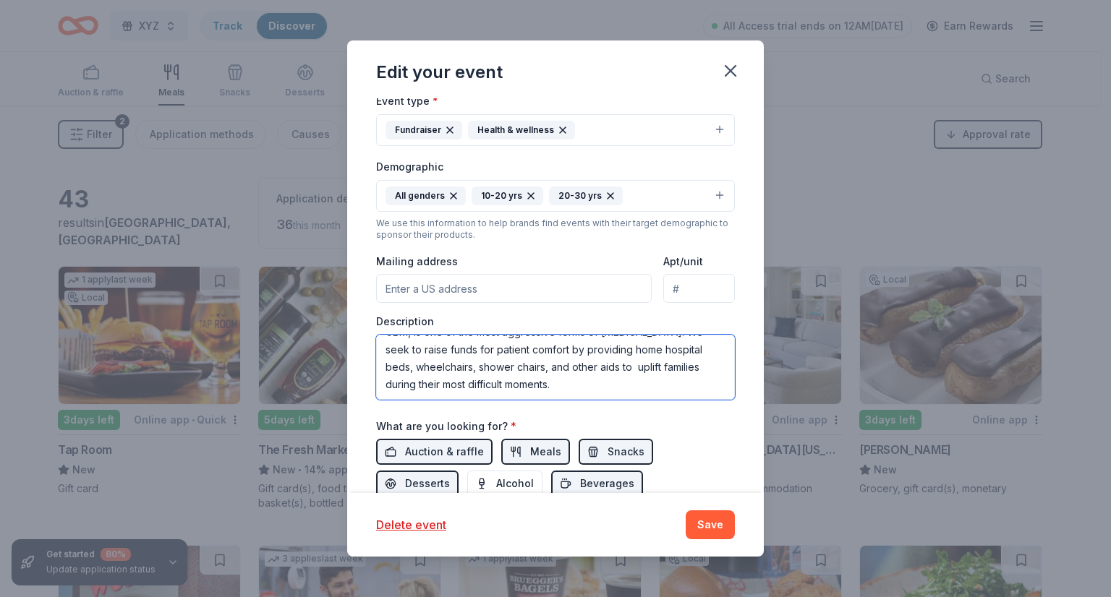
scroll to position [52, 0]
click at [660, 369] on textarea "This event is a college basketball tournament aiming to raise money for gliobla…" at bounding box center [555, 367] width 359 height 65
click at [608, 388] on textarea "This event is a college basketball tournament aiming to raise money for gliobla…" at bounding box center [555, 367] width 359 height 65
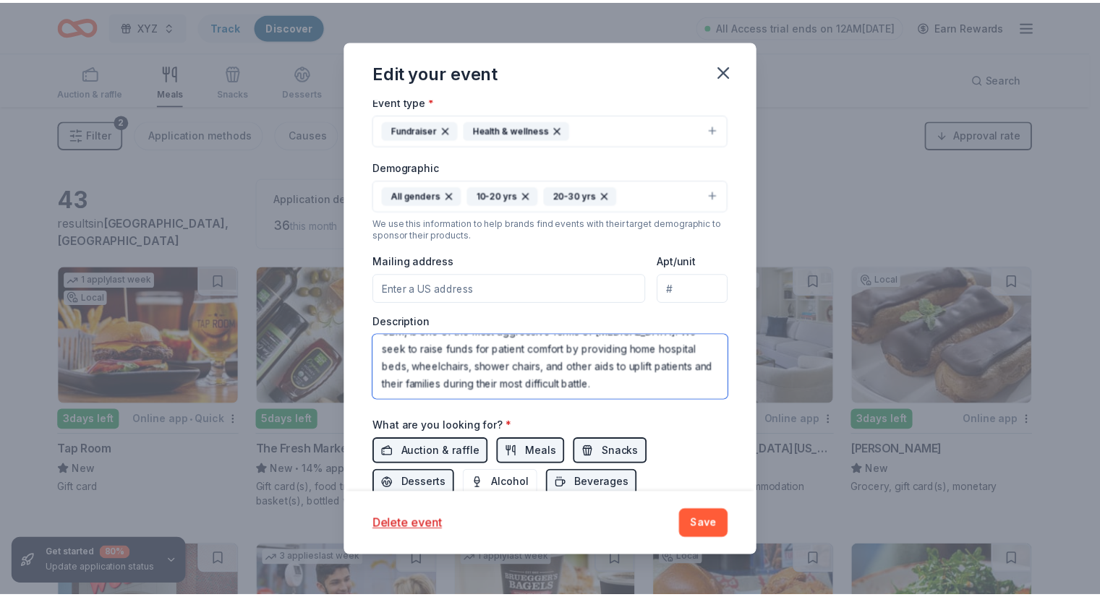
scroll to position [373, 0]
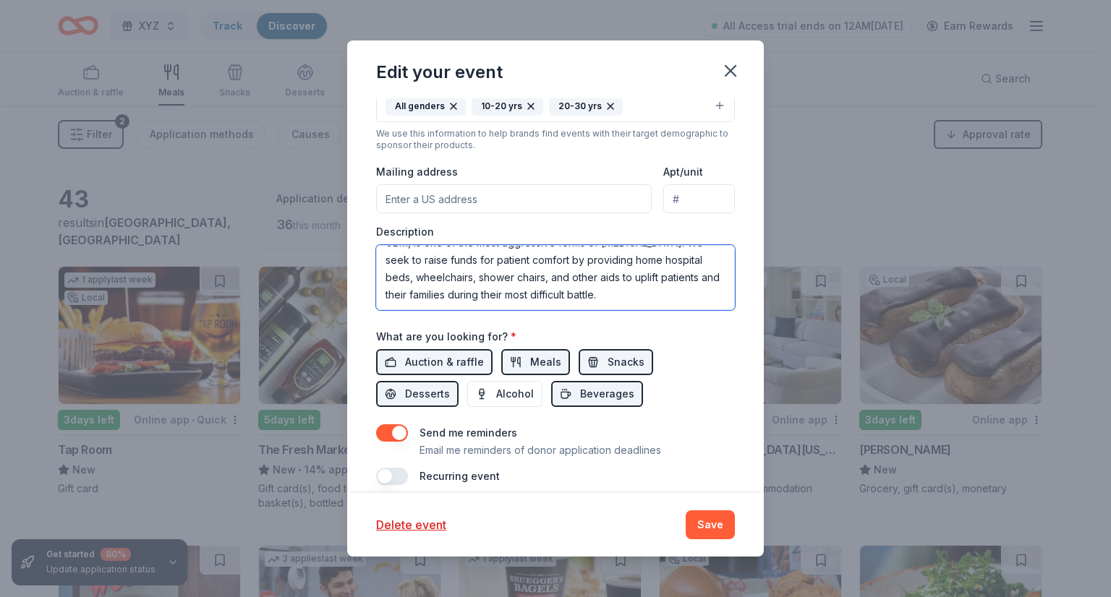
type textarea "This event is a college basketball tournament aiming to raise money for gliobla…"
click at [715, 516] on button "Save" at bounding box center [710, 525] width 49 height 29
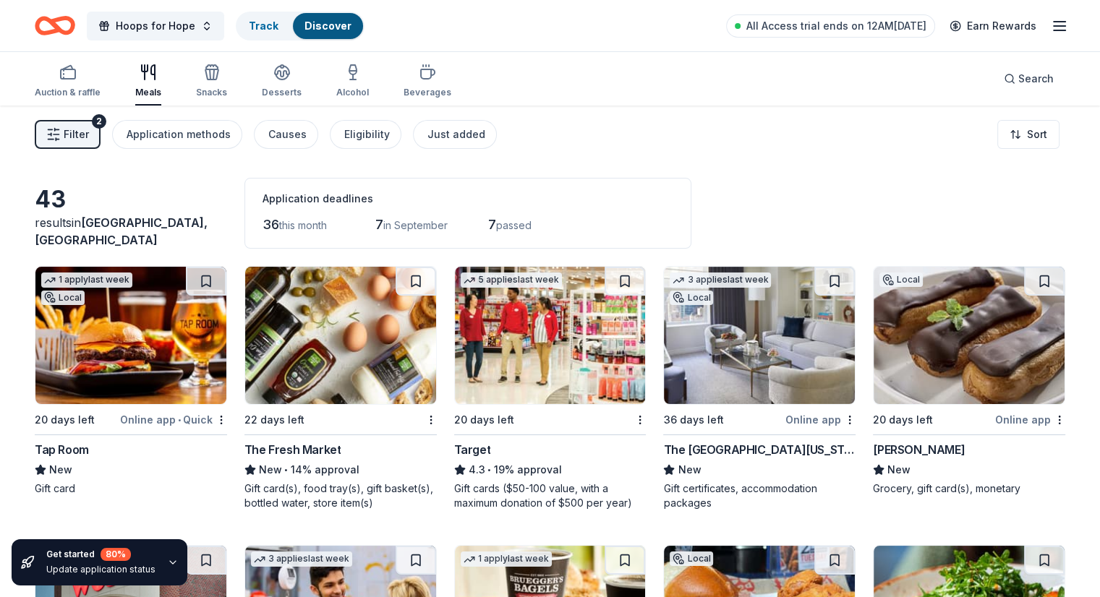
click at [61, 127] on icon "button" at bounding box center [53, 134] width 14 height 14
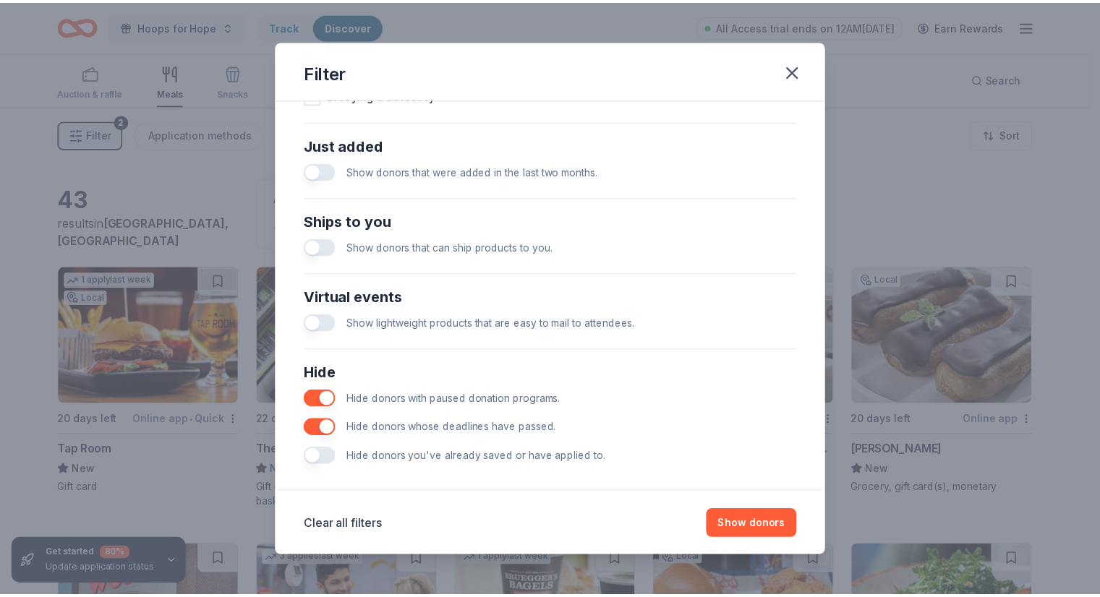
scroll to position [558, 0]
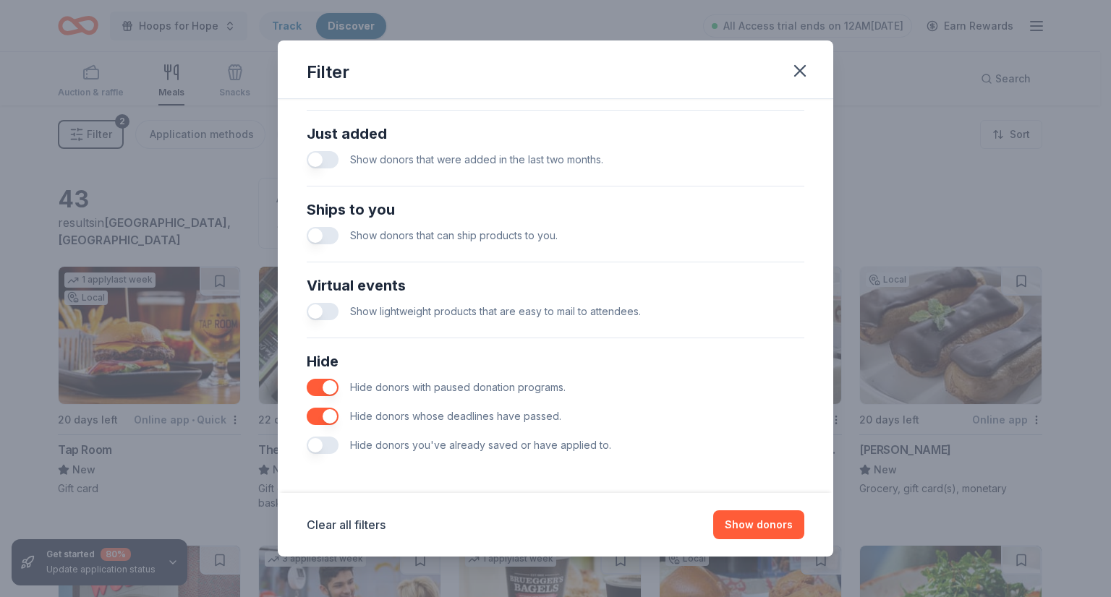
click at [797, 79] on icon "button" at bounding box center [800, 71] width 20 height 20
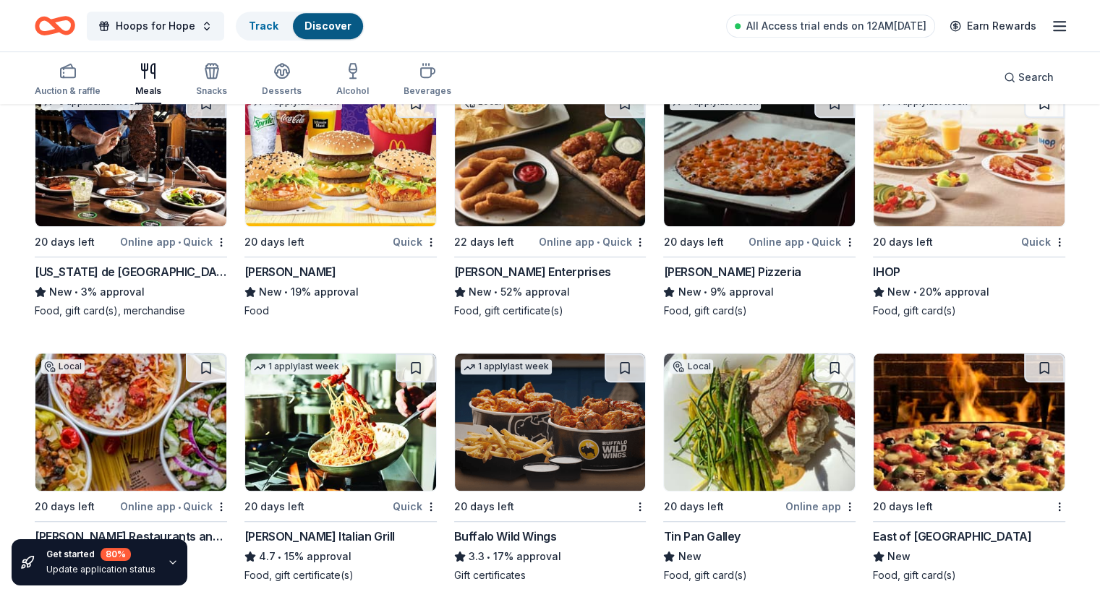
scroll to position [1043, 0]
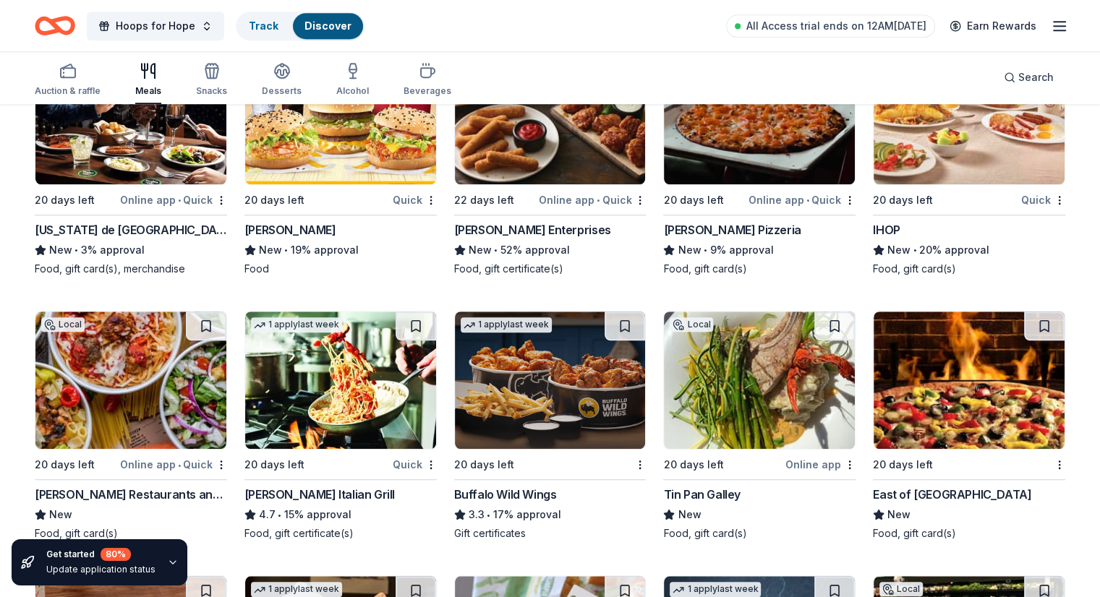
click at [944, 226] on div "IHOP" at bounding box center [969, 229] width 192 height 17
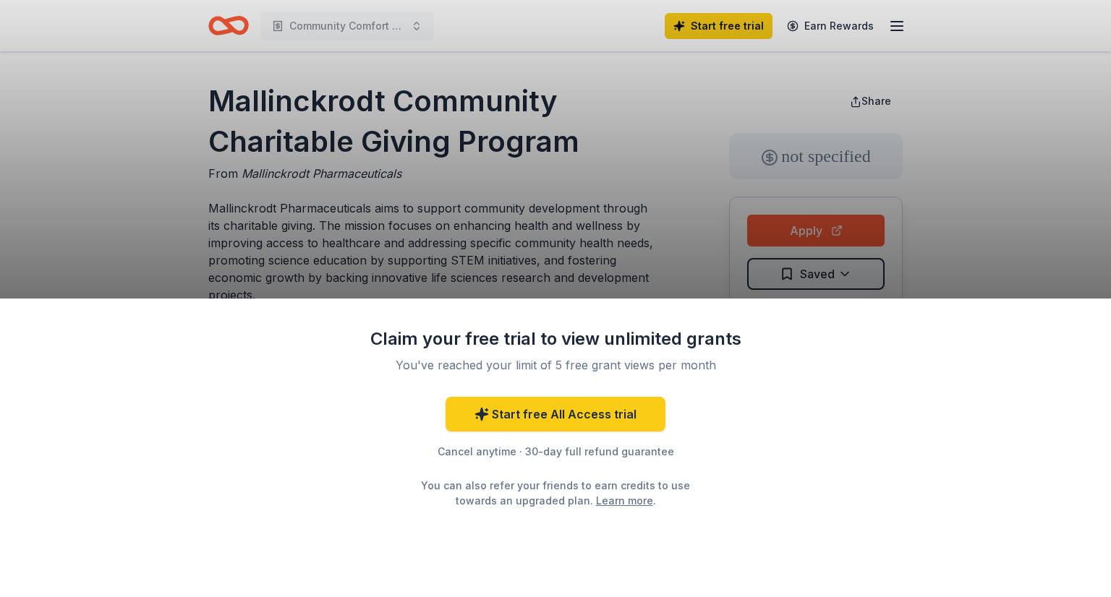
click at [531, 408] on link "Start free All Access trial" at bounding box center [556, 414] width 220 height 35
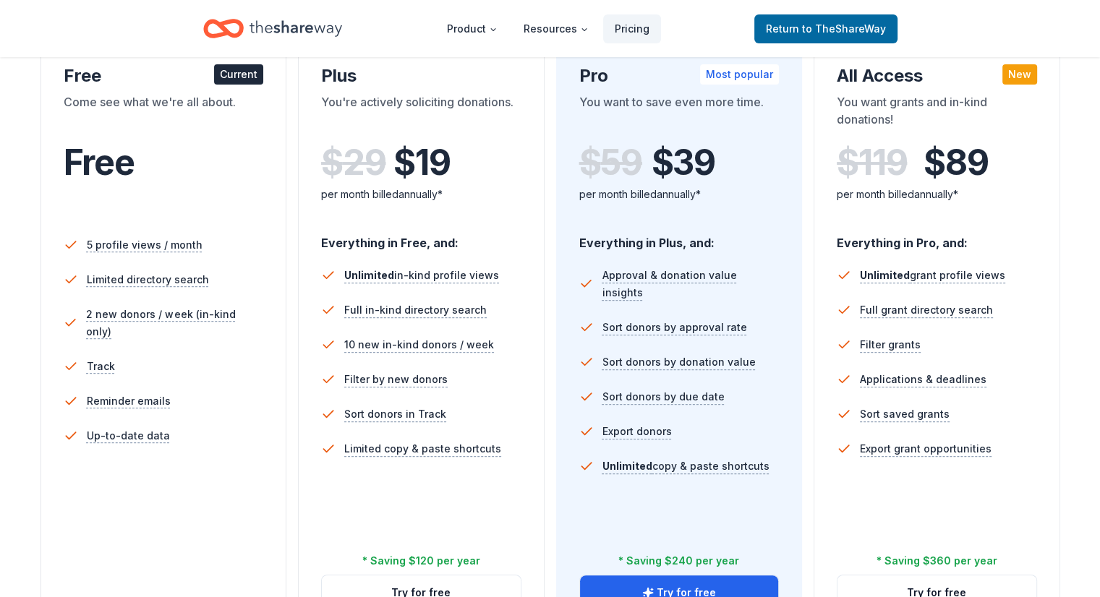
scroll to position [268, 0]
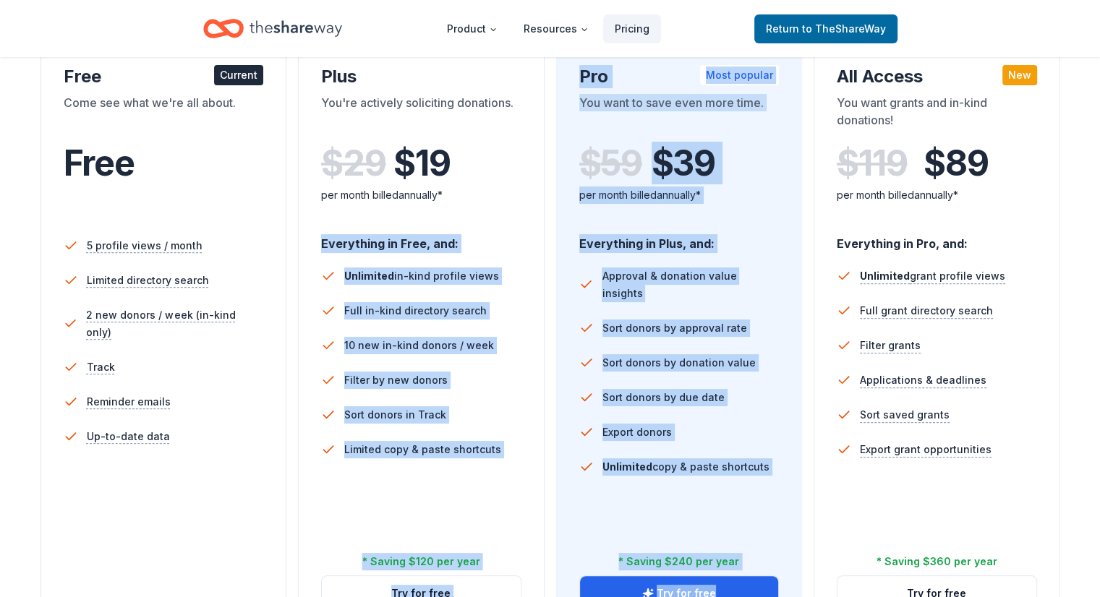
drag, startPoint x: 315, startPoint y: 231, endPoint x: 791, endPoint y: 517, distance: 556.1
click at [791, 517] on div "Free Current Come see what we're all about. Free 5 profile views / month Limite…" at bounding box center [551, 324] width 1020 height 622
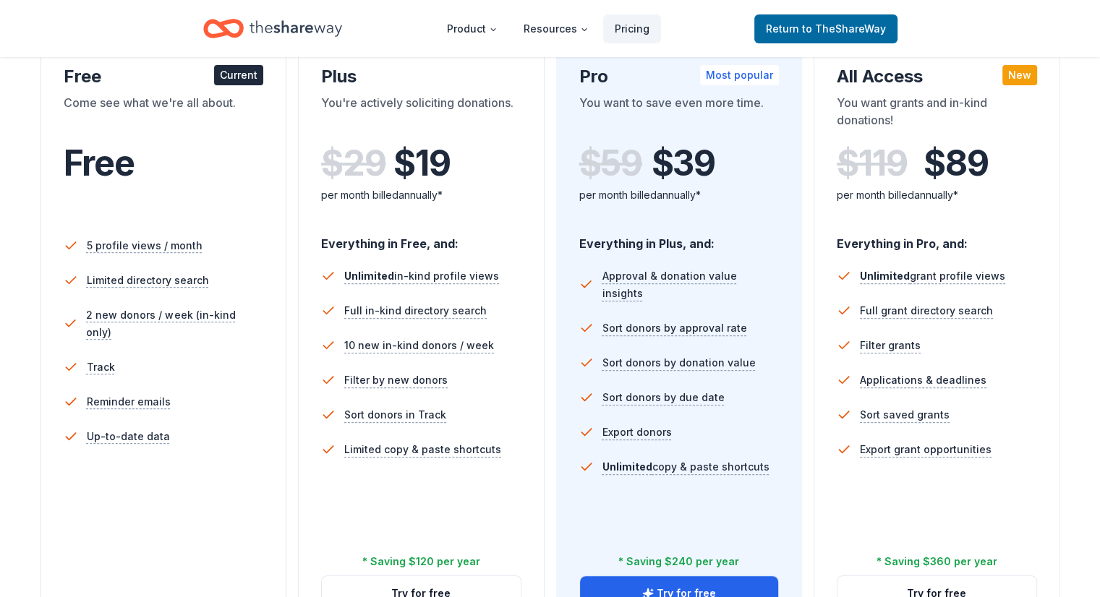
click at [1071, 261] on div "Choose the perfect plan for you Monthly Annual Free Current Come see what we're…" at bounding box center [550, 373] width 1100 height 1007
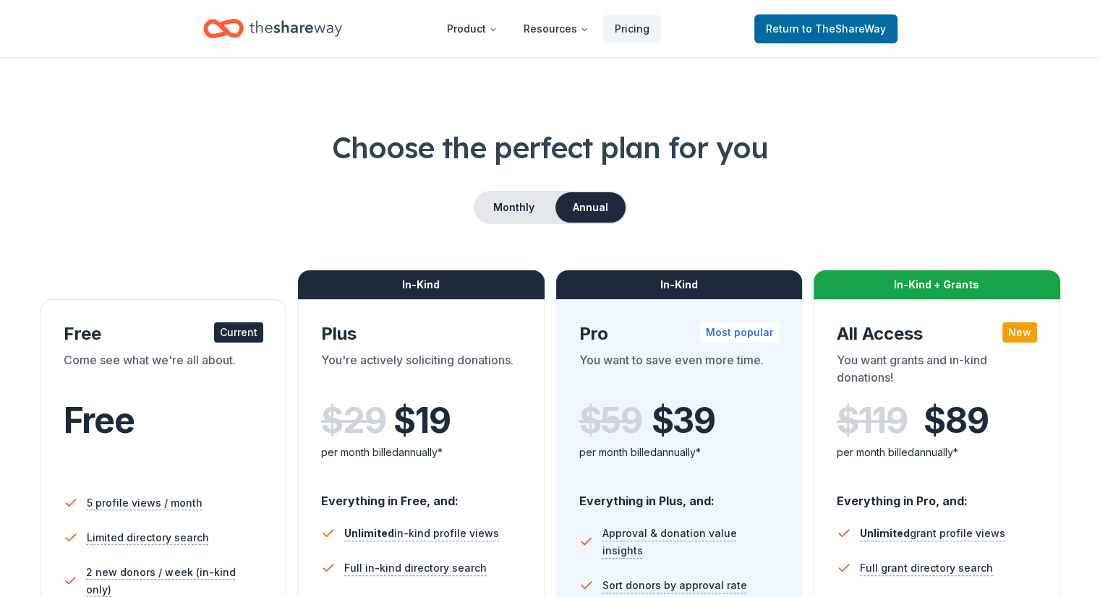
scroll to position [9, 0]
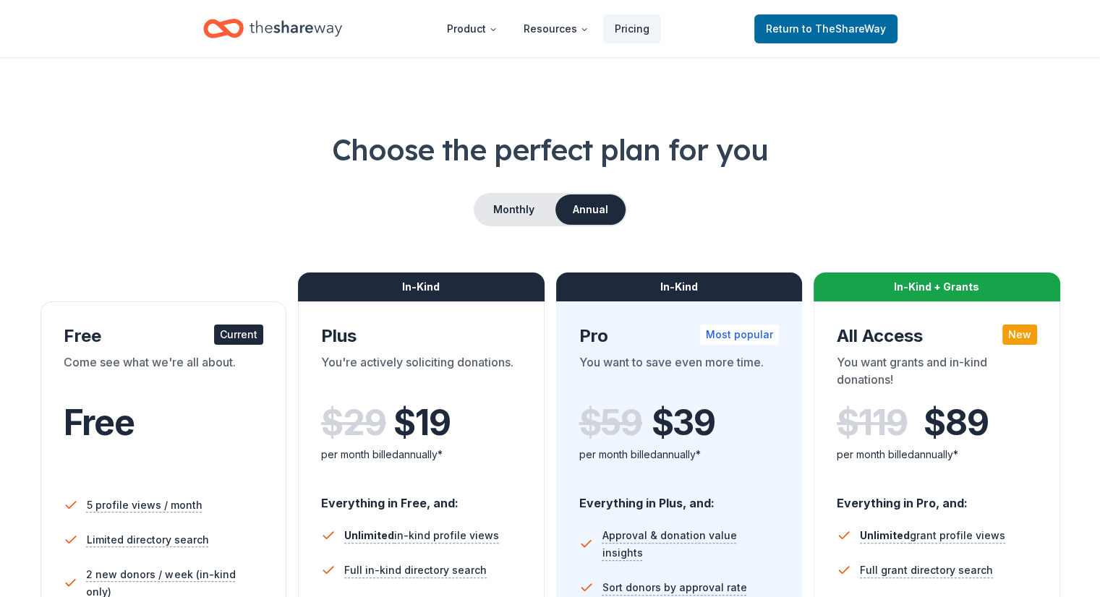
click at [505, 212] on button "Monthly" at bounding box center [513, 210] width 77 height 30
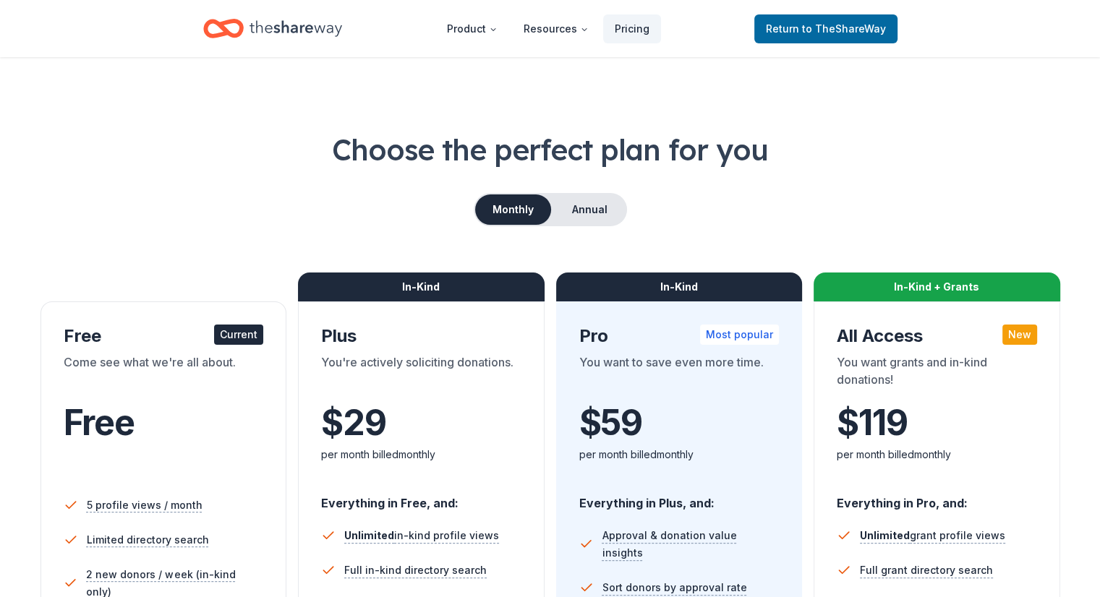
click at [579, 207] on button "Annual" at bounding box center [590, 210] width 72 height 30
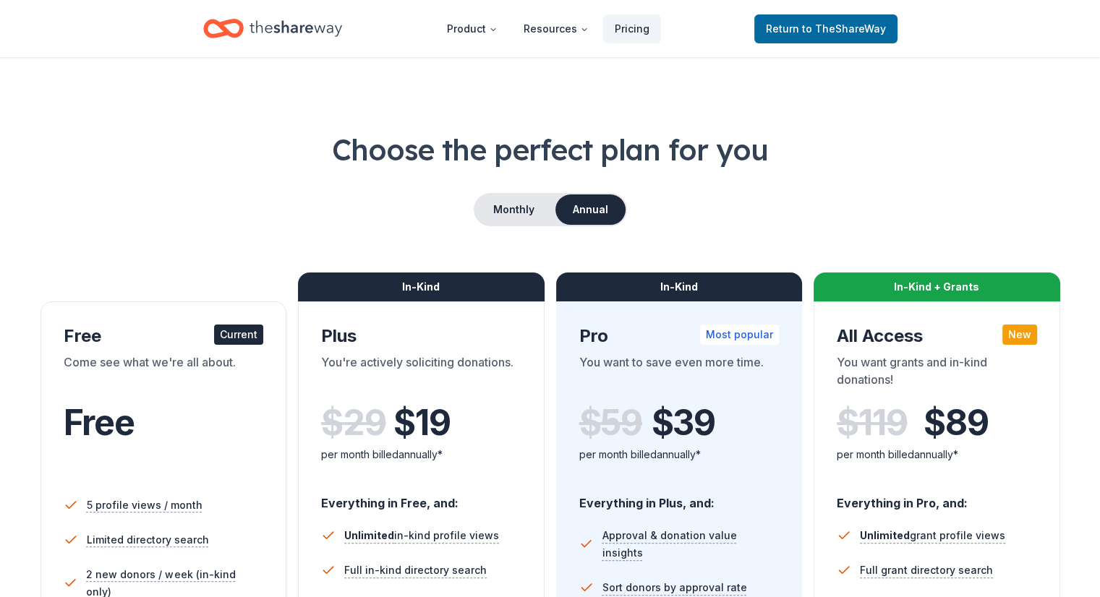
click at [518, 208] on button "Monthly" at bounding box center [513, 210] width 77 height 30
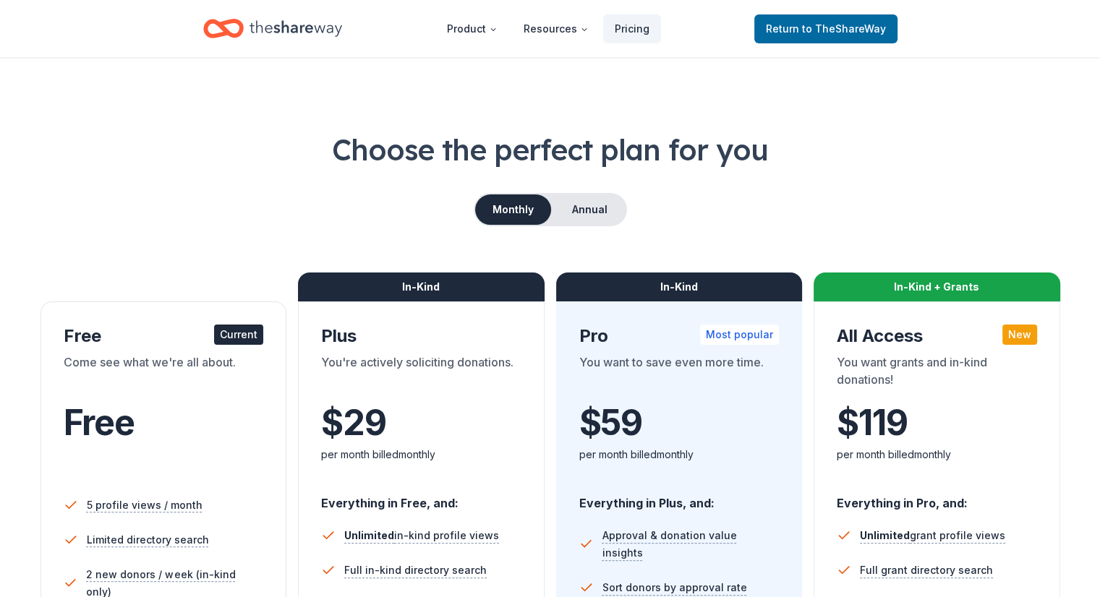
click at [586, 204] on button "Annual" at bounding box center [590, 210] width 72 height 30
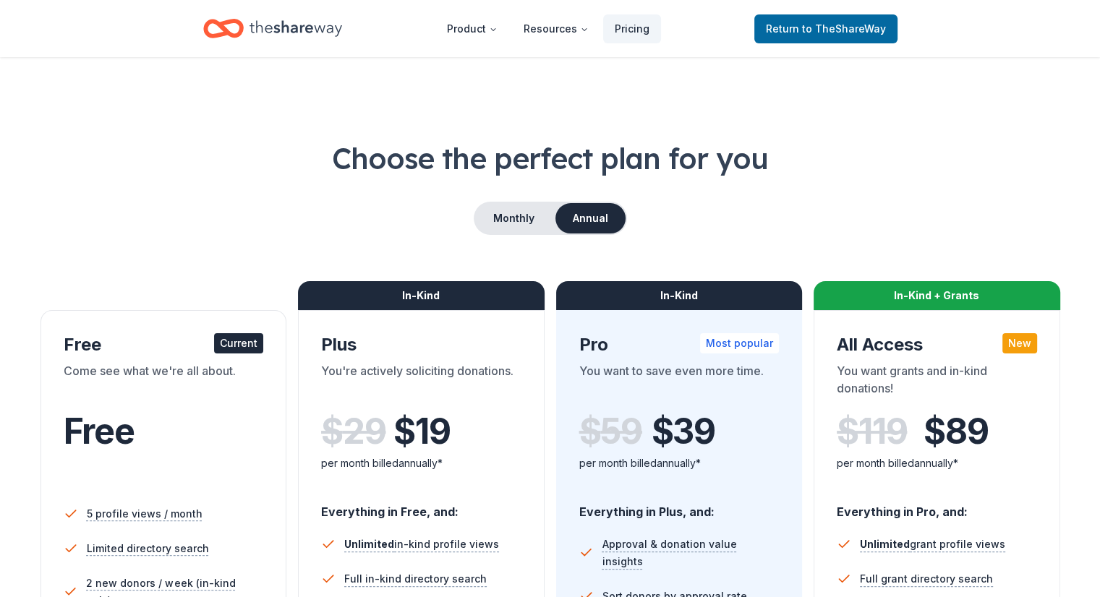
scroll to position [72, 0]
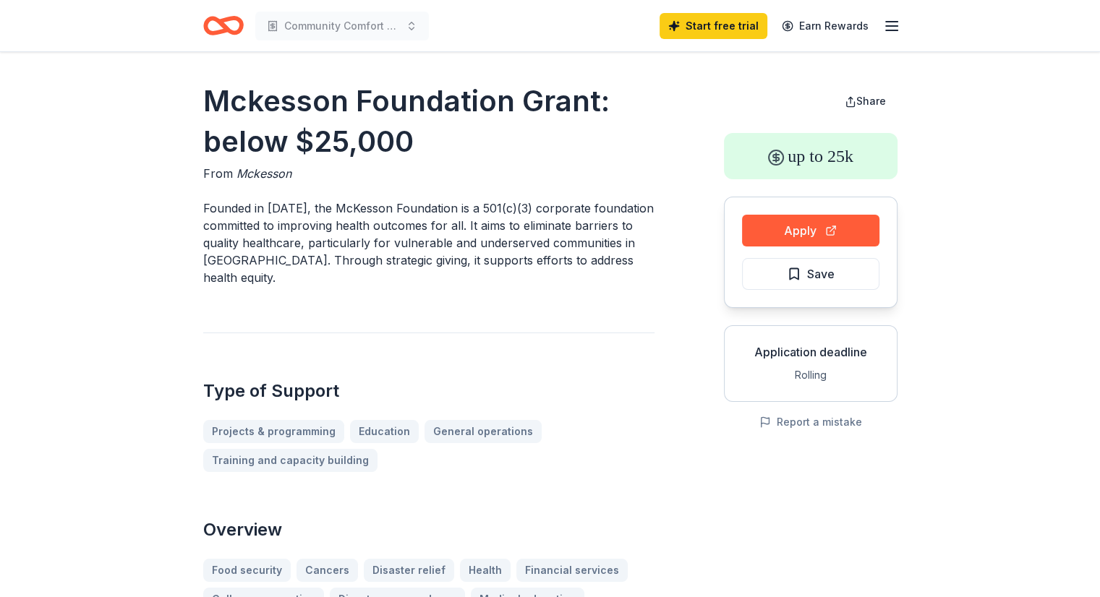
click at [830, 227] on button "Apply" at bounding box center [810, 231] width 137 height 32
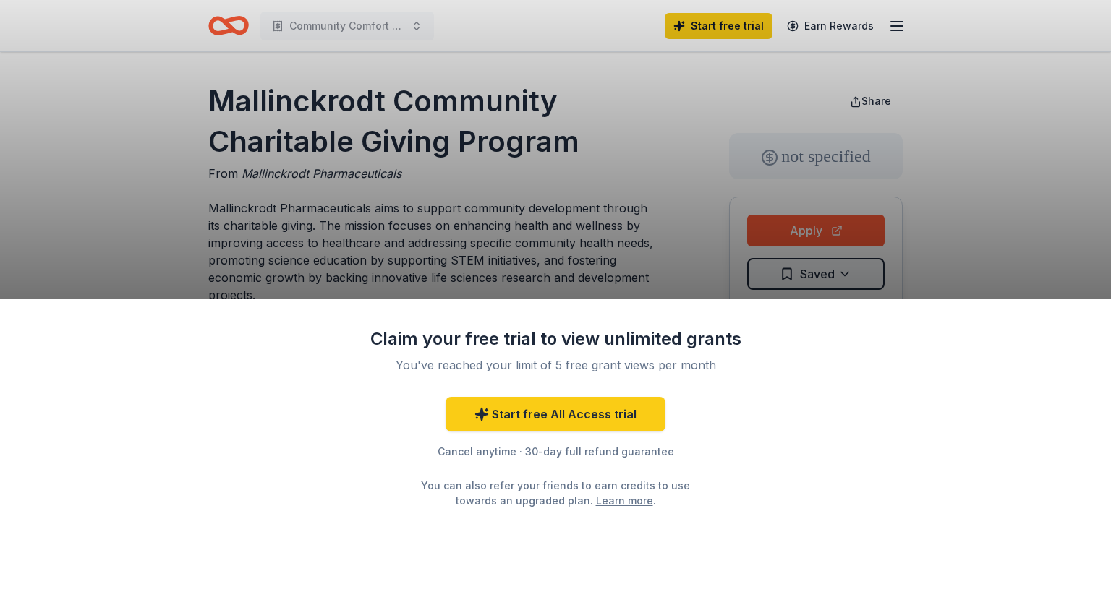
drag, startPoint x: 176, startPoint y: 200, endPoint x: 291, endPoint y: 269, distance: 133.4
click at [291, 269] on div "Claim your free trial to view unlimited grants You've reached your limit of 5 f…" at bounding box center [555, 298] width 1111 height 597
drag, startPoint x: 284, startPoint y: 275, endPoint x: 188, endPoint y: 196, distance: 123.8
click at [188, 196] on div "Claim your free trial to view unlimited grants You've reached your limit of 5 f…" at bounding box center [555, 298] width 1111 height 597
drag, startPoint x: 139, startPoint y: 64, endPoint x: 518, endPoint y: 120, distance: 383.1
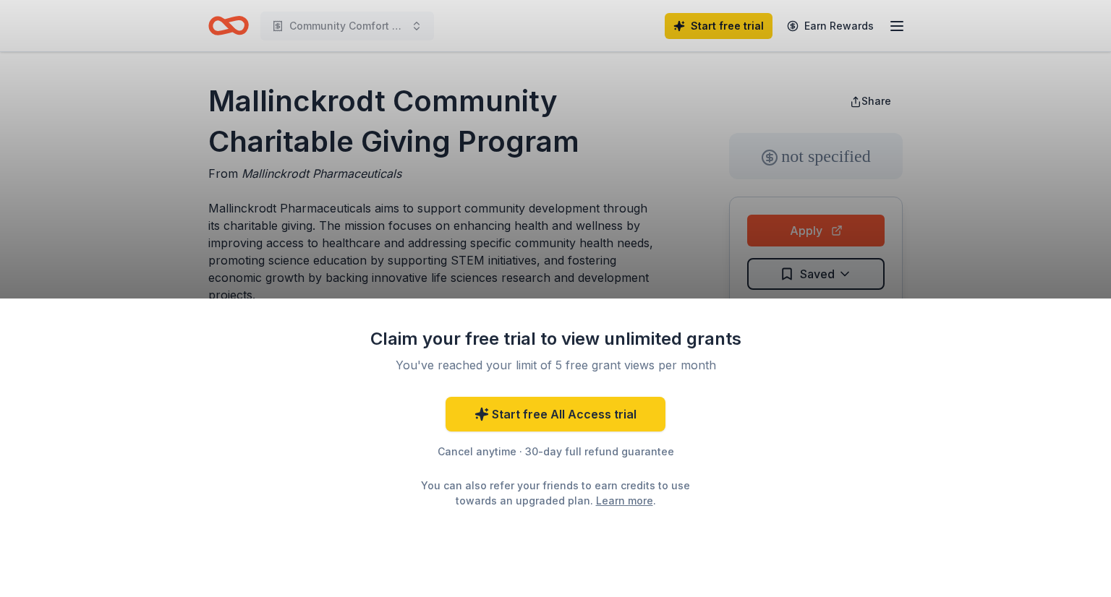
click at [518, 120] on div "Claim your free trial to view unlimited grants You've reached your limit of 5 f…" at bounding box center [555, 298] width 1111 height 597
drag, startPoint x: 590, startPoint y: 121, endPoint x: 179, endPoint y: 91, distance: 411.2
click at [179, 91] on div "Claim your free trial to view unlimited grants You've reached your limit of 5 f…" at bounding box center [555, 298] width 1111 height 597
click at [427, 237] on div "Claim your free trial to view unlimited grants You've reached your limit of 5 f…" at bounding box center [555, 298] width 1111 height 597
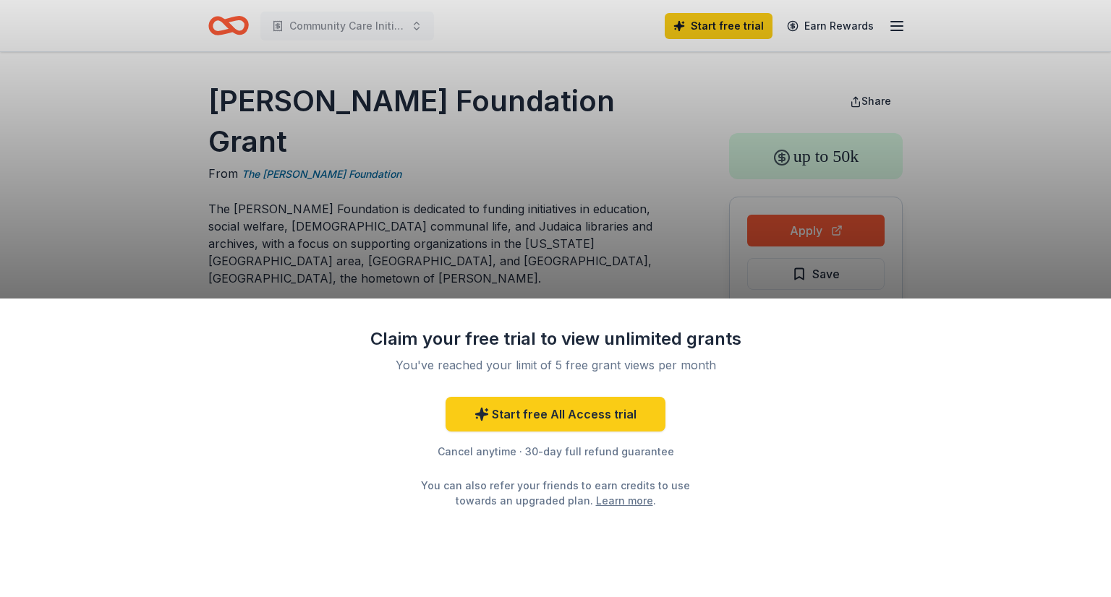
drag, startPoint x: 186, startPoint y: 195, endPoint x: 495, endPoint y: 273, distance: 318.8
click at [495, 273] on div "Claim your free trial to view unlimited grants You've reached your limit of 5 f…" at bounding box center [555, 298] width 1111 height 597
drag, startPoint x: 495, startPoint y: 273, endPoint x: 220, endPoint y: 169, distance: 294.2
click at [220, 169] on div "Claim your free trial to view unlimited grants You've reached your limit of 5 f…" at bounding box center [555, 298] width 1111 height 597
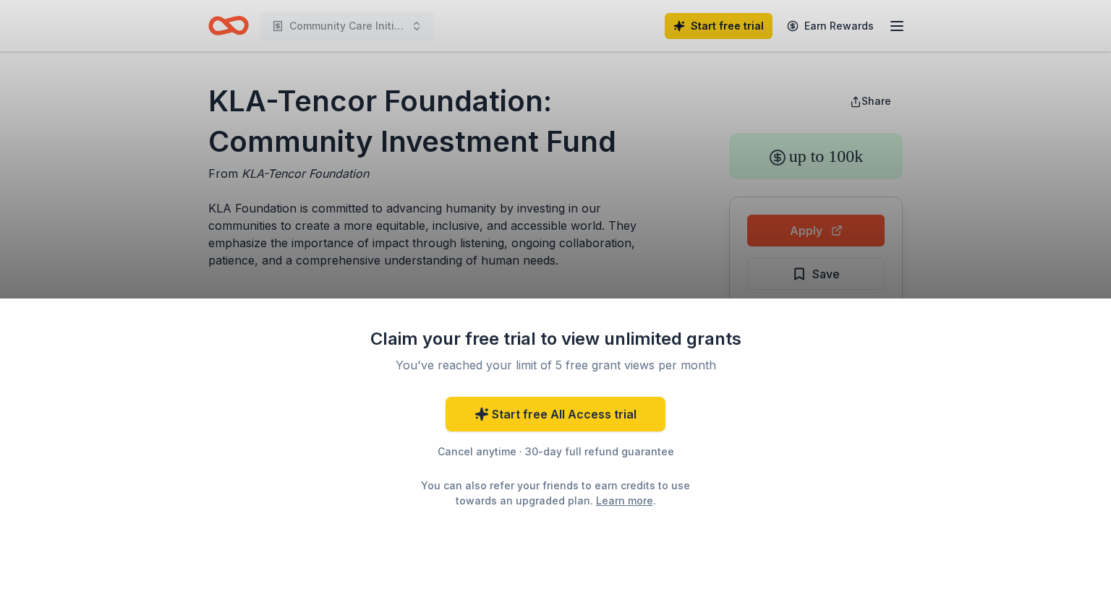
drag, startPoint x: 183, startPoint y: 203, endPoint x: 587, endPoint y: 277, distance: 411.1
drag, startPoint x: 192, startPoint y: 94, endPoint x: 566, endPoint y: 174, distance: 383.2
click at [566, 174] on div "Claim your free trial to view unlimited grants You've reached your limit of 5 f…" at bounding box center [555, 298] width 1111 height 597
drag, startPoint x: 524, startPoint y: 451, endPoint x: 689, endPoint y: 446, distance: 164.3
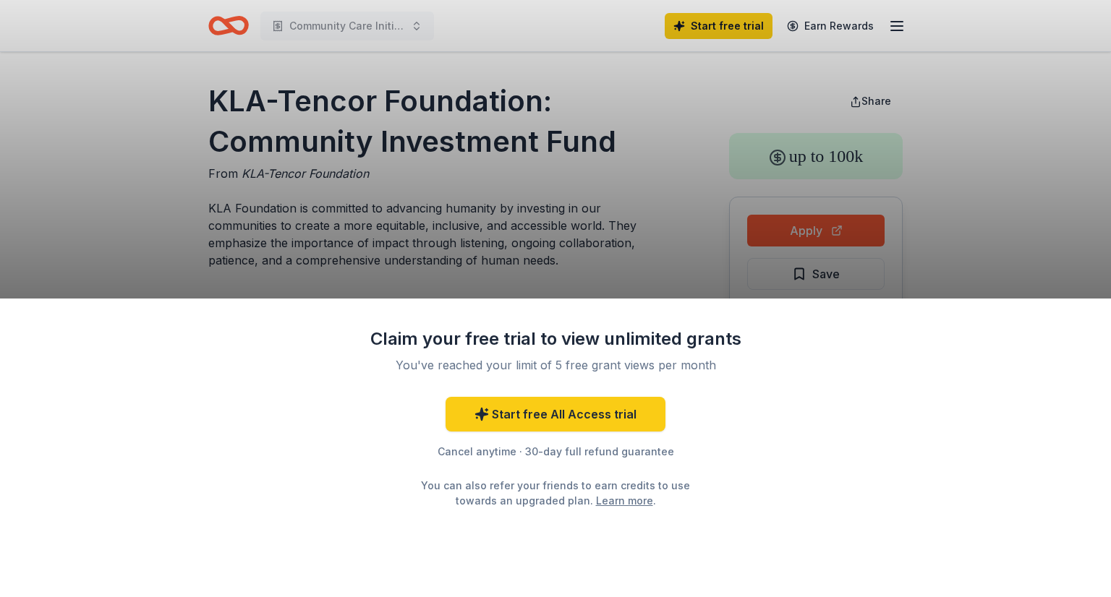
click at [689, 446] on div "Cancel anytime · 30-day full refund guarantee" at bounding box center [555, 451] width 376 height 17
click at [503, 406] on link "Start free All Access trial" at bounding box center [556, 414] width 220 height 35
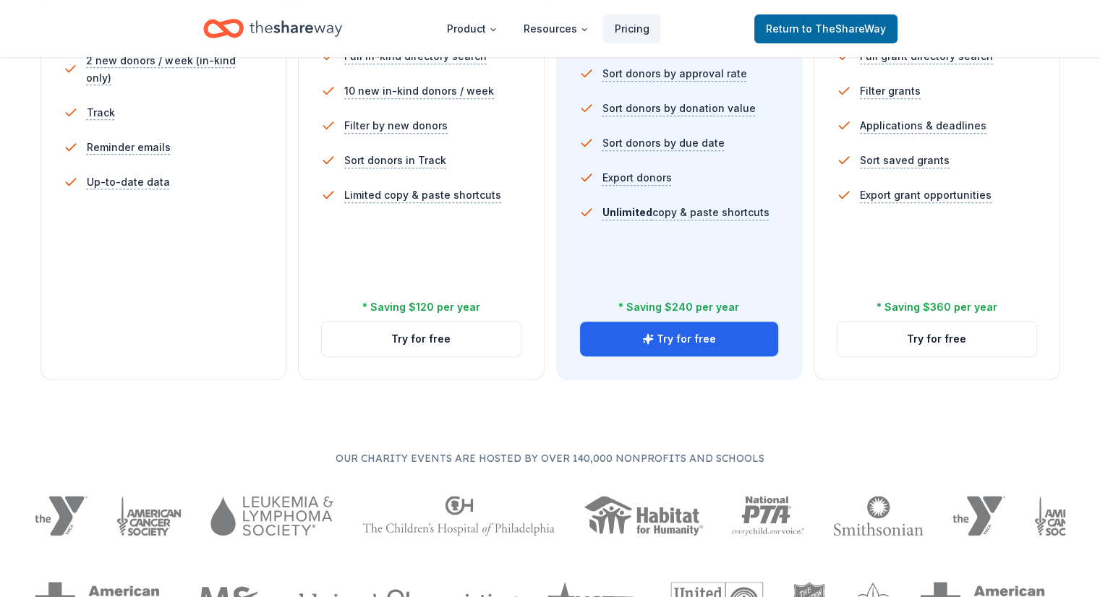
scroll to position [524, 0]
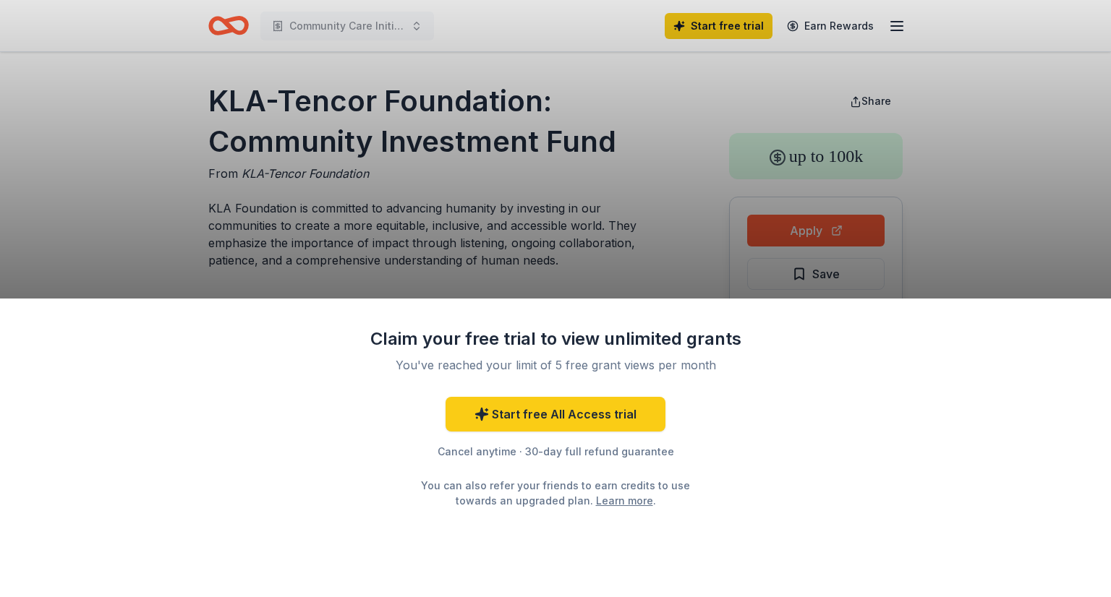
click at [568, 422] on link "Start free All Access trial" at bounding box center [556, 414] width 220 height 35
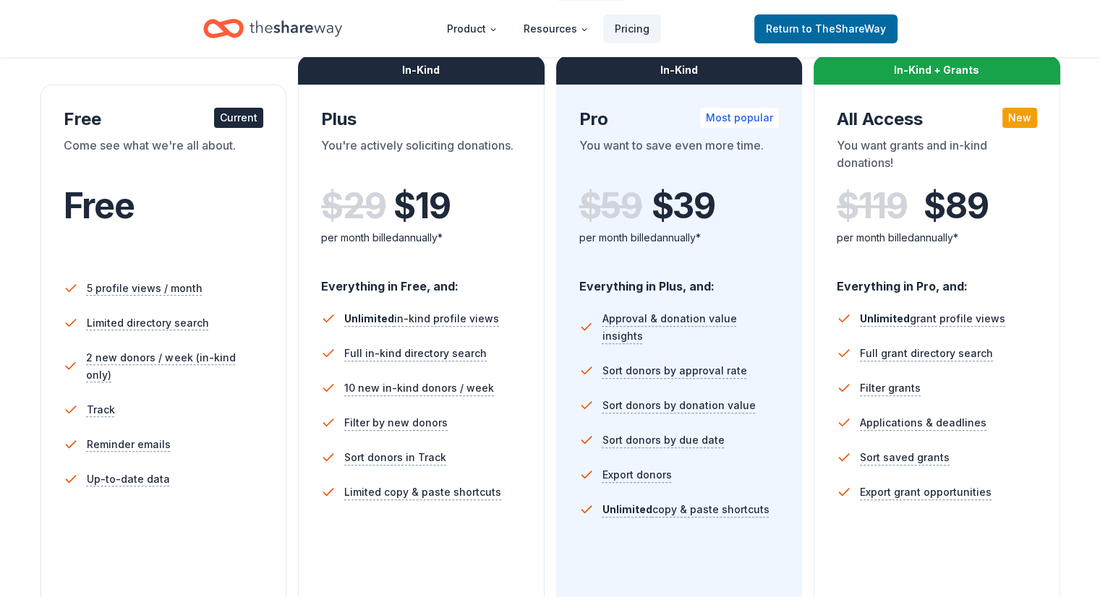
scroll to position [320, 0]
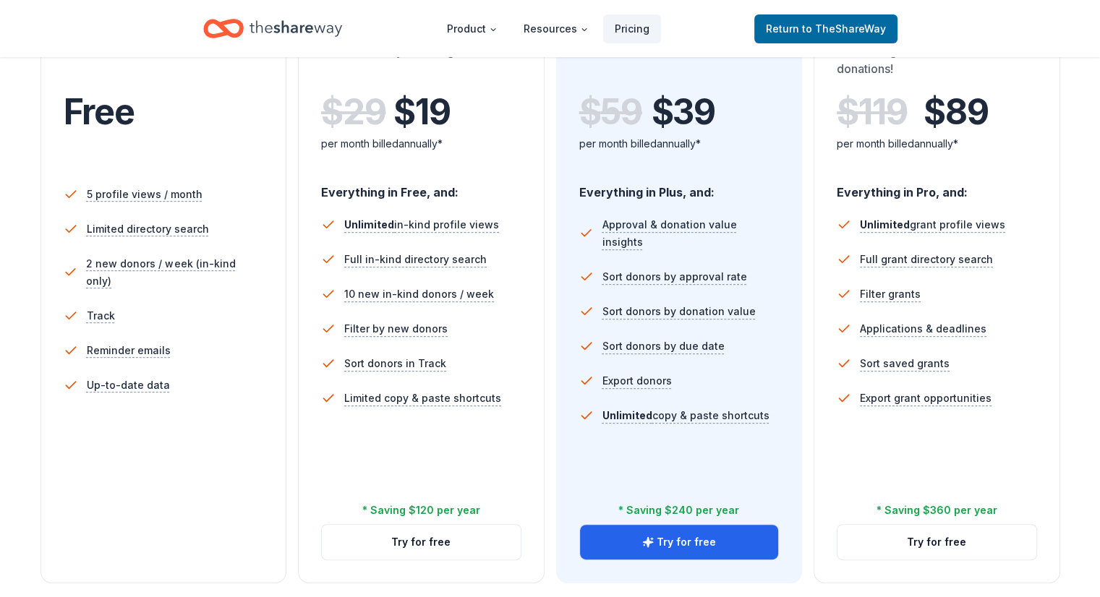
click at [931, 525] on button "Try for free" at bounding box center [937, 542] width 199 height 35
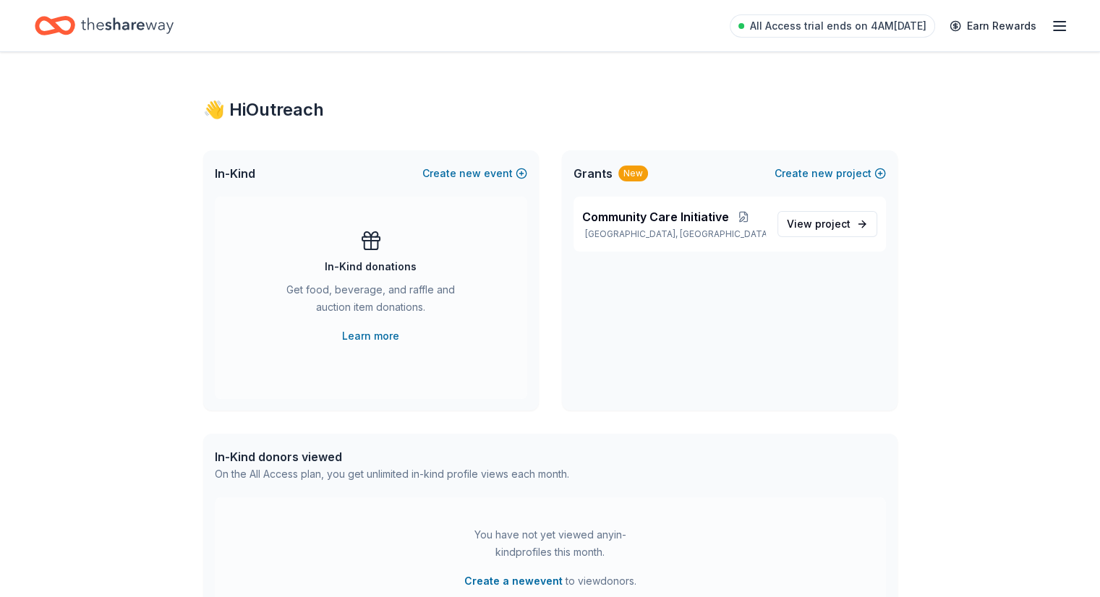
click at [717, 241] on div "Community Care Initiative [GEOGRAPHIC_DATA], [GEOGRAPHIC_DATA] View project" at bounding box center [730, 224] width 312 height 55
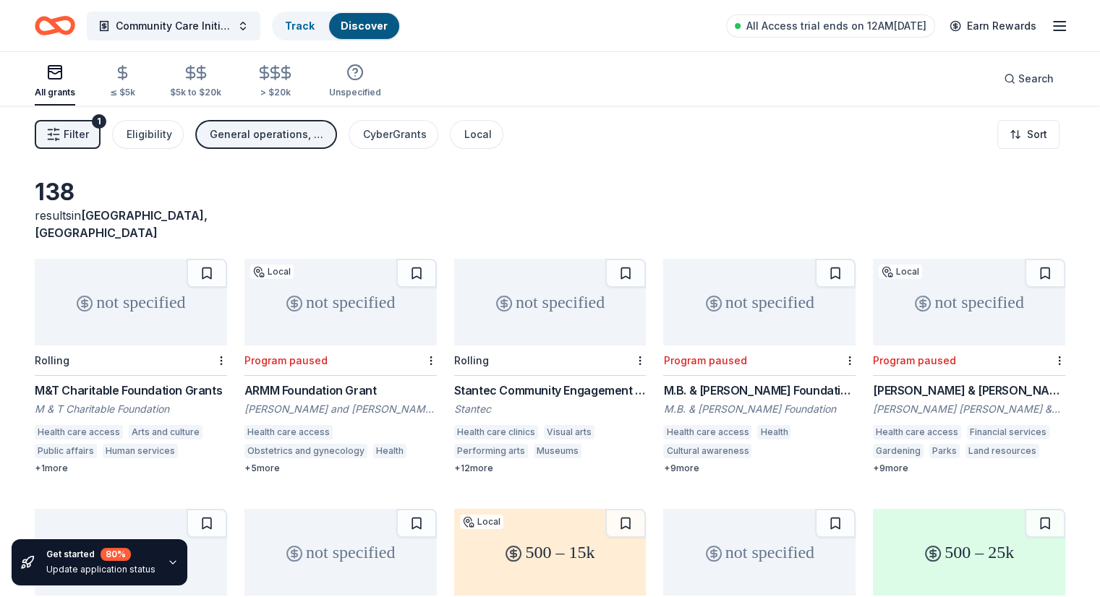
click at [210, 82] on div "$5k to $20k" at bounding box center [195, 81] width 51 height 34
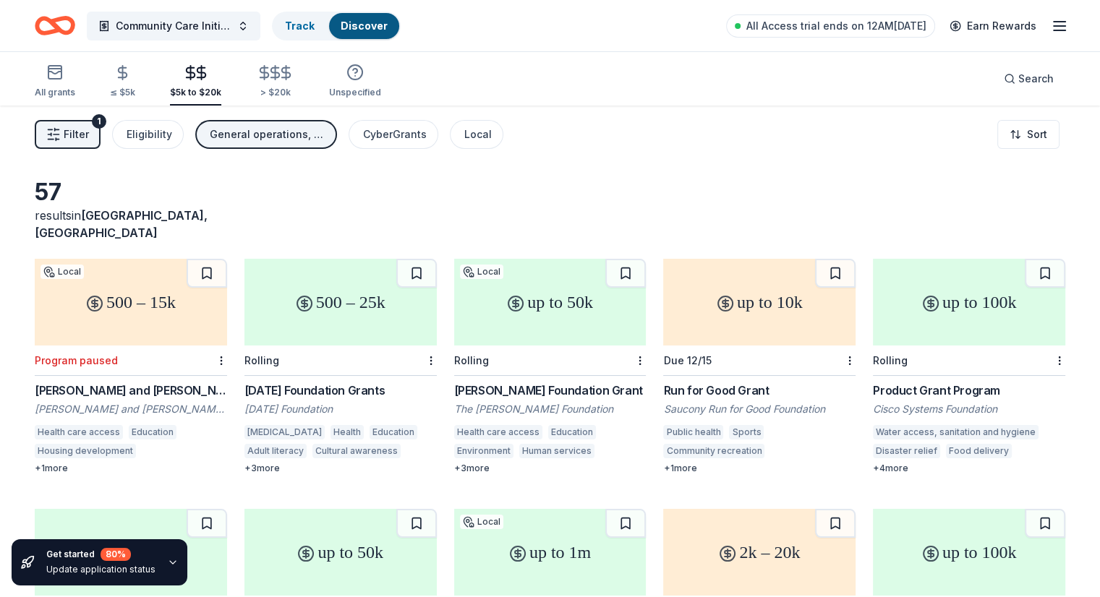
click at [101, 122] on button "Filter 1" at bounding box center [68, 134] width 66 height 29
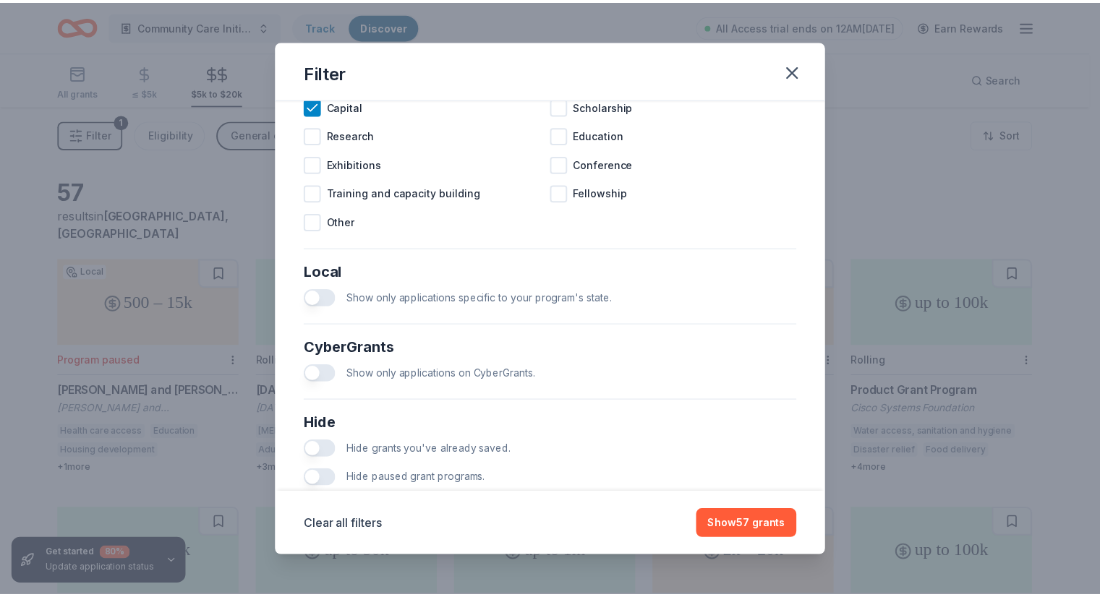
scroll to position [749, 0]
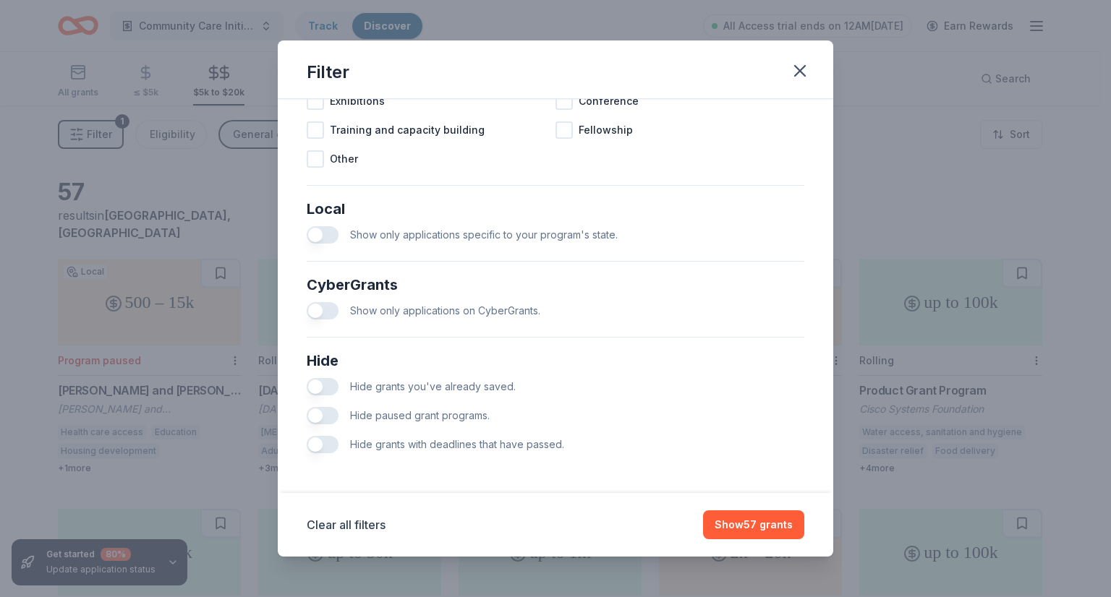
click at [333, 382] on button "button" at bounding box center [323, 386] width 32 height 17
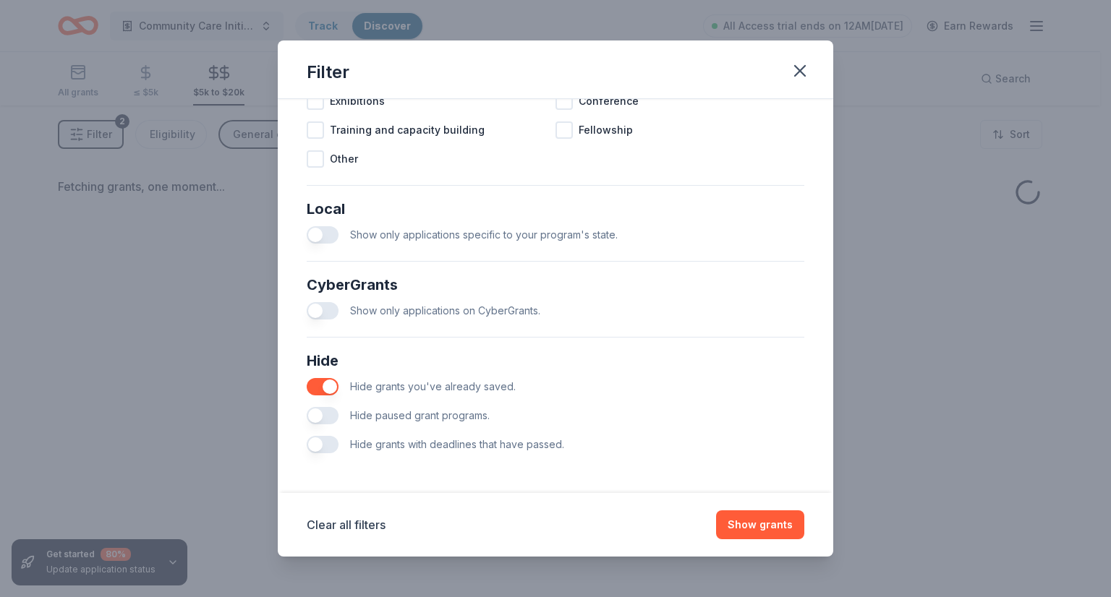
click at [331, 383] on button "button" at bounding box center [323, 386] width 32 height 17
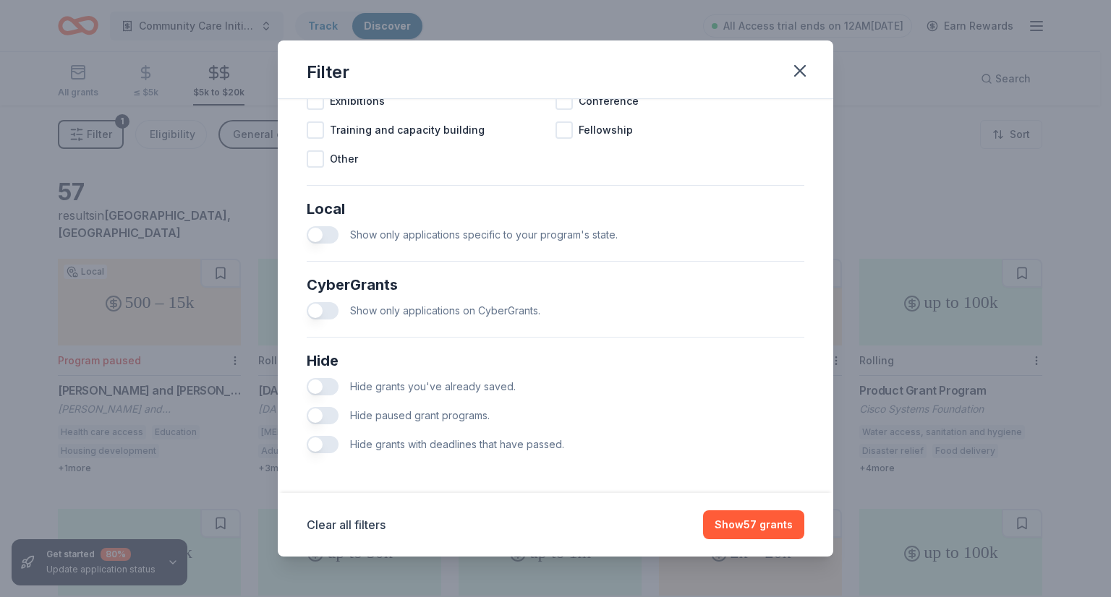
click at [326, 412] on button "button" at bounding box center [323, 415] width 32 height 17
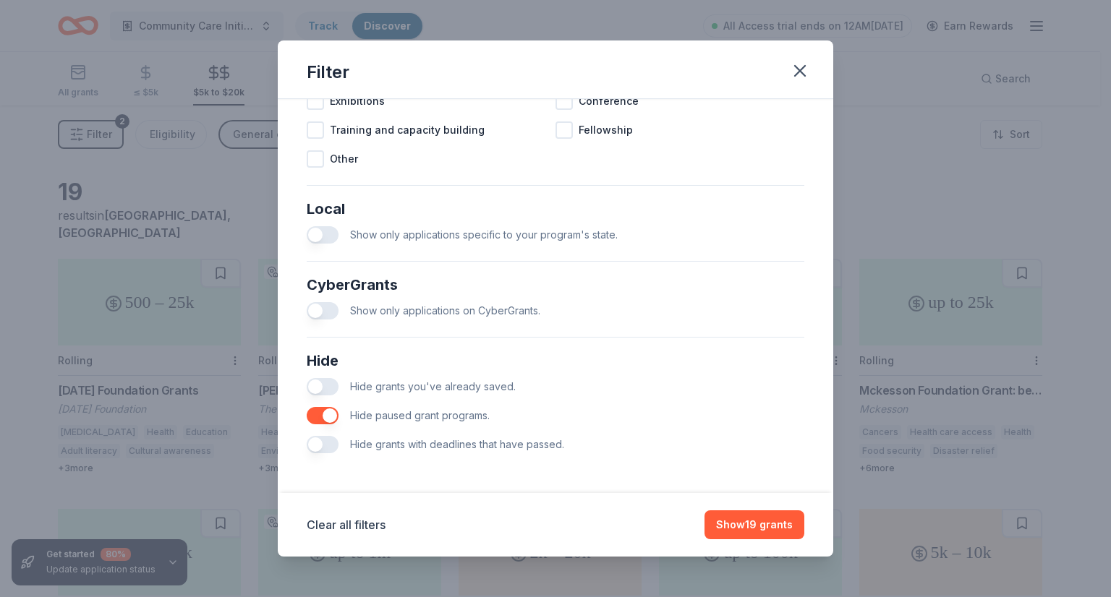
click at [416, 441] on span "Hide grants with deadlines that have passed." at bounding box center [457, 444] width 214 height 12
click at [320, 441] on button "button" at bounding box center [323, 444] width 32 height 17
click at [759, 522] on button "Show 19 grants" at bounding box center [755, 525] width 100 height 29
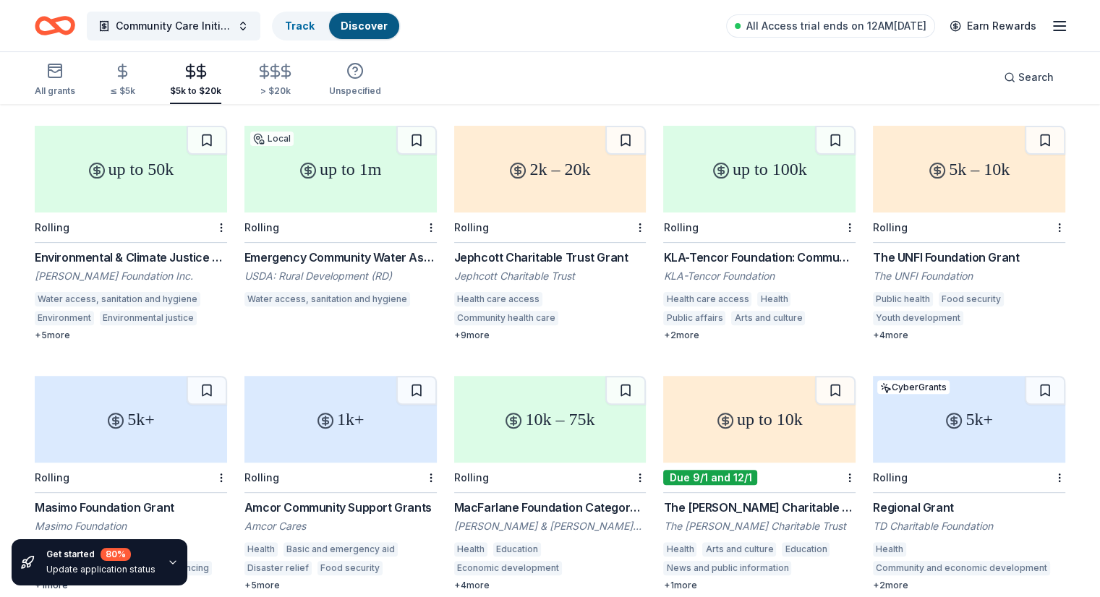
scroll to position [380, 0]
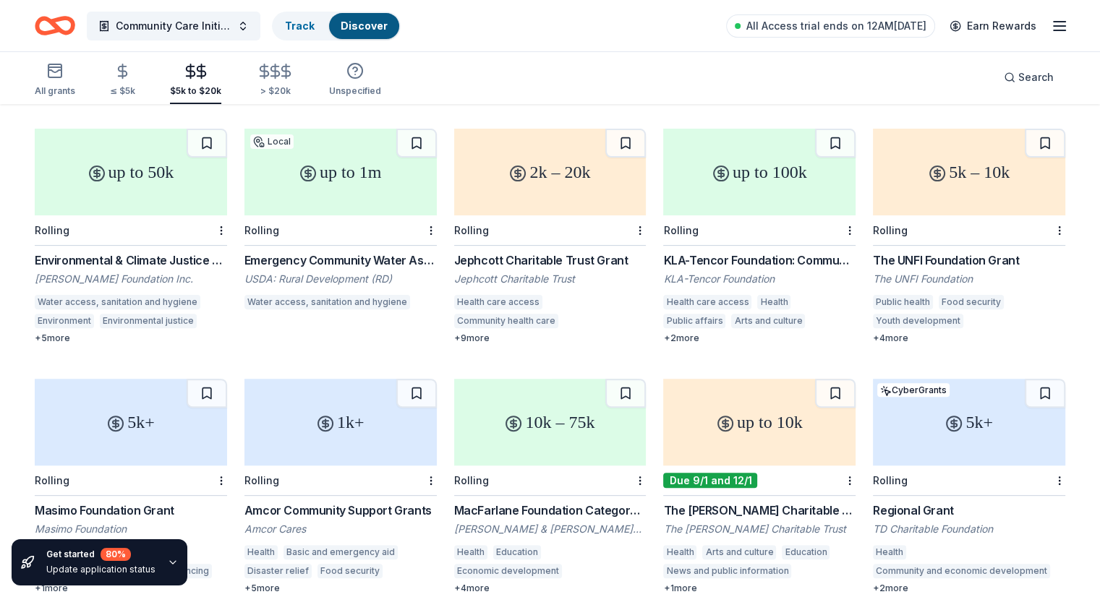
click at [732, 252] on div "KLA-Tencor Foundation: Community Investment Fund" at bounding box center [759, 260] width 192 height 17
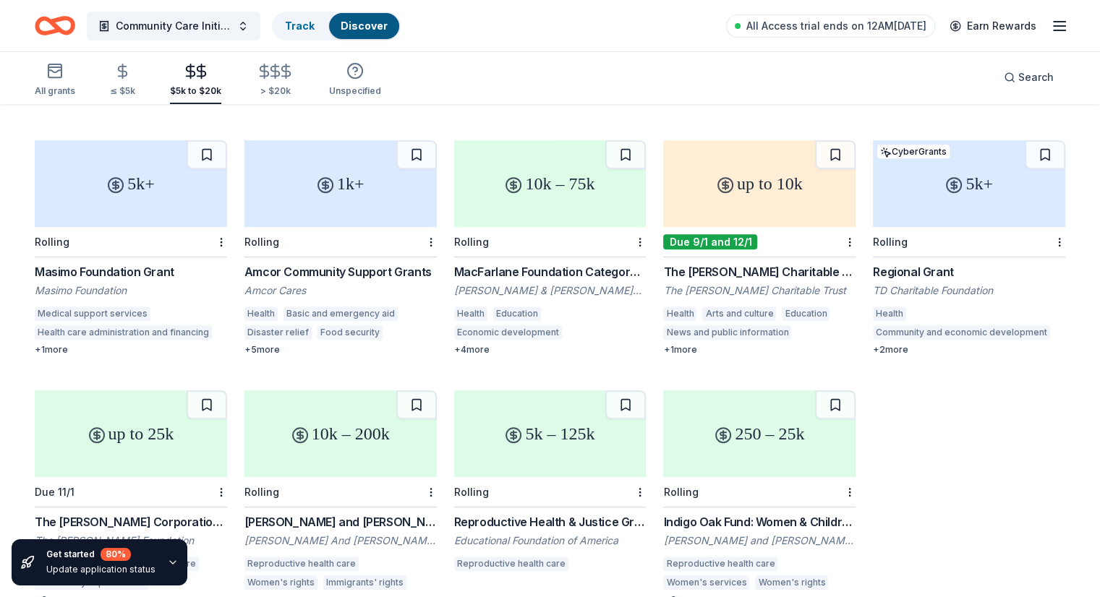
scroll to position [640, 0]
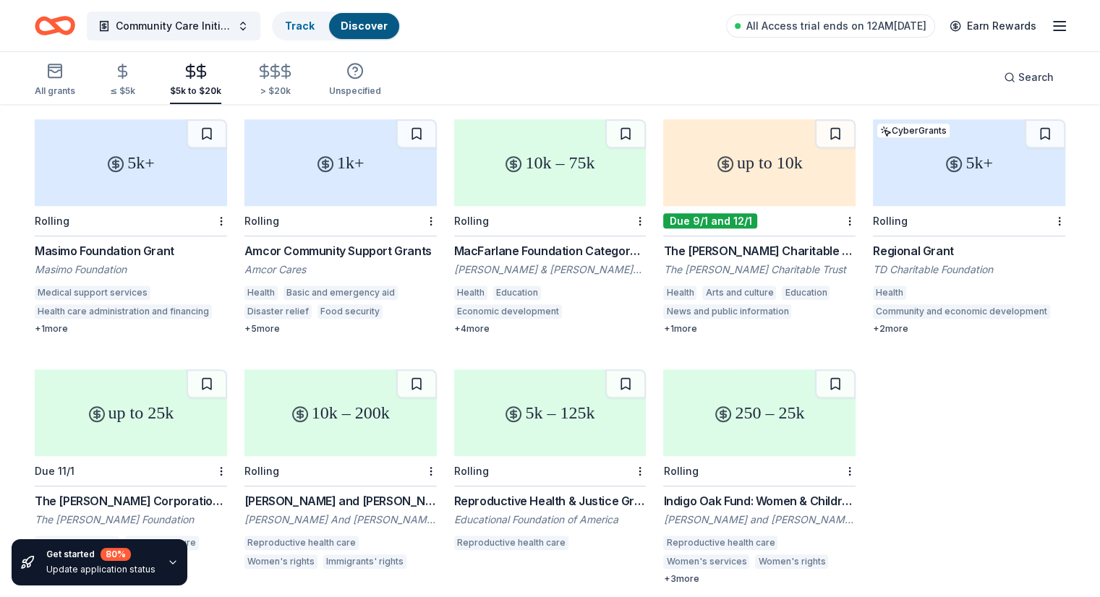
click at [103, 242] on div "Masimo Foundation Grant" at bounding box center [131, 250] width 192 height 17
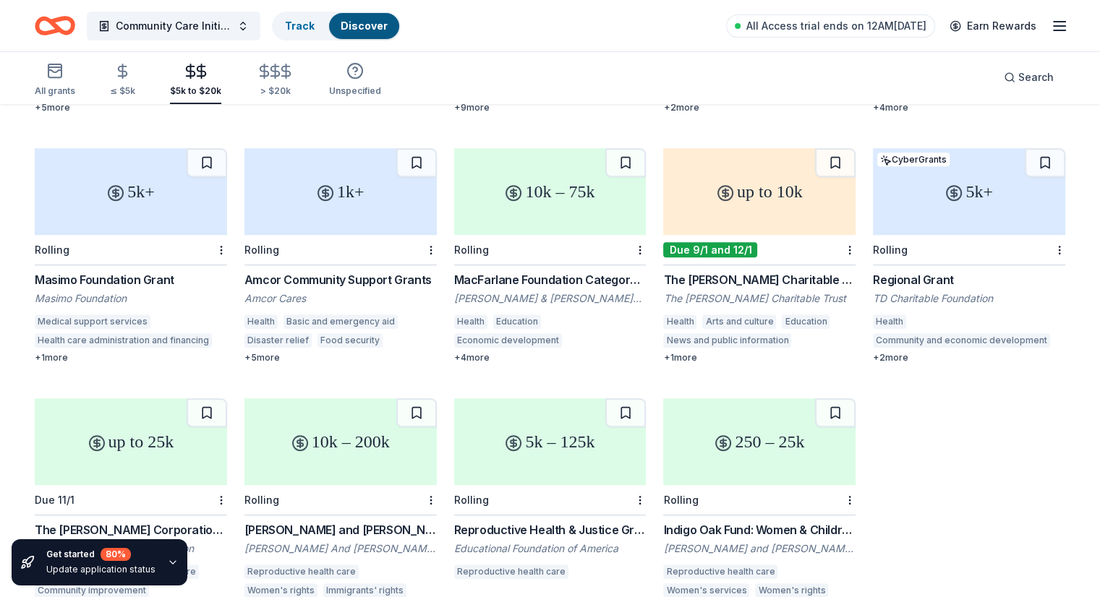
click at [896, 271] on div "Regional Grant" at bounding box center [969, 279] width 192 height 17
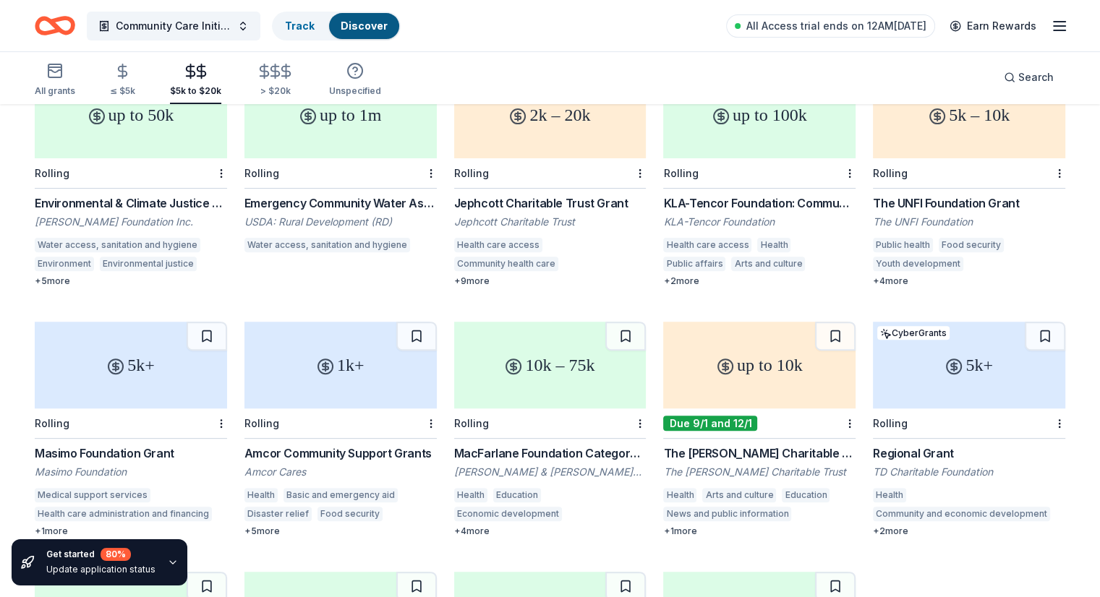
scroll to position [0, 0]
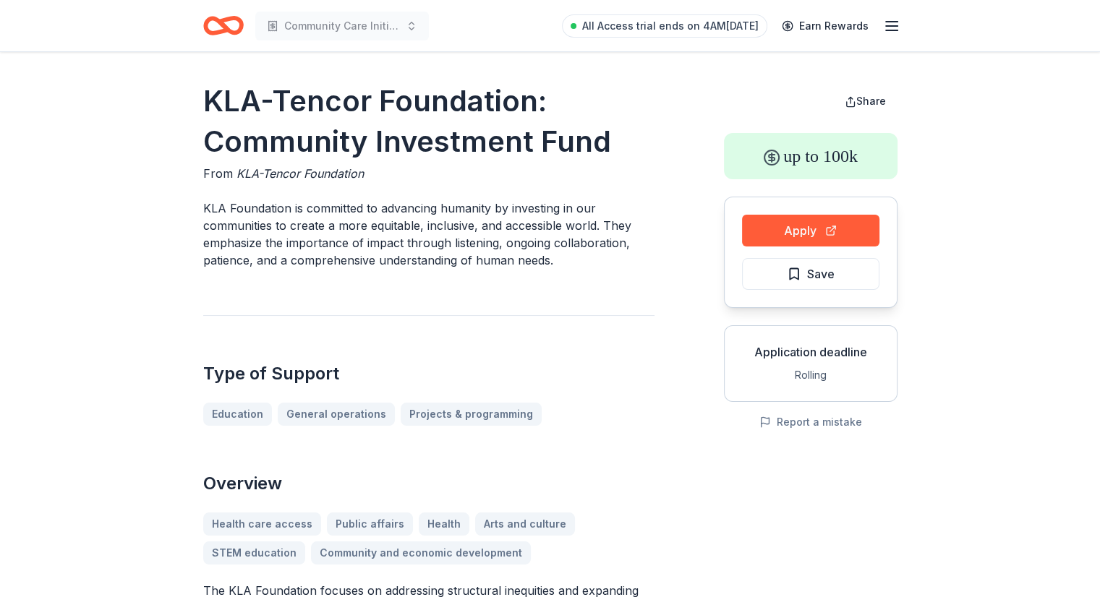
click at [808, 232] on button "Apply" at bounding box center [810, 231] width 137 height 32
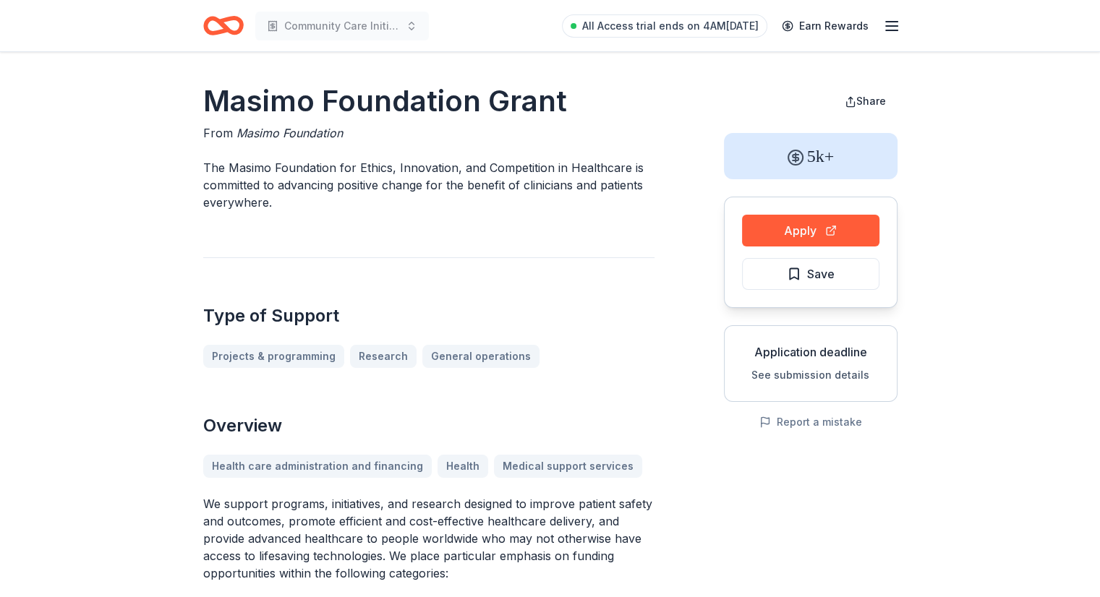
drag, startPoint x: 163, startPoint y: 166, endPoint x: 281, endPoint y: 210, distance: 126.1
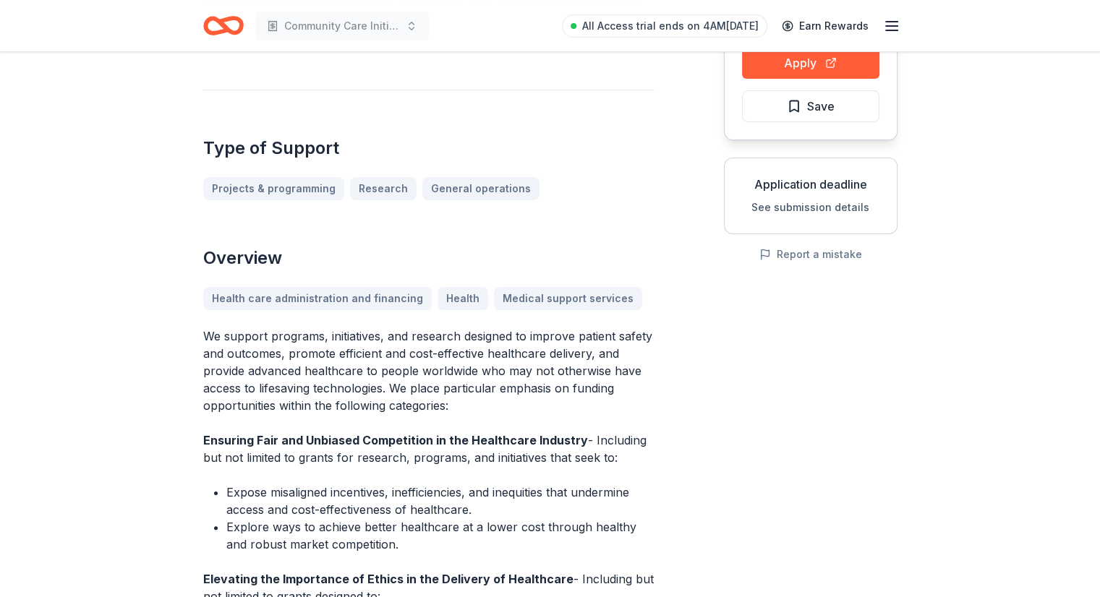
scroll to position [188, 0]
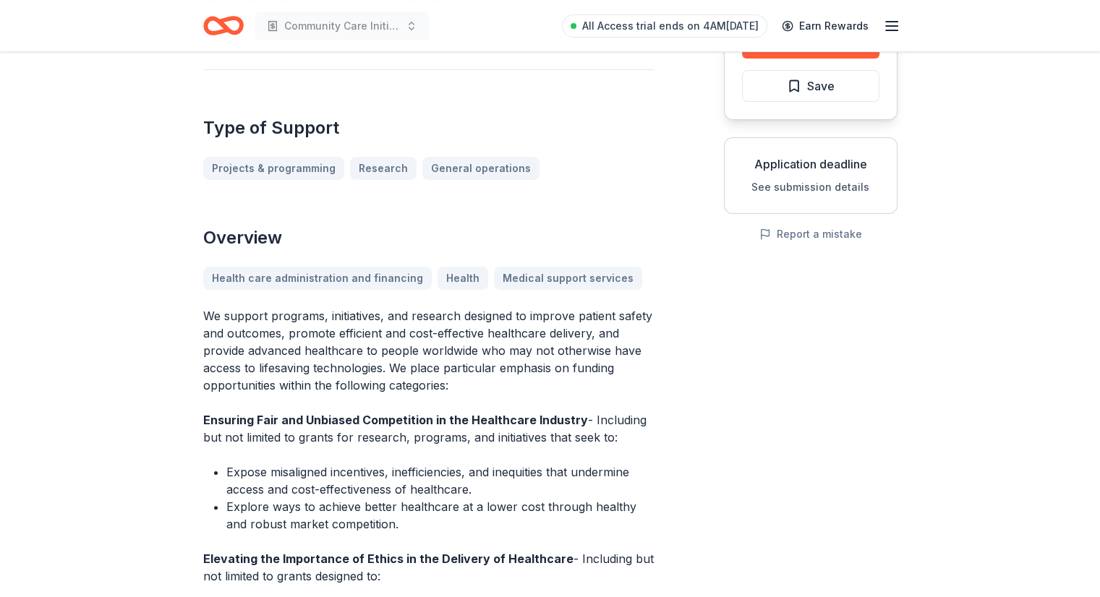
drag, startPoint x: 203, startPoint y: 304, endPoint x: 450, endPoint y: 432, distance: 277.9
click at [450, 432] on div "Overview Health care administration and financing Health Medical support servic…" at bounding box center [428, 509] width 451 height 567
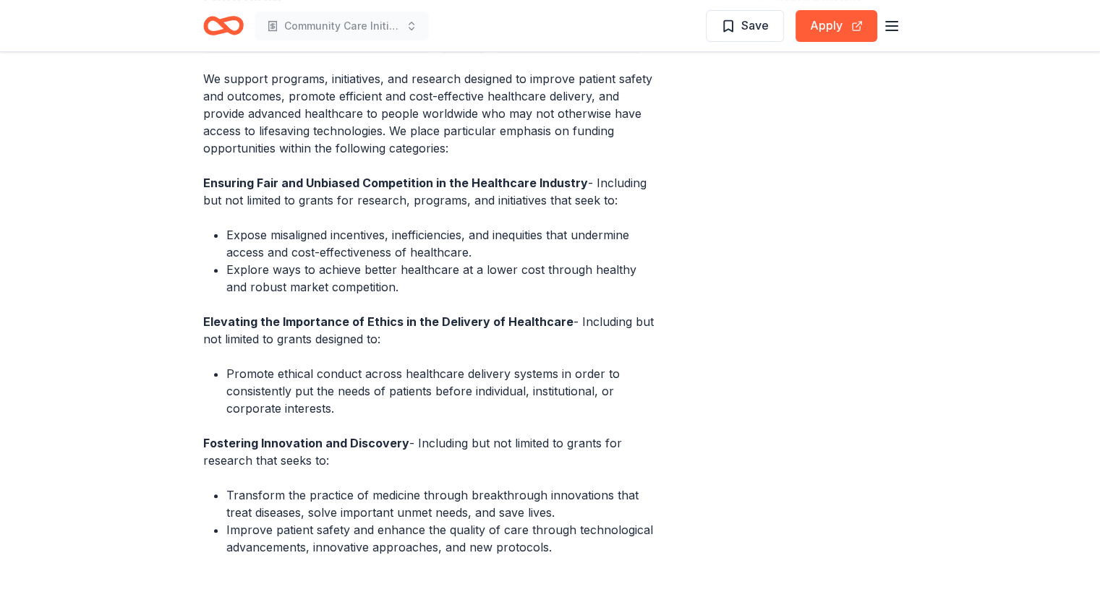
scroll to position [428, 0]
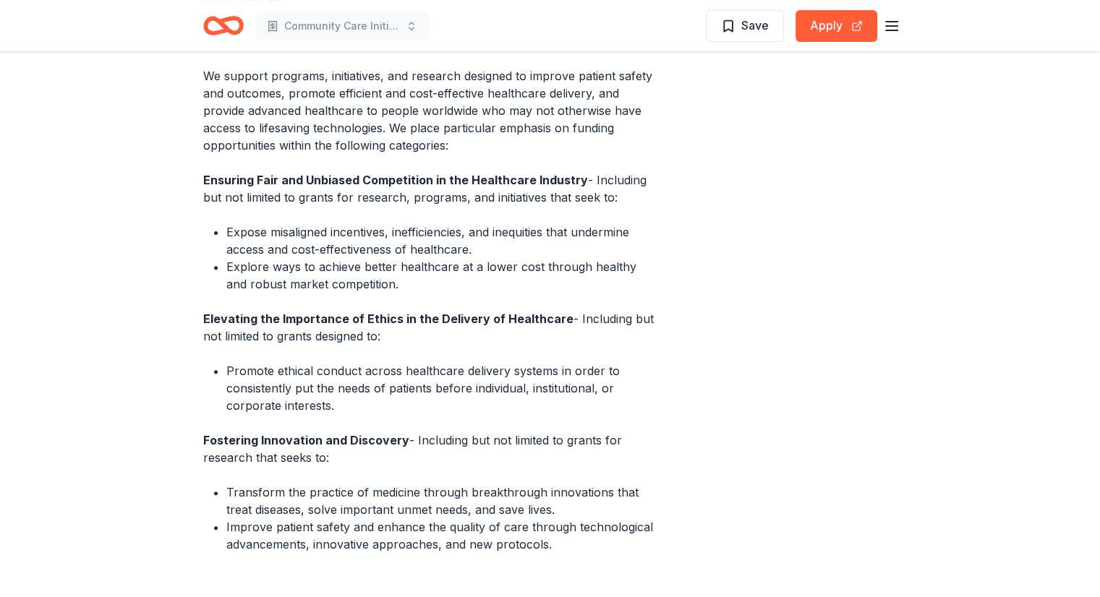
drag, startPoint x: 202, startPoint y: 65, endPoint x: 456, endPoint y: 146, distance: 267.2
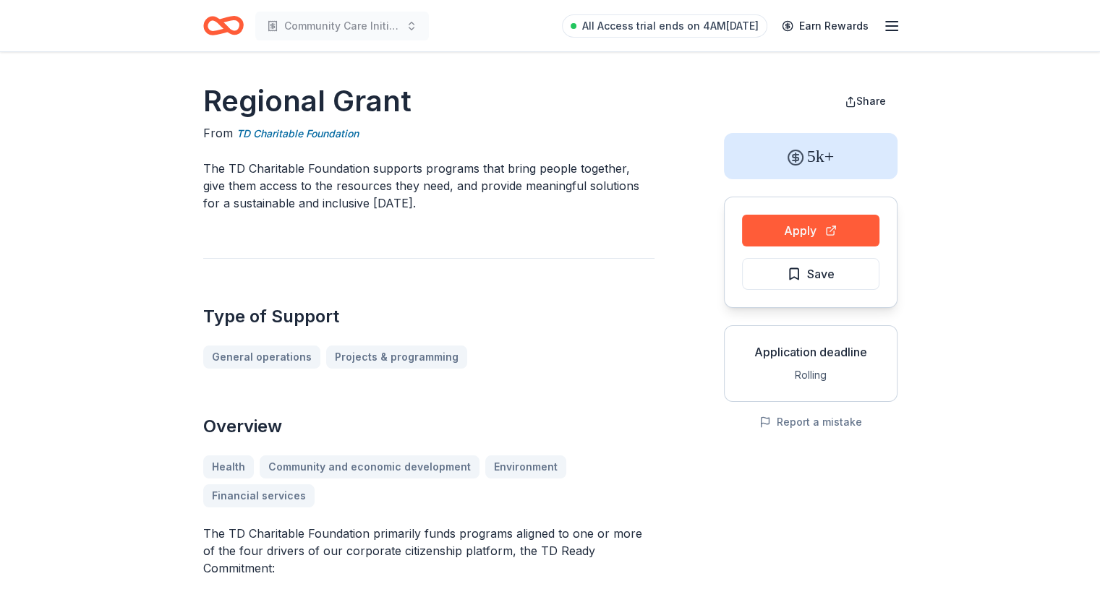
drag, startPoint x: 185, startPoint y: 171, endPoint x: 443, endPoint y: 194, distance: 258.5
drag, startPoint x: 443, startPoint y: 194, endPoint x: 174, endPoint y: 187, distance: 269.2
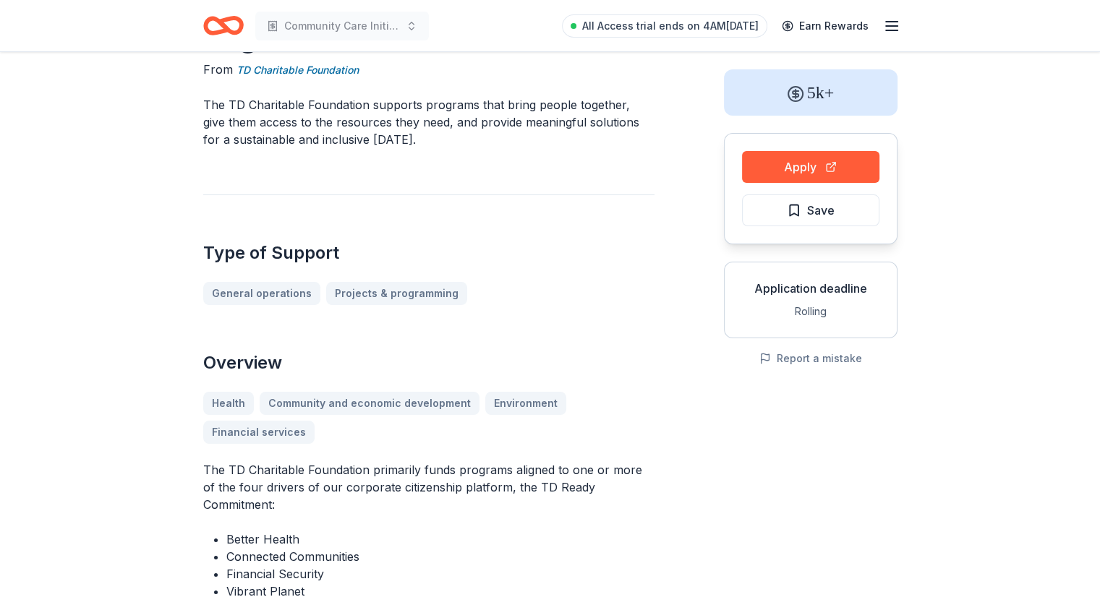
scroll to position [64, 0]
click at [818, 158] on button "Apply" at bounding box center [810, 167] width 137 height 32
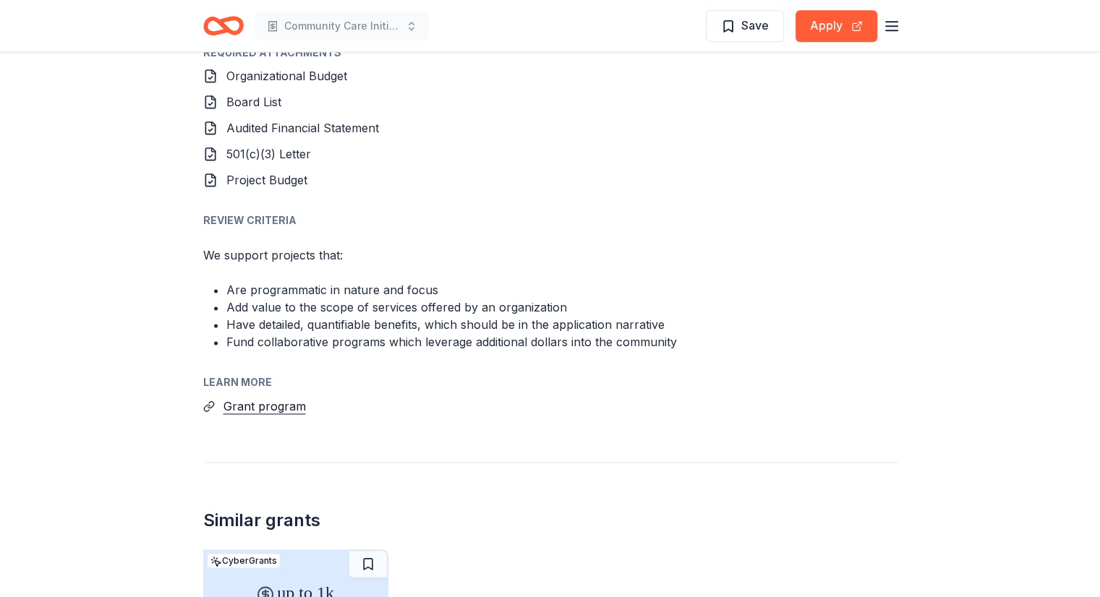
scroll to position [2184, 0]
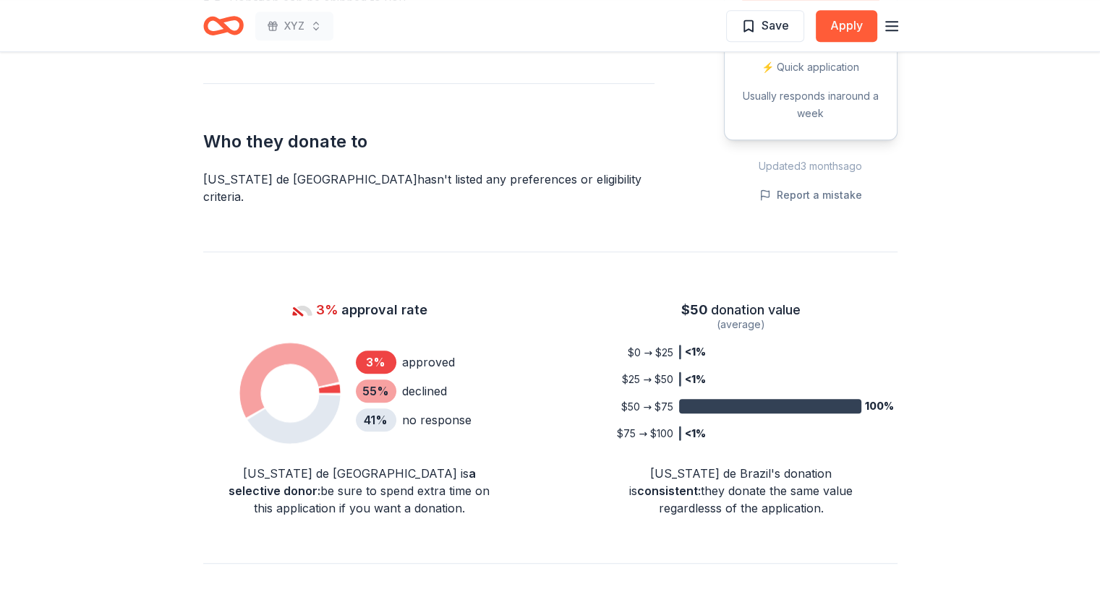
scroll to position [833, 0]
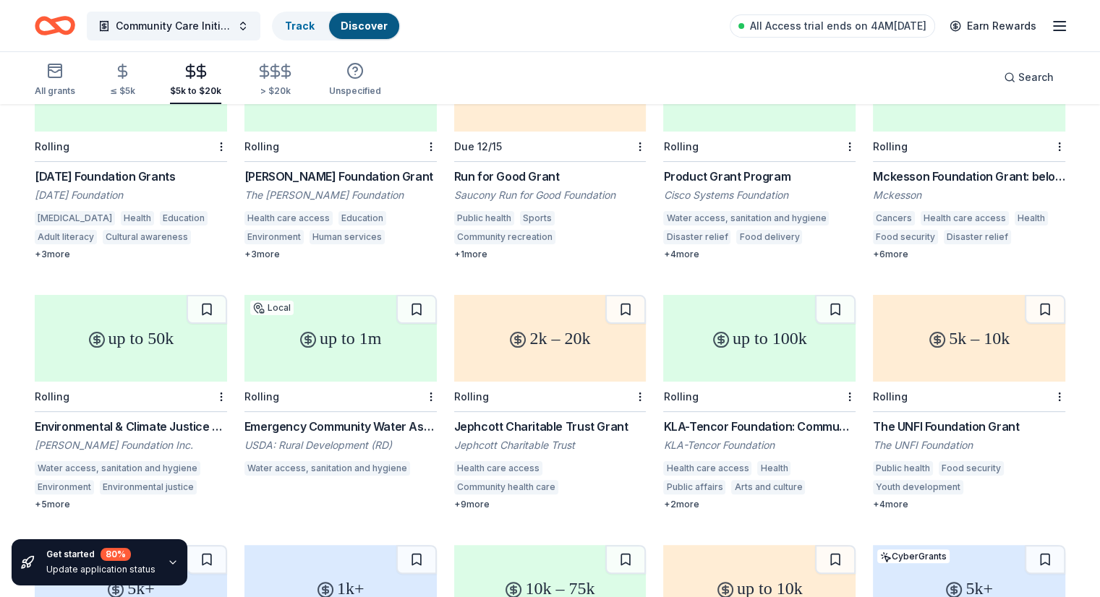
scroll to position [211, 0]
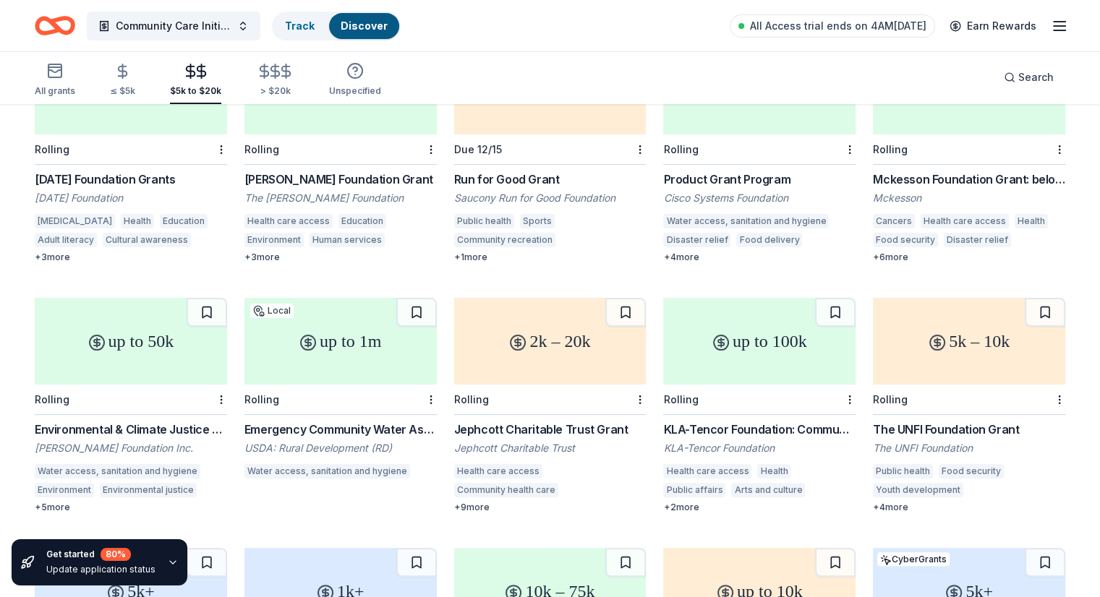
click at [540, 171] on div "Run for Good Grant" at bounding box center [550, 179] width 192 height 17
click at [485, 38] on div "Community Care Initiative Track Discover All Access trial ends on 4AM, 9/4 Earn…" at bounding box center [550, 26] width 1031 height 34
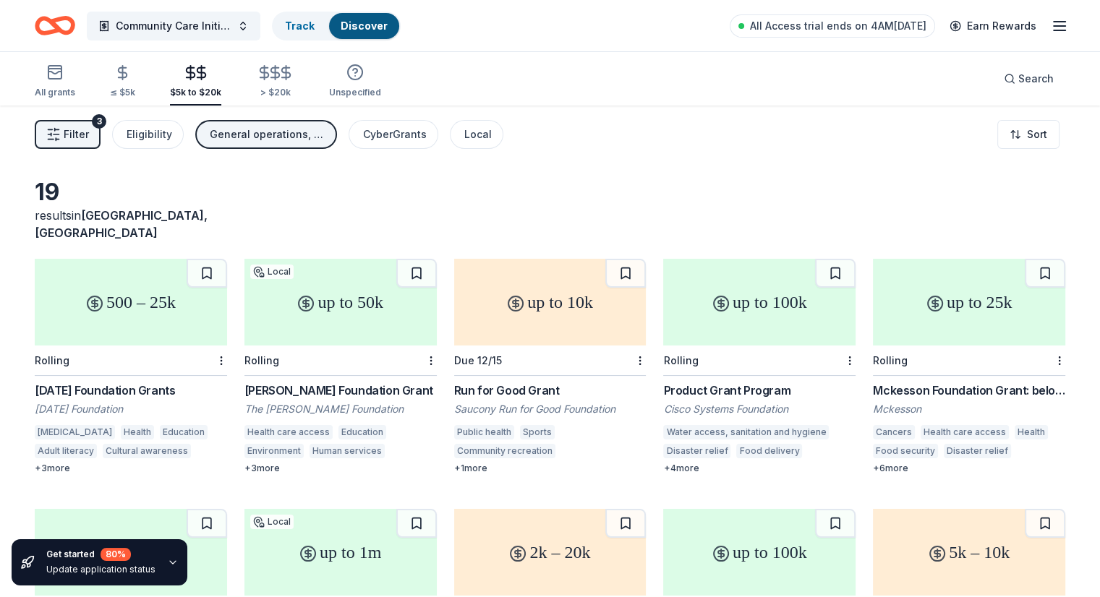
click at [260, 27] on button "Community Care Initiative" at bounding box center [174, 26] width 174 height 29
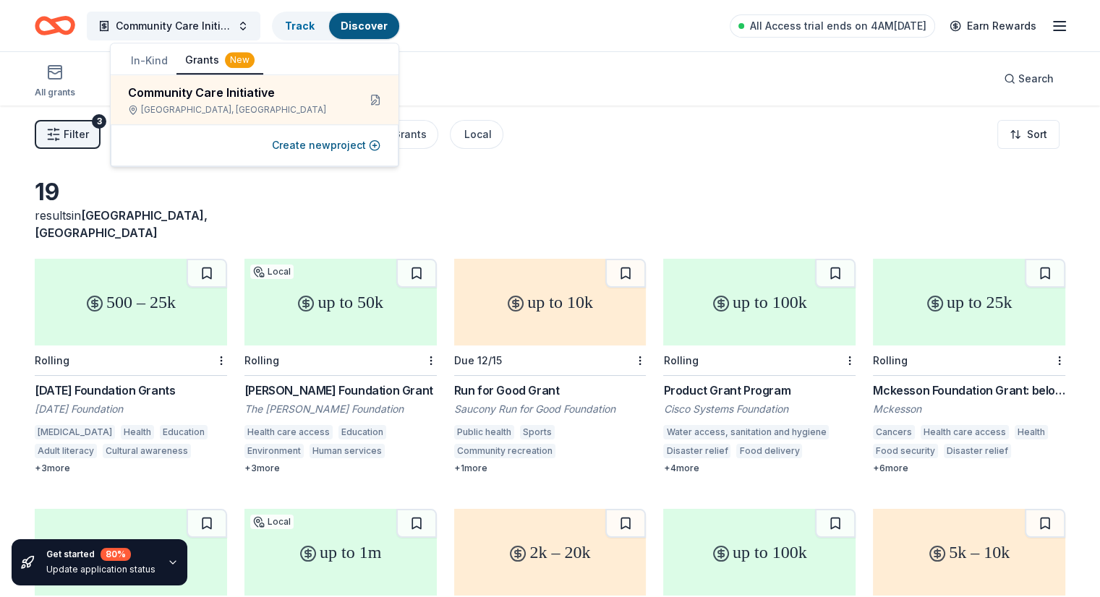
click at [379, 101] on button at bounding box center [375, 99] width 23 height 23
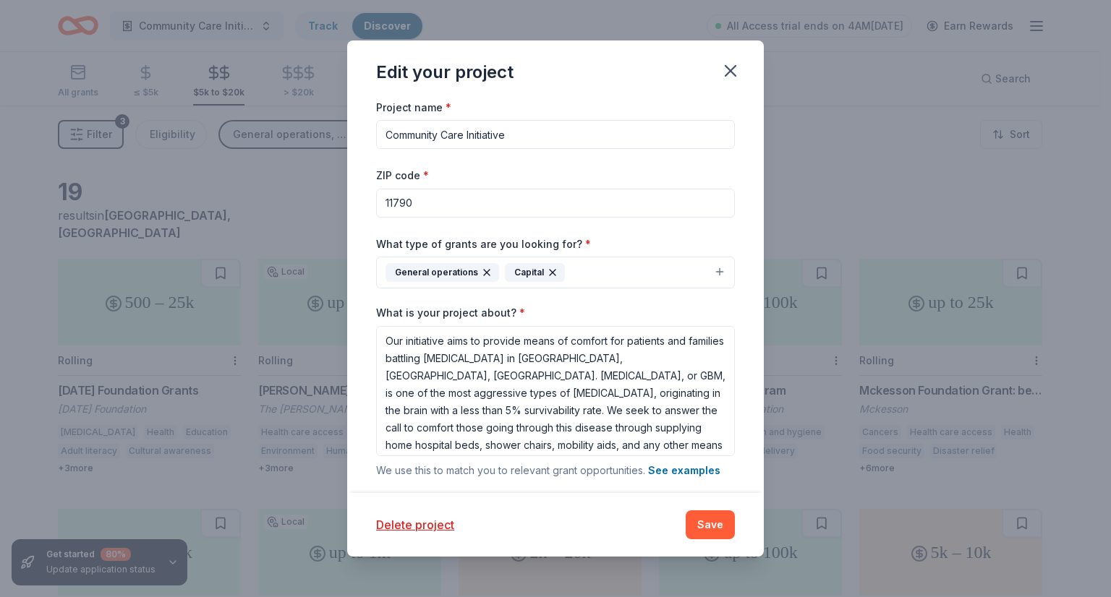
drag, startPoint x: 520, startPoint y: 202, endPoint x: 324, endPoint y: 204, distance: 196.0
click at [324, 204] on div "Edit your project Project name * Community Care Initiative ZIP code * 11790 Wha…" at bounding box center [555, 298] width 1111 height 597
type input "10005"
click at [710, 522] on button "Save" at bounding box center [710, 525] width 49 height 29
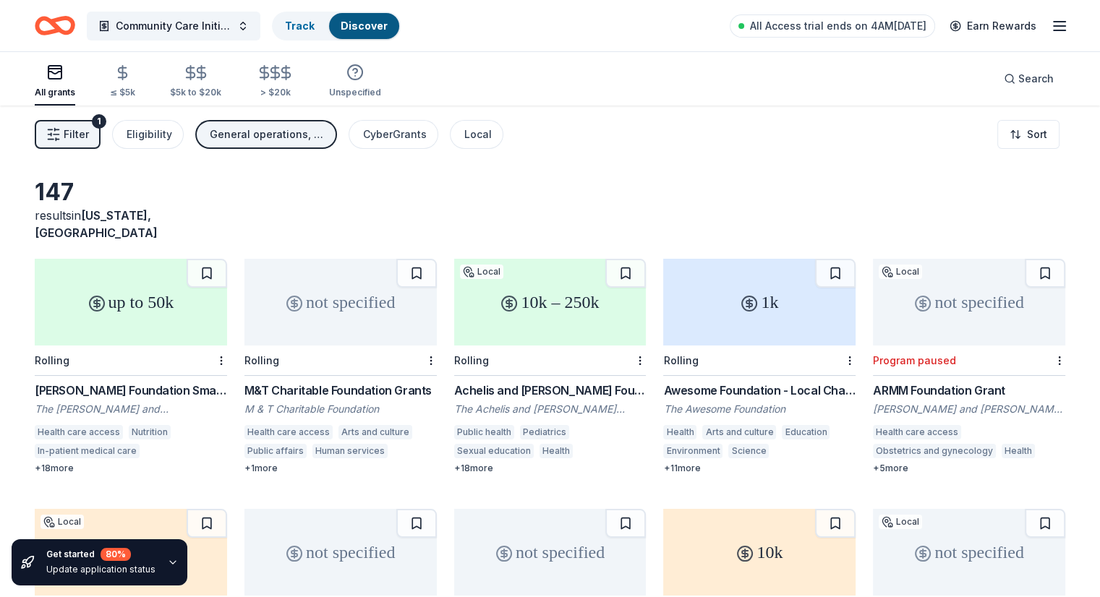
click at [333, 382] on div "M&T Charitable Foundation Grants" at bounding box center [340, 390] width 192 height 17
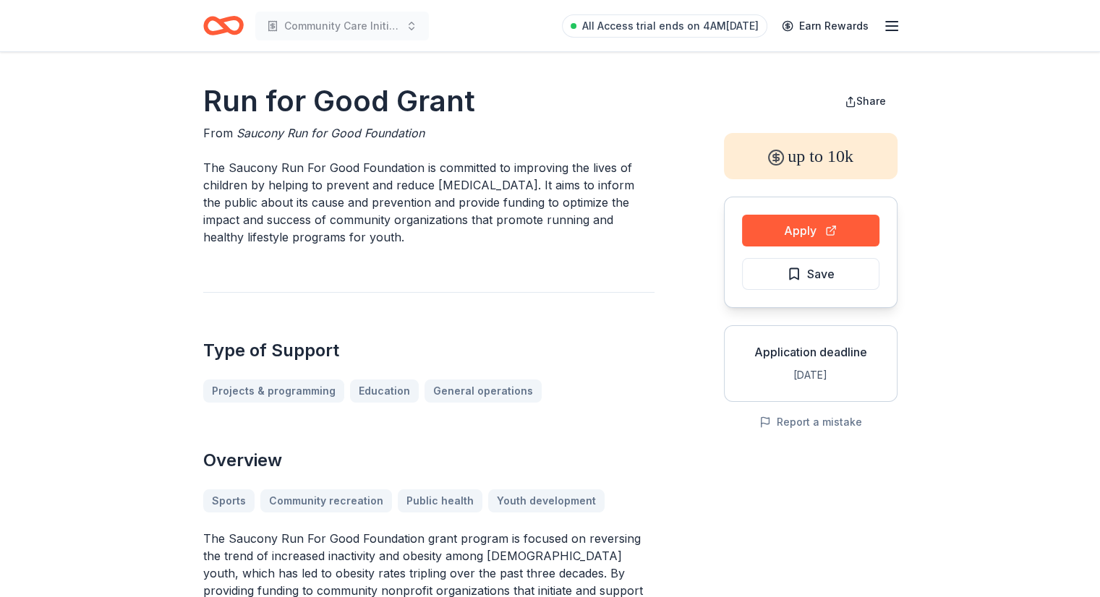
drag, startPoint x: 197, startPoint y: 163, endPoint x: 399, endPoint y: 241, distance: 216.4
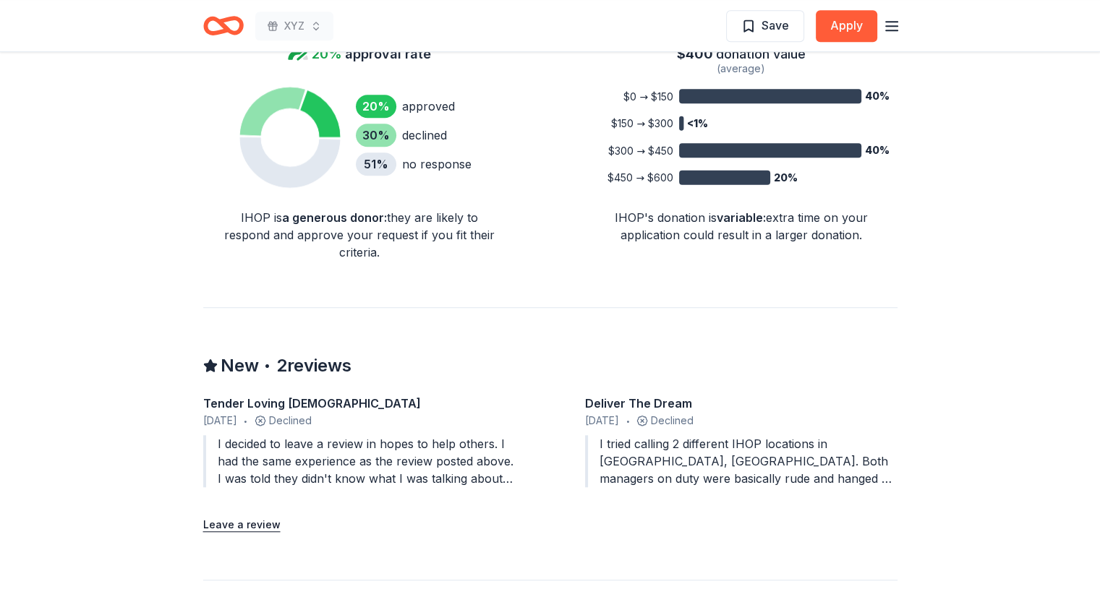
scroll to position [991, 0]
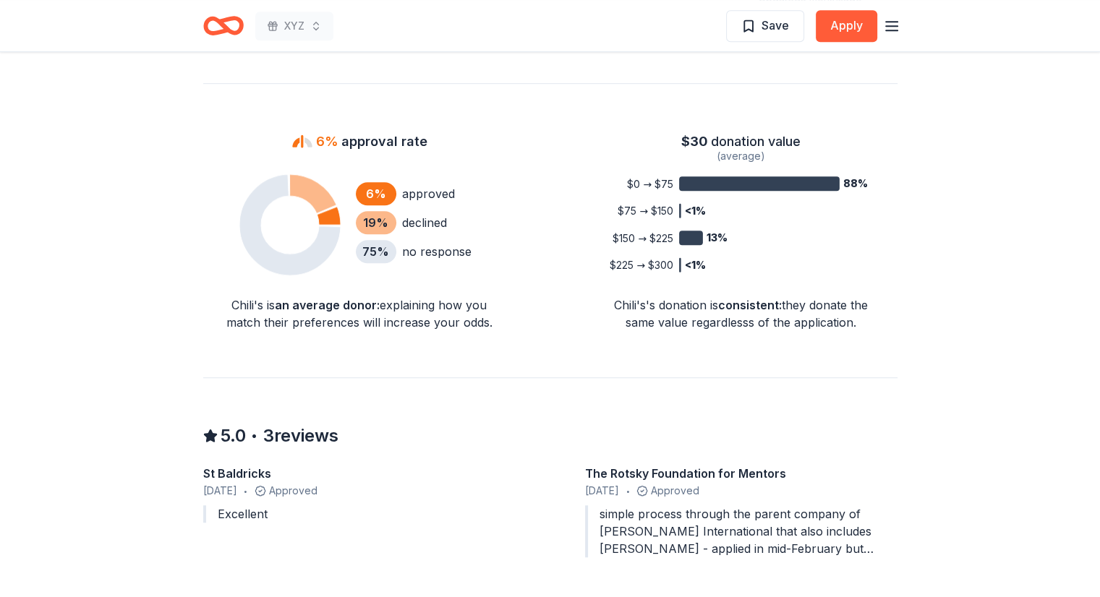
scroll to position [923, 0]
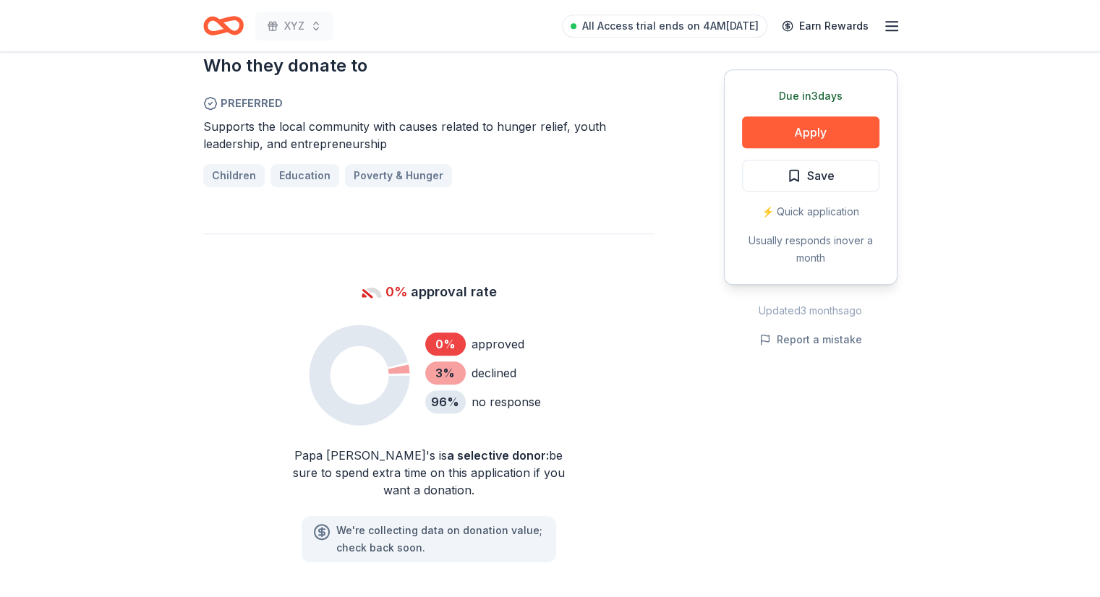
scroll to position [830, 0]
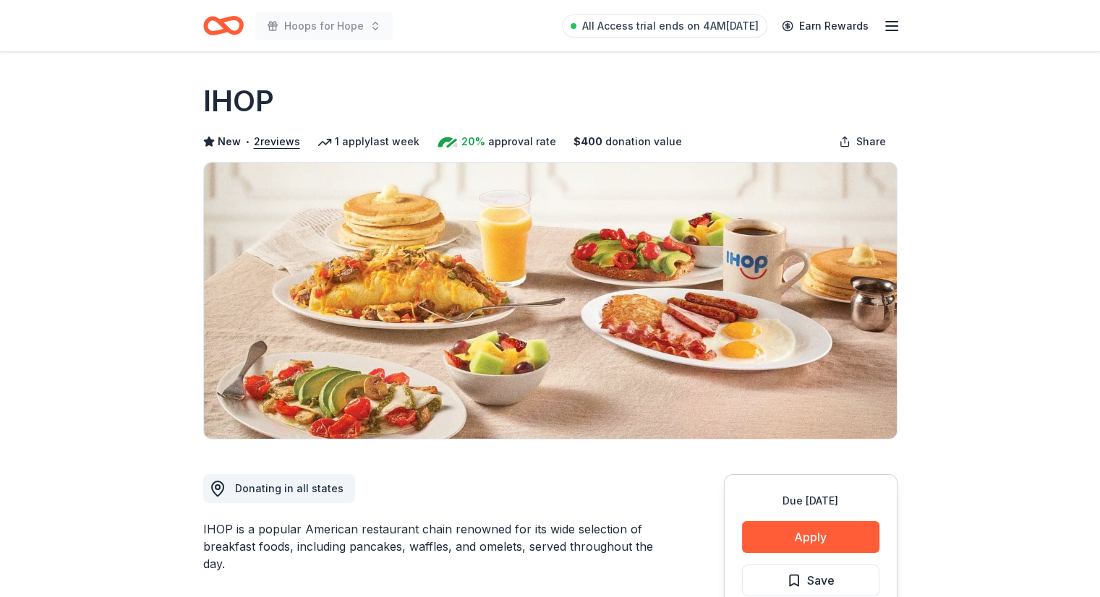
click at [823, 537] on button "Apply" at bounding box center [810, 538] width 137 height 32
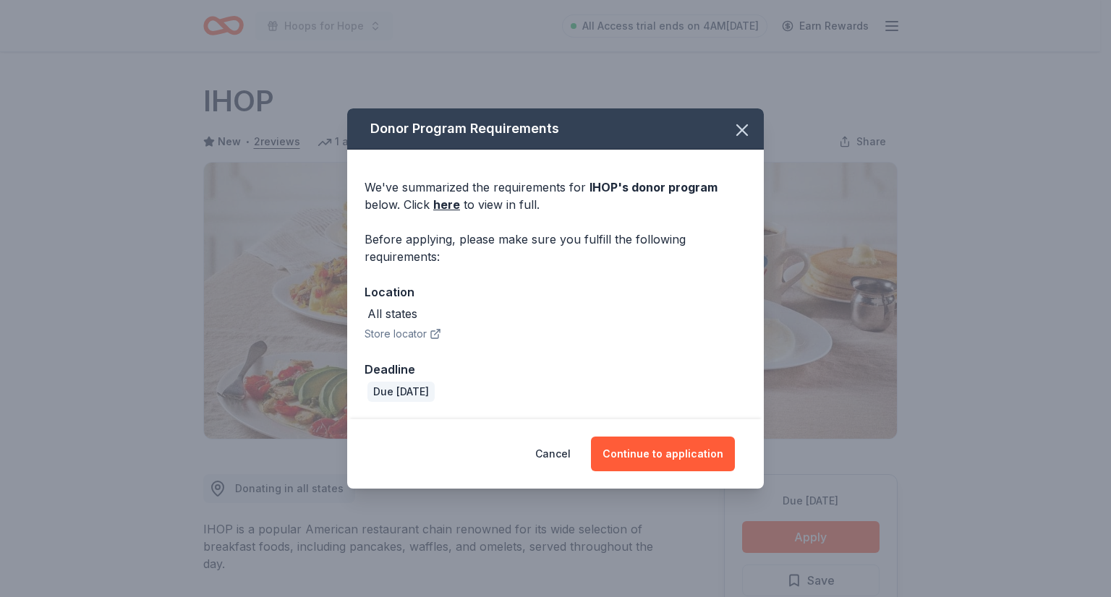
click at [634, 456] on button "Continue to application" at bounding box center [663, 454] width 144 height 35
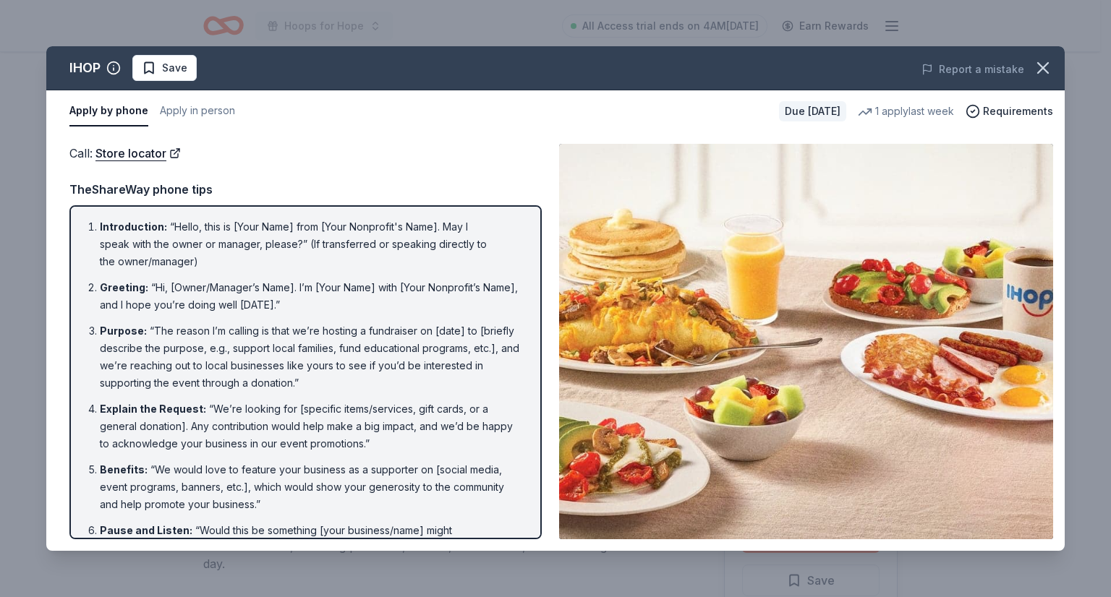
click at [194, 120] on button "Apply in person" at bounding box center [197, 111] width 75 height 30
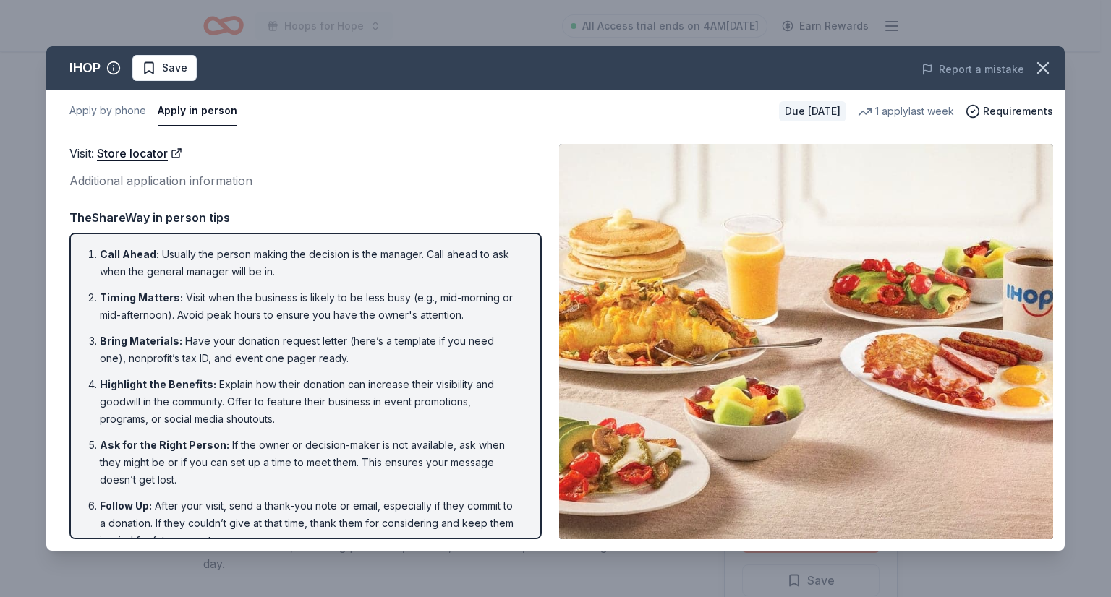
click at [114, 108] on button "Apply by phone" at bounding box center [107, 111] width 77 height 30
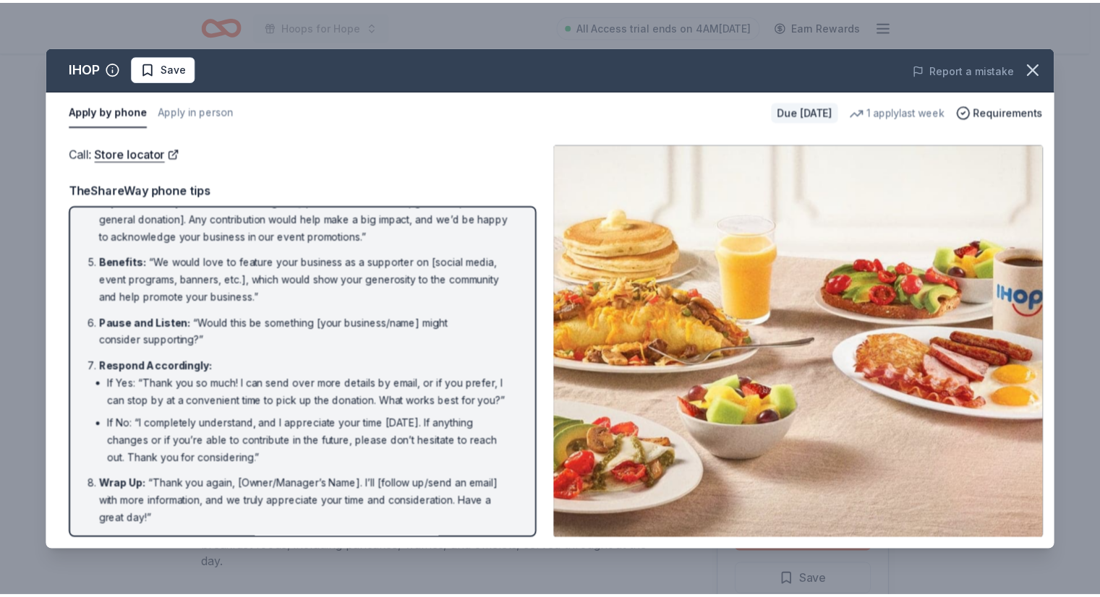
scroll to position [208, 0]
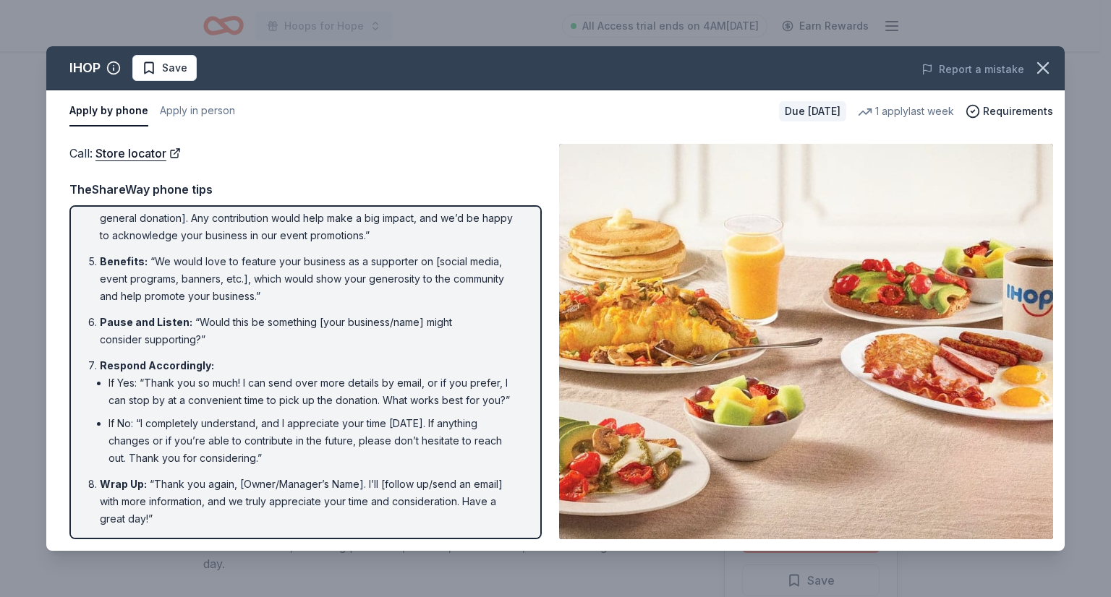
click at [1044, 59] on icon "button" at bounding box center [1043, 68] width 20 height 20
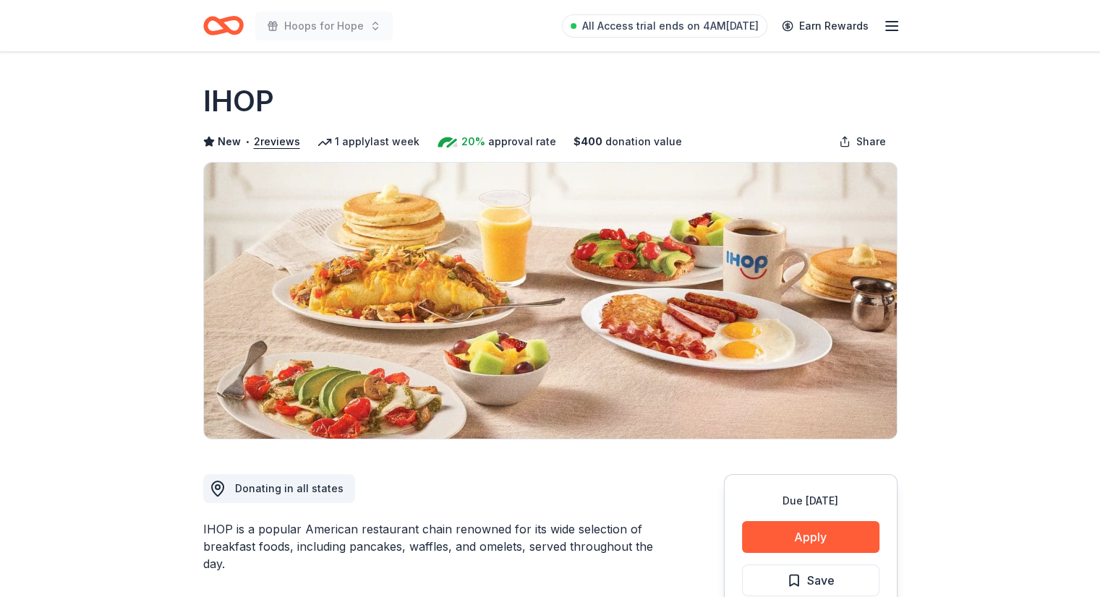
click at [787, 529] on button "Apply" at bounding box center [810, 538] width 137 height 32
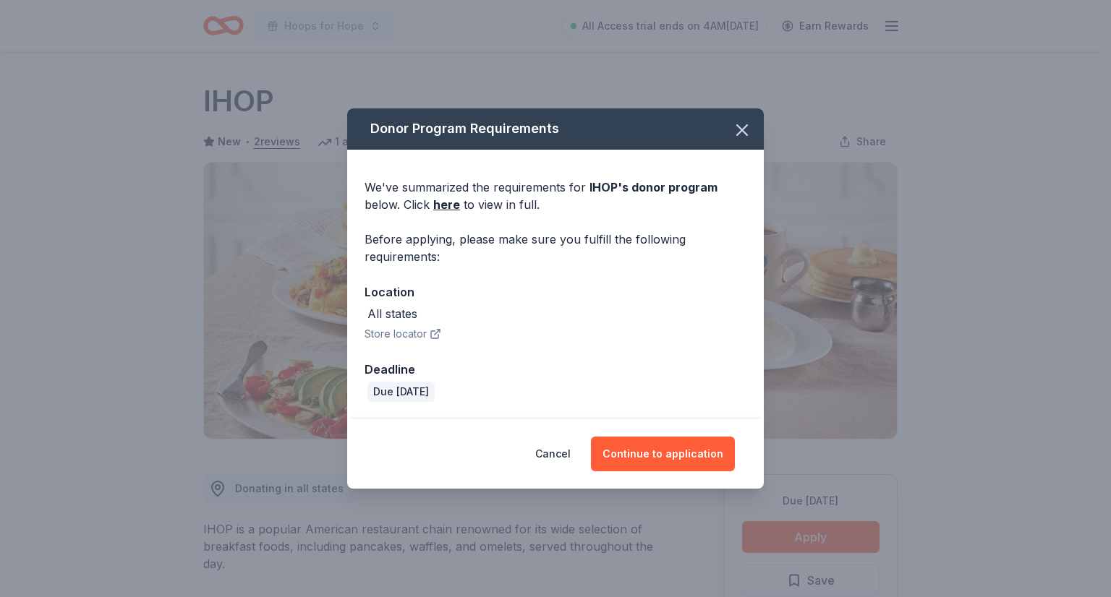
click at [448, 204] on link "here" at bounding box center [446, 204] width 27 height 17
click at [732, 130] on icon "button" at bounding box center [742, 130] width 20 height 20
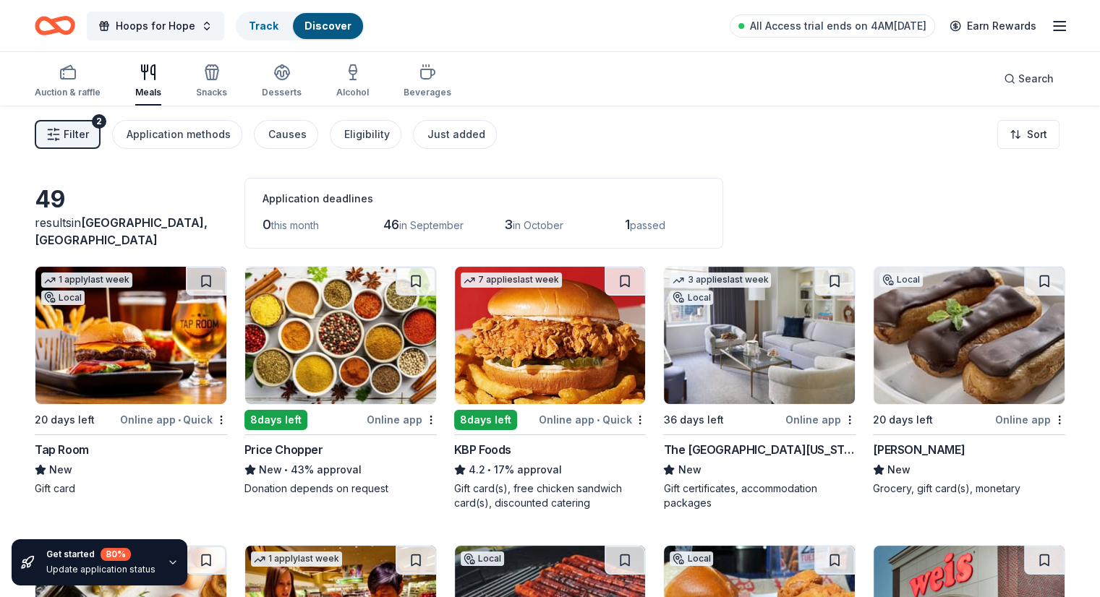
click at [95, 90] on div "Auction & raffle" at bounding box center [68, 93] width 66 height 12
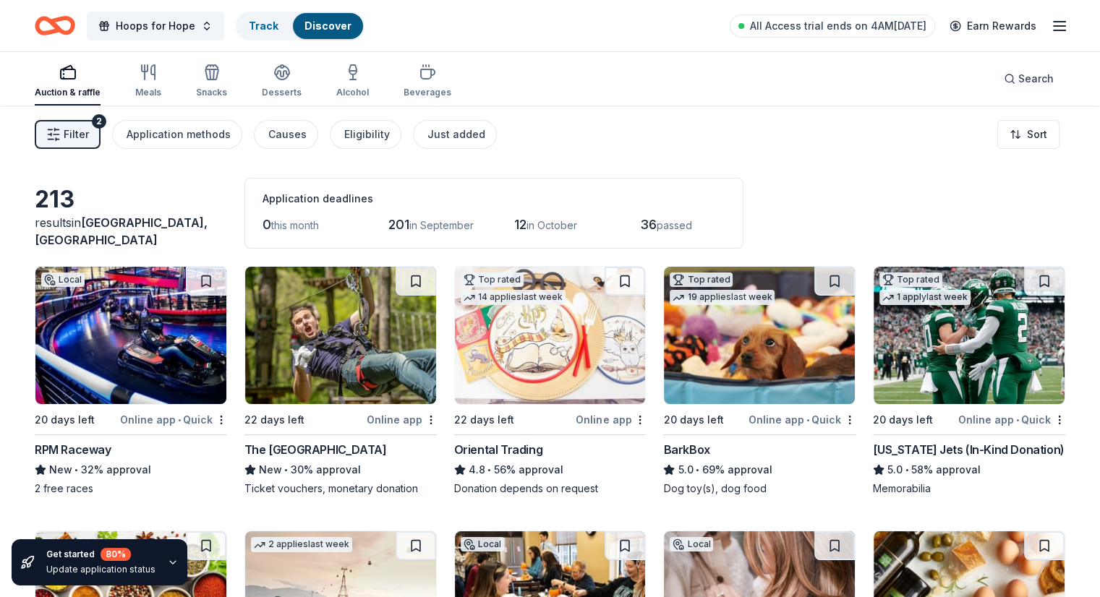
click at [157, 76] on icon "button" at bounding box center [148, 72] width 17 height 17
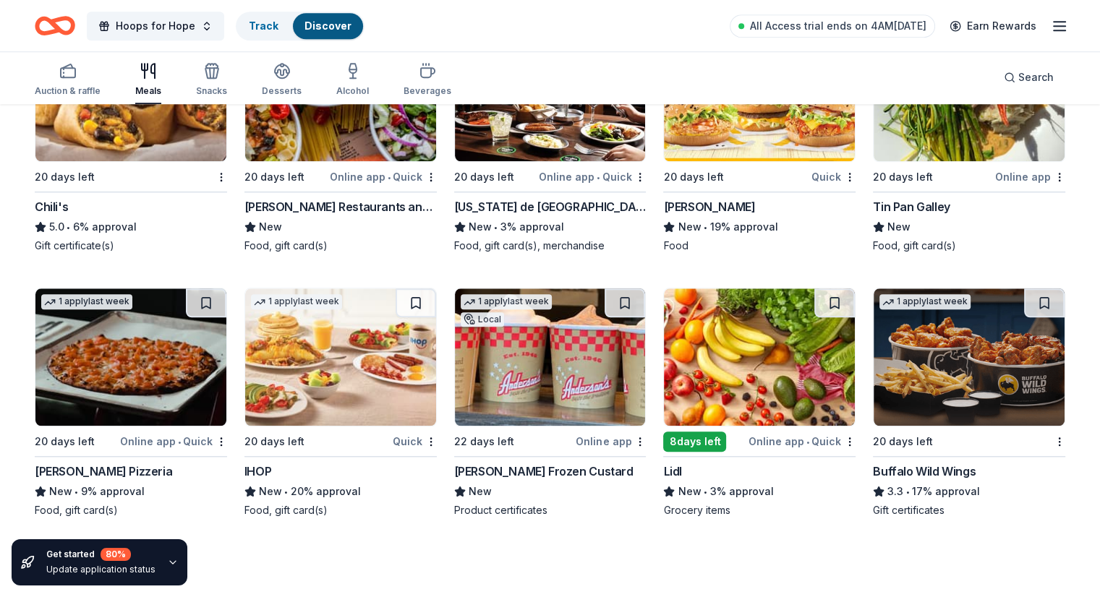
scroll to position [1447, 0]
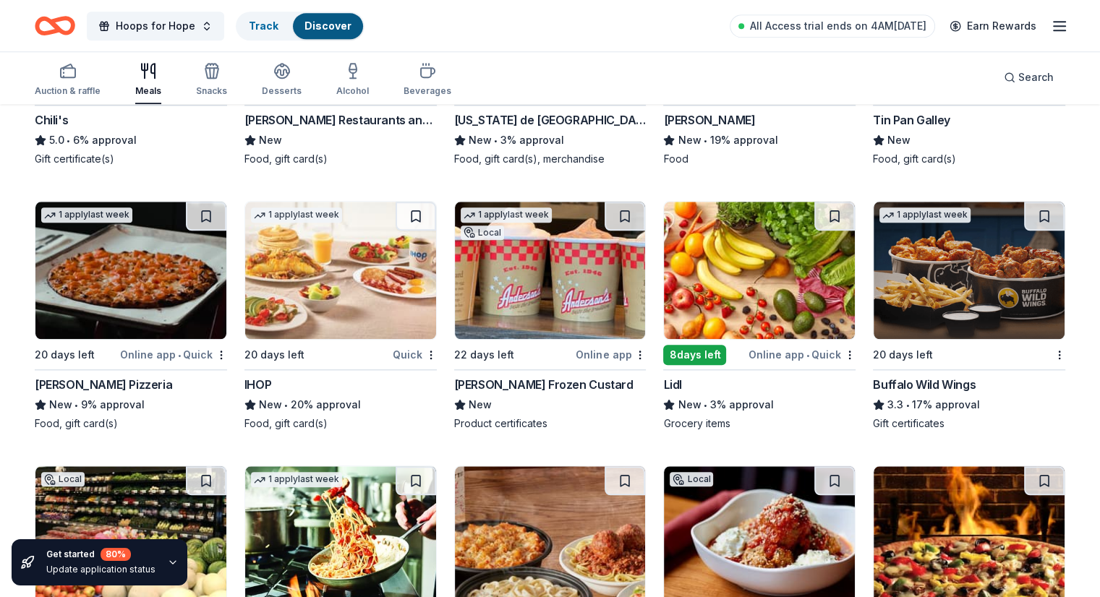
click at [935, 378] on div "Buffalo Wild Wings" at bounding box center [924, 384] width 103 height 17
click at [101, 76] on div "button" at bounding box center [68, 70] width 66 height 17
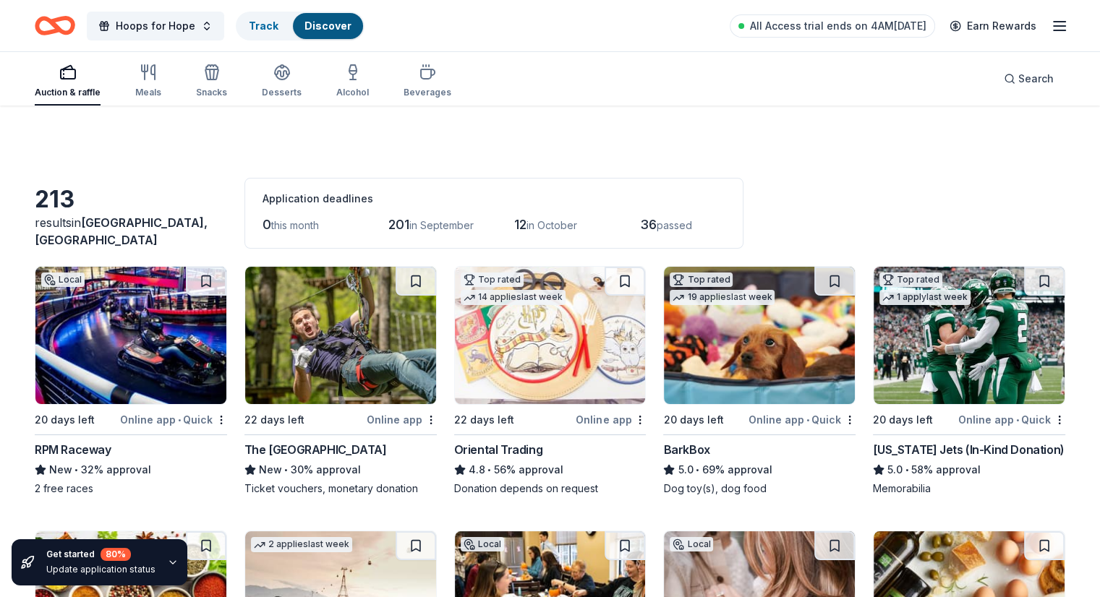
scroll to position [60, 0]
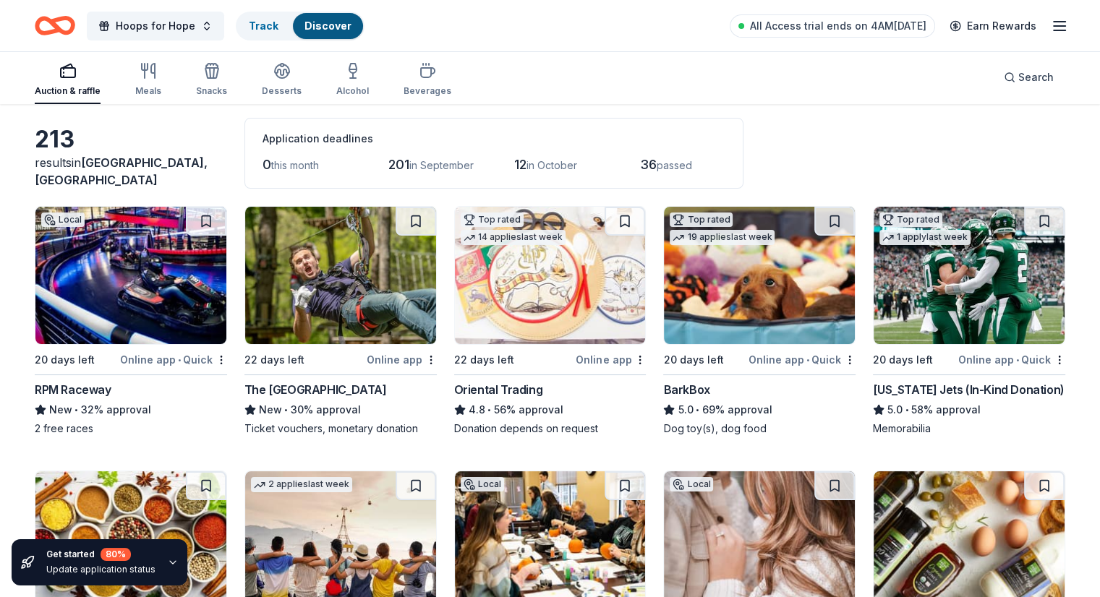
click at [999, 390] on div "[US_STATE] Jets (In-Kind Donation)" at bounding box center [968, 389] width 191 height 17
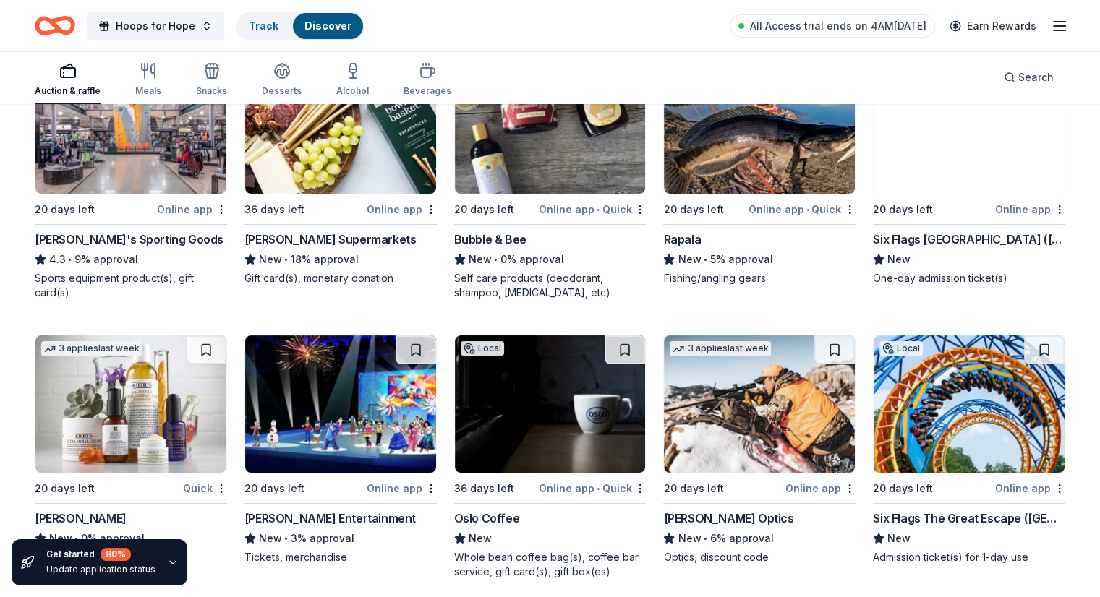
scroll to position [5449, 0]
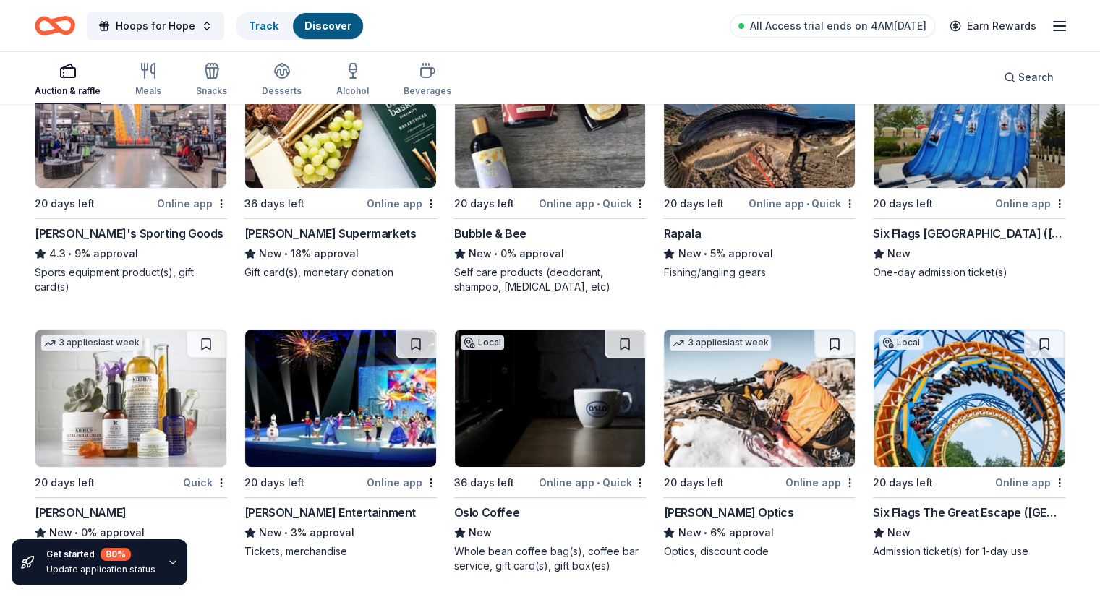
click at [187, 30] on span "Hoops for Hope" at bounding box center [156, 25] width 80 height 17
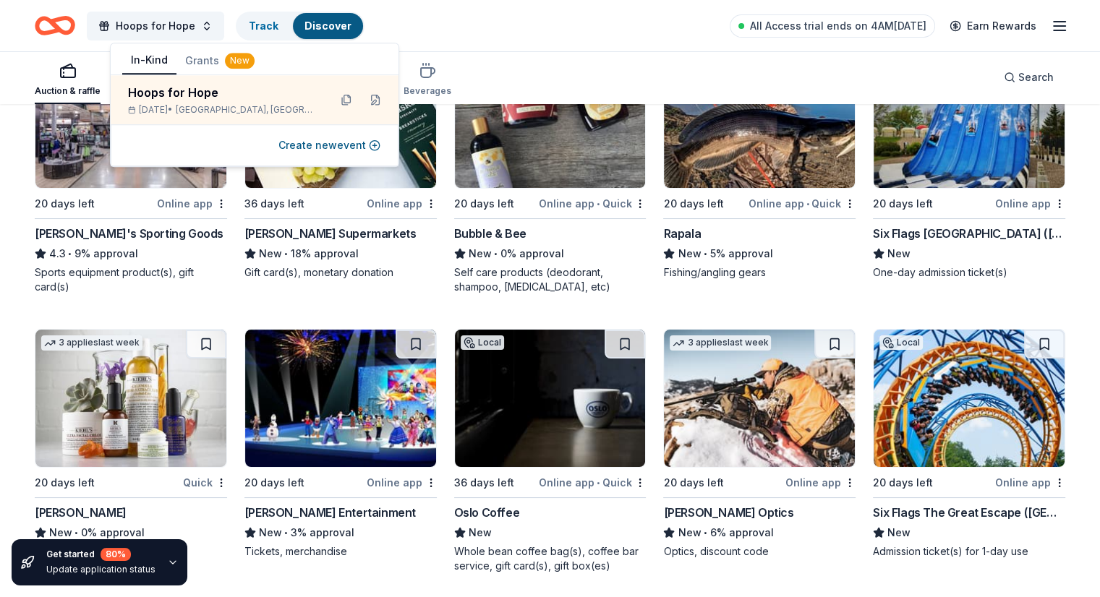
click at [195, 32] on span "Hoops for Hope" at bounding box center [156, 25] width 80 height 17
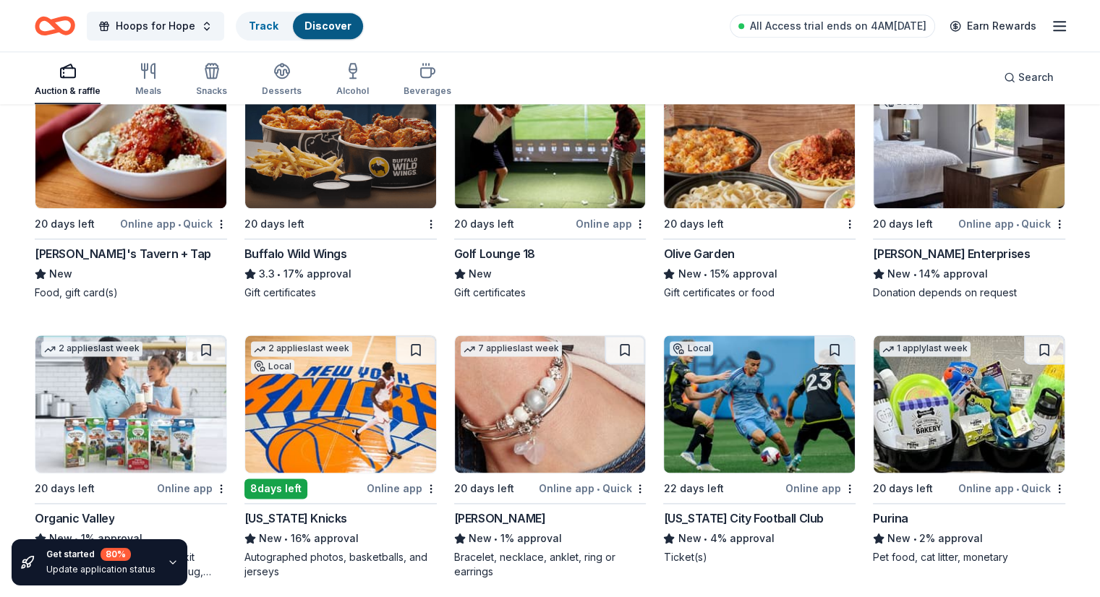
scroll to position [7447, 0]
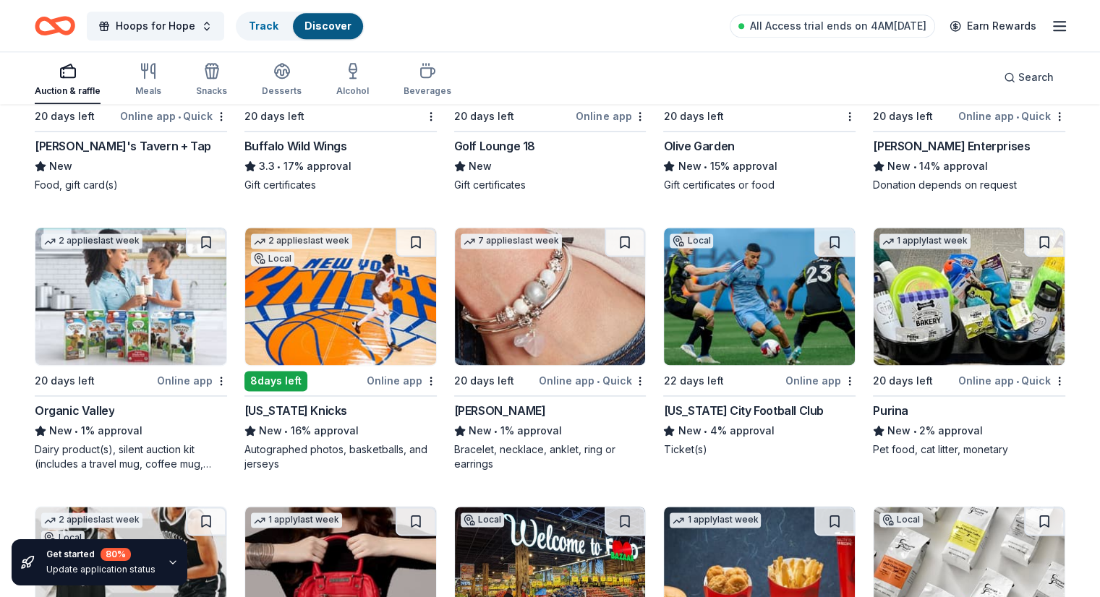
click at [333, 436] on div "New • 16% approval" at bounding box center [340, 430] width 192 height 17
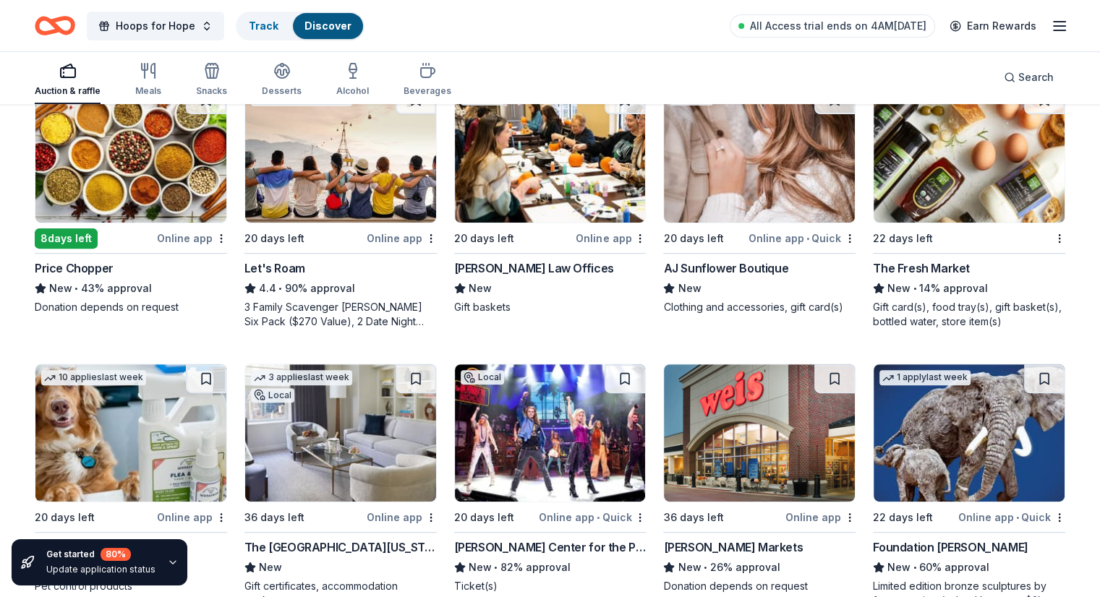
scroll to position [0, 0]
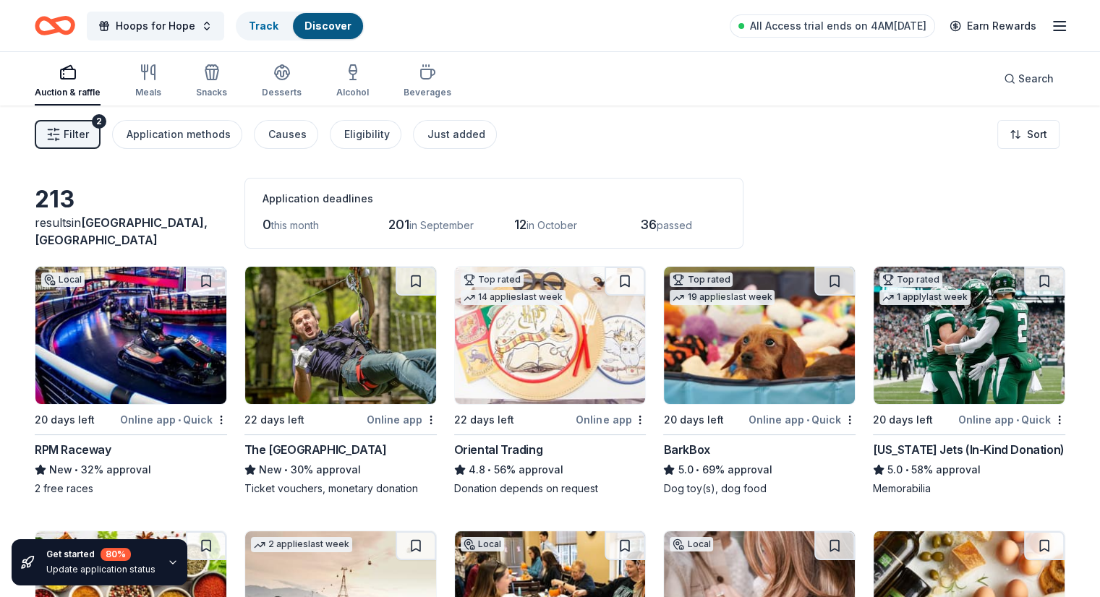
click at [148, 357] on img at bounding box center [130, 335] width 191 height 137
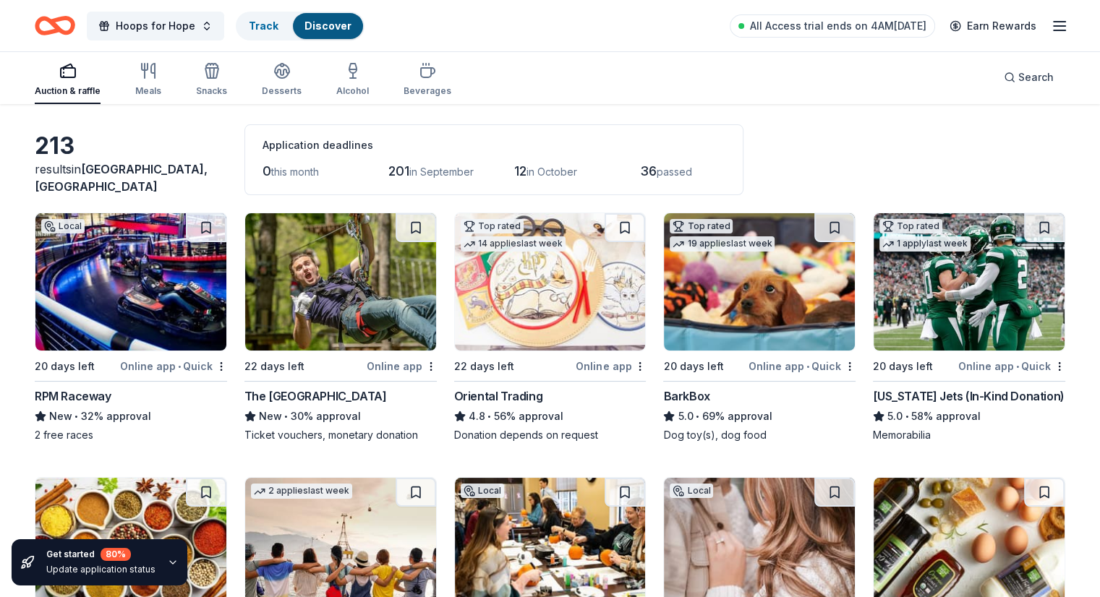
scroll to position [124, 0]
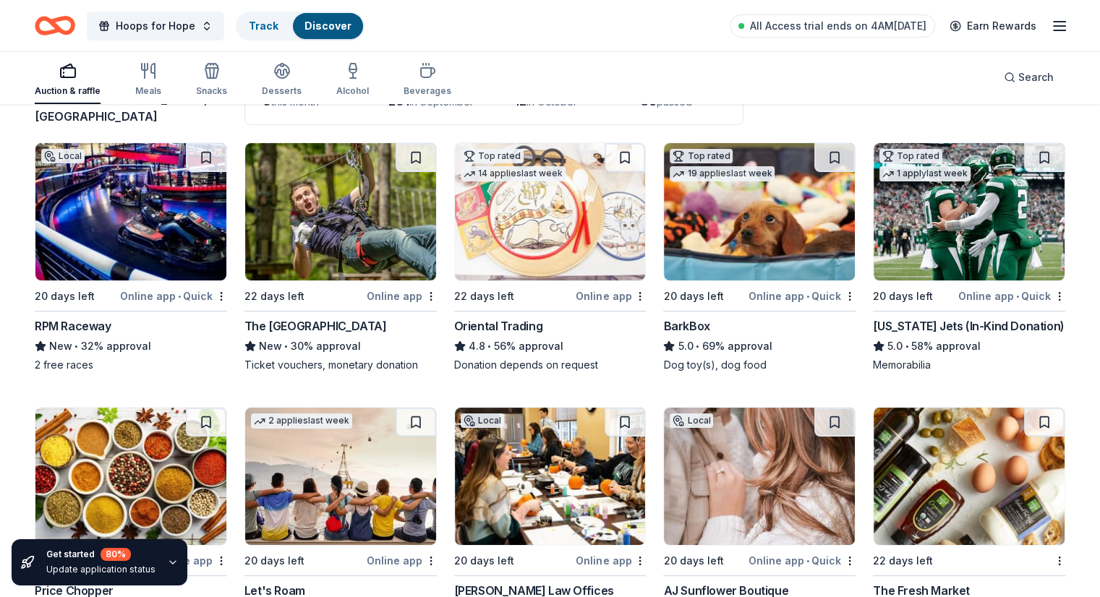
click at [434, 92] on div "Beverages" at bounding box center [428, 91] width 48 height 12
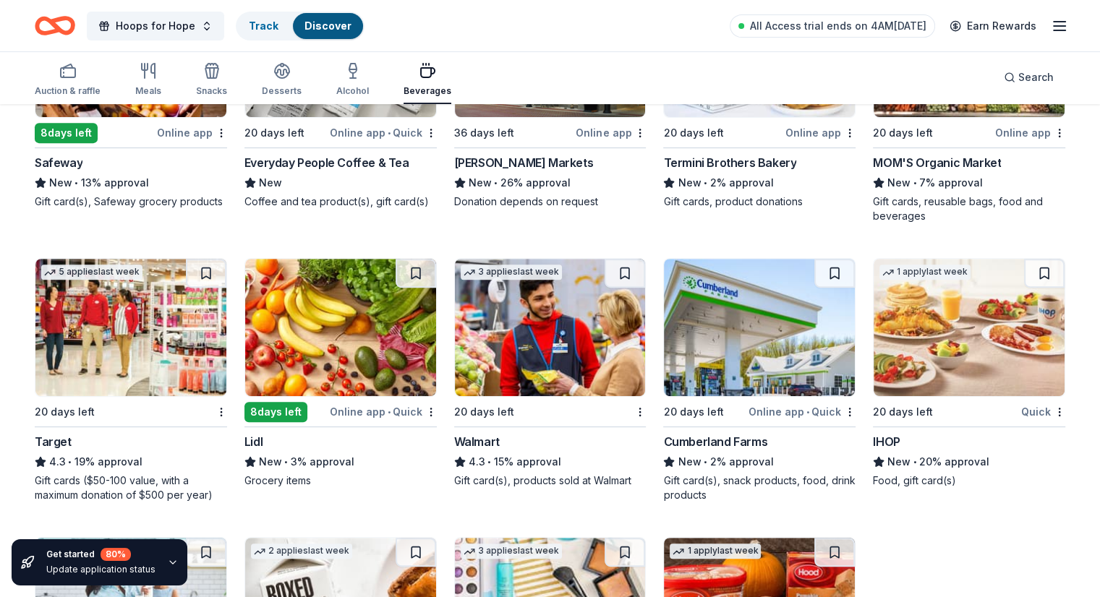
scroll to position [571, 0]
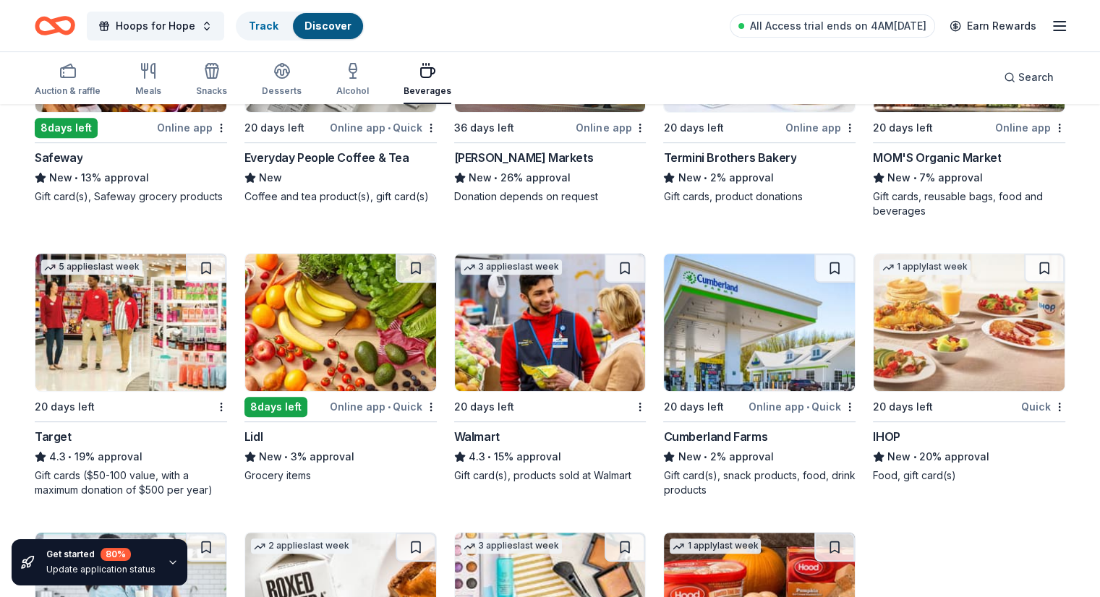
click at [72, 429] on div "Target" at bounding box center [53, 436] width 37 height 17
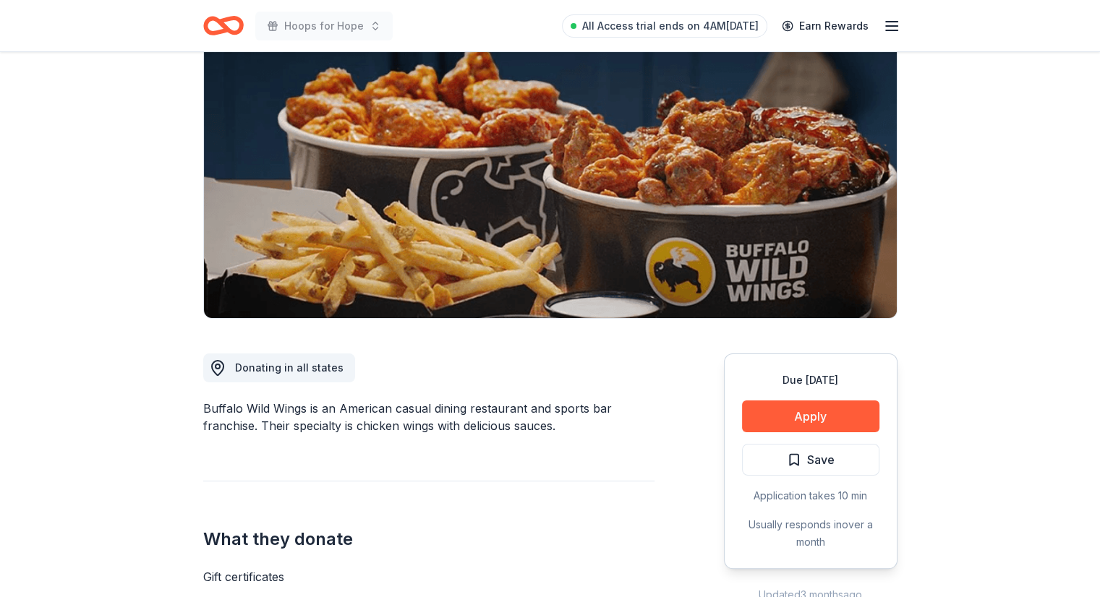
scroll to position [122, 0]
click at [820, 414] on button "Apply" at bounding box center [810, 416] width 137 height 32
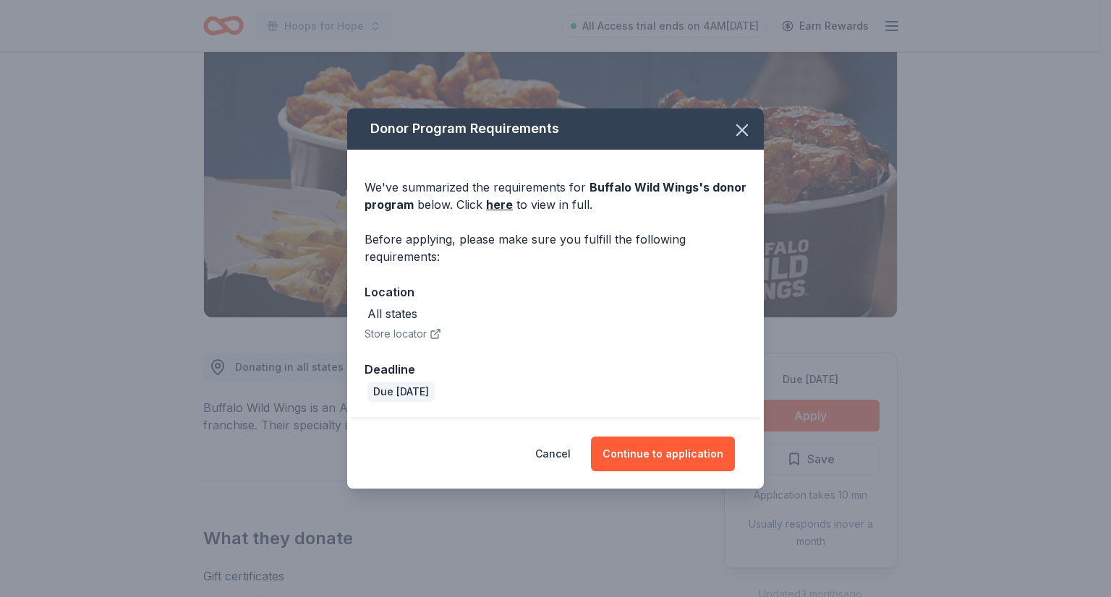
click at [648, 446] on button "Continue to application" at bounding box center [663, 454] width 144 height 35
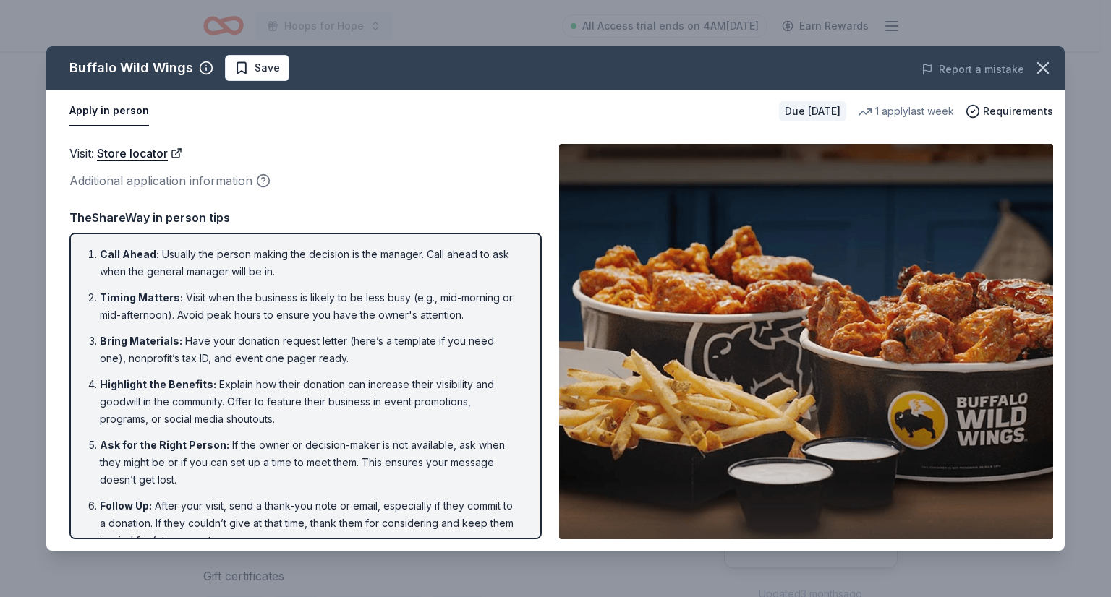
click at [1034, 70] on icon "button" at bounding box center [1043, 68] width 20 height 20
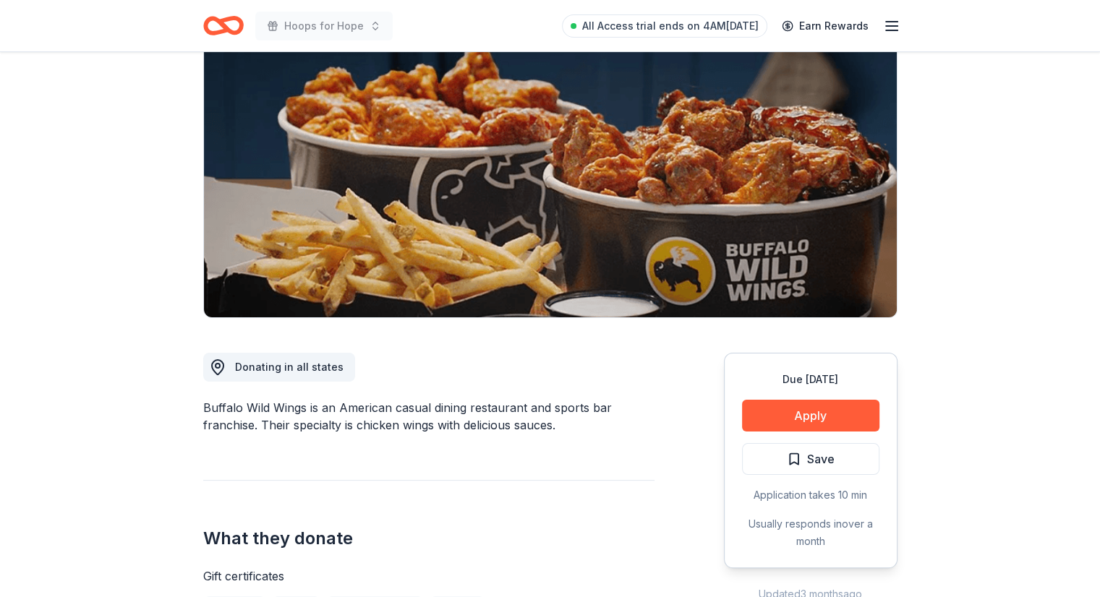
click at [846, 409] on button "Apply" at bounding box center [810, 416] width 137 height 32
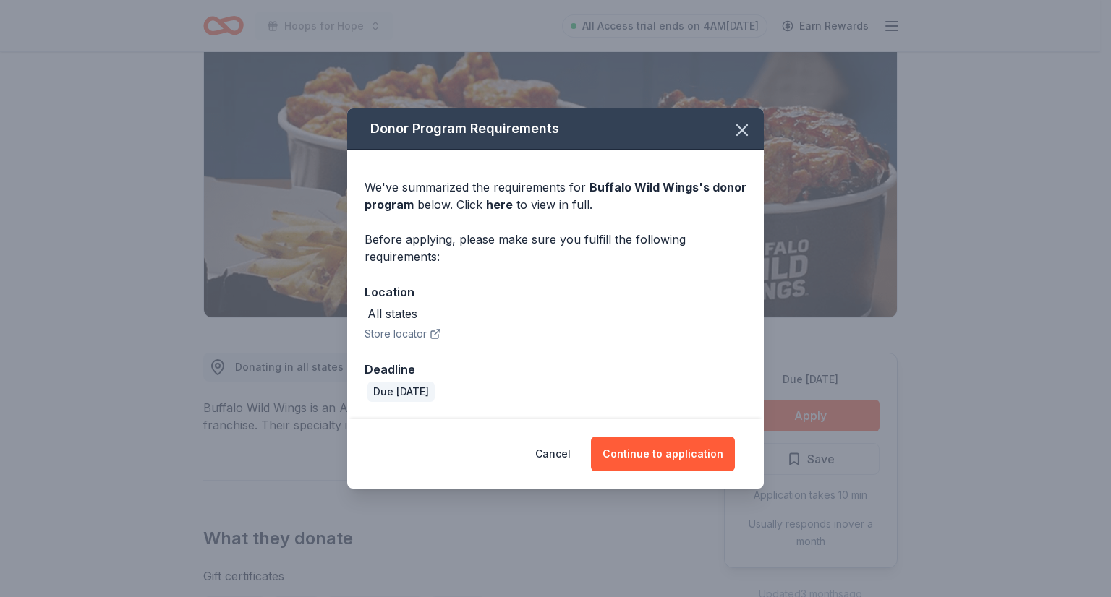
click at [495, 206] on link "here" at bounding box center [499, 204] width 27 height 17
click at [751, 129] on icon "button" at bounding box center [742, 130] width 20 height 20
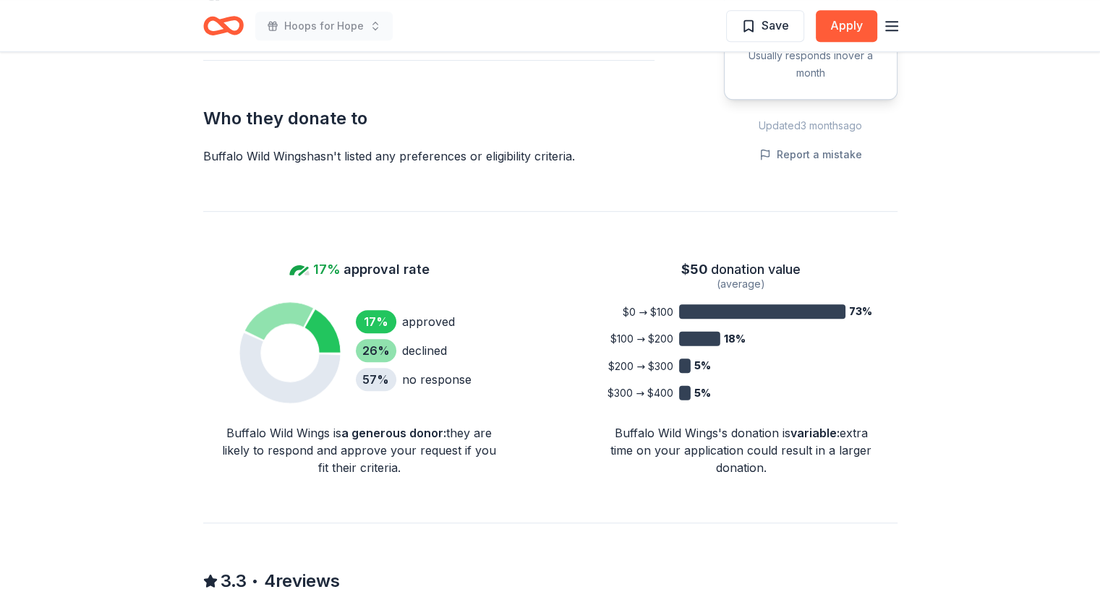
scroll to position [821, 0]
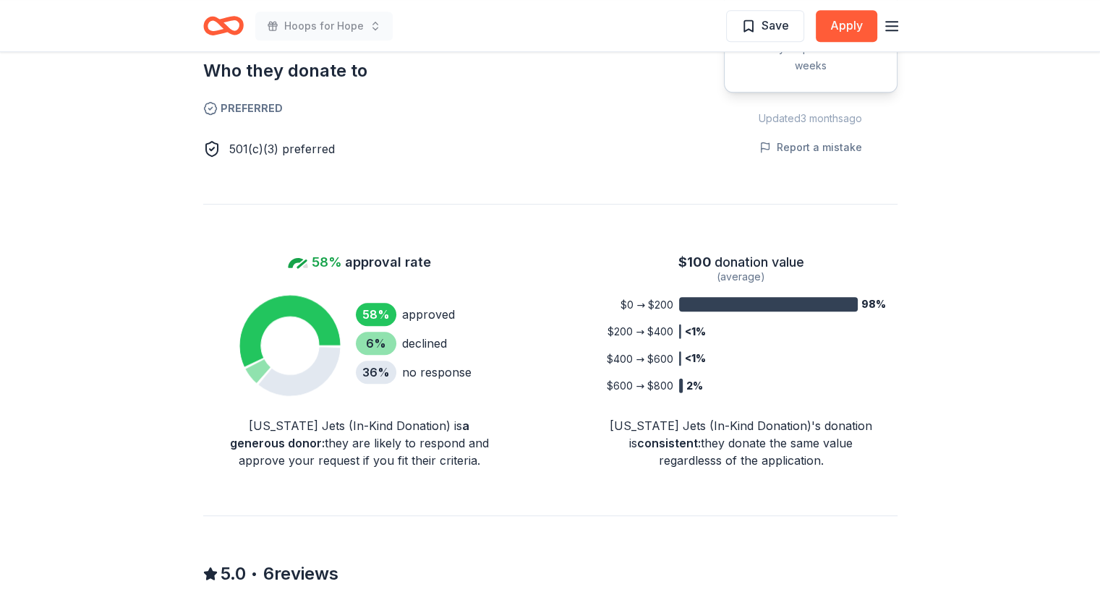
scroll to position [816, 0]
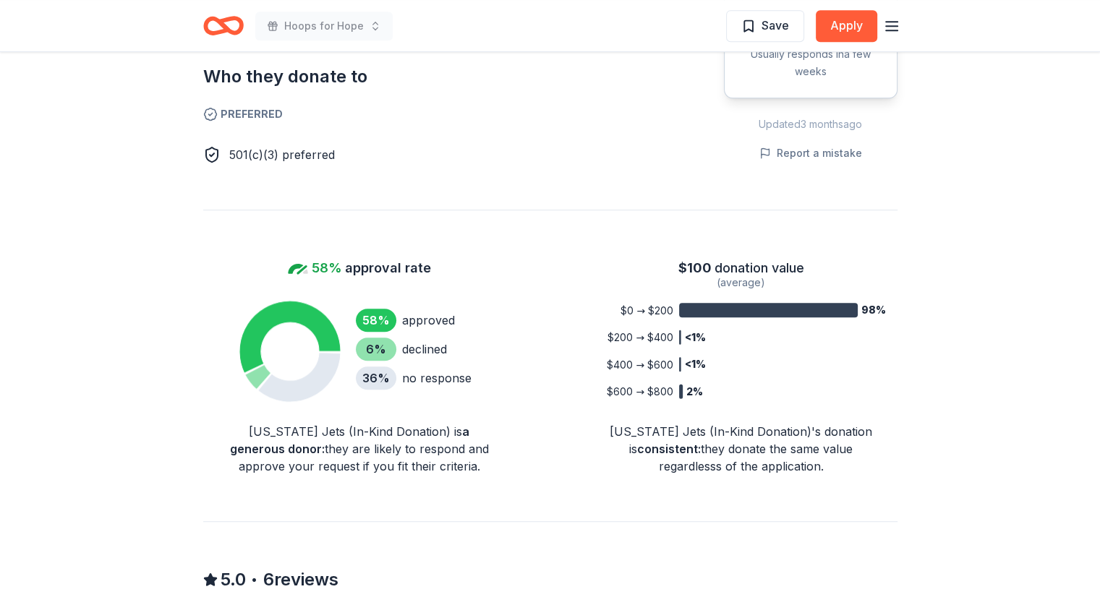
drag, startPoint x: 1035, startPoint y: 83, endPoint x: 1029, endPoint y: 90, distance: 8.7
click at [1029, 90] on div "Due in 20 days Share New York Jets (In-Kind Donation) 5.0 • 6 reviews 1 apply l…" at bounding box center [550, 351] width 1100 height 2231
click at [847, 17] on button "Apply" at bounding box center [846, 26] width 61 height 32
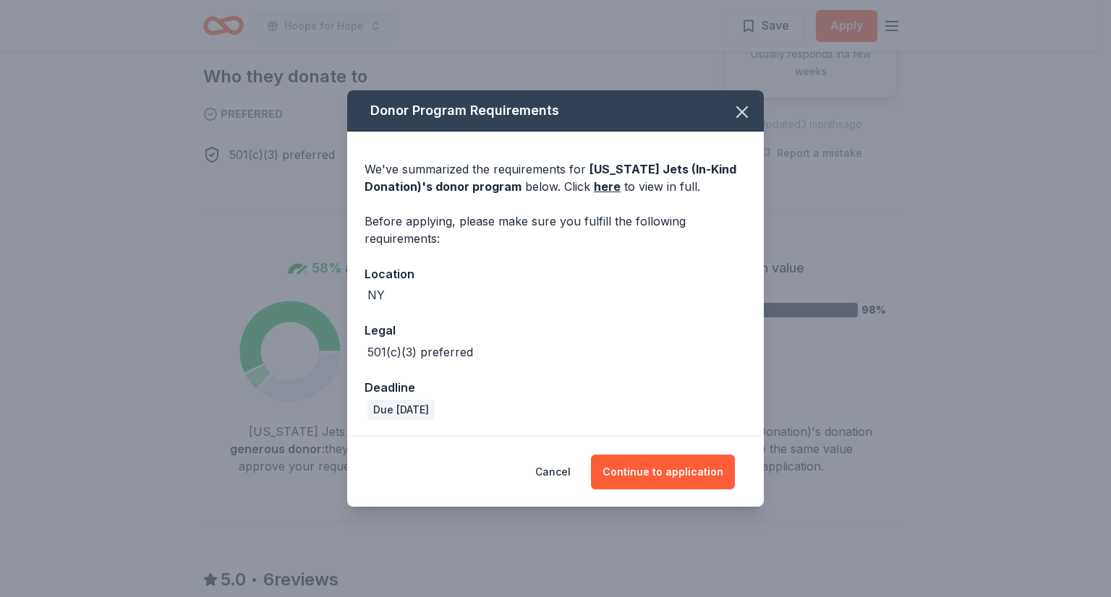
click at [650, 456] on button "Continue to application" at bounding box center [663, 472] width 144 height 35
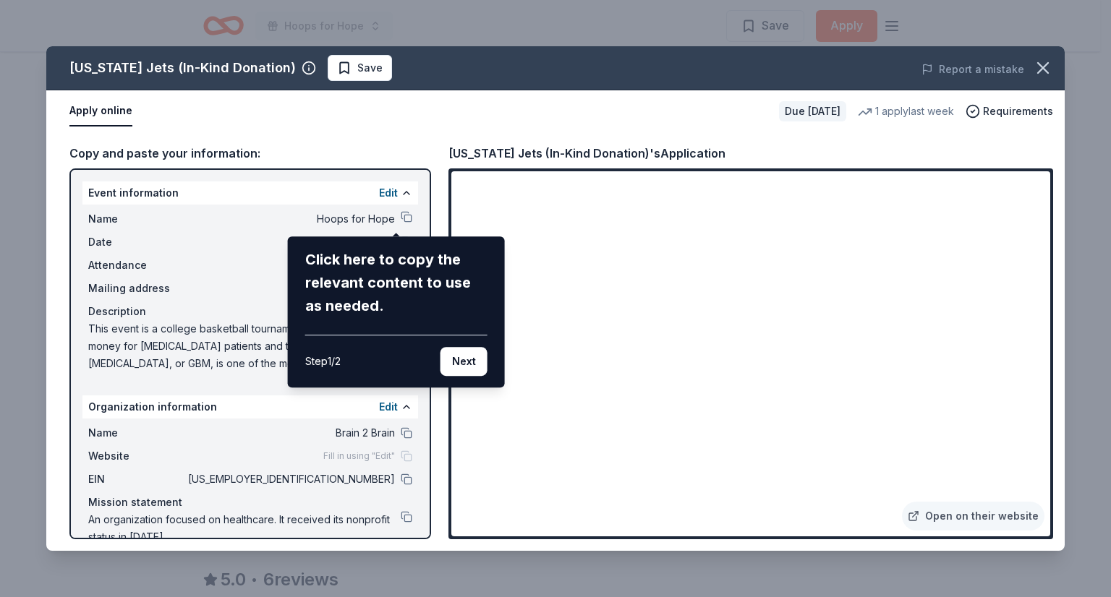
click at [464, 365] on button "Next" at bounding box center [464, 361] width 47 height 29
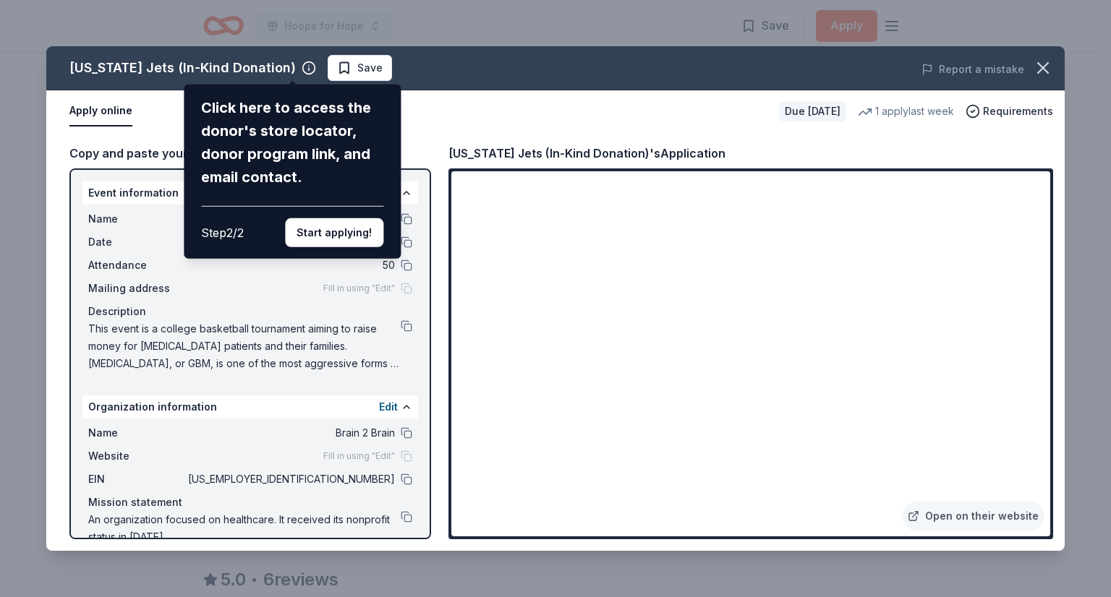
click at [341, 244] on button "Start applying!" at bounding box center [334, 232] width 98 height 29
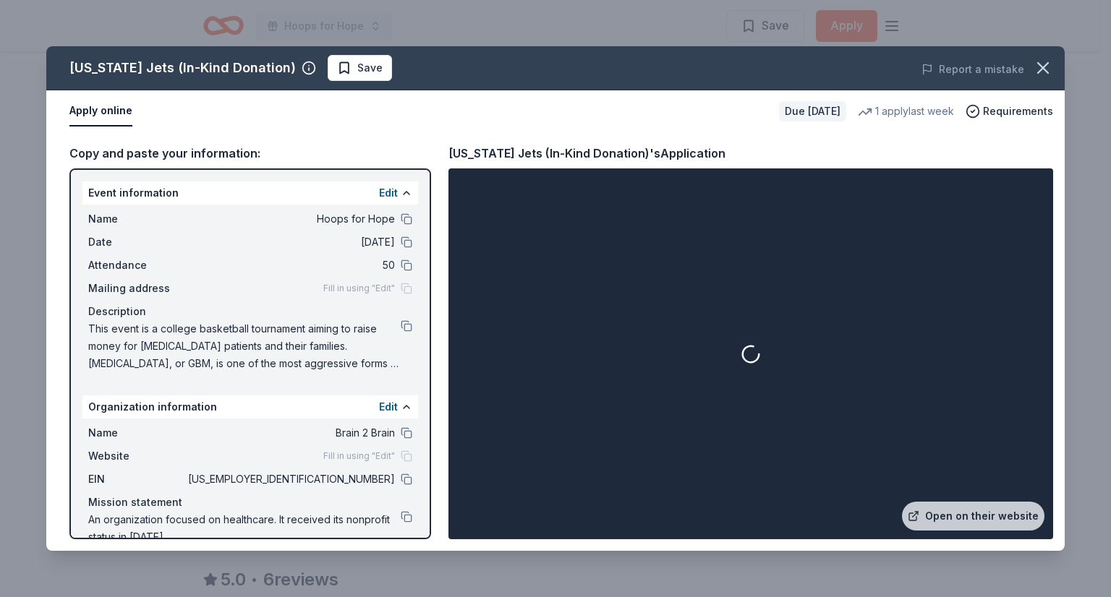
click at [302, 72] on icon "button" at bounding box center [309, 68] width 14 height 14
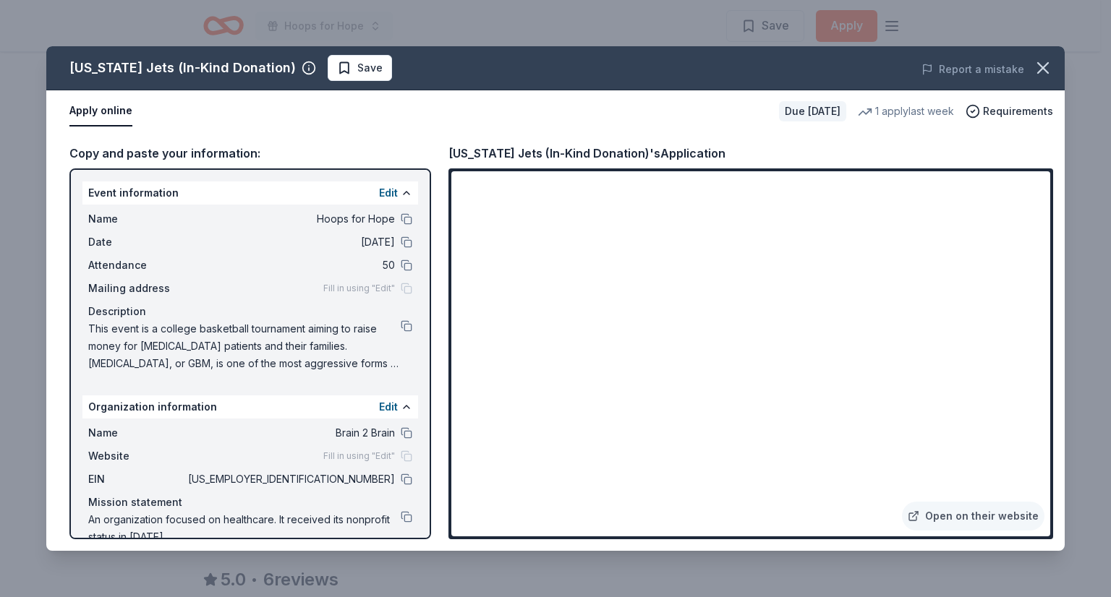
click at [1041, 61] on icon "button" at bounding box center [1043, 68] width 20 height 20
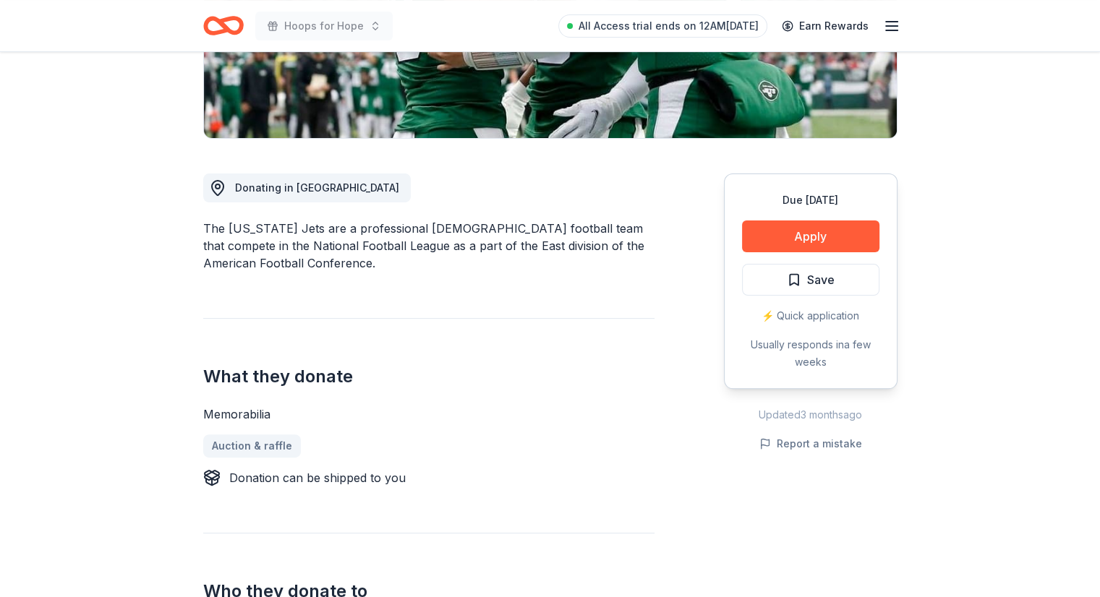
scroll to position [281, 0]
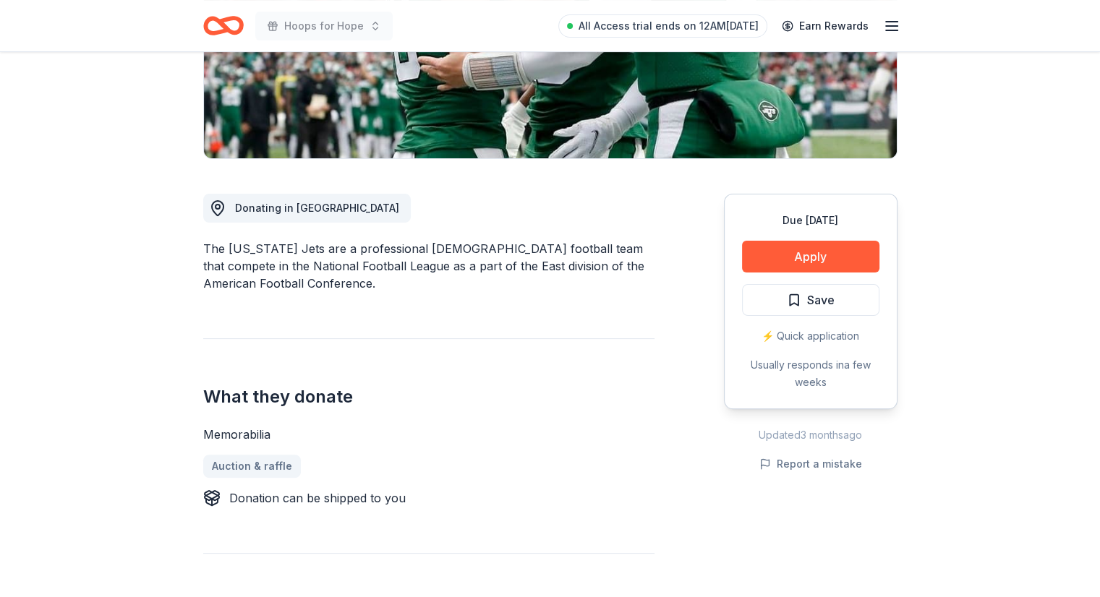
drag, startPoint x: 797, startPoint y: 252, endPoint x: 265, endPoint y: -50, distance: 612.2
click at [265, 0] on html "Hoops for Hope All Access trial ends on 12AM, 9/4 Earn Rewards Due in 20 days S…" at bounding box center [550, 17] width 1100 height 597
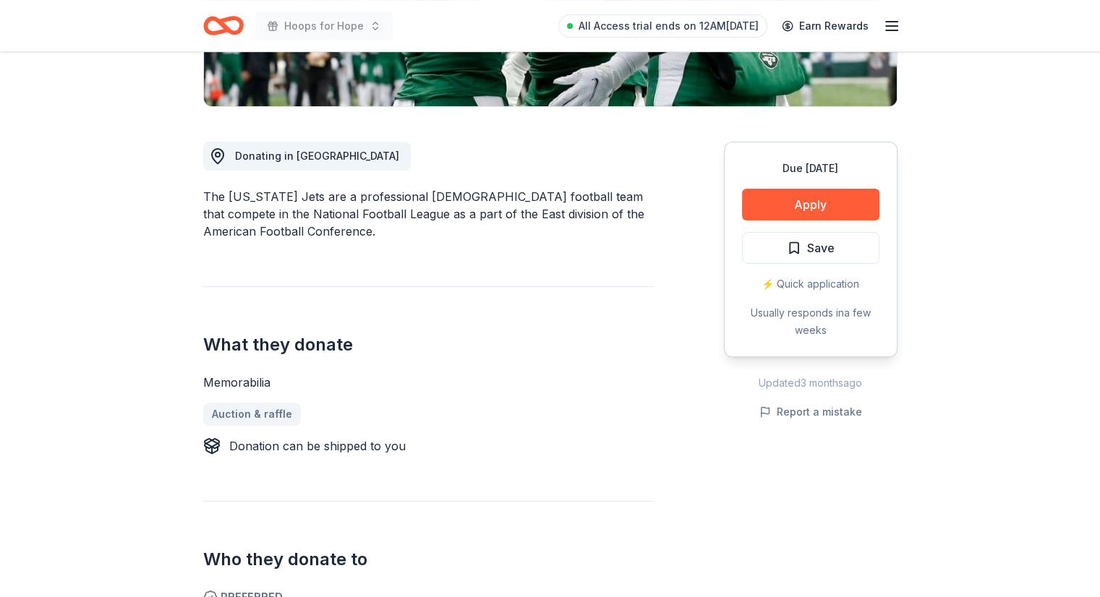
scroll to position [428, 0]
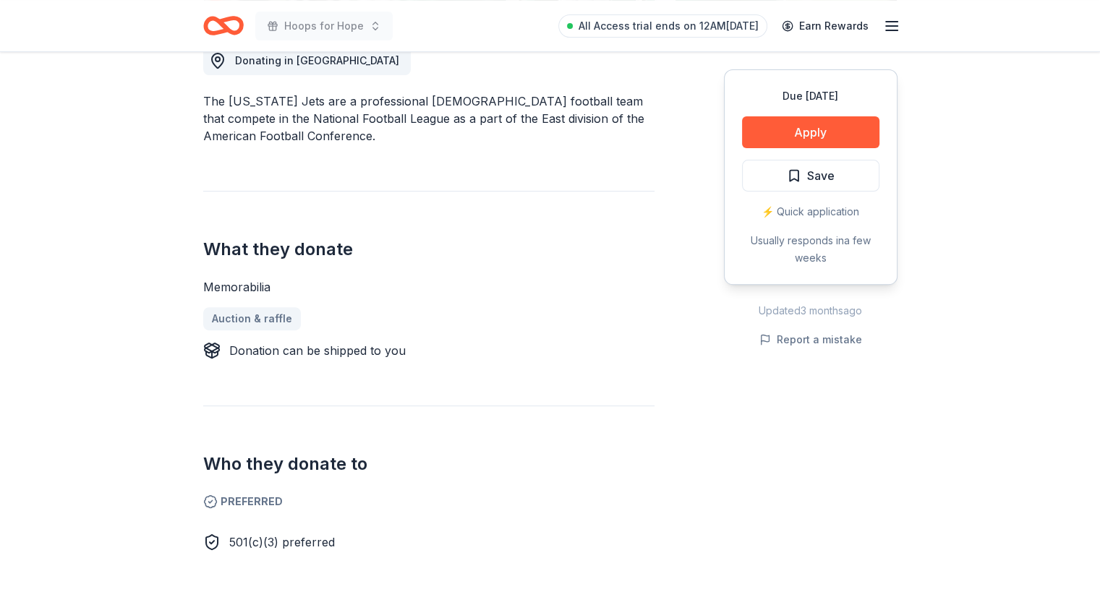
click at [796, 142] on button "Apply" at bounding box center [810, 132] width 137 height 32
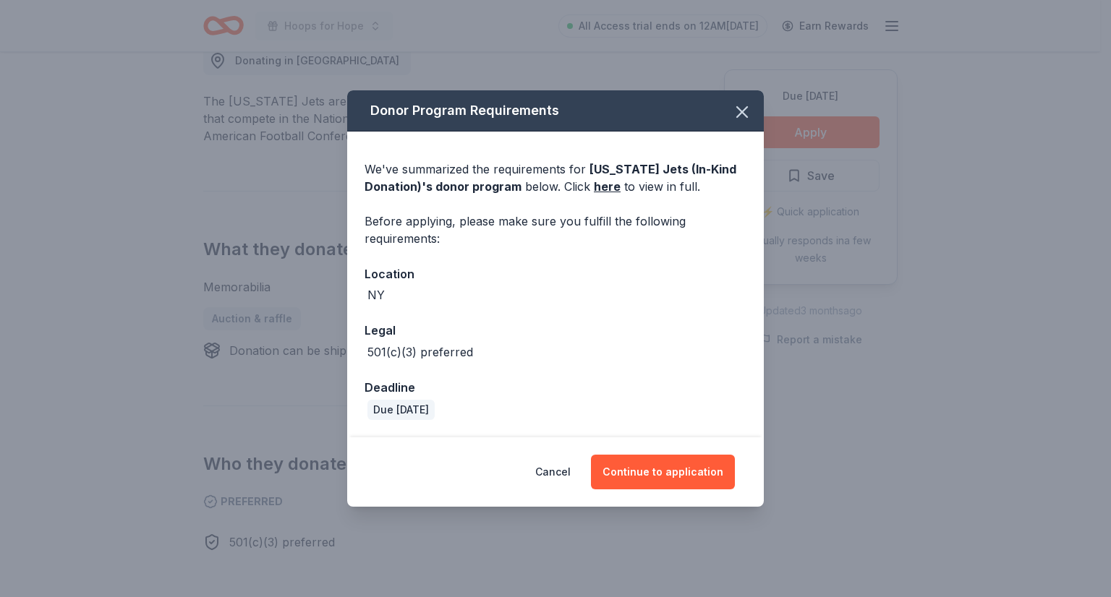
click at [741, 107] on icon "button" at bounding box center [742, 112] width 20 height 20
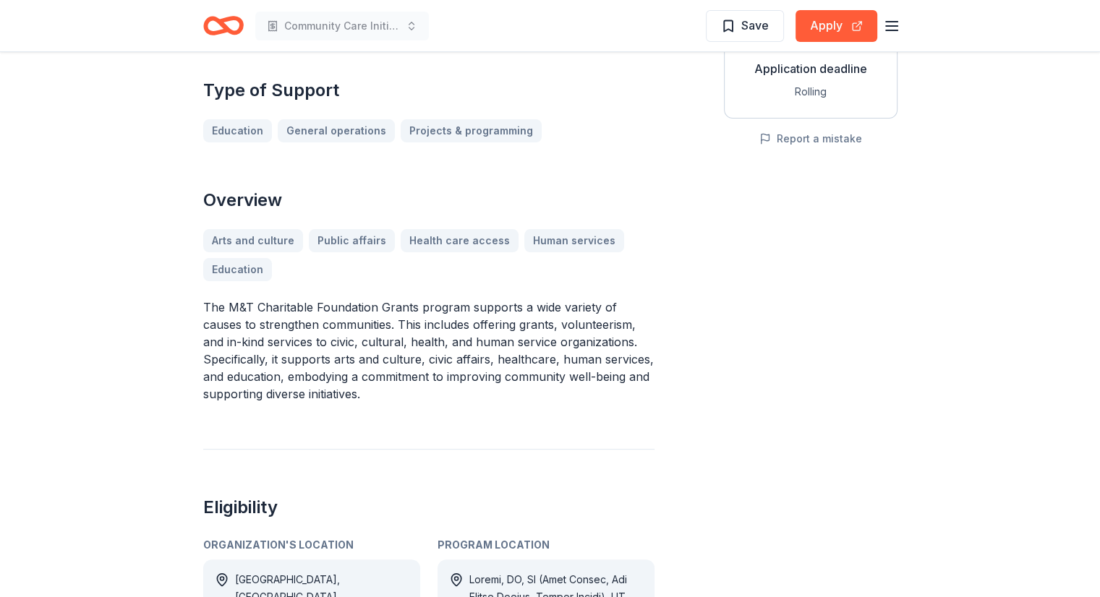
scroll to position [294, 0]
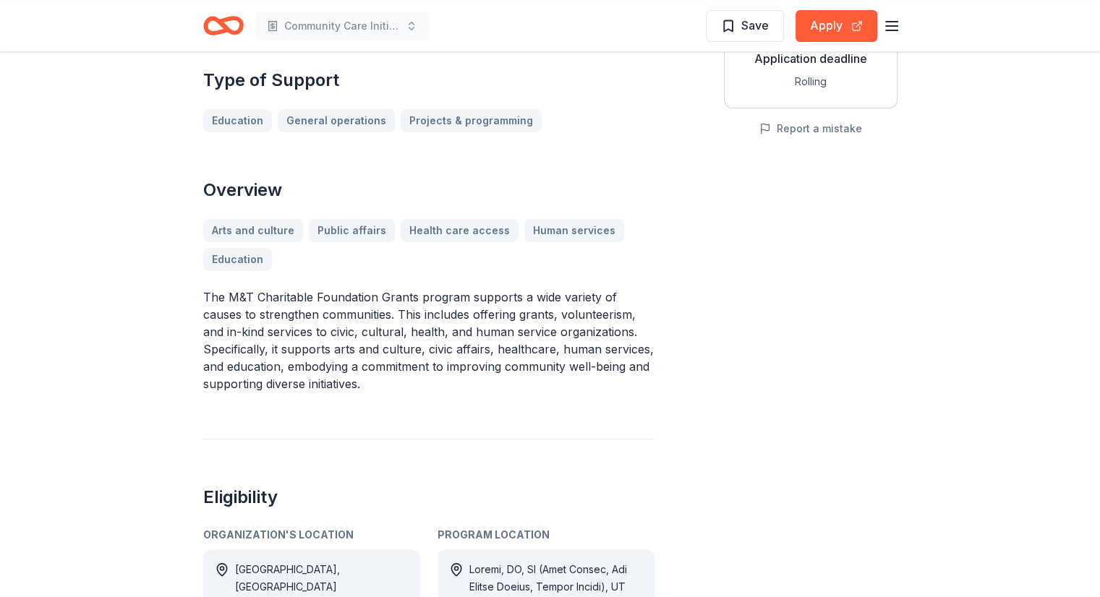
drag, startPoint x: 191, startPoint y: 276, endPoint x: 480, endPoint y: 428, distance: 326.5
drag, startPoint x: 403, startPoint y: 400, endPoint x: 185, endPoint y: 317, distance: 233.1
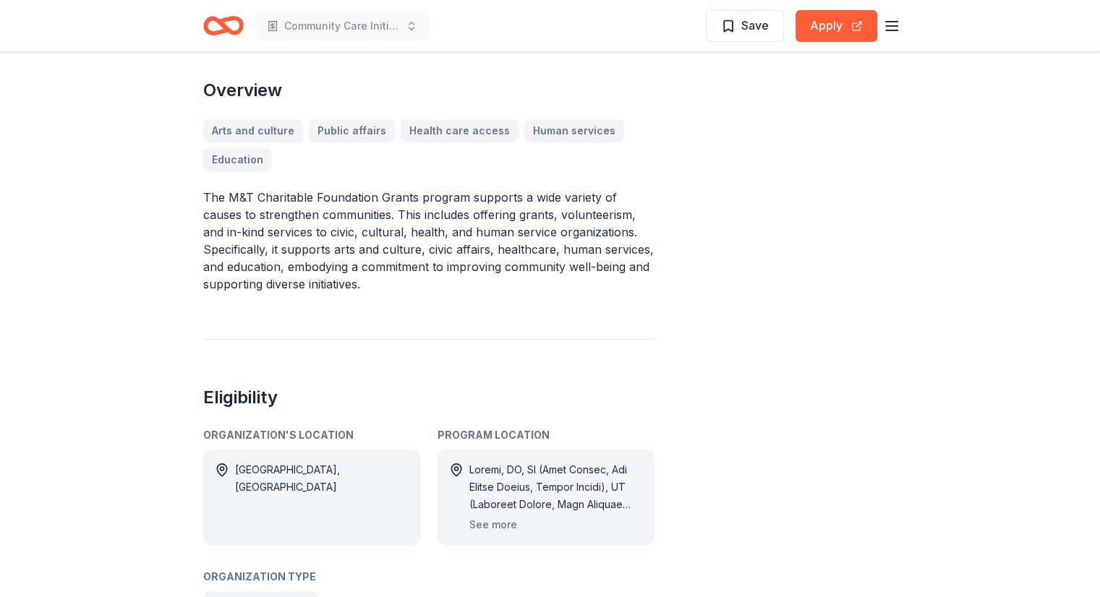
scroll to position [395, 0]
click at [827, 27] on button "Apply" at bounding box center [837, 26] width 82 height 32
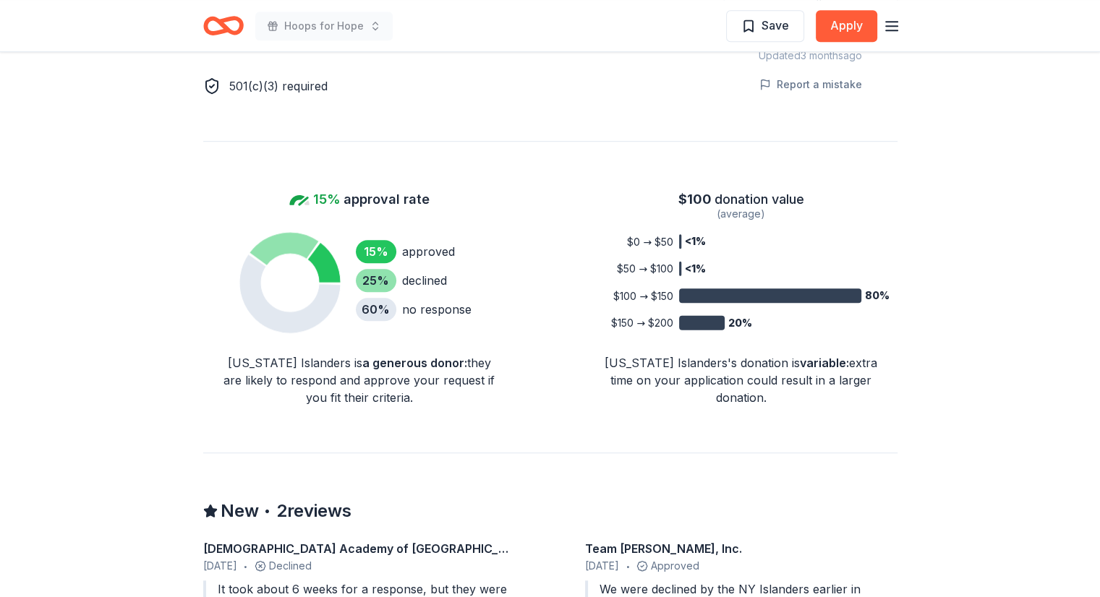
scroll to position [952, 0]
drag, startPoint x: 608, startPoint y: 261, endPoint x: 920, endPoint y: 247, distance: 312.8
click at [923, 244] on div "Due [DATE] Share [US_STATE][GEOGRAPHIC_DATA] New • 2 reviews 15% approval rate …" at bounding box center [550, 124] width 1100 height 2049
drag, startPoint x: 804, startPoint y: 359, endPoint x: 597, endPoint y: 327, distance: 209.4
click at [597, 327] on div "$ 100 donation value (average) <1% <1% 80% 20% $0 → $50 $50 → $100 $100 → $150 …" at bounding box center [741, 296] width 312 height 218
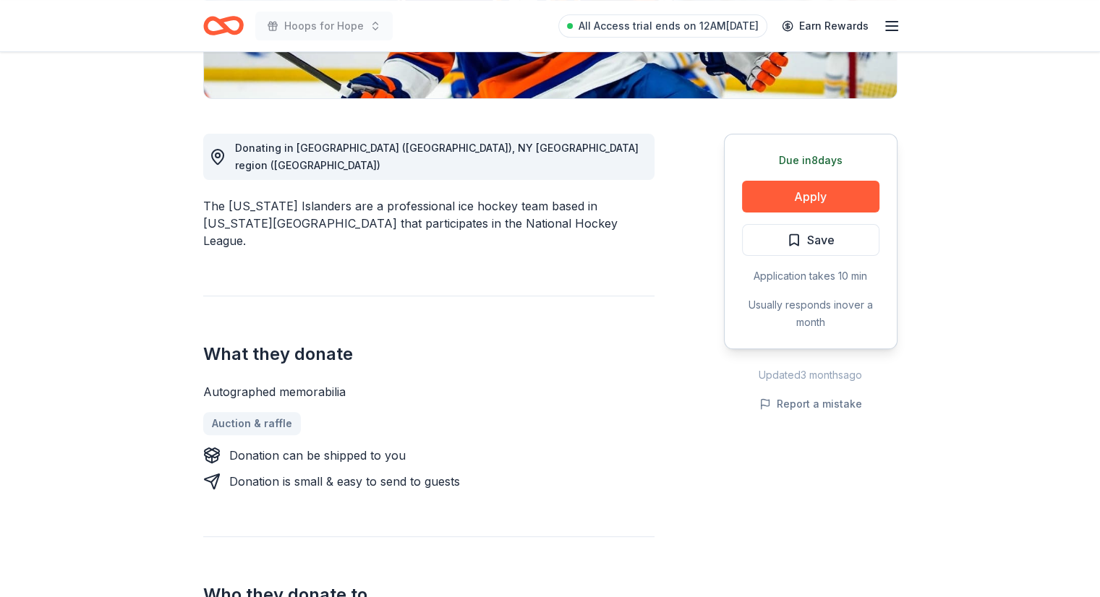
scroll to position [341, 0]
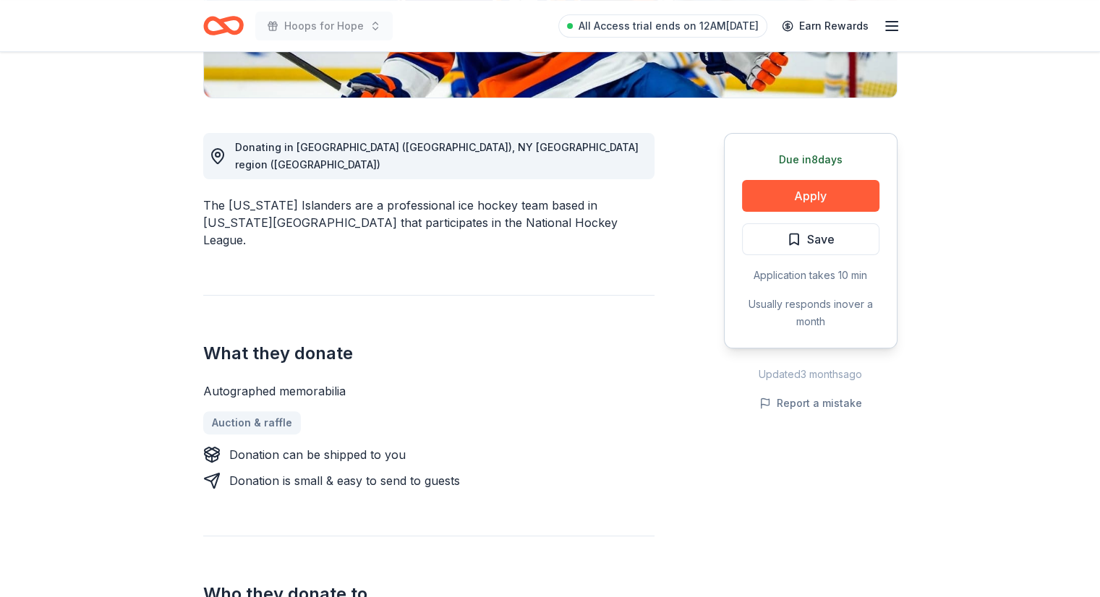
drag, startPoint x: 507, startPoint y: 209, endPoint x: 211, endPoint y: 206, distance: 295.9
click at [211, 206] on div "The [US_STATE] Islanders are a professional ice hockey team based in [US_STATE]…" at bounding box center [428, 223] width 451 height 52
drag, startPoint x: 167, startPoint y: 235, endPoint x: 407, endPoint y: 249, distance: 239.8
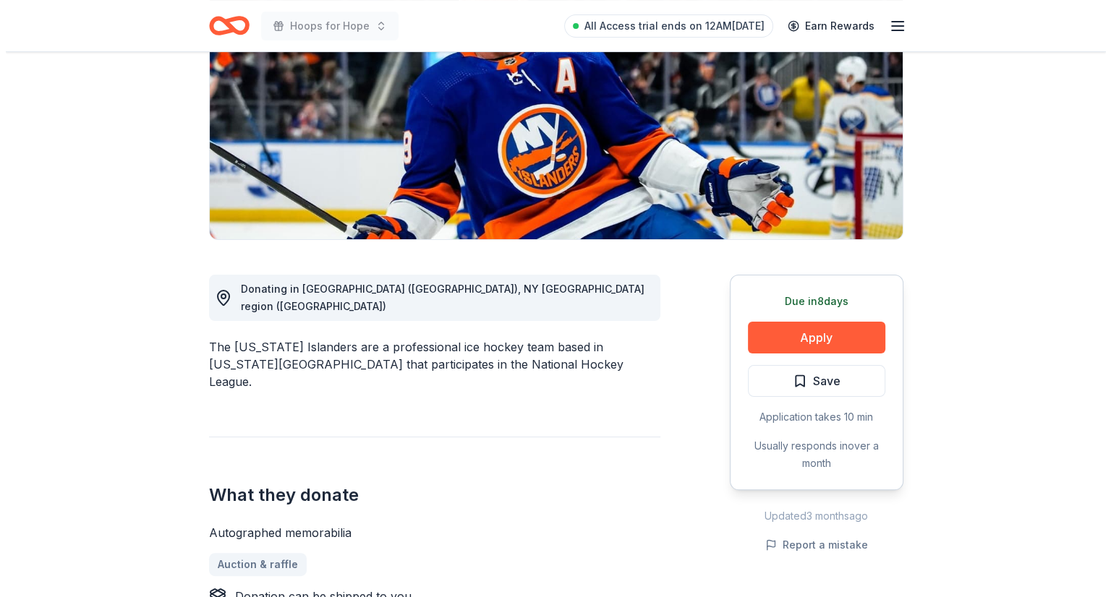
scroll to position [0, 0]
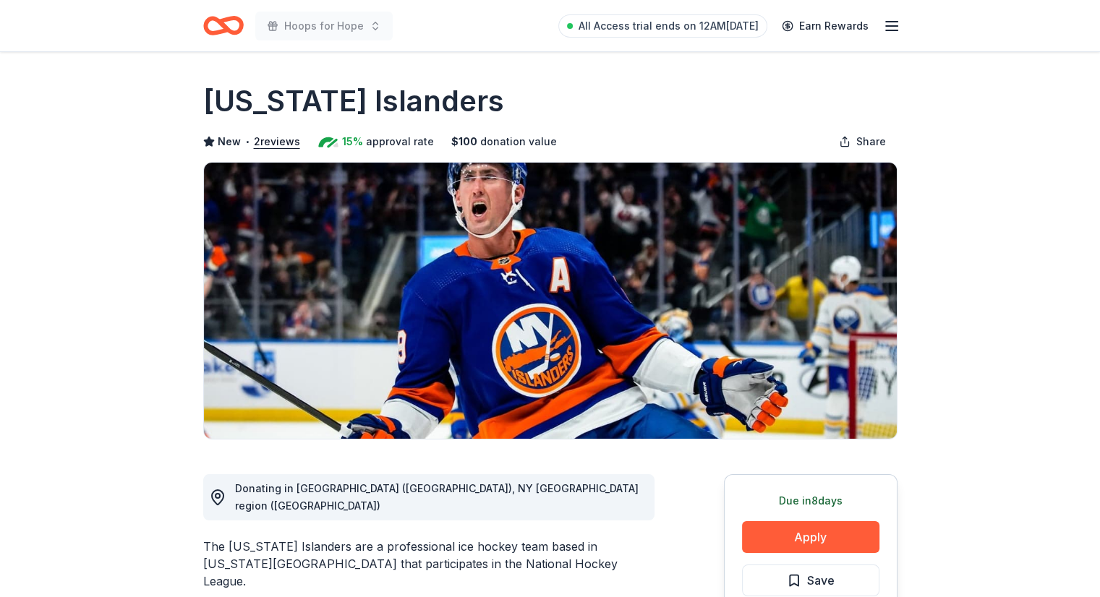
click at [763, 515] on div "Due in 8 days Apply Save Application takes 10 min Usually responds in over a mo…" at bounding box center [811, 582] width 174 height 216
click at [760, 530] on button "Apply" at bounding box center [810, 538] width 137 height 32
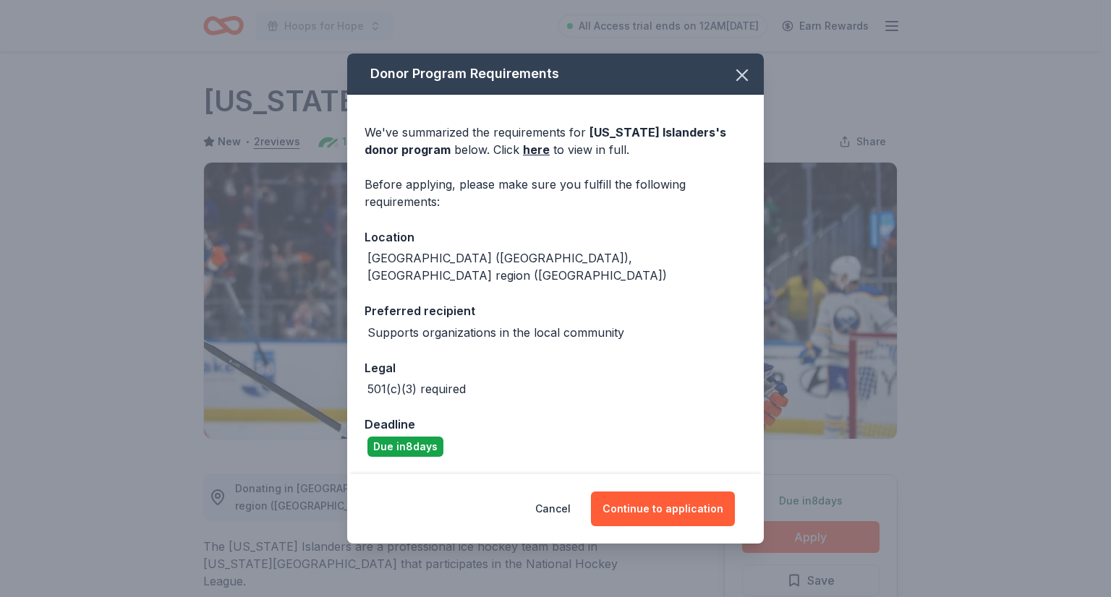
click at [523, 158] on link "here" at bounding box center [536, 149] width 27 height 17
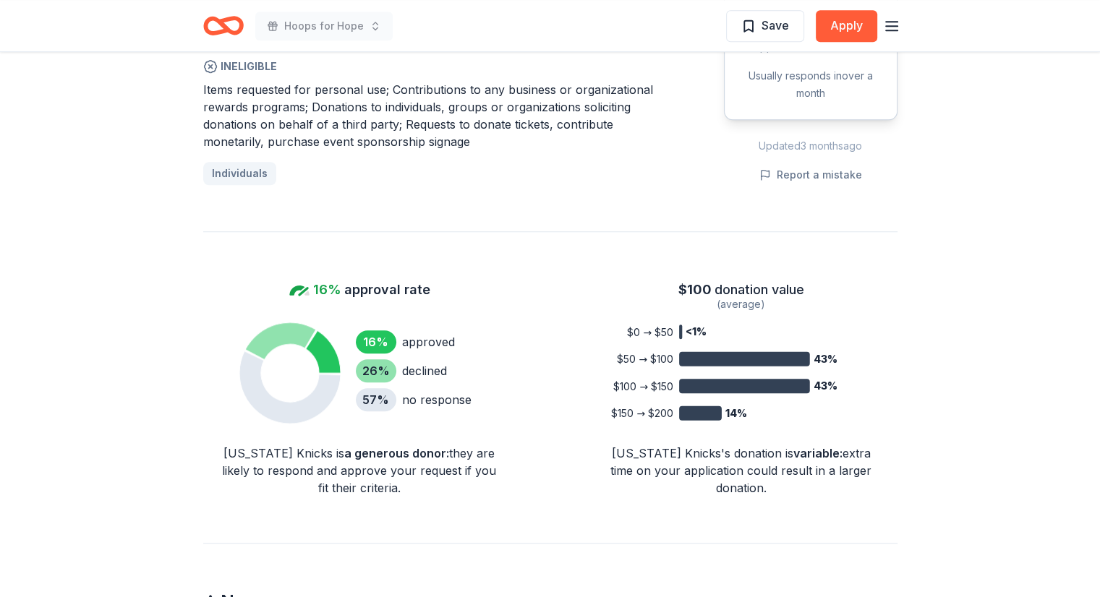
scroll to position [1026, 0]
drag, startPoint x: 580, startPoint y: 453, endPoint x: 818, endPoint y: 507, distance: 244.1
click at [818, 507] on div "[US_STATE] Knicks New 2 applies last week 16% approval rate $ 100 donation valu…" at bounding box center [550, 92] width 741 height 2133
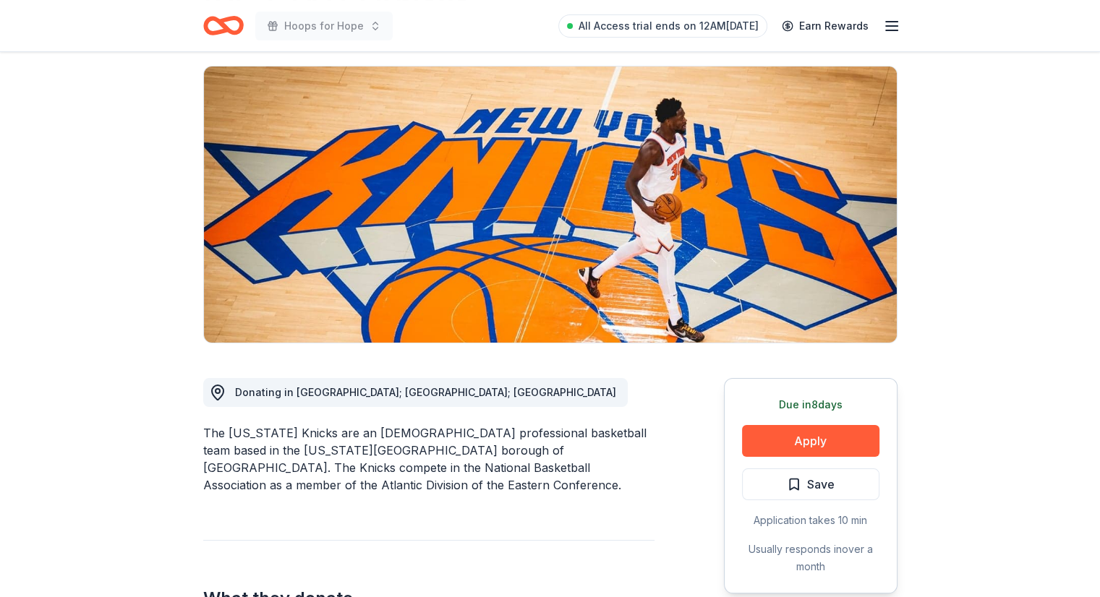
scroll to position [0, 0]
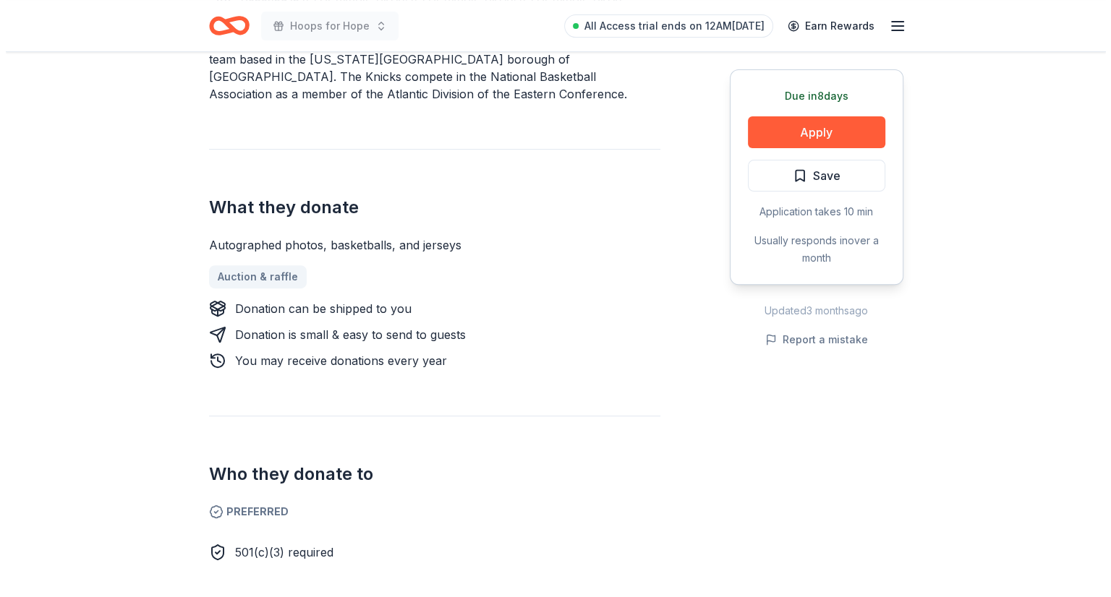
scroll to position [255, 0]
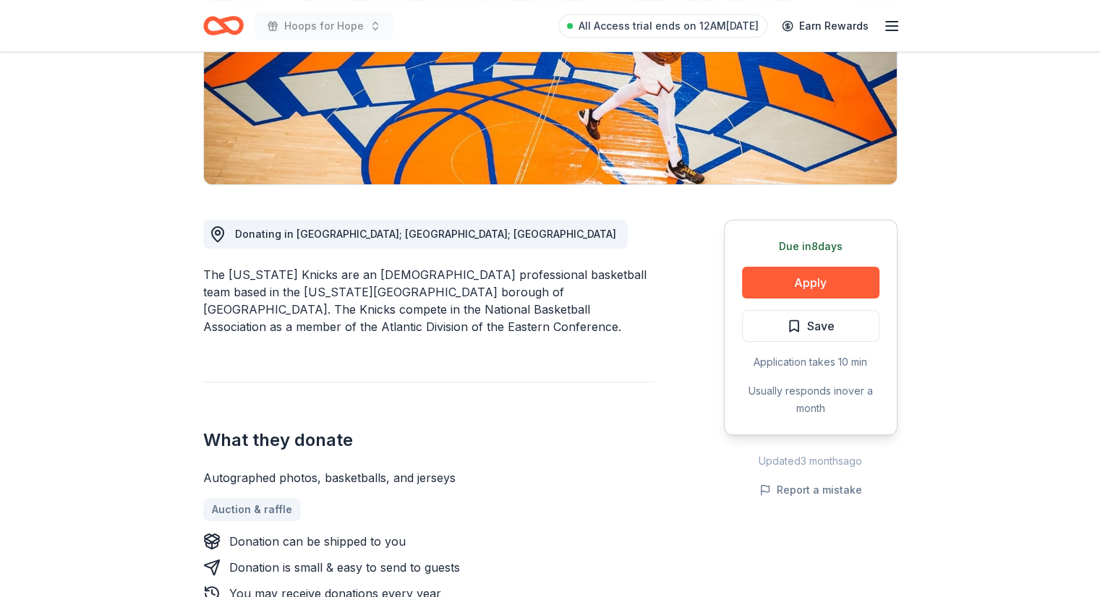
click at [825, 291] on button "Apply" at bounding box center [810, 283] width 137 height 32
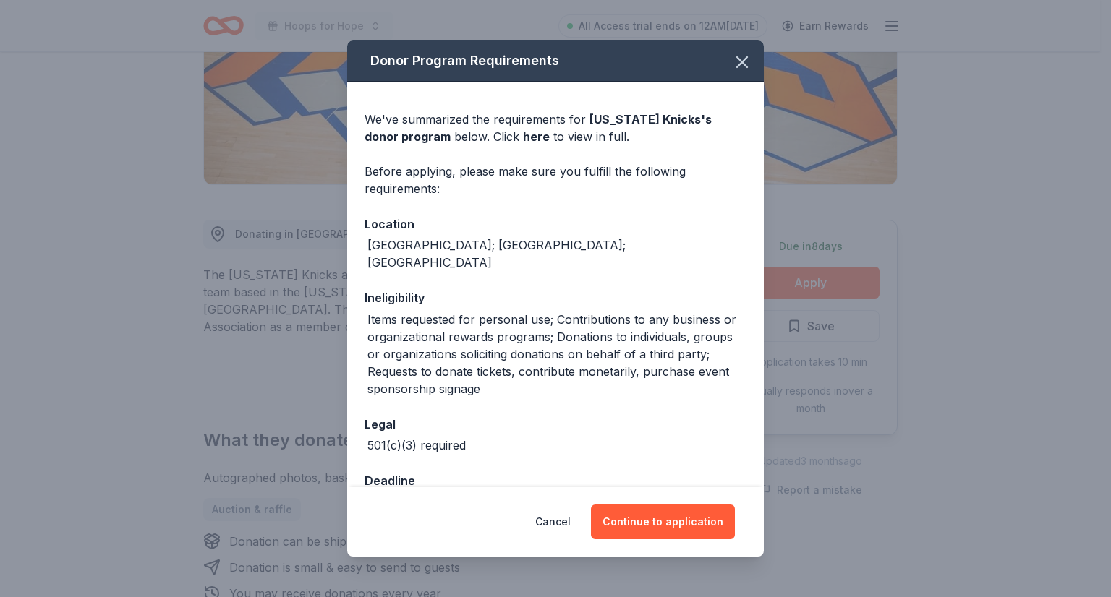
click at [523, 141] on link "here" at bounding box center [536, 136] width 27 height 17
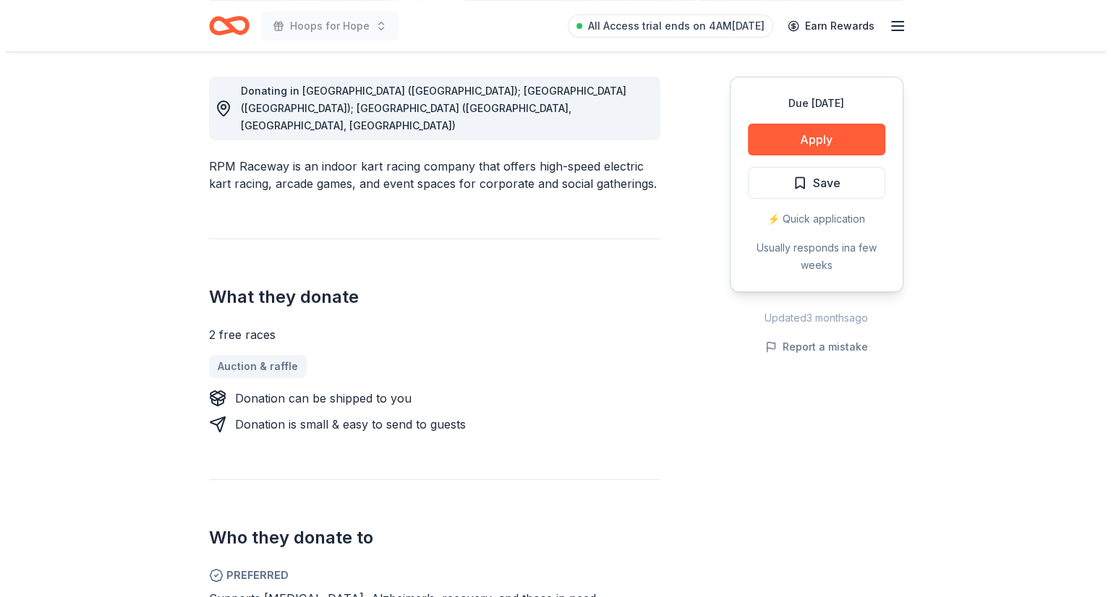
scroll to position [399, 0]
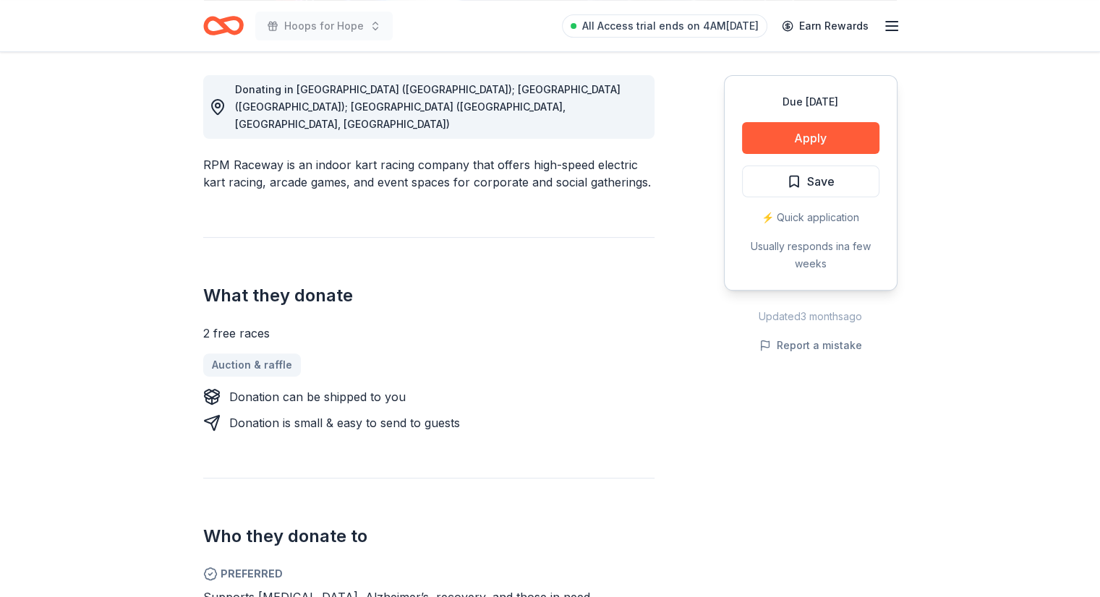
click at [814, 131] on button "Apply" at bounding box center [810, 138] width 137 height 32
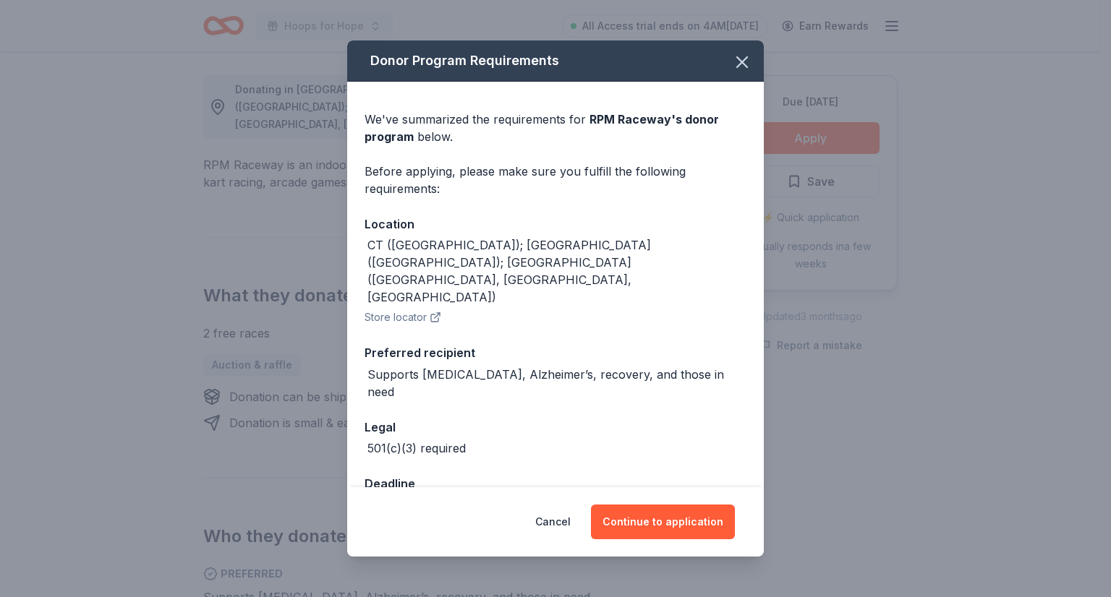
click at [651, 519] on button "Continue to application" at bounding box center [663, 522] width 144 height 35
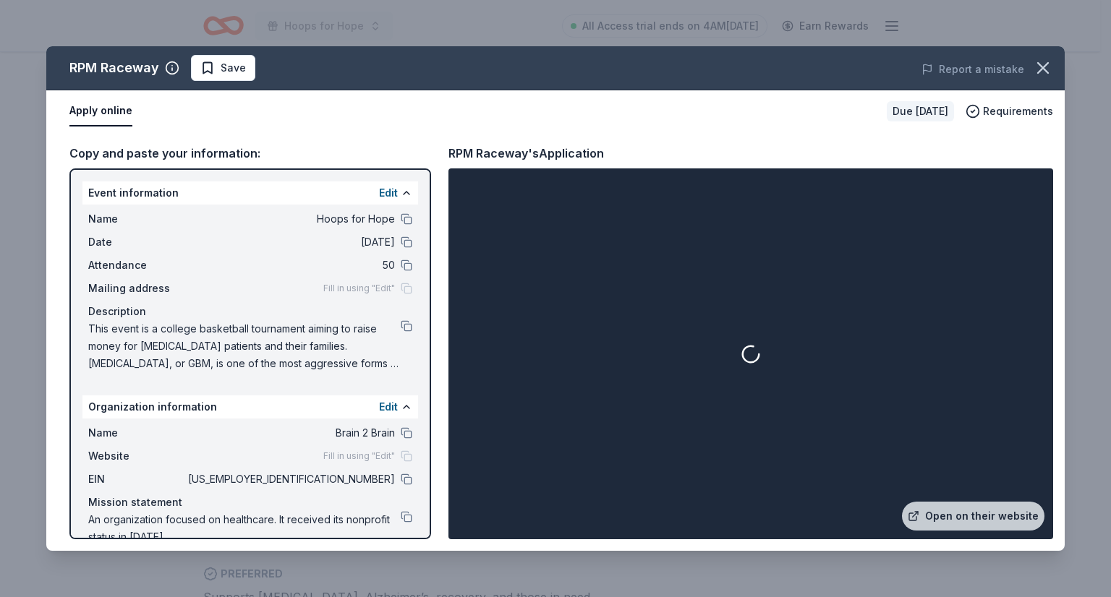
click at [786, 396] on div at bounding box center [750, 353] width 599 height 365
click at [956, 517] on link "Open on their website" at bounding box center [973, 516] width 142 height 29
